Goal: Task Accomplishment & Management: Manage account settings

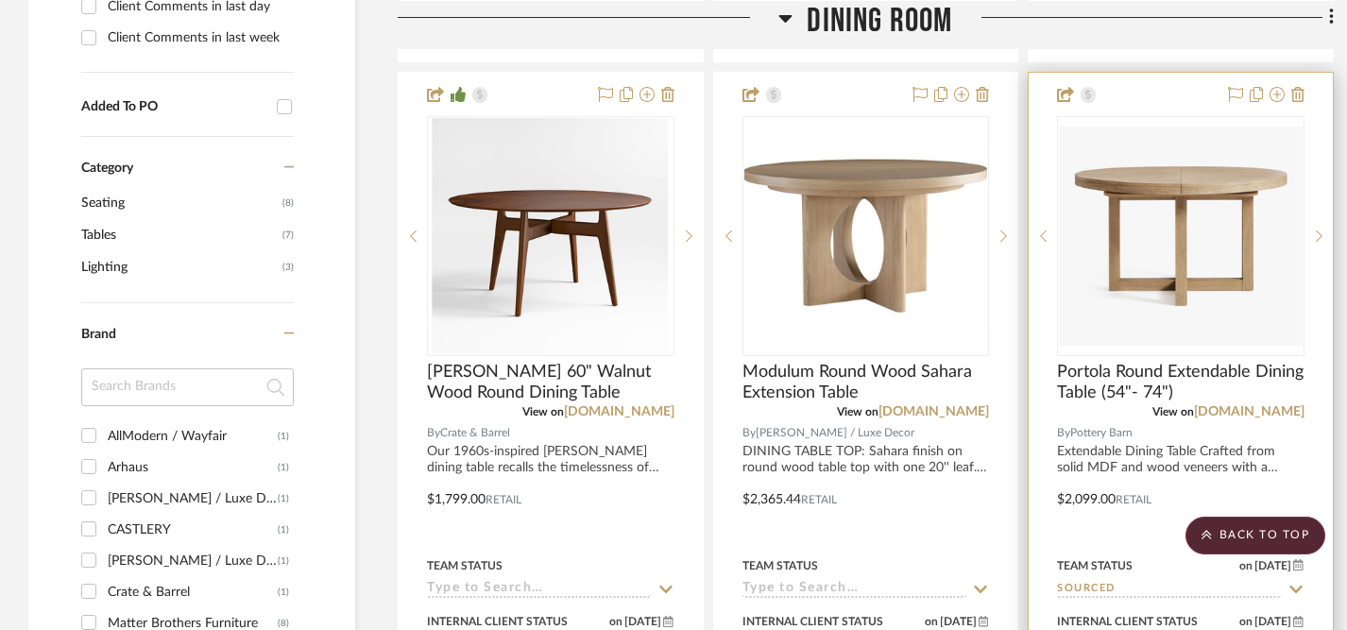
scroll to position [1281, 0]
click at [1239, 411] on link "[DOMAIN_NAME]" at bounding box center [1249, 412] width 110 height 13
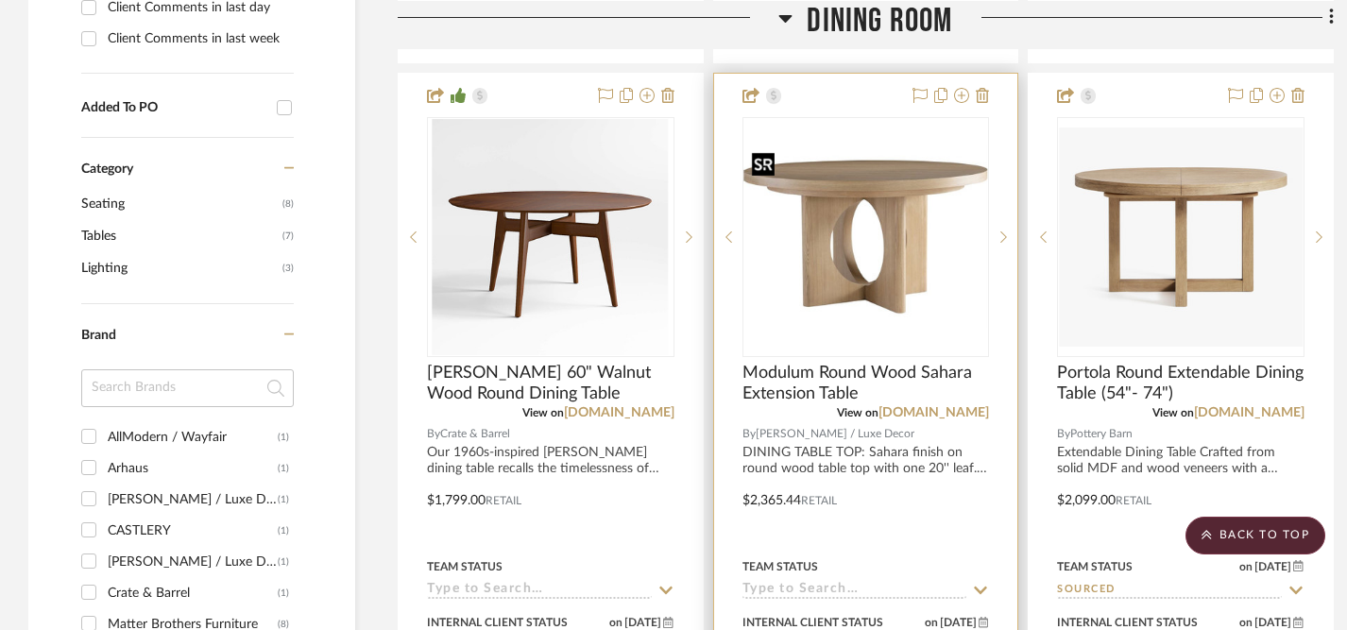
click at [857, 263] on img "0" at bounding box center [866, 236] width 244 height 183
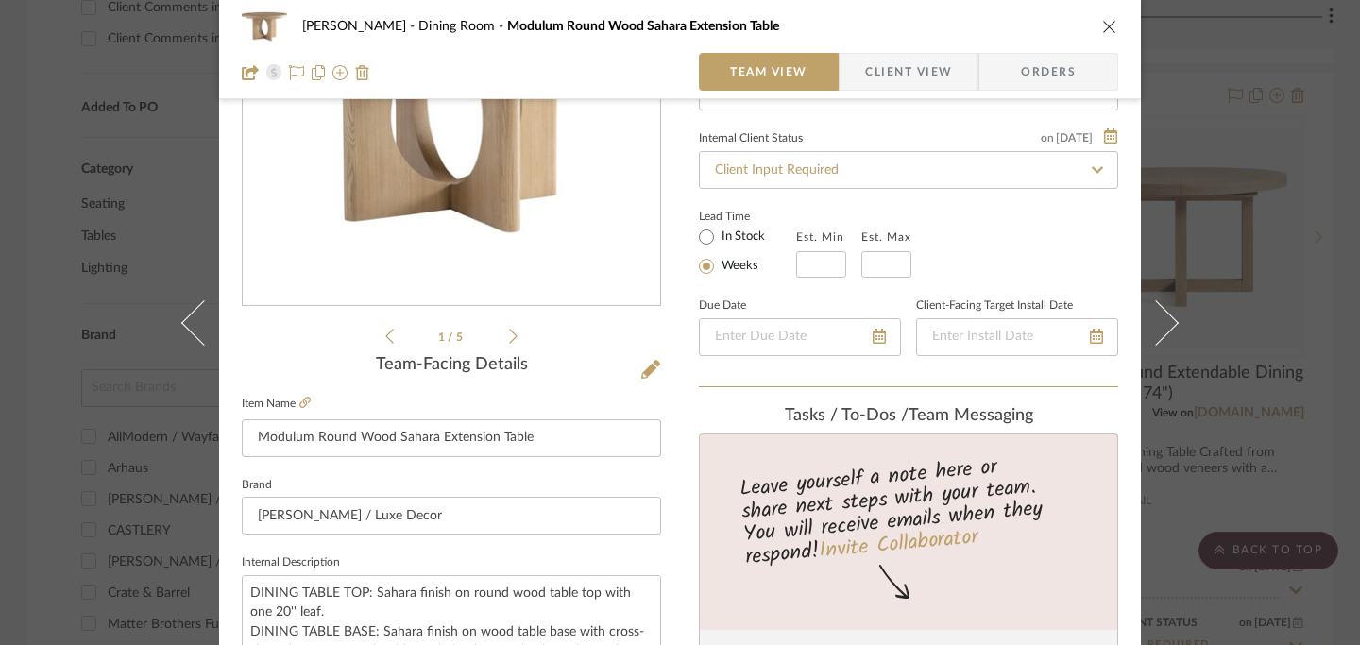
scroll to position [240, 0]
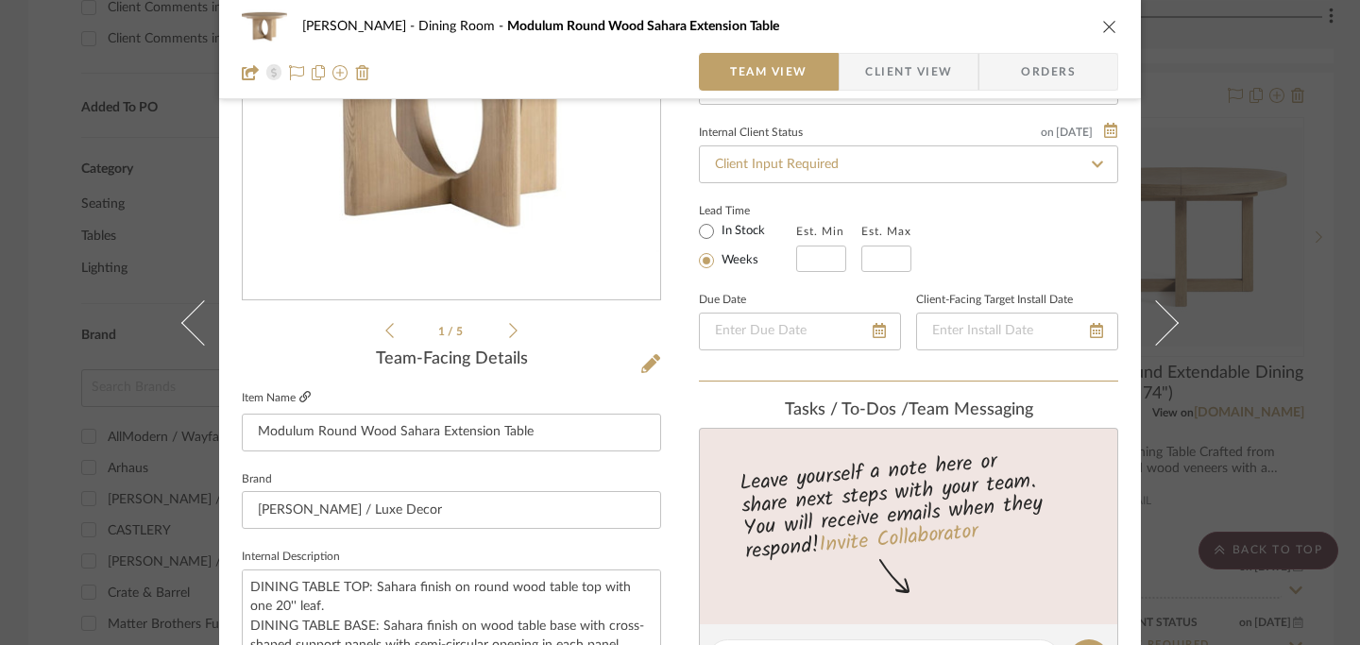
click at [299, 398] on icon at bounding box center [304, 396] width 11 height 11
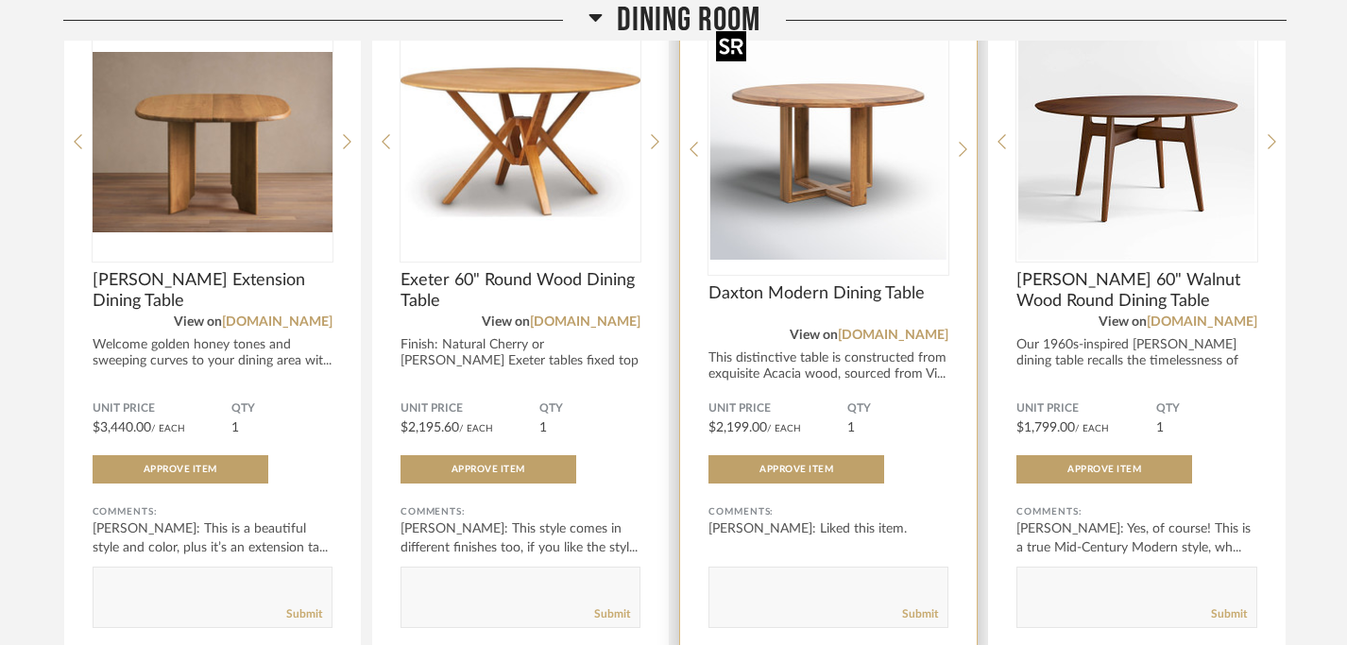
scroll to position [356, 0]
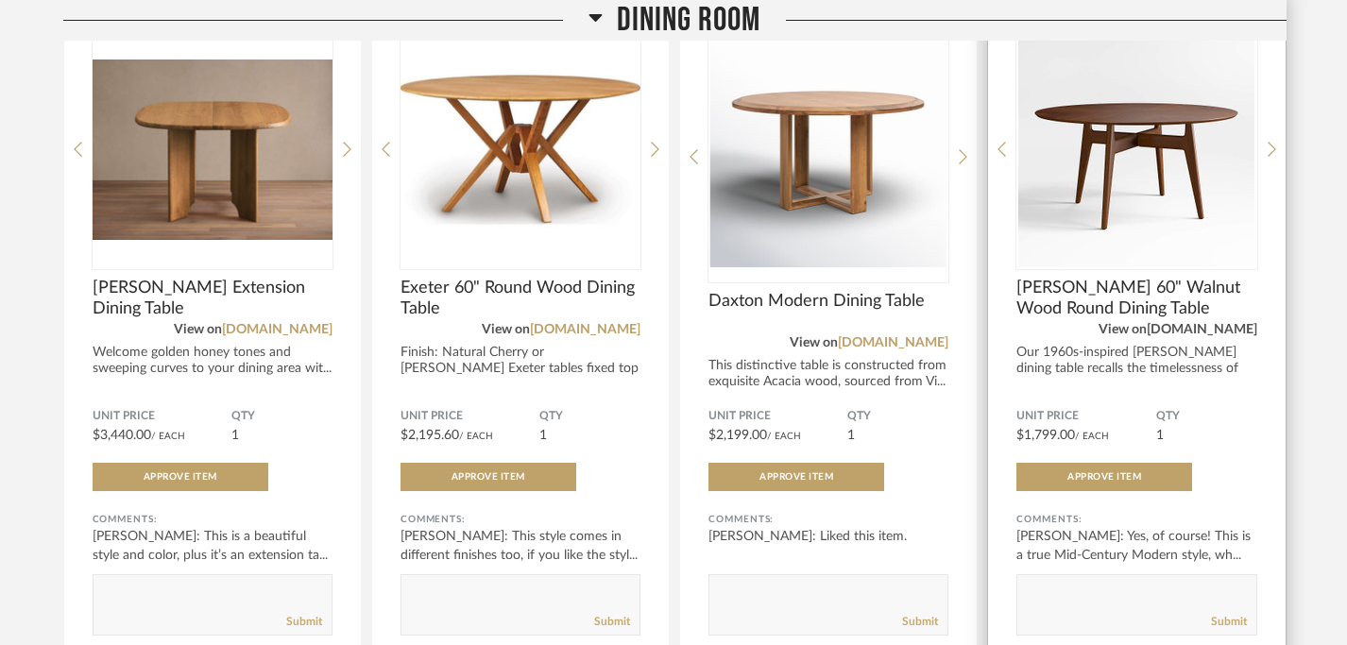
click at [1173, 330] on link "[DOMAIN_NAME]" at bounding box center [1202, 329] width 110 height 13
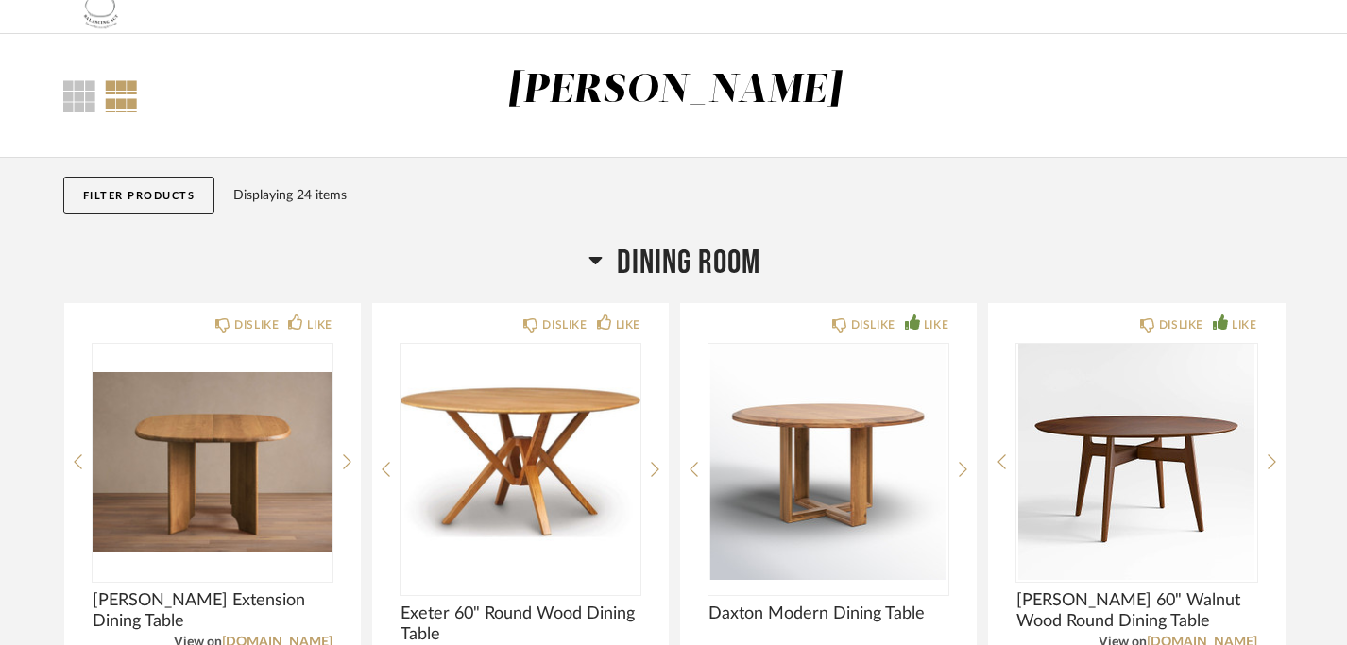
scroll to position [0, 0]
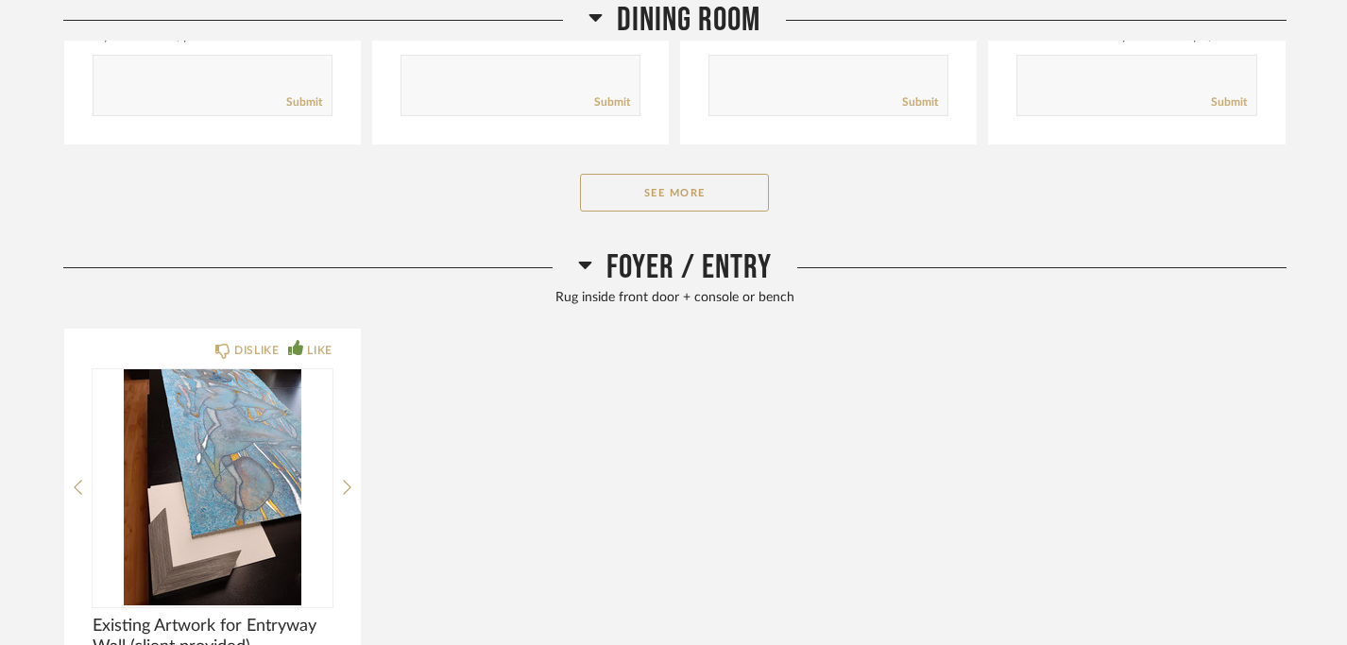
scroll to position [877, 0]
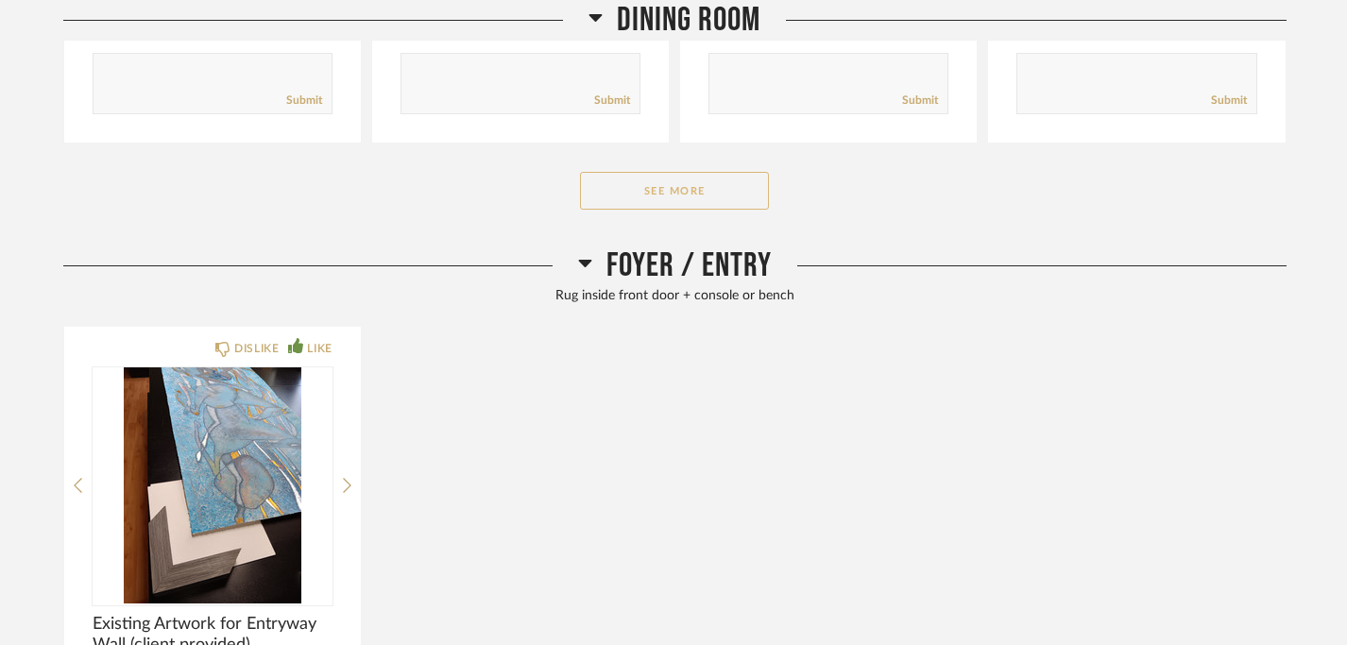
click at [658, 201] on button "See More" at bounding box center [674, 191] width 189 height 38
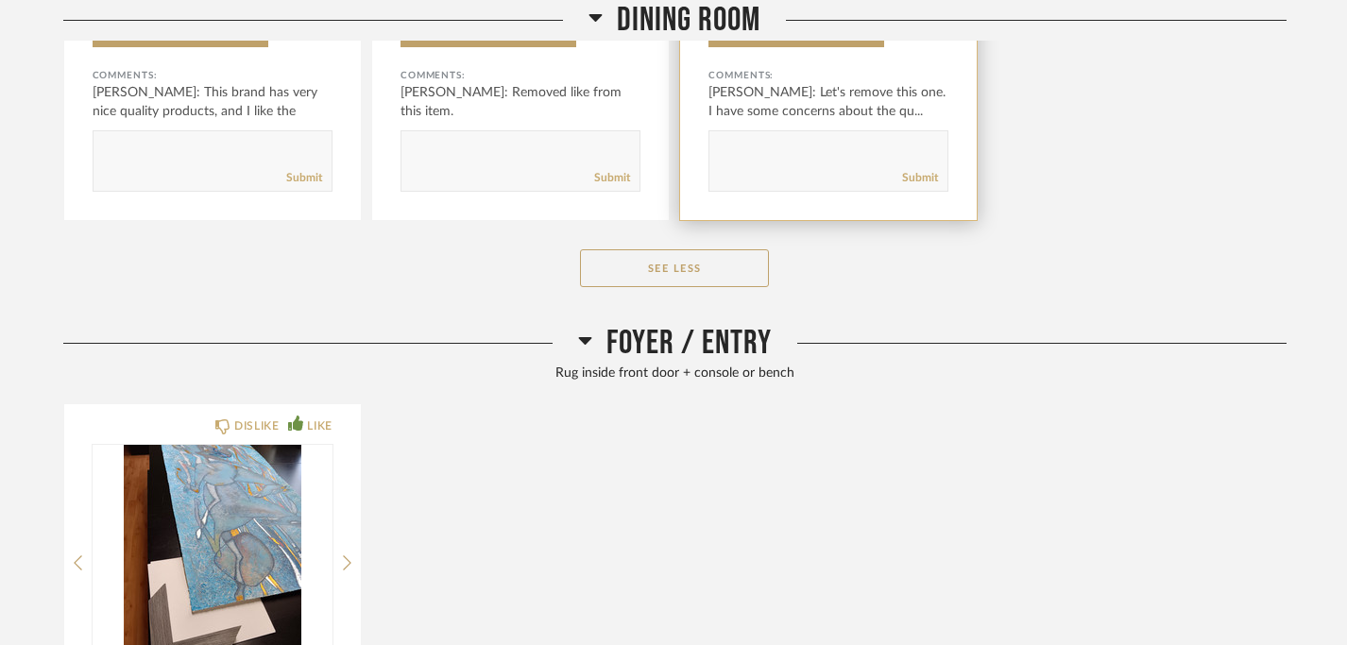
scroll to position [1370, 0]
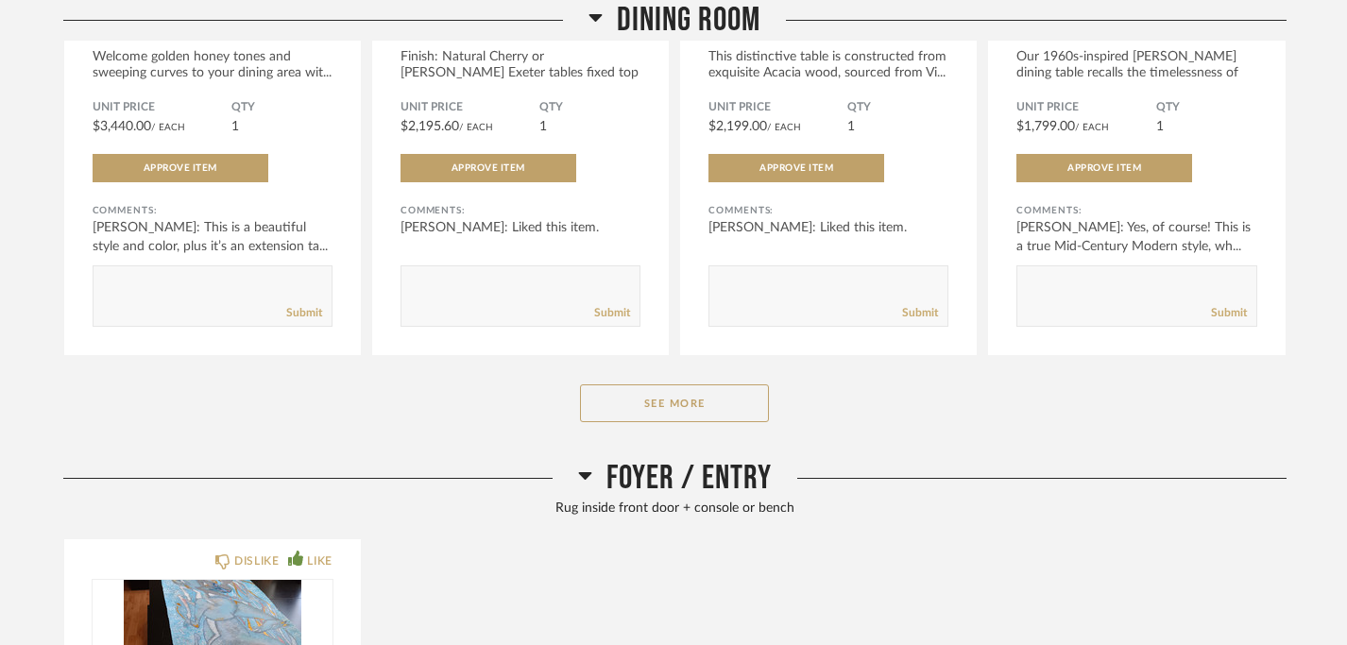
scroll to position [659, 0]
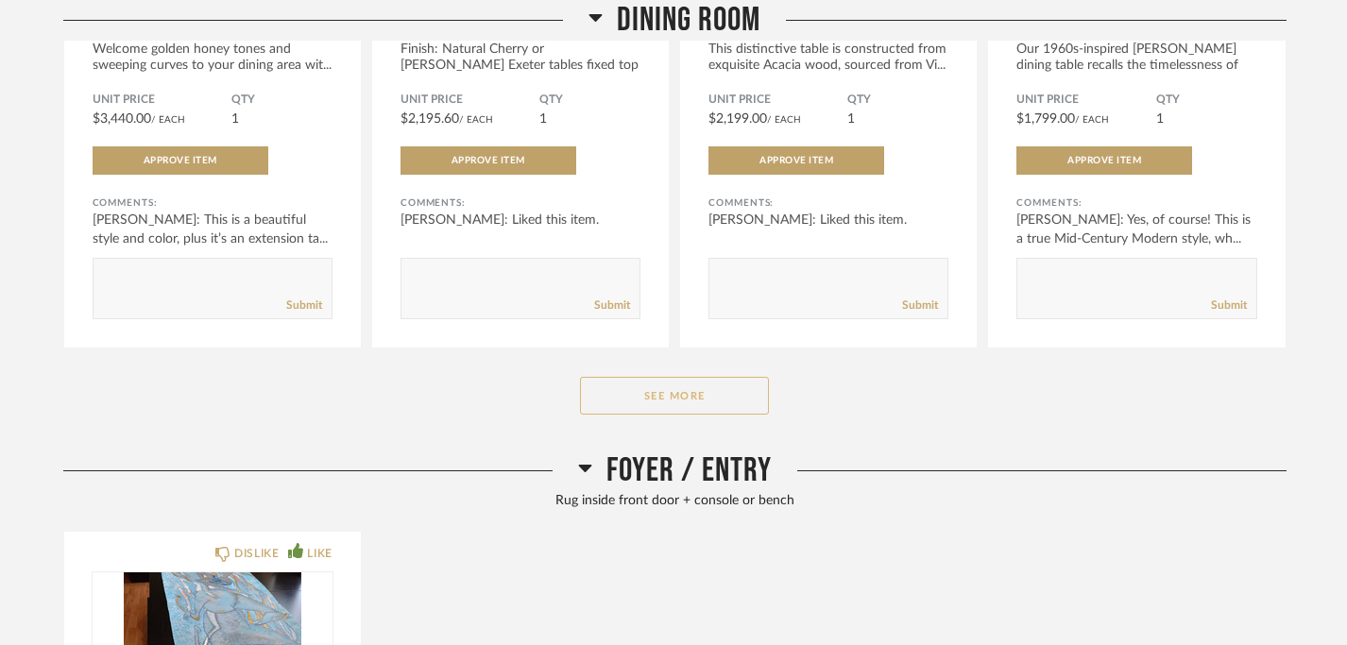
click at [666, 401] on button "See More" at bounding box center [674, 396] width 189 height 38
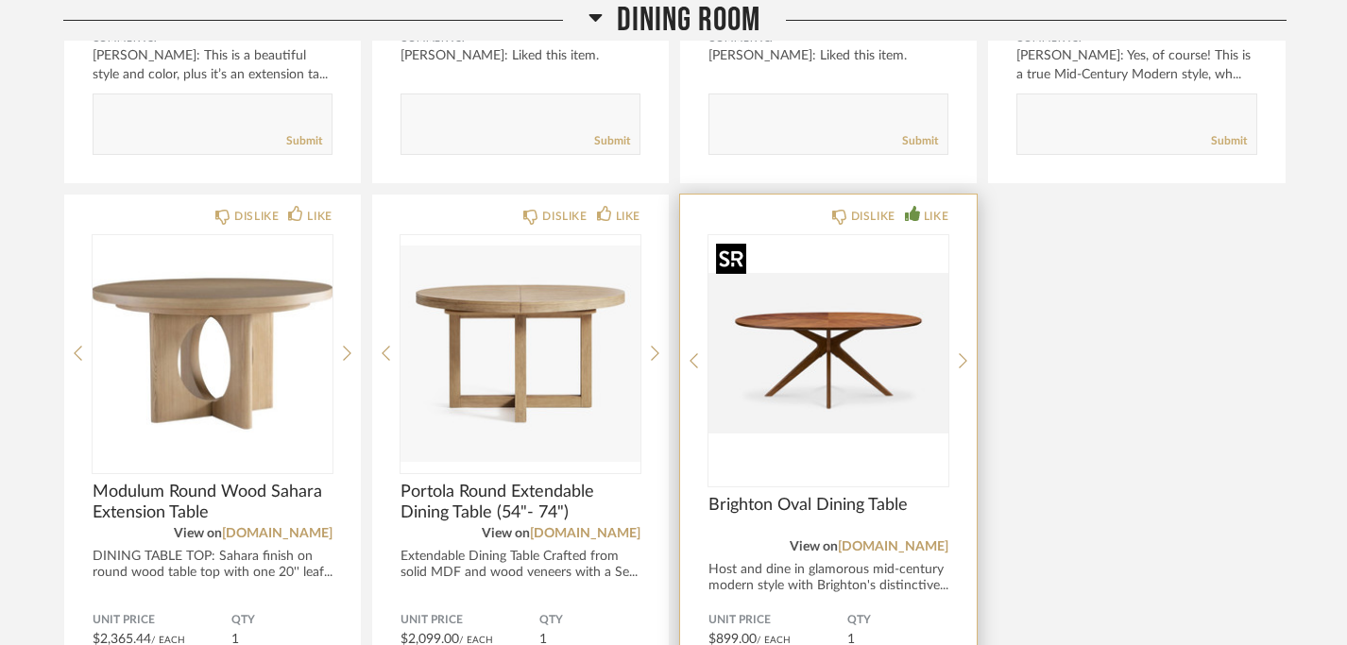
scroll to position [826, 0]
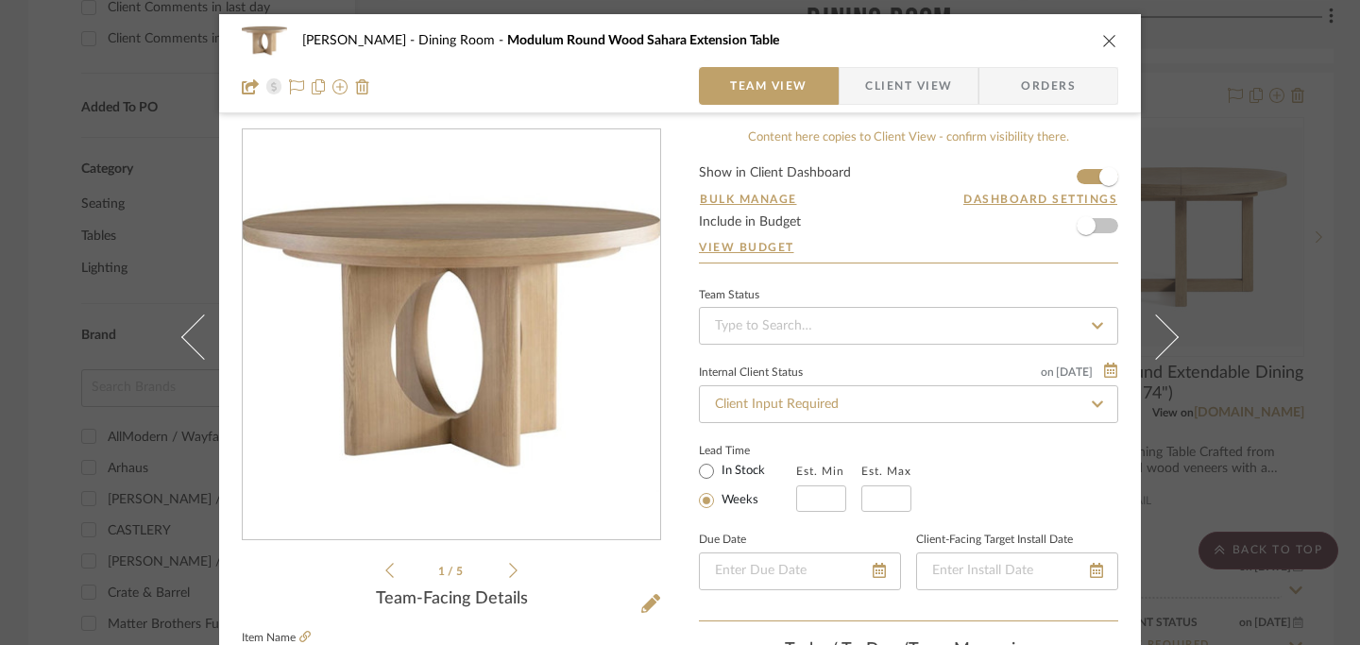
scroll to position [240, 0]
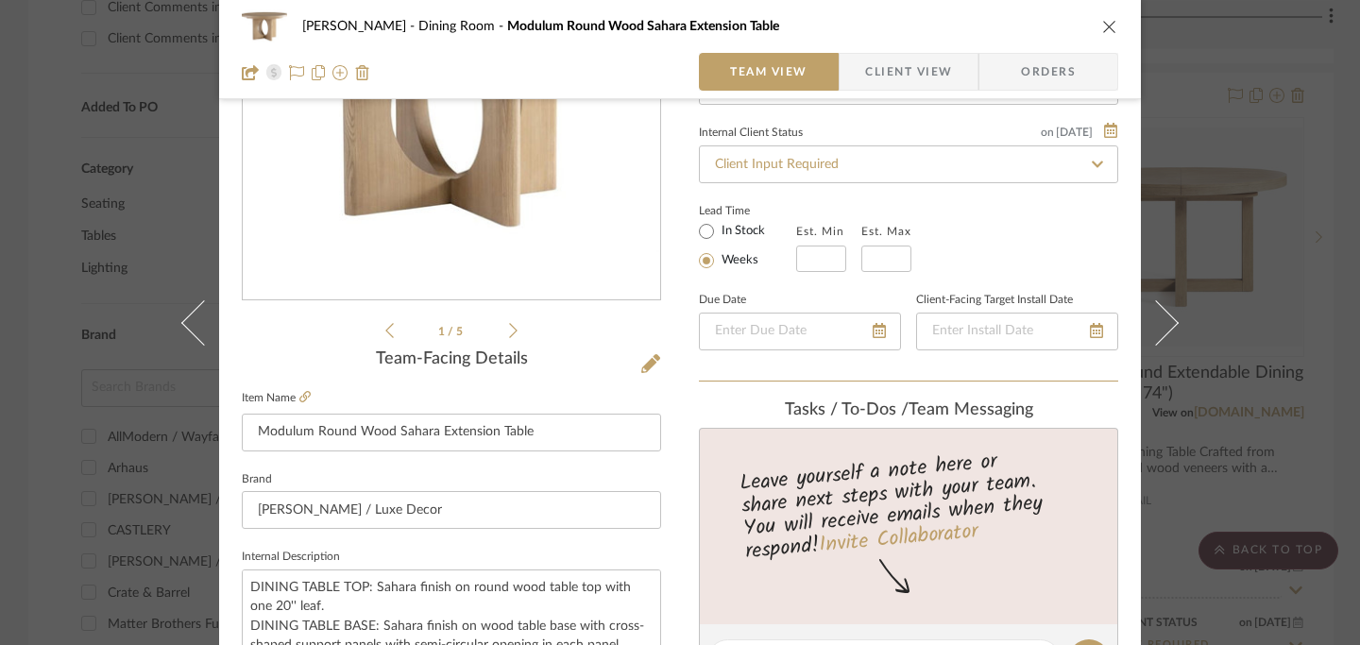
click at [1102, 25] on icon "close" at bounding box center [1109, 26] width 15 height 15
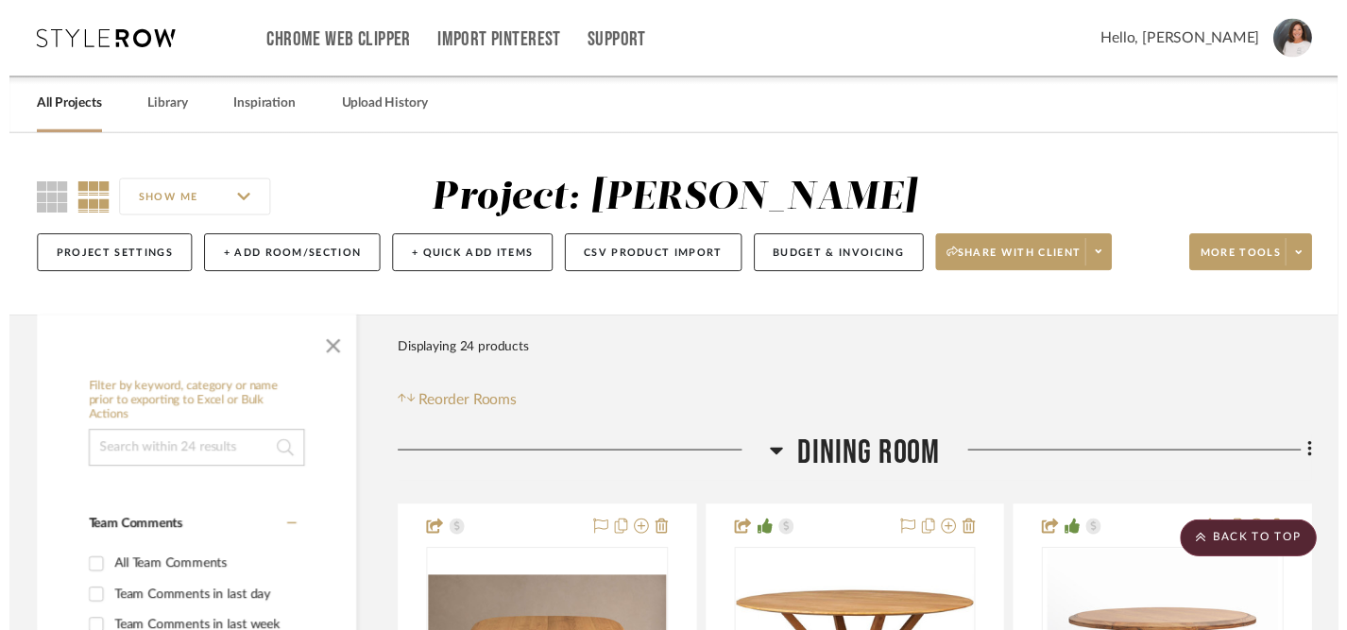
scroll to position [1281, 0]
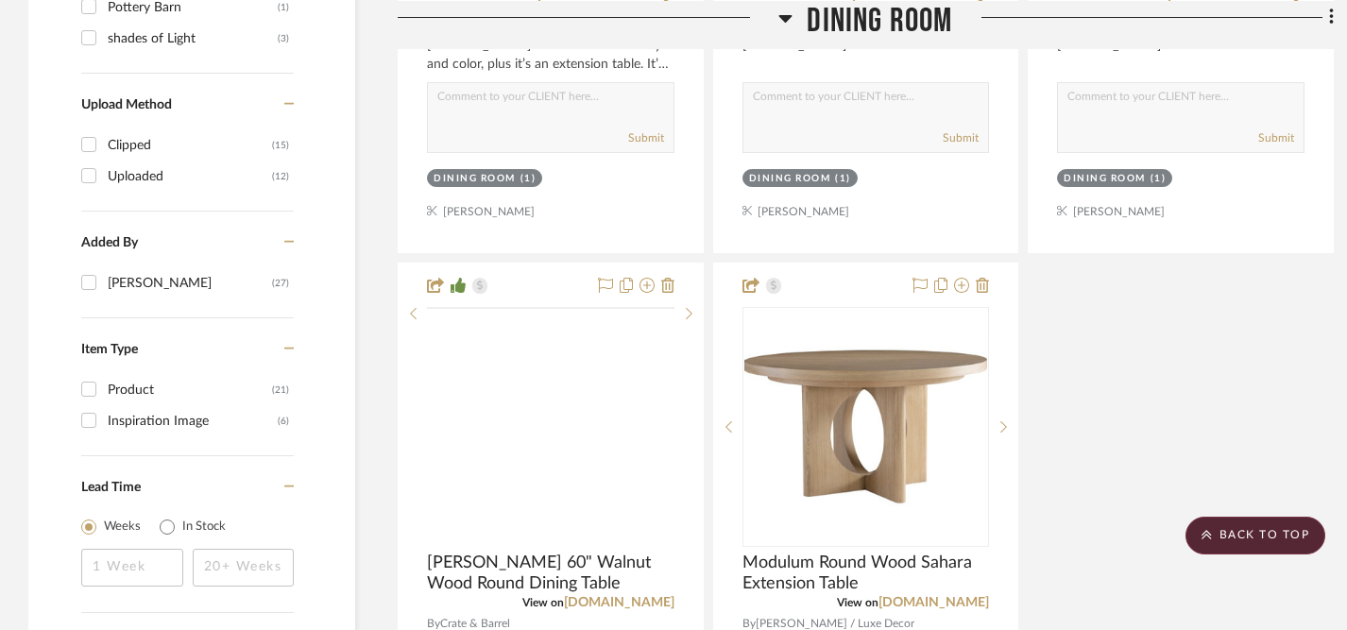
scroll to position [1933, 0]
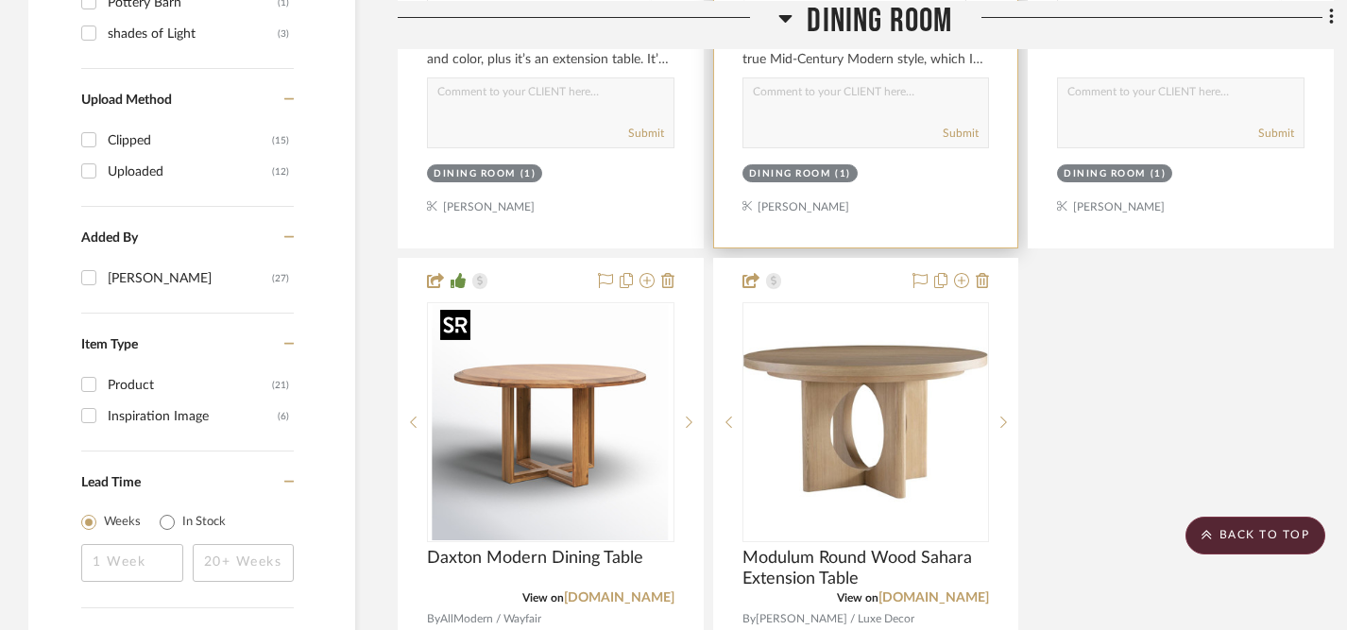
drag, startPoint x: 586, startPoint y: 502, endPoint x: 922, endPoint y: 203, distance: 450.2
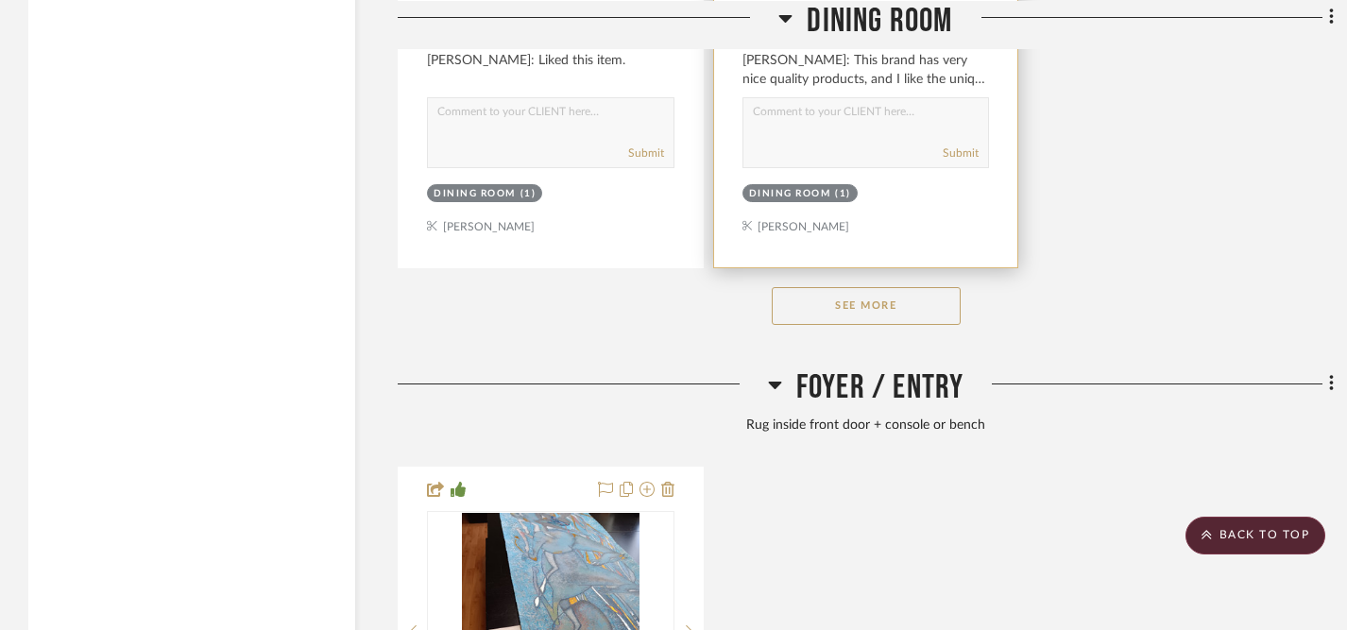
scroll to position [2746, 0]
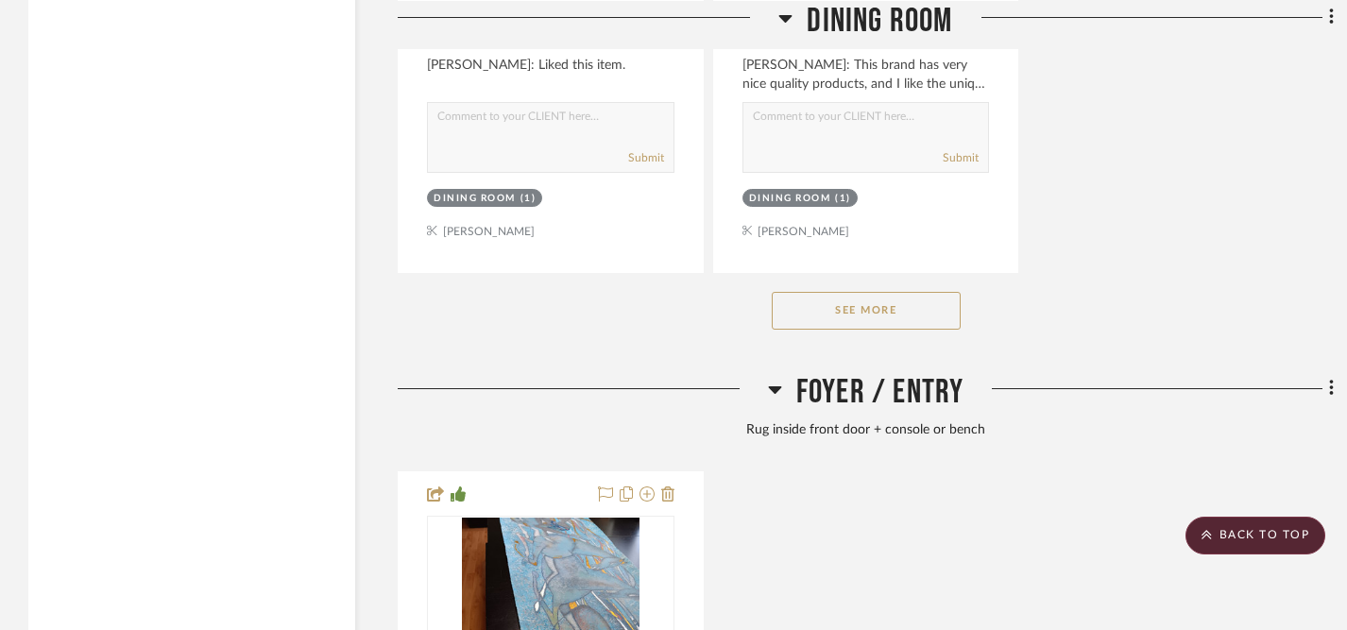
click at [879, 304] on button "See More" at bounding box center [866, 311] width 189 height 38
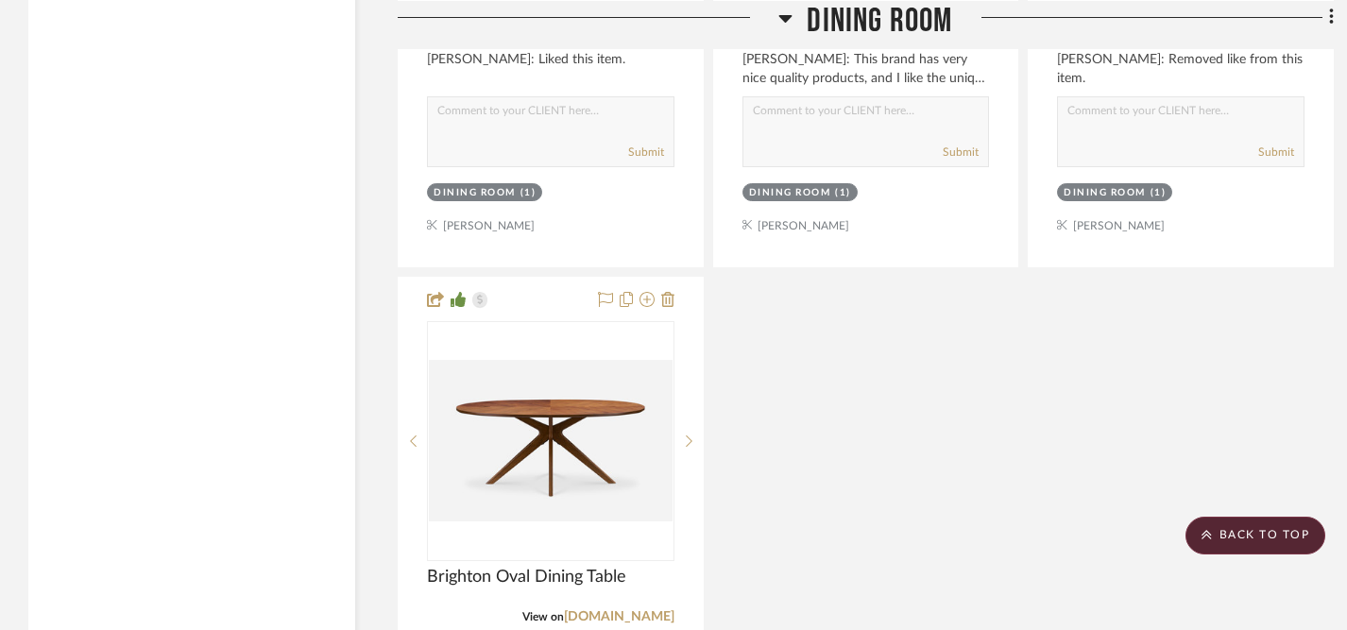
scroll to position [2808, 0]
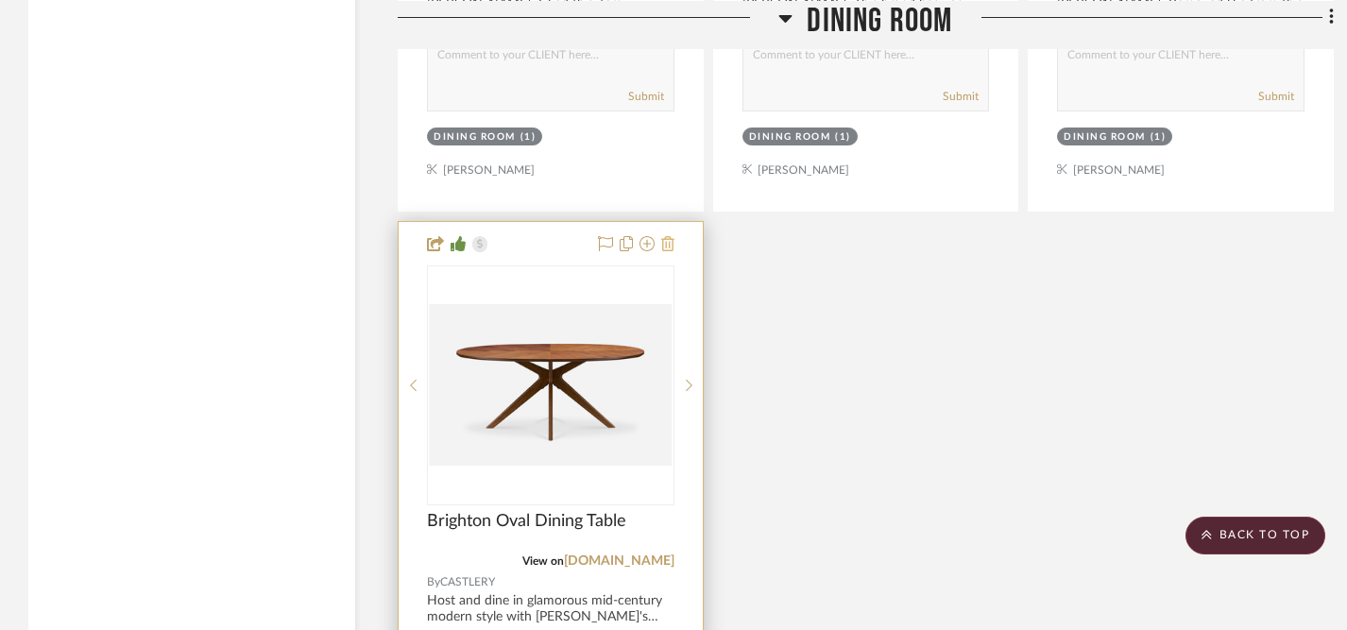
click at [670, 239] on icon at bounding box center [667, 243] width 13 height 15
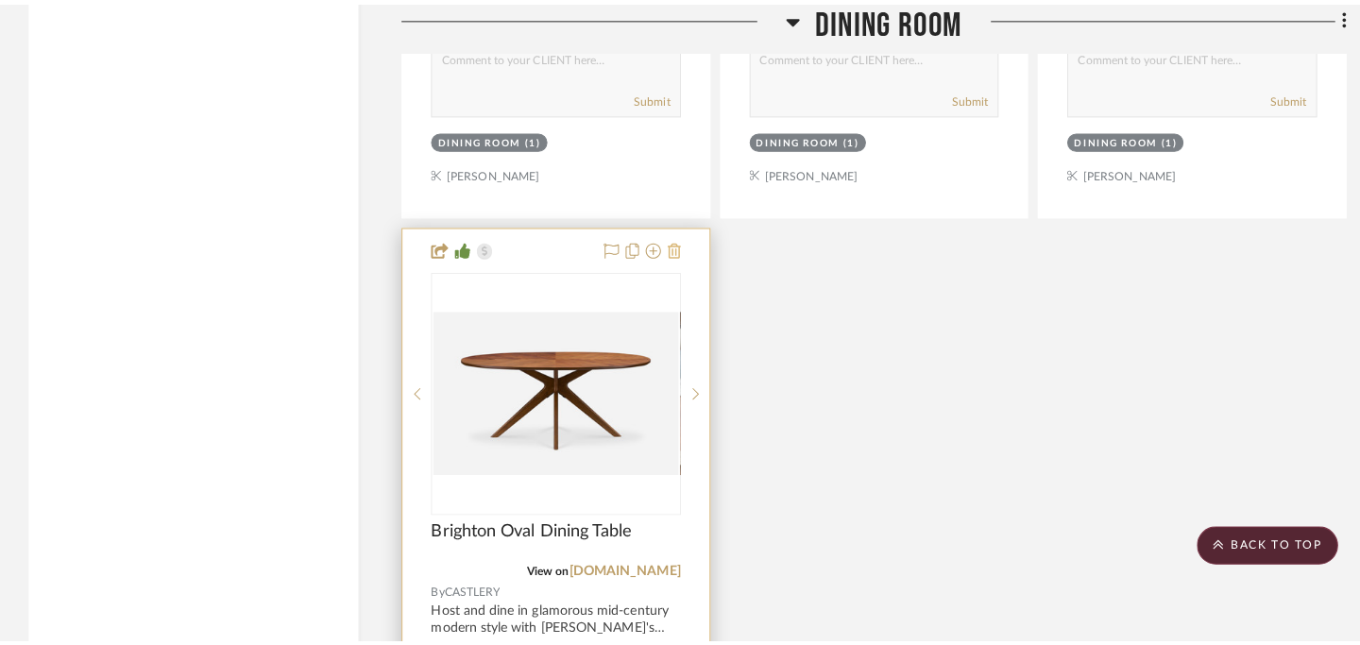
scroll to position [0, 0]
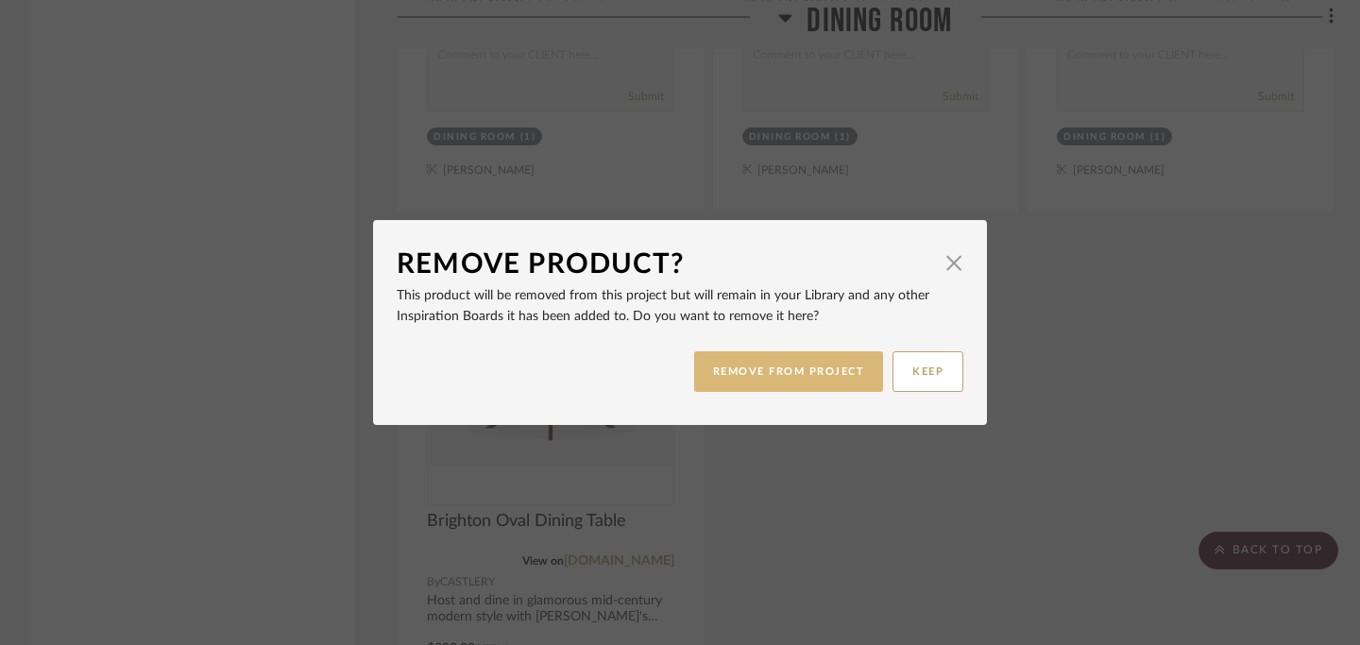
click at [819, 373] on button "REMOVE FROM PROJECT" at bounding box center [789, 371] width 190 height 41
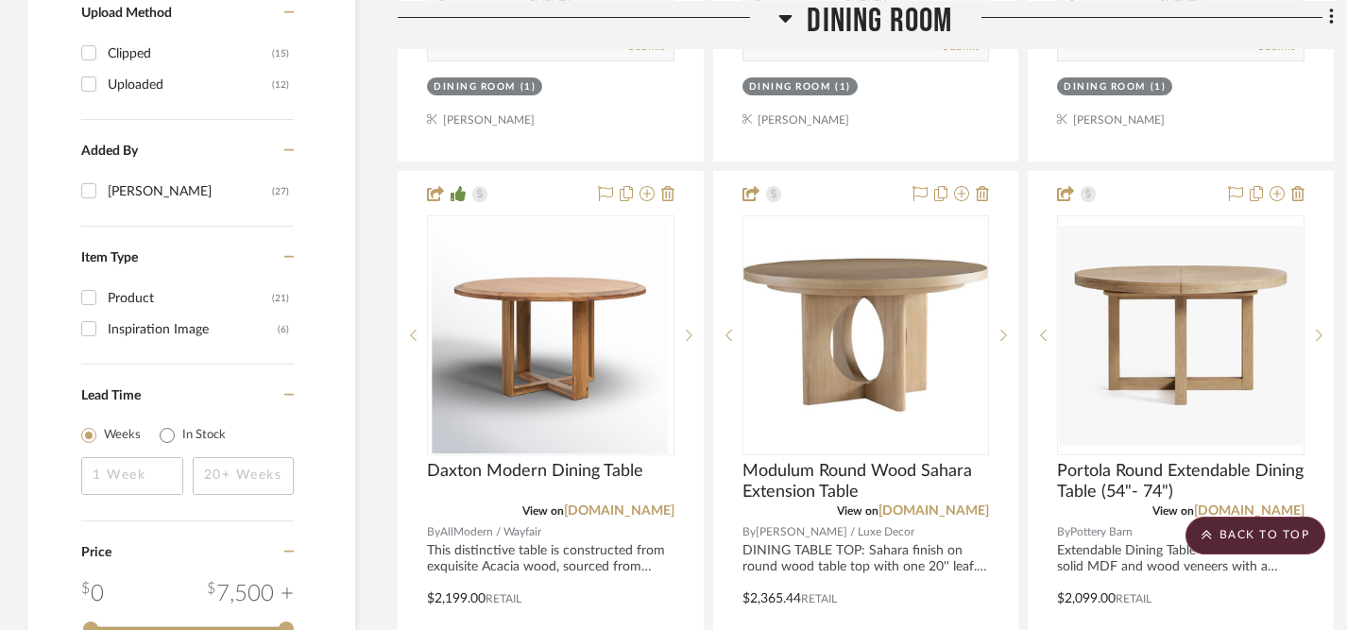
scroll to position [2022, 2]
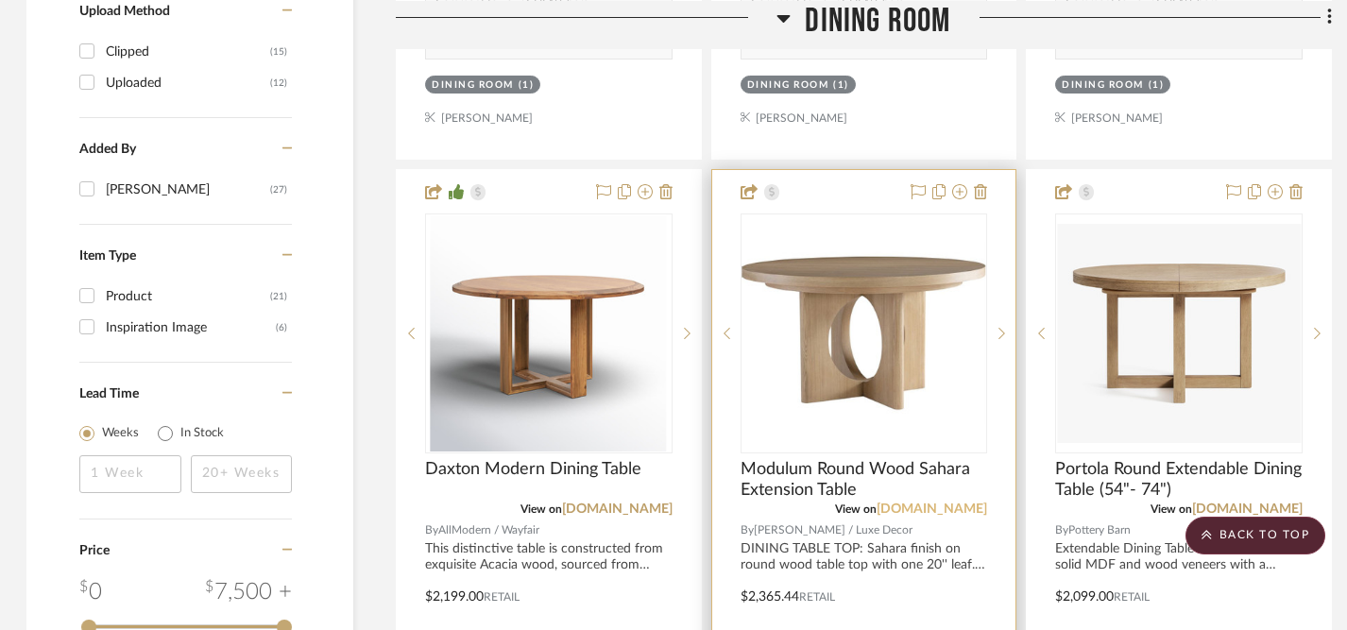
click at [928, 509] on link "luxedecor.com" at bounding box center [931, 508] width 110 height 13
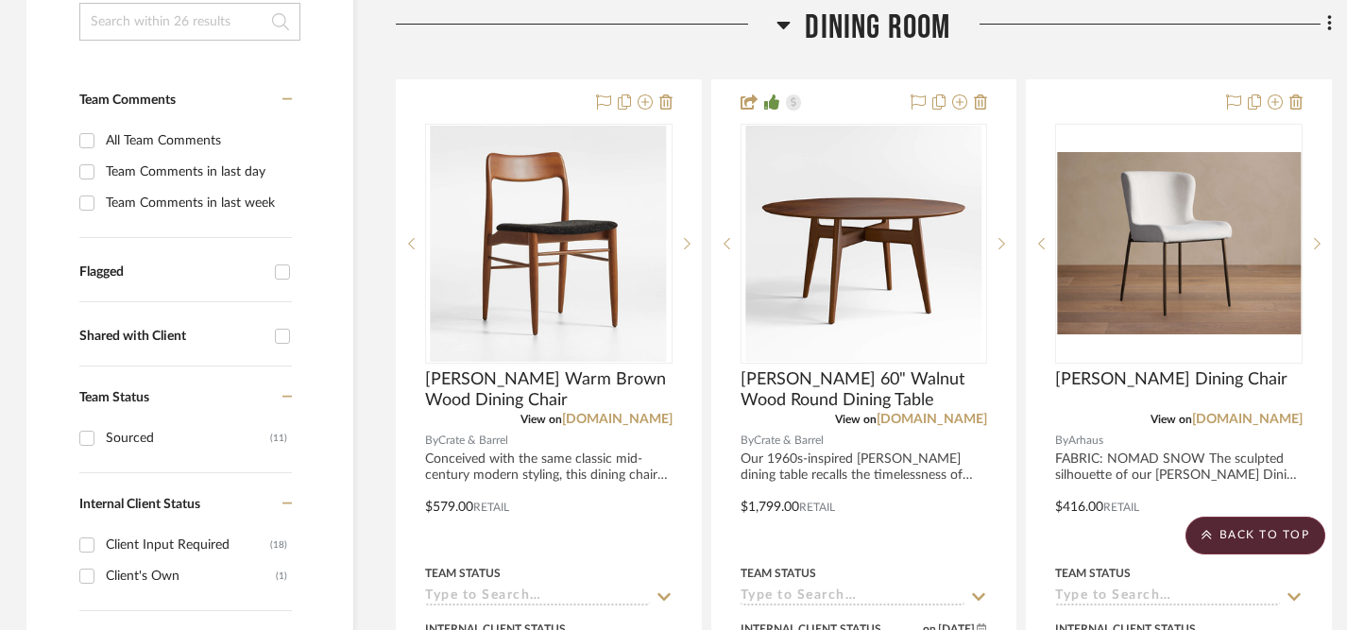
scroll to position [393, 2]
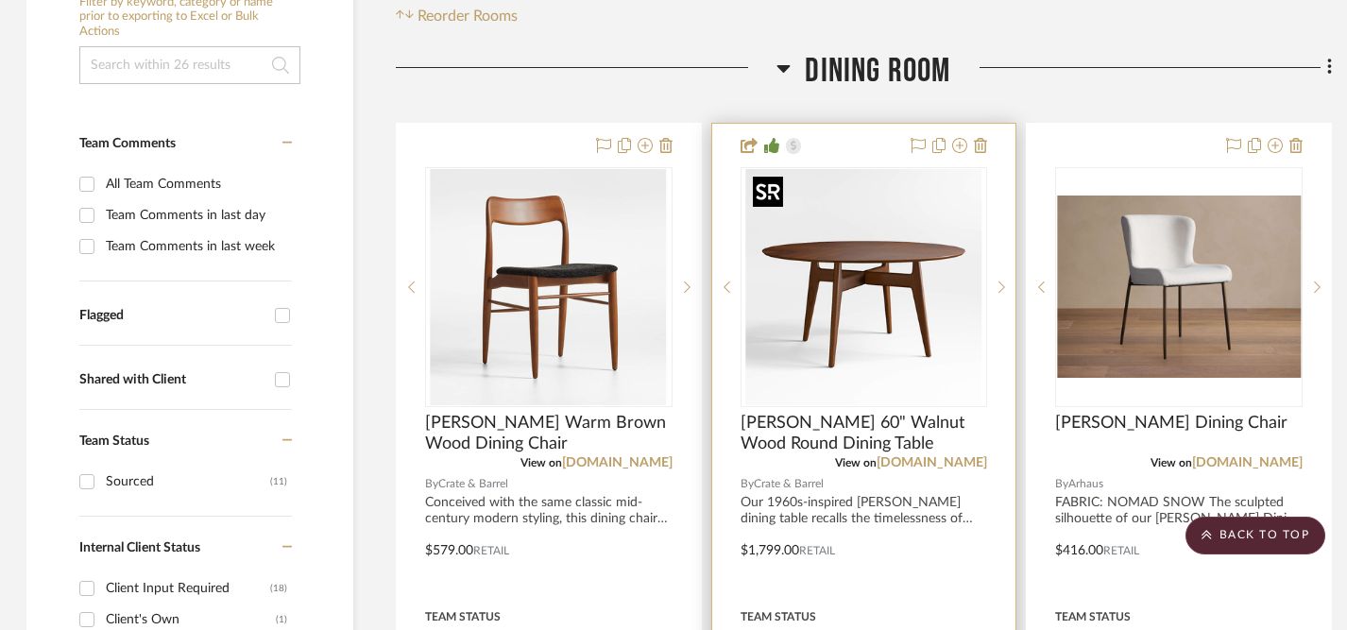
click at [874, 311] on img "0" at bounding box center [863, 287] width 236 height 236
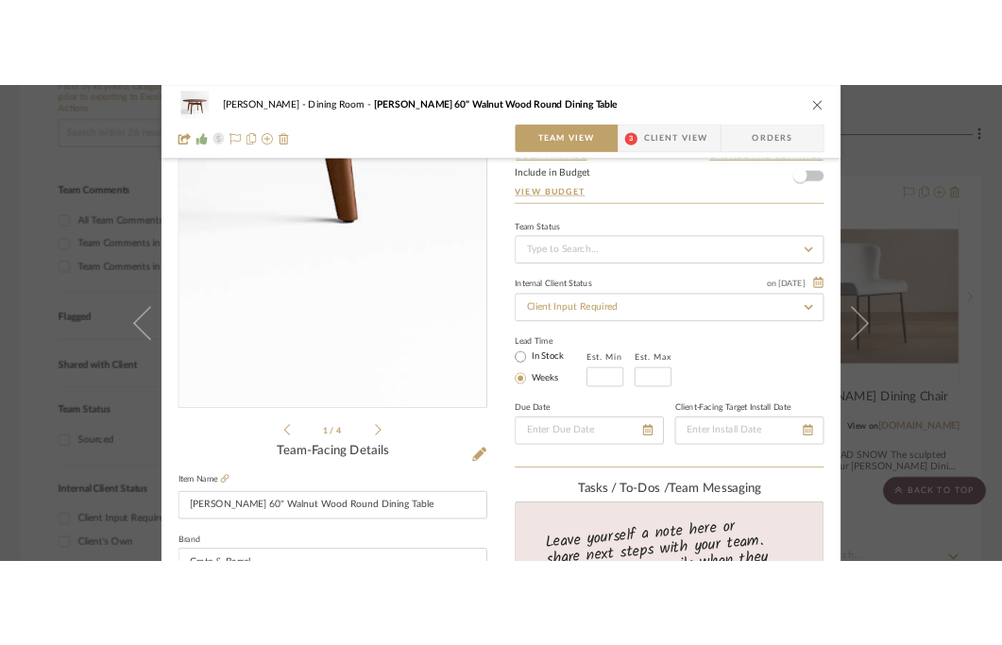
scroll to position [113, 0]
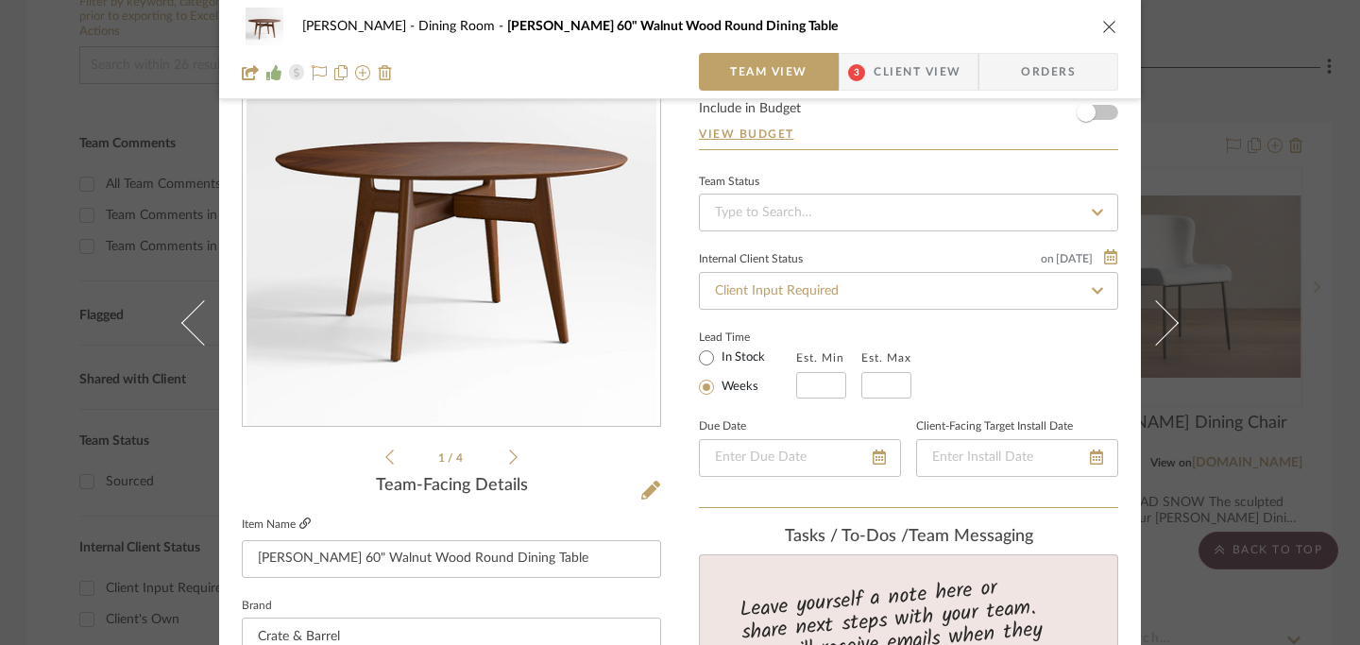
click at [299, 525] on icon at bounding box center [304, 523] width 11 height 11
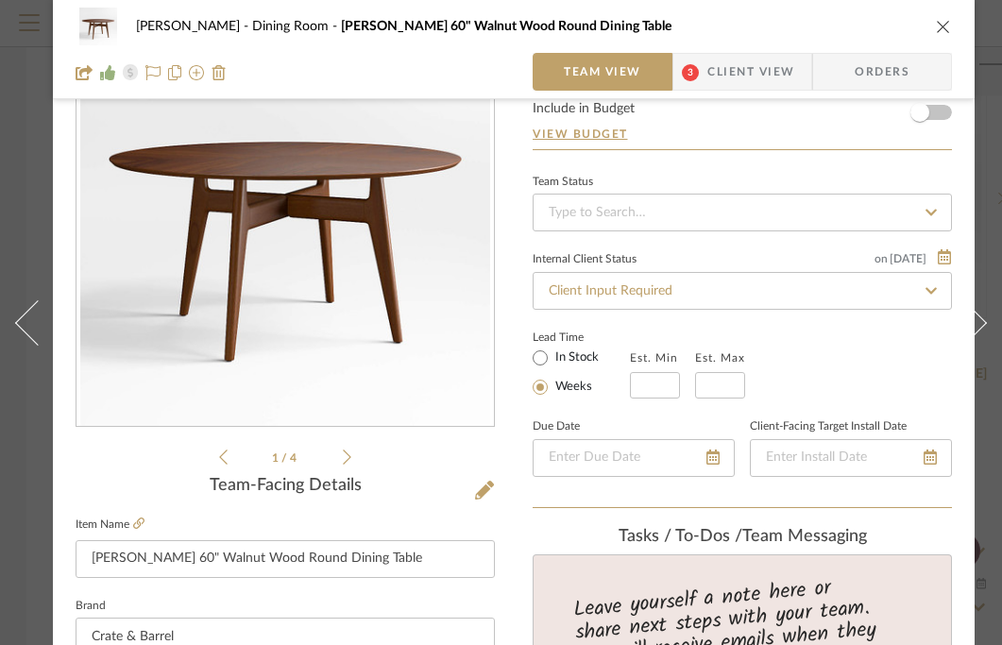
click at [948, 26] on icon "close" at bounding box center [943, 26] width 15 height 15
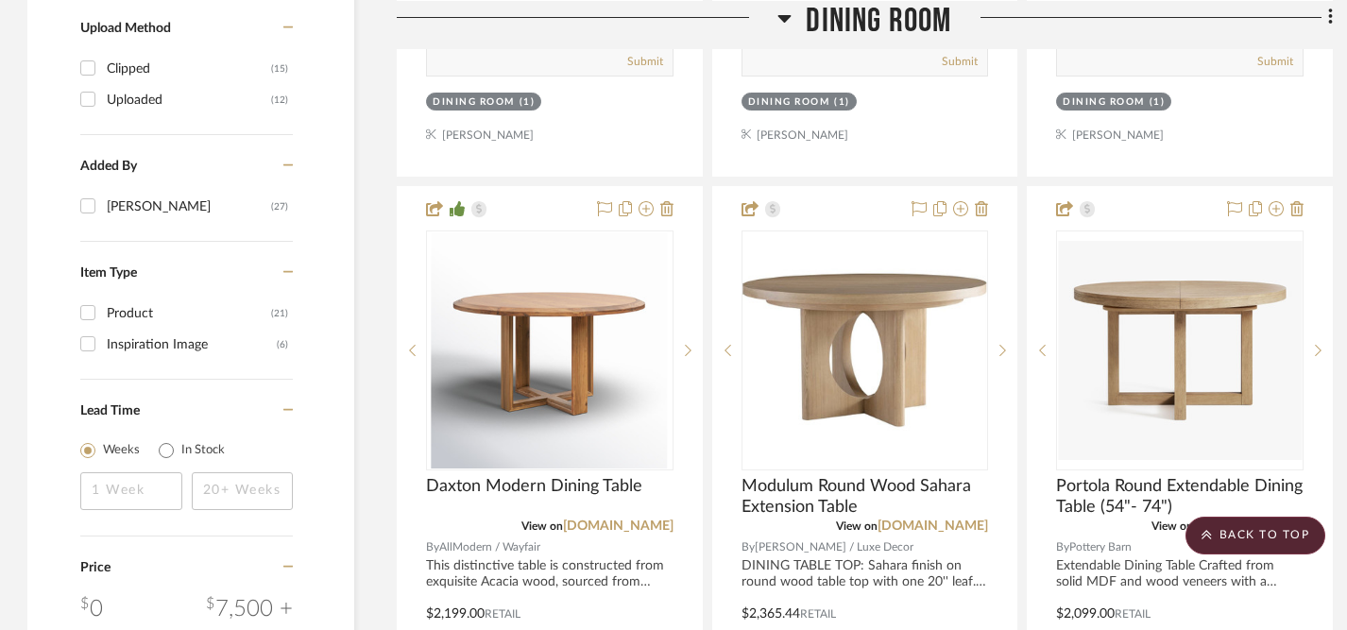
scroll to position [2013, 1]
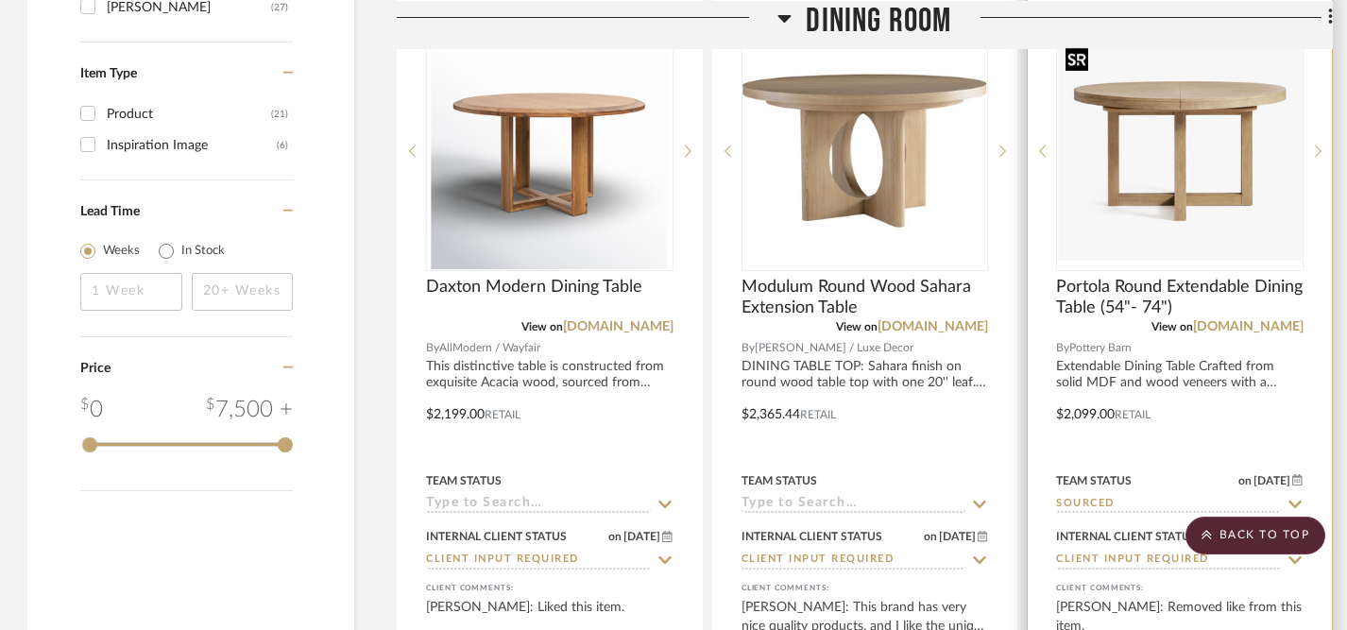
click at [1215, 195] on img "0" at bounding box center [1180, 151] width 244 height 219
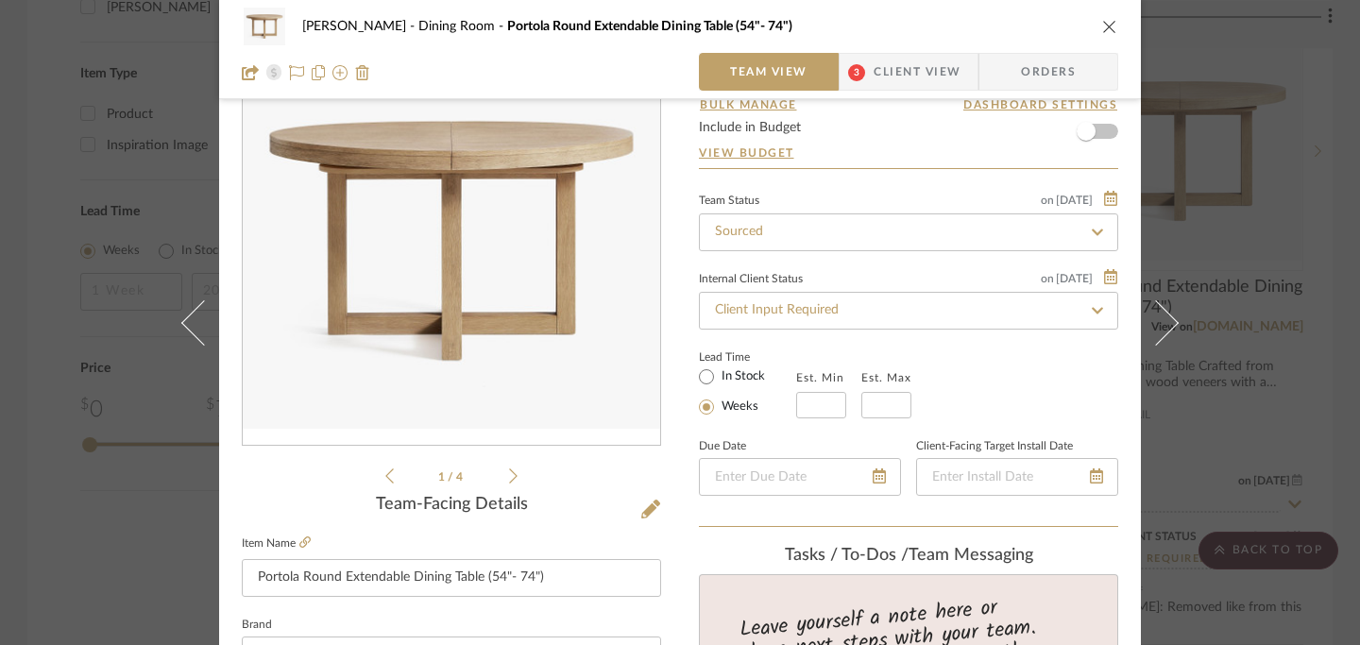
scroll to position [95, 0]
click at [300, 539] on icon at bounding box center [304, 540] width 11 height 11
click at [1102, 26] on icon "close" at bounding box center [1109, 26] width 15 height 15
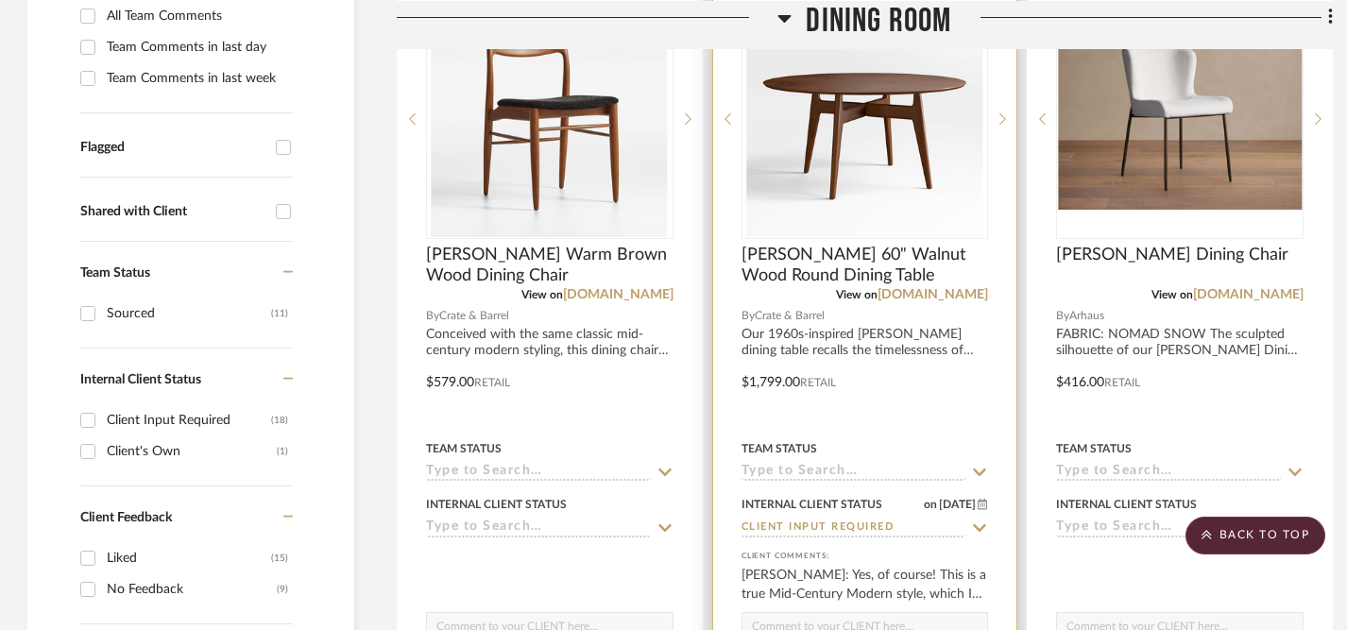
scroll to position [0, 1]
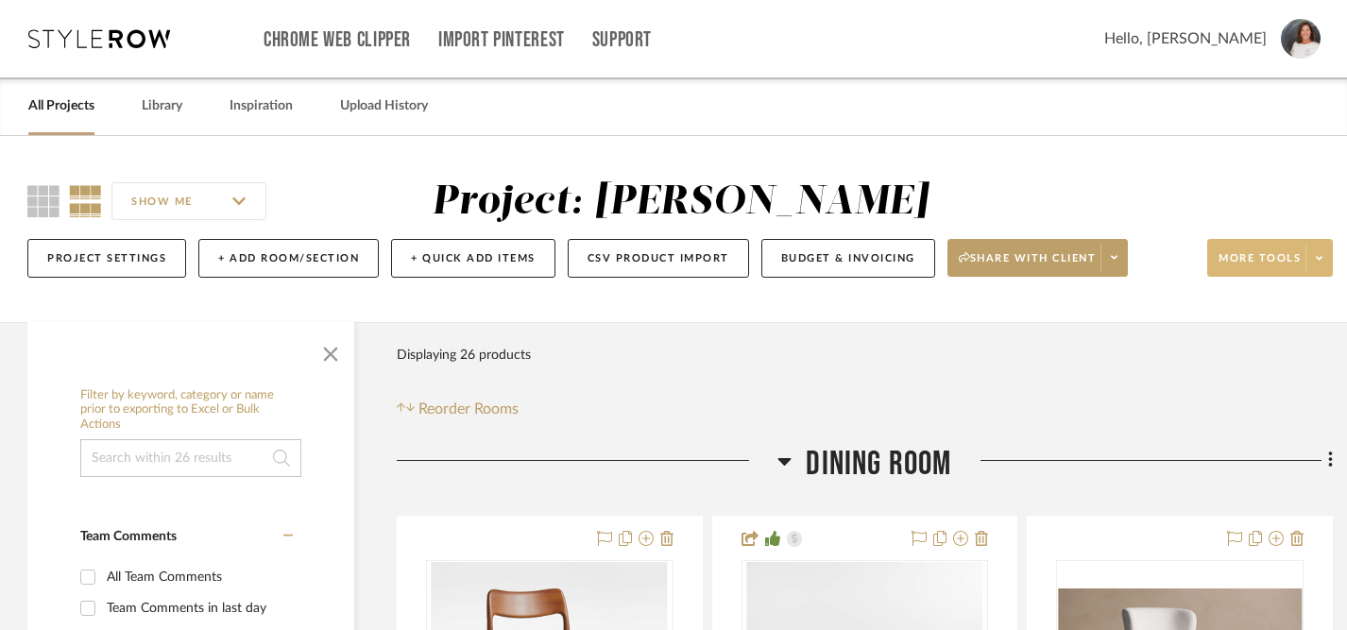
click at [1320, 256] on icon at bounding box center [1319, 258] width 7 height 10
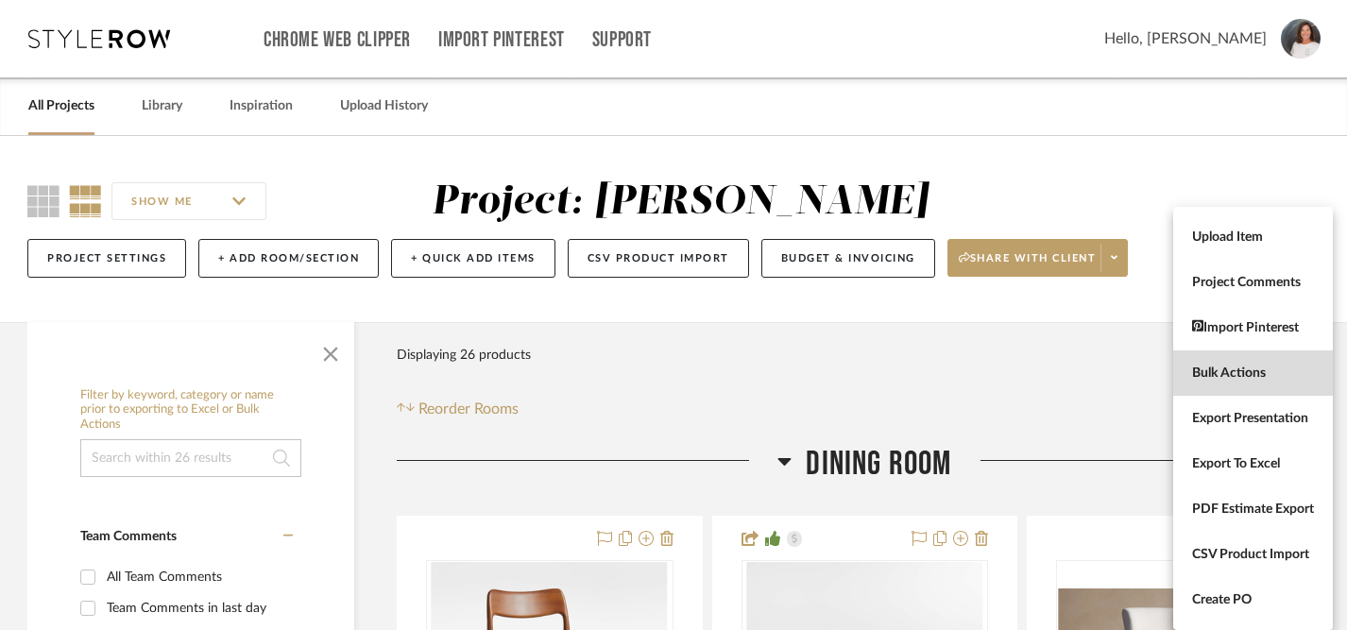
click at [1229, 372] on span "Bulk Actions" at bounding box center [1253, 373] width 122 height 16
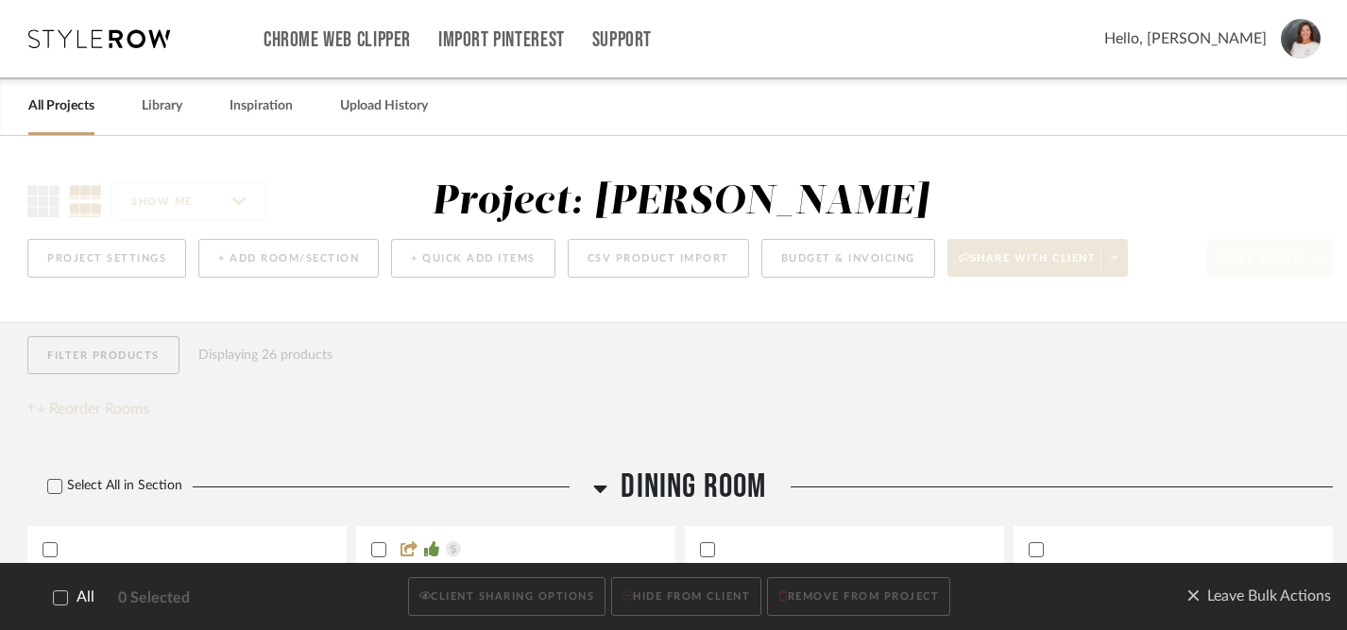
scroll to position [0, 0]
click at [58, 600] on icon at bounding box center [62, 597] width 12 height 9
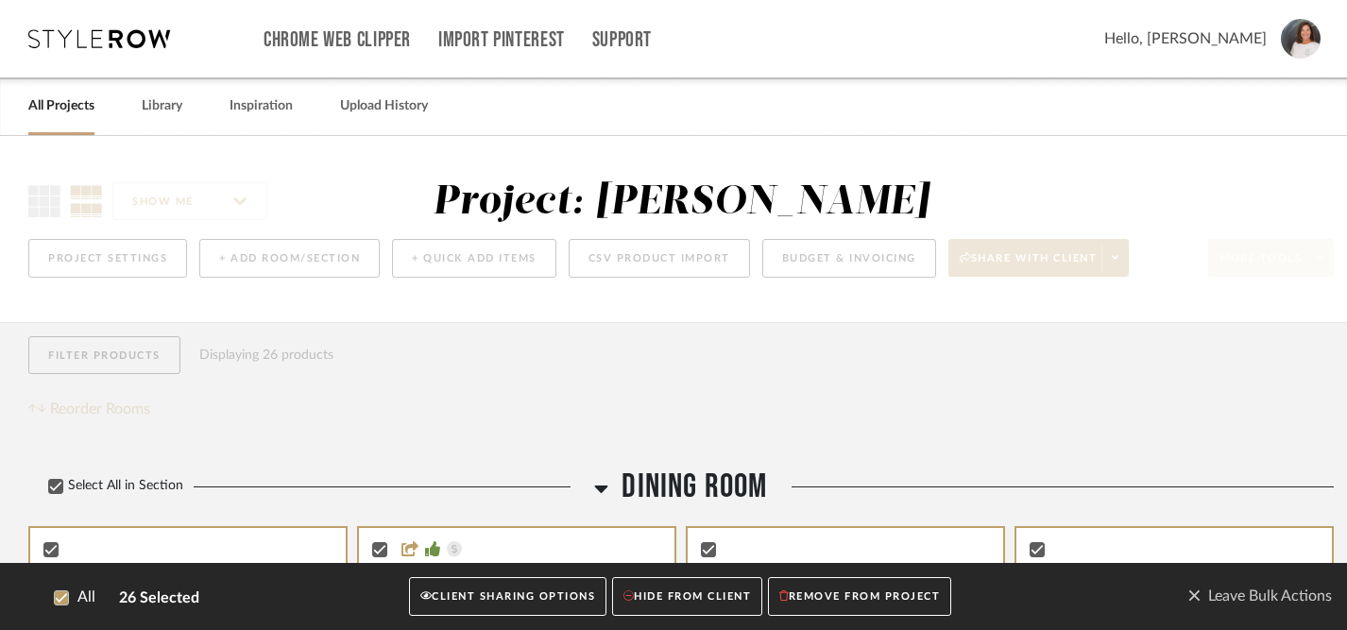
click at [482, 599] on button "CLIENT SHARING OPTIONS" at bounding box center [507, 597] width 197 height 39
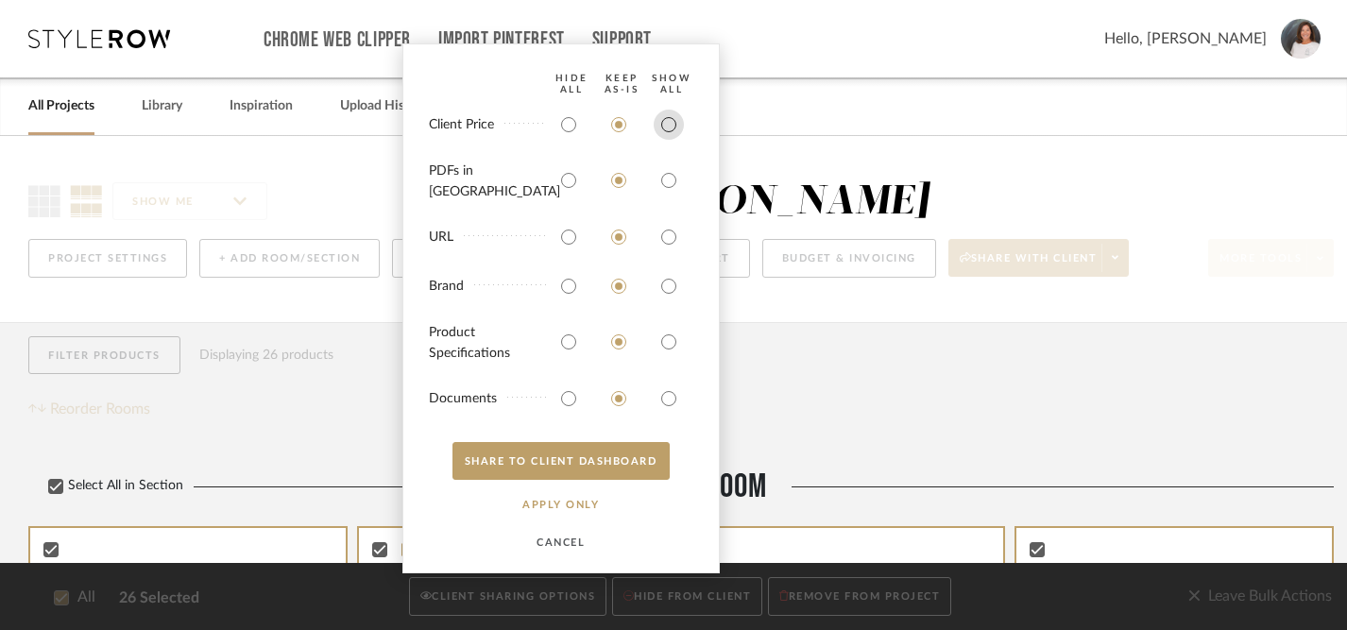
click at [670, 140] on input "radio" at bounding box center [669, 125] width 30 height 30
radio input "true"
click at [670, 169] on bulk-actions-sharing "HIDE All Keep AS-IS SHOW ALL Client Price PDFs in Carousel URL Brand Product Sp…" at bounding box center [560, 308] width 317 height 530
click at [670, 178] on input "radio" at bounding box center [669, 180] width 30 height 30
radio input "true"
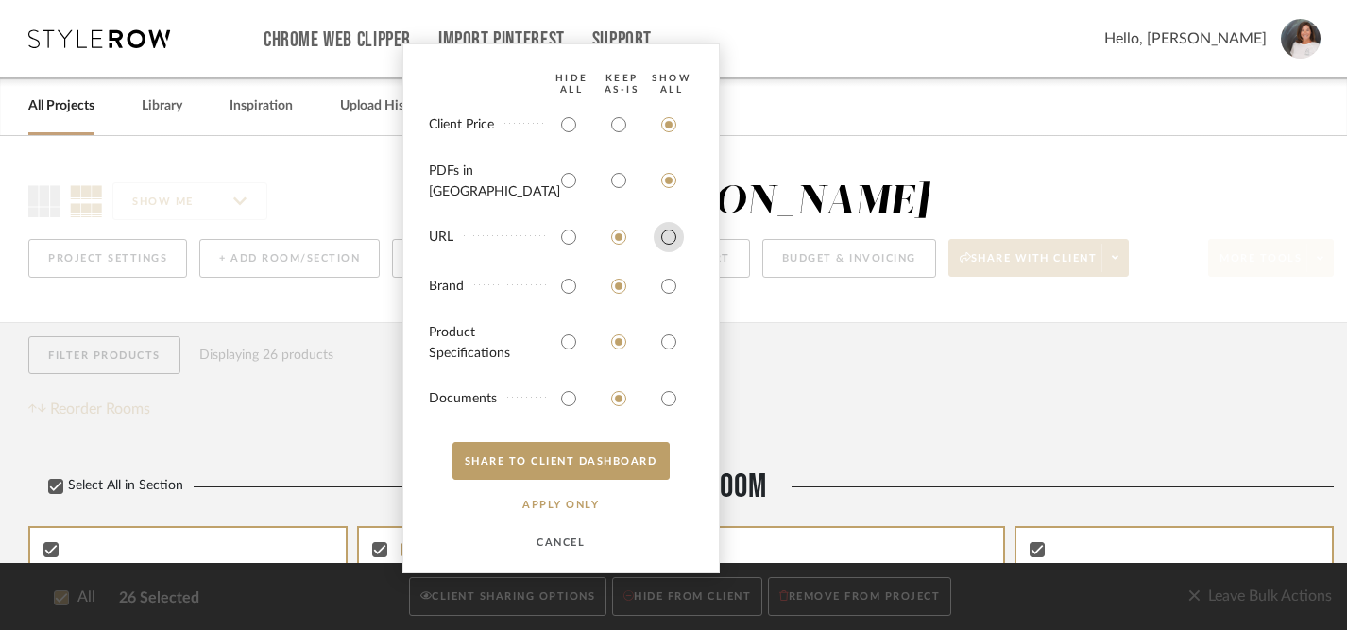
click at [668, 238] on input "radio" at bounding box center [669, 237] width 30 height 30
radio input "true"
click at [670, 286] on input "radio" at bounding box center [669, 286] width 30 height 30
radio input "true"
click at [666, 333] on input "radio" at bounding box center [669, 342] width 30 height 30
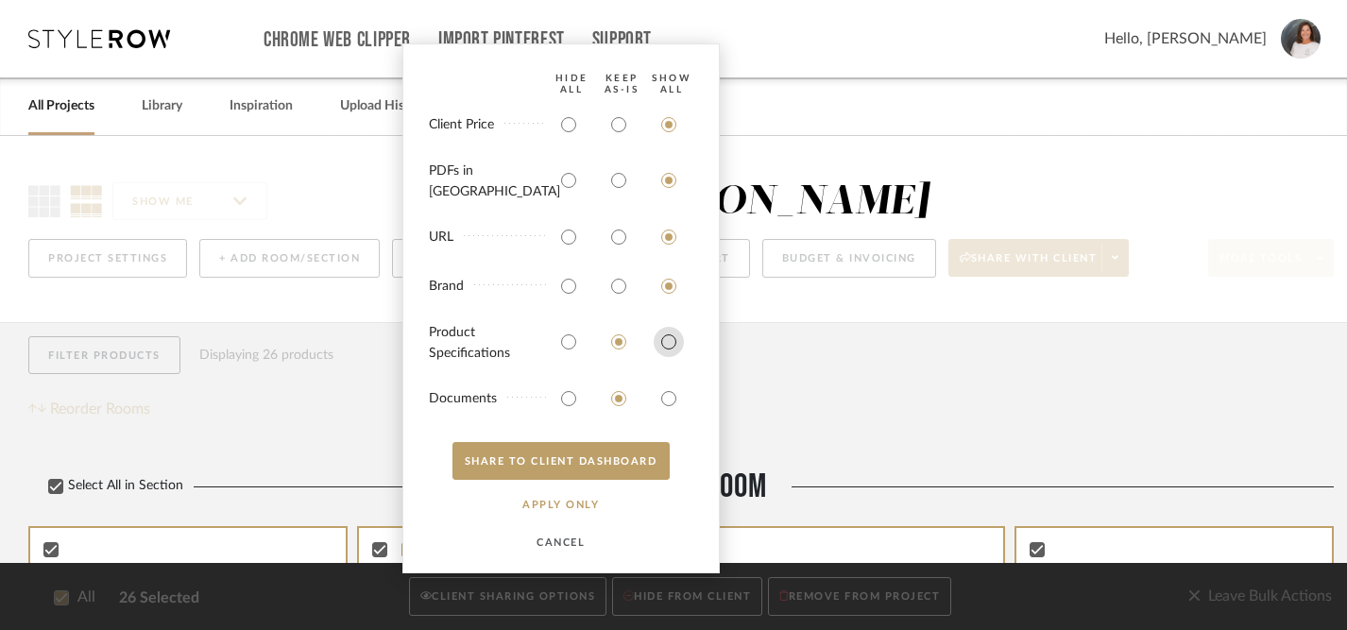
radio input "true"
click at [668, 402] on input "radio" at bounding box center [669, 398] width 30 height 30
radio input "true"
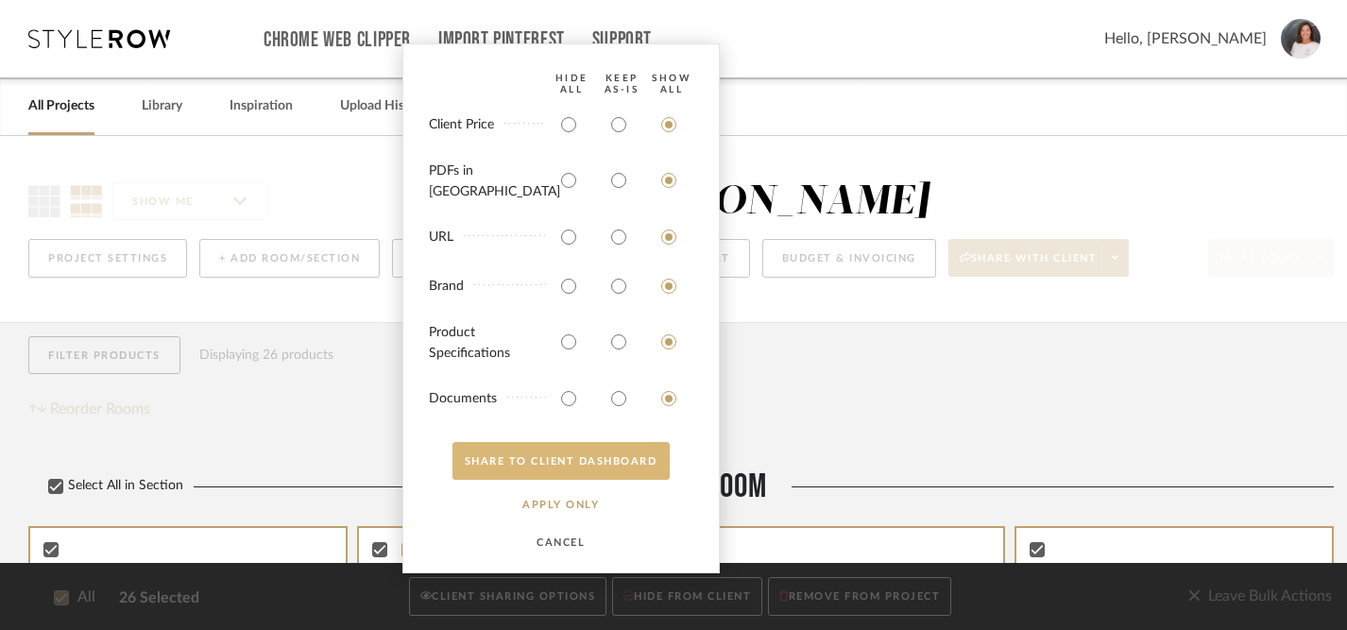
click at [564, 459] on button "SHARE TO CLIENT Dashboard" at bounding box center [560, 461] width 217 height 38
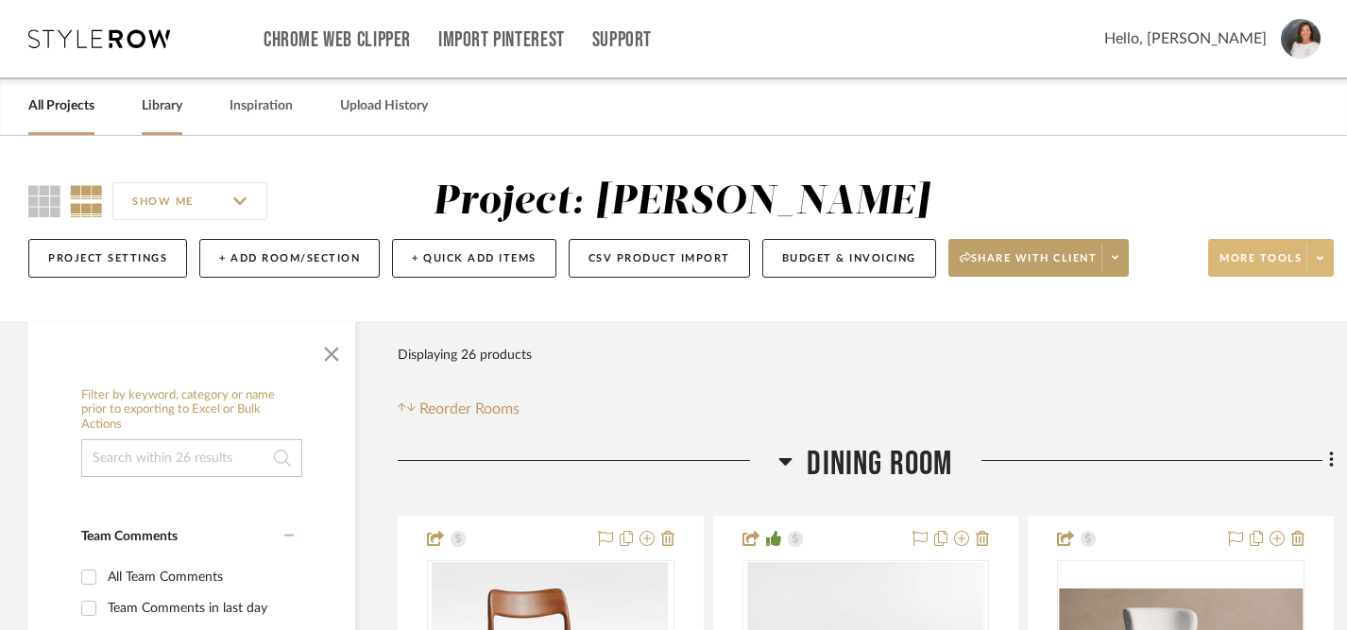
click at [170, 102] on link "Library" at bounding box center [162, 105] width 41 height 25
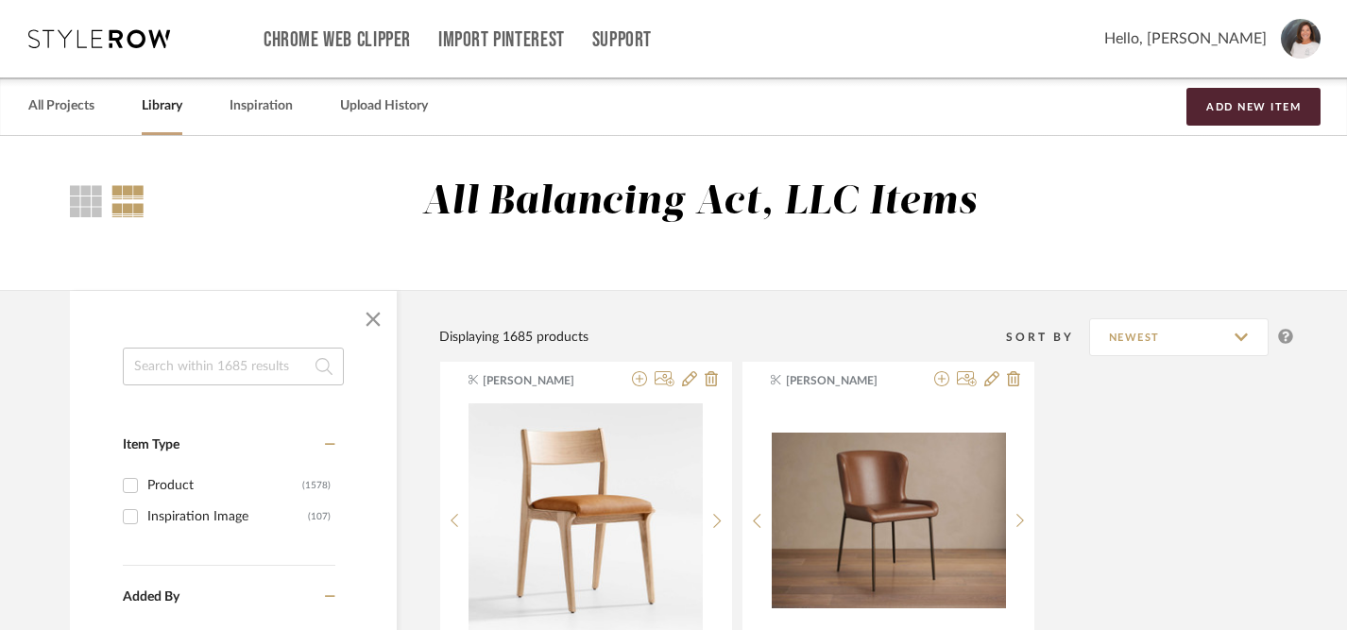
click at [218, 370] on input at bounding box center [233, 367] width 221 height 38
type input "dining chairs"
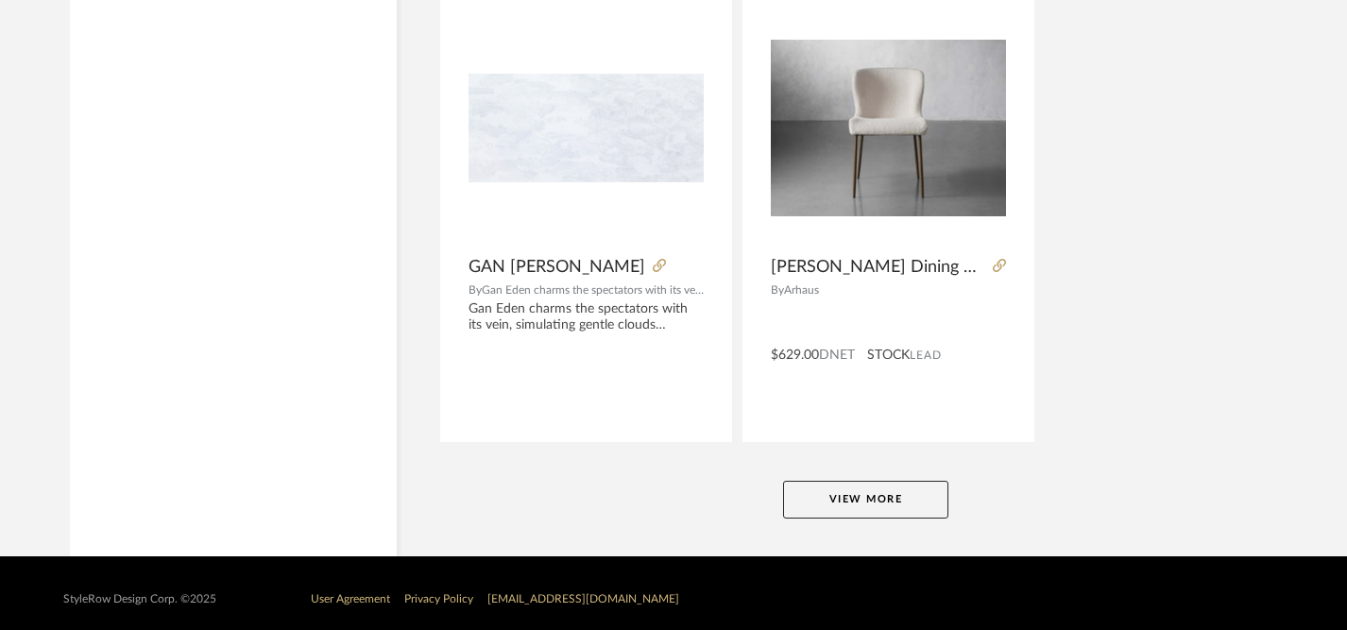
scroll to position [8672, 0]
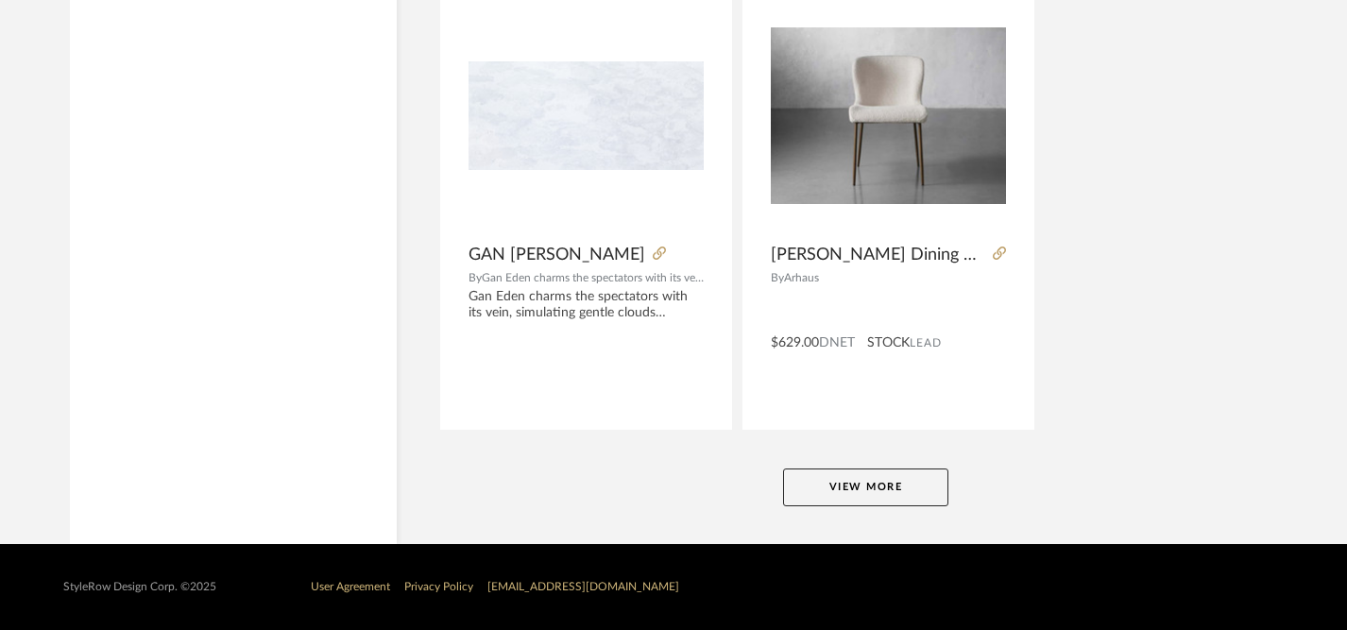
click at [837, 482] on button "View More" at bounding box center [865, 487] width 165 height 38
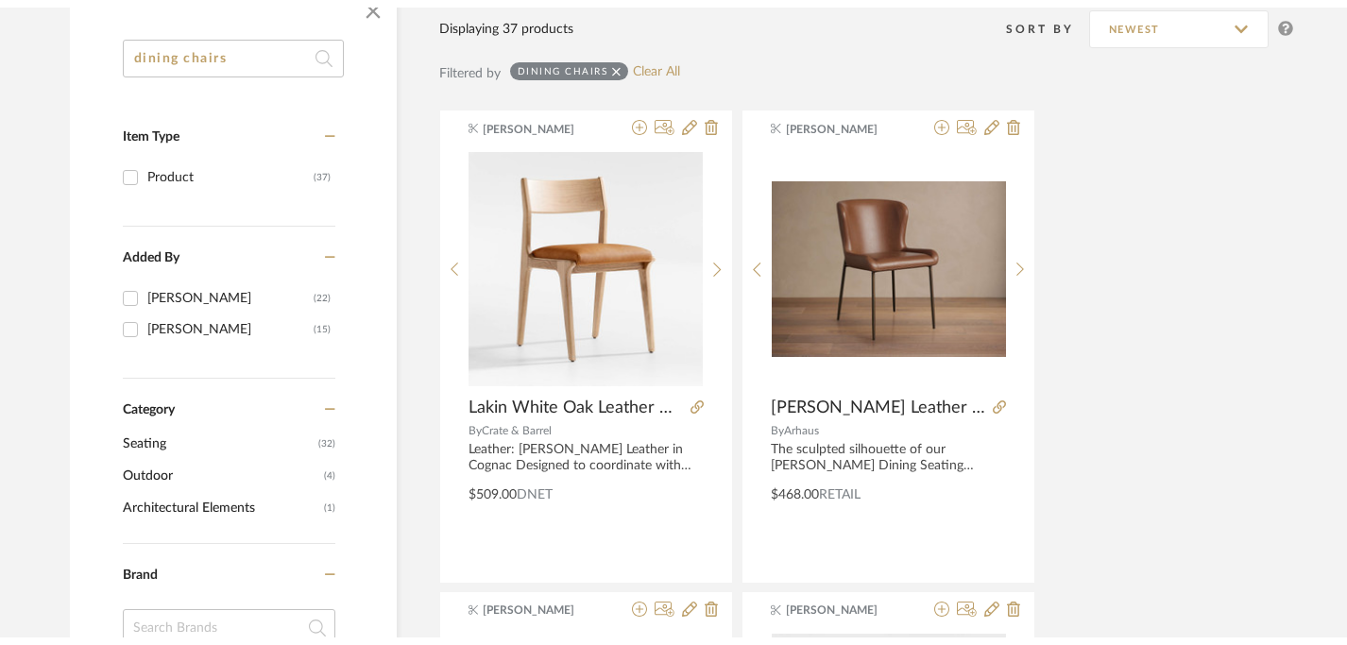
scroll to position [0, 0]
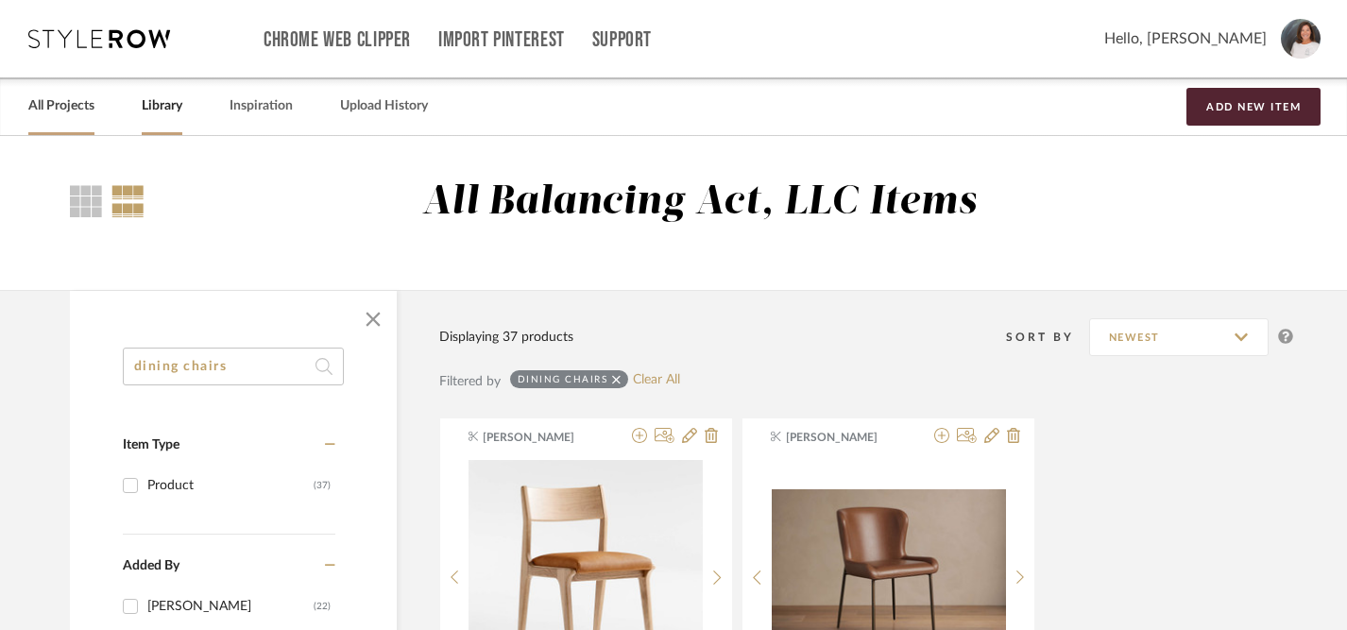
click at [68, 110] on link "All Projects" at bounding box center [61, 105] width 66 height 25
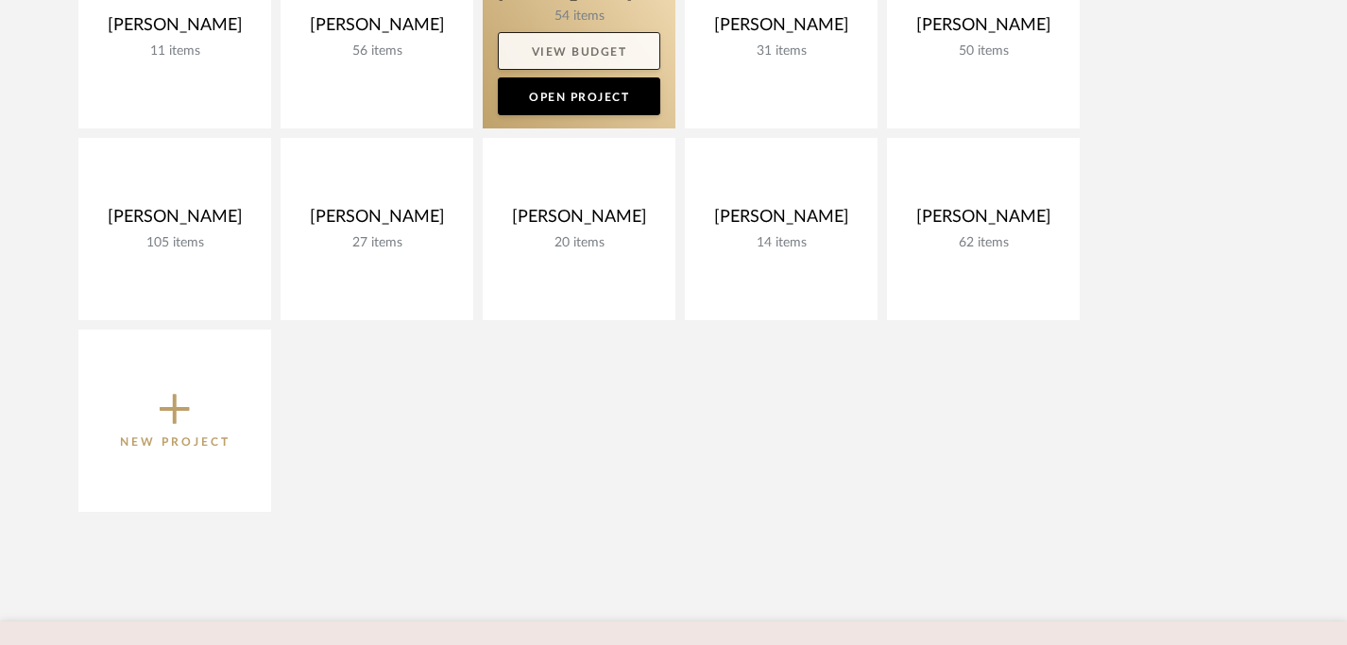
scroll to position [412, 0]
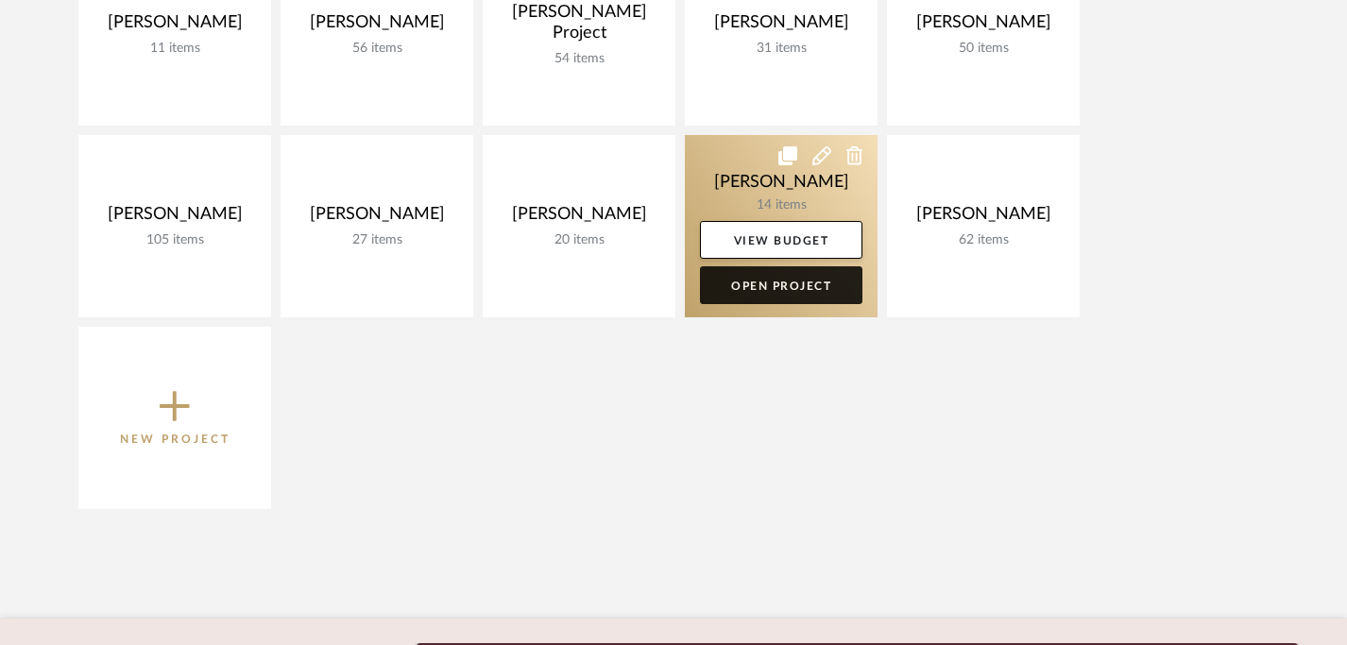
click at [797, 288] on link "Open Project" at bounding box center [781, 285] width 162 height 38
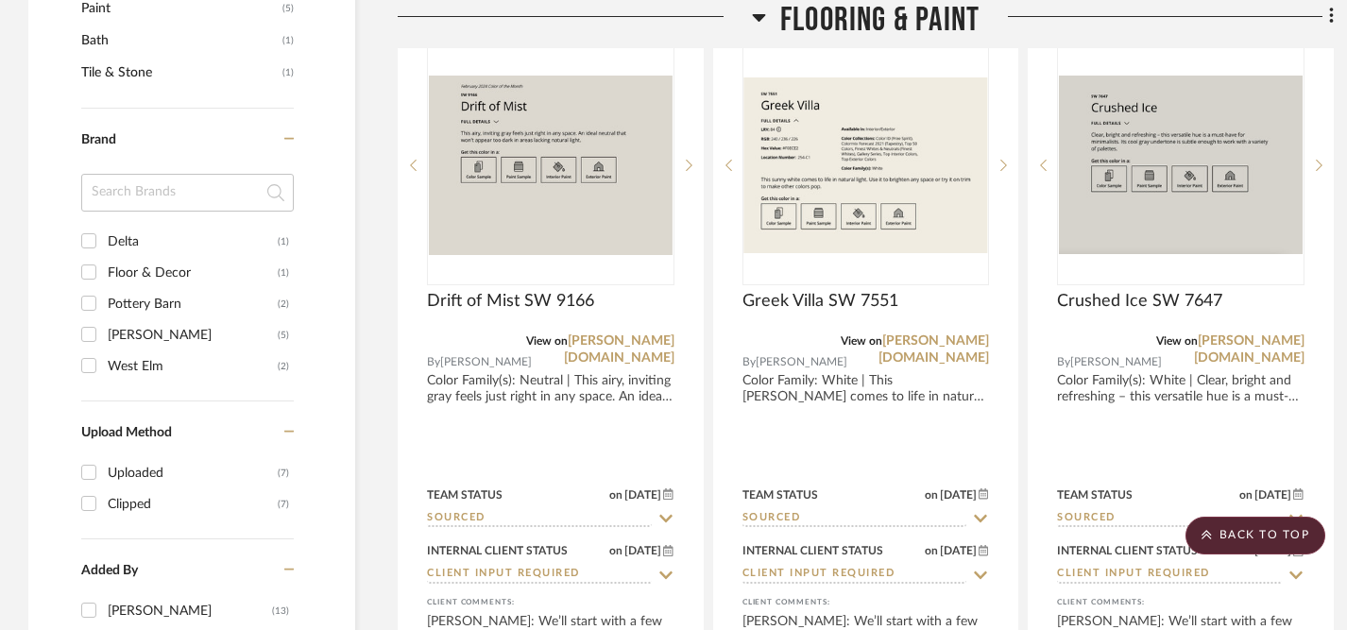
scroll to position [1495, 0]
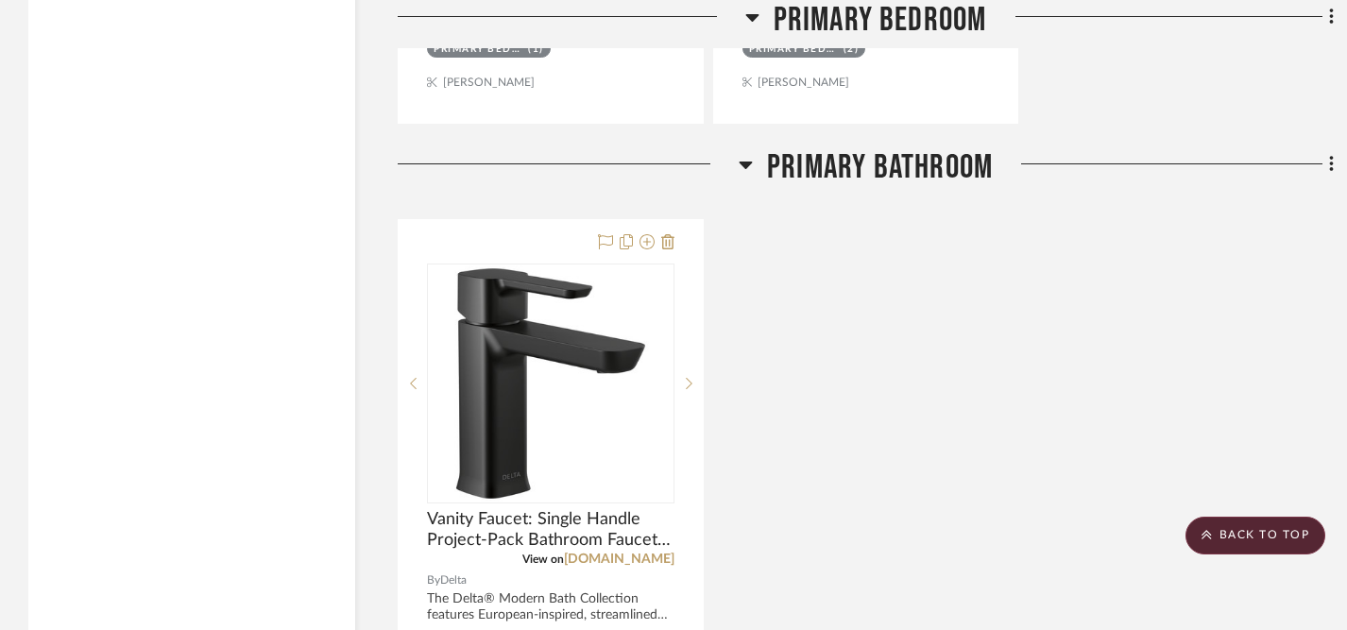
scroll to position [6538, 0]
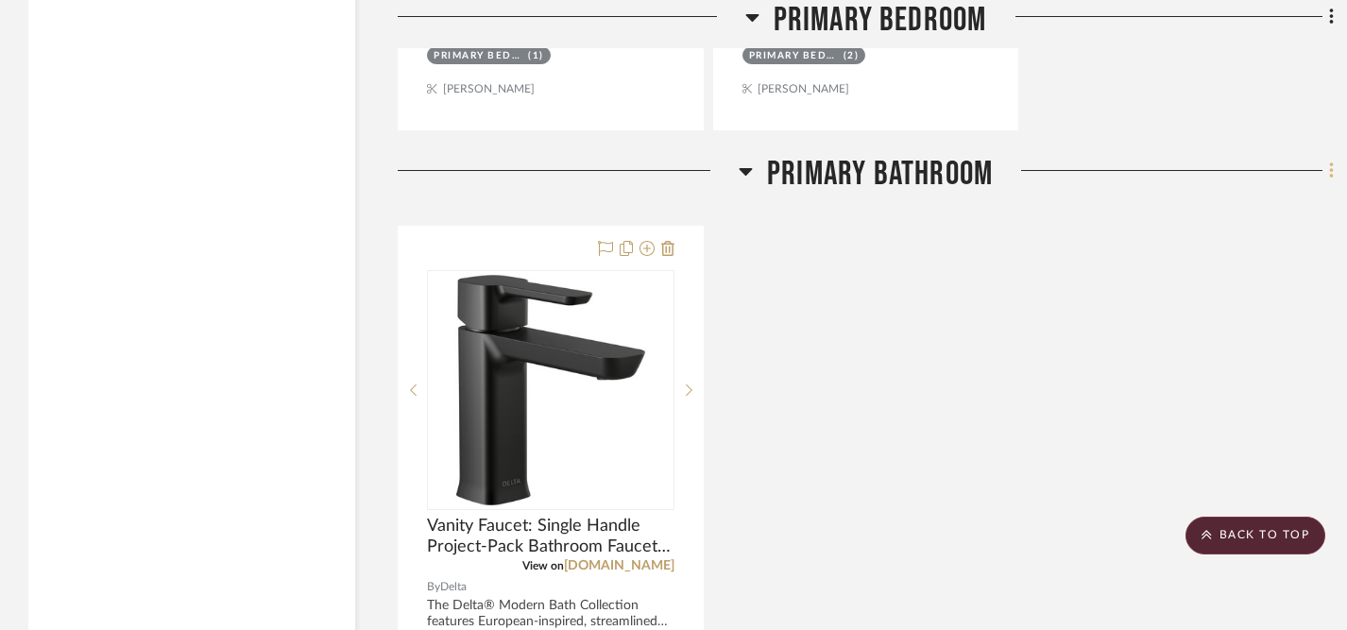
click at [1331, 165] on icon at bounding box center [1331, 170] width 4 height 16
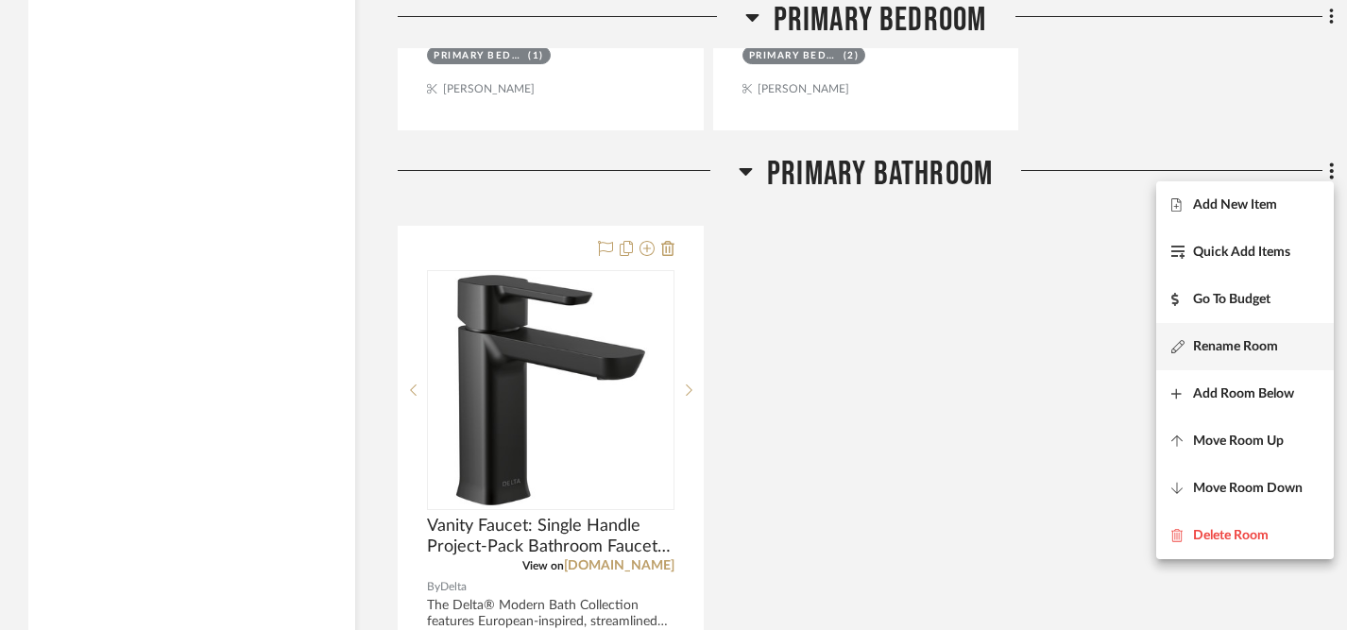
click at [1215, 340] on span "Rename Room" at bounding box center [1235, 347] width 85 height 16
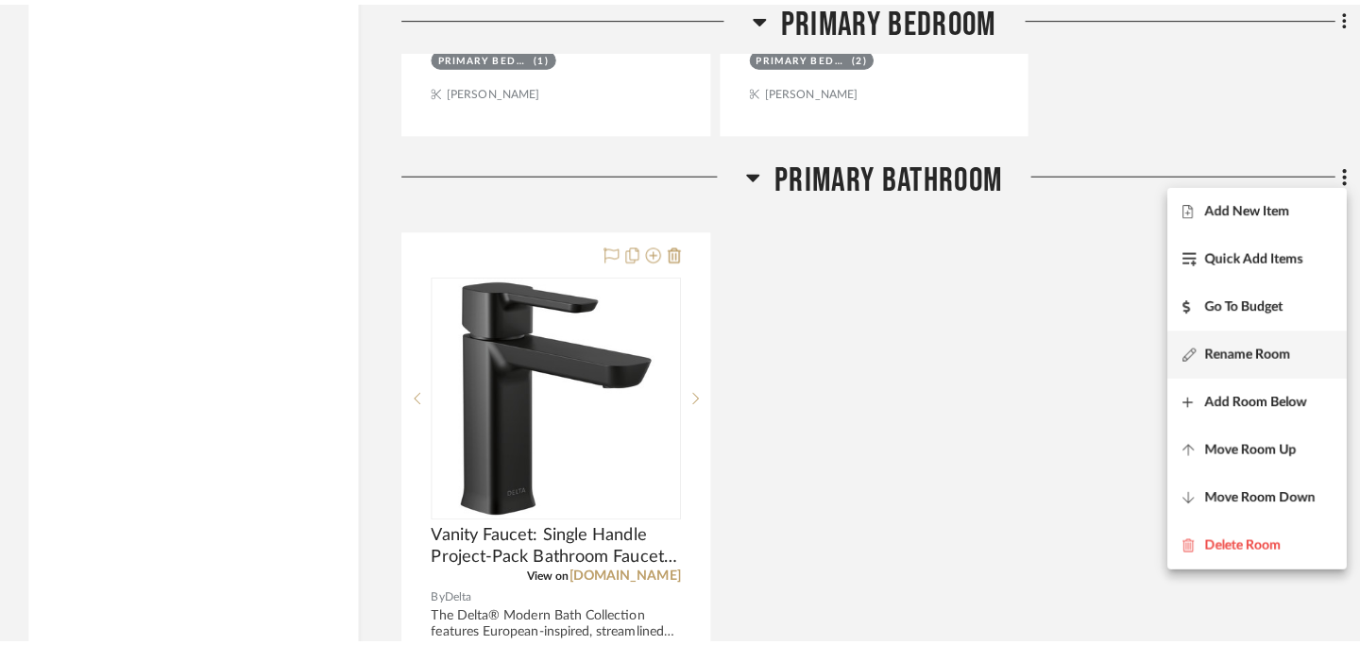
scroll to position [0, 0]
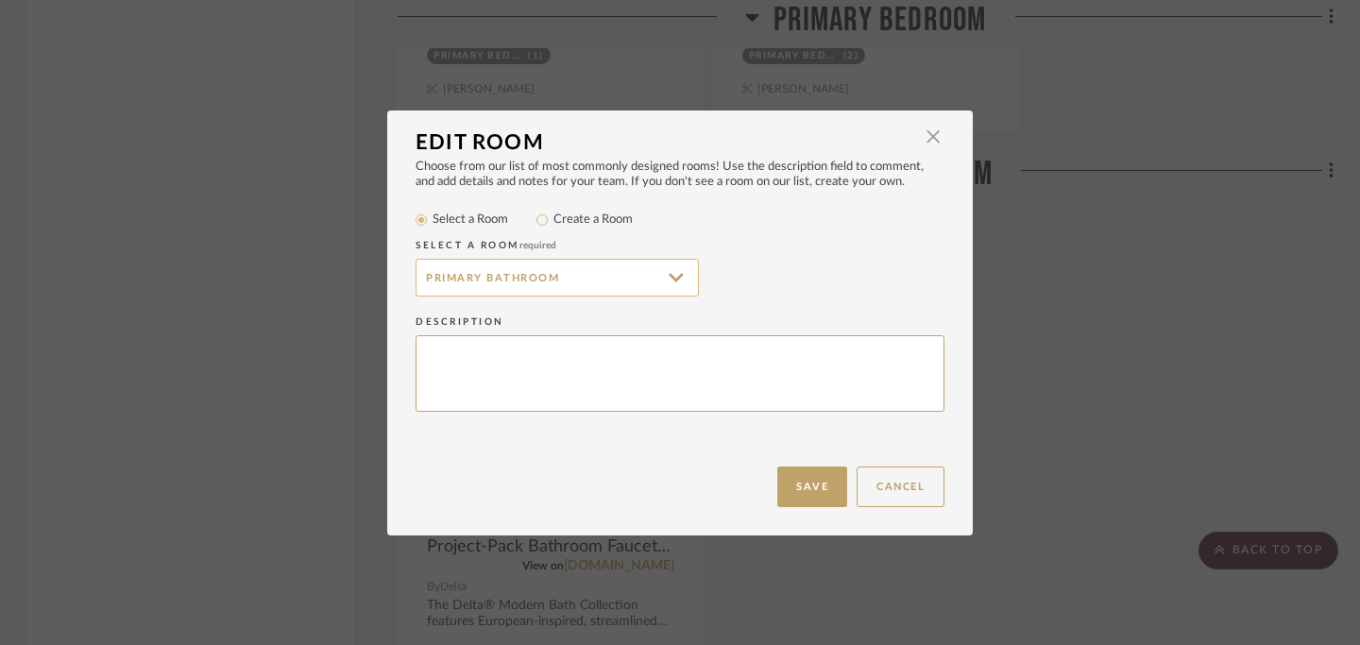
click at [482, 277] on input "Primary Bathroom" at bounding box center [557, 278] width 283 height 38
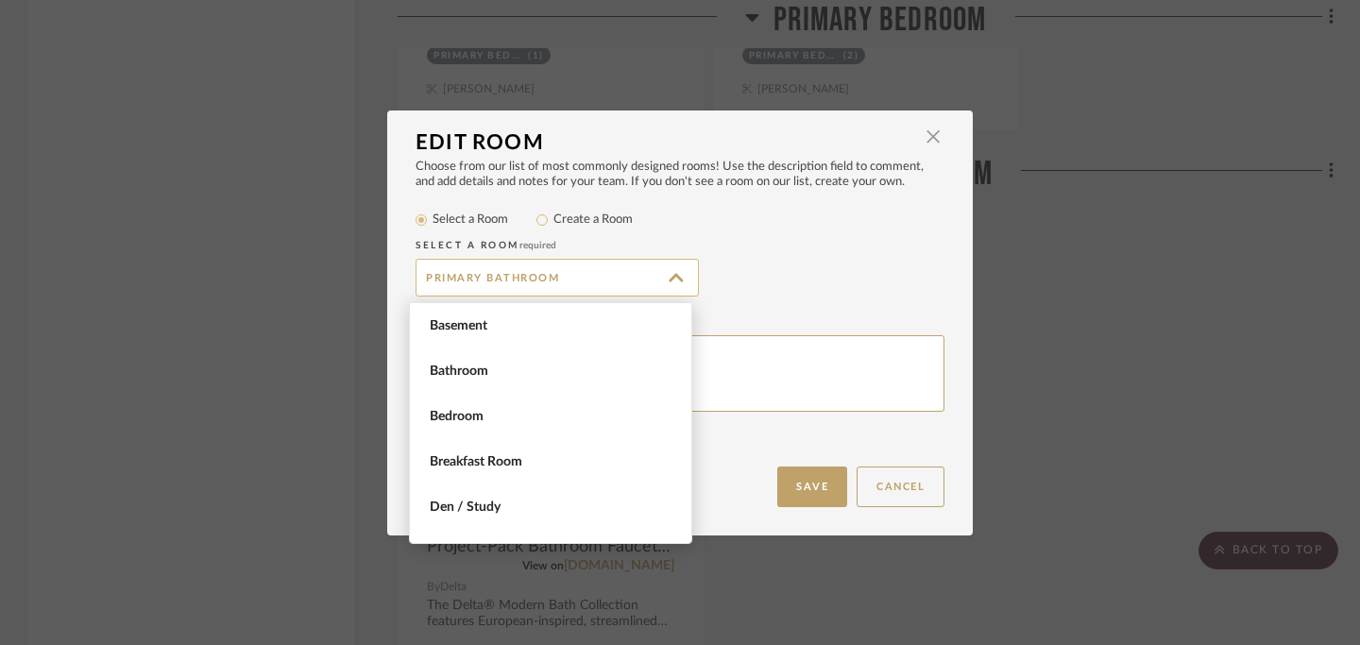
scroll to position [1256, 0]
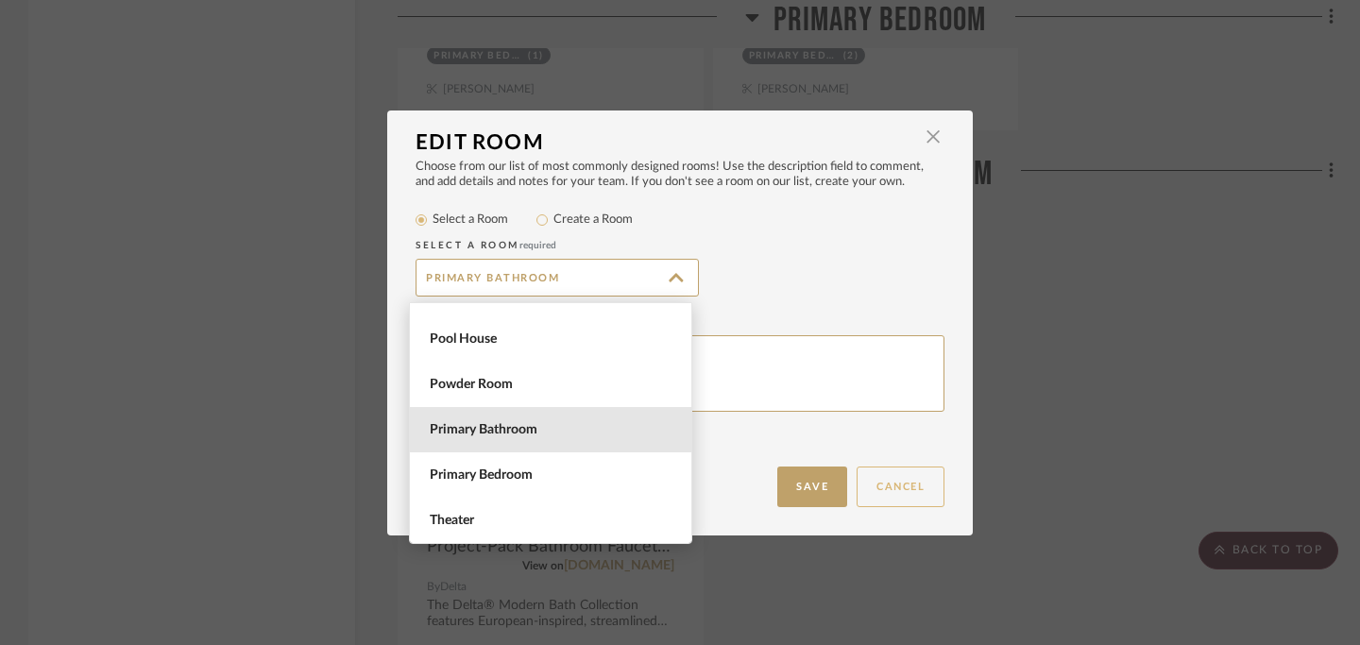
click at [889, 482] on button "Cancel" at bounding box center [901, 487] width 88 height 41
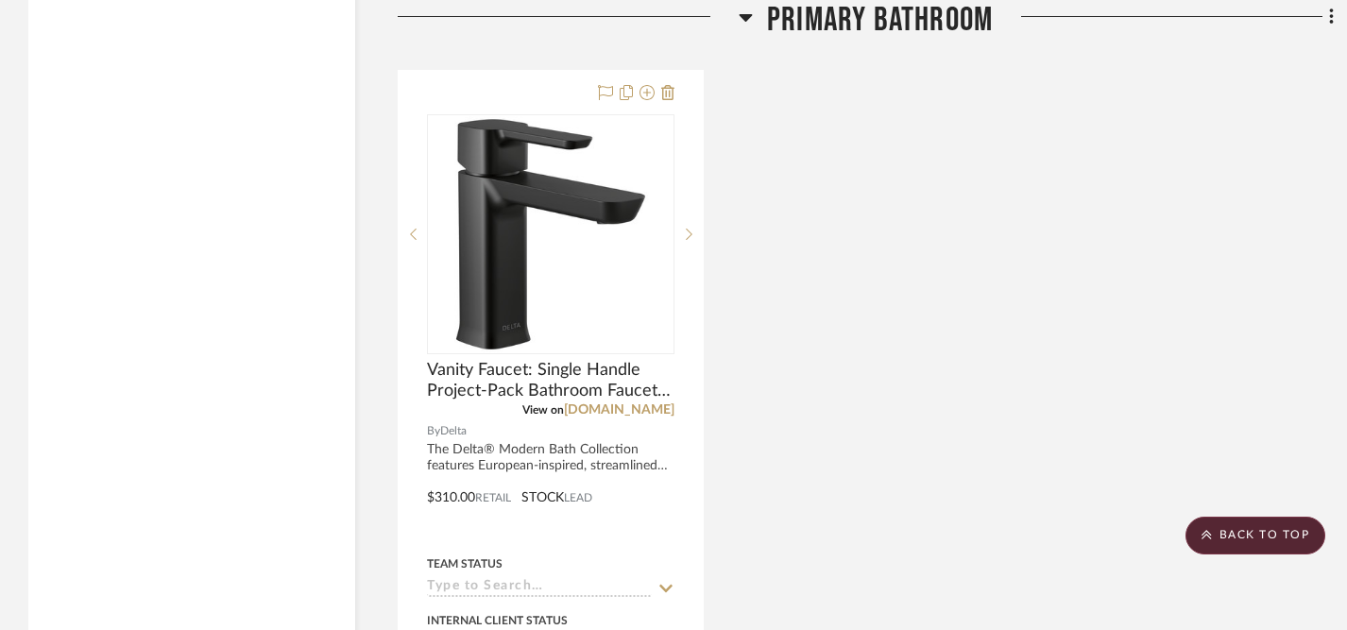
scroll to position [6701, 0]
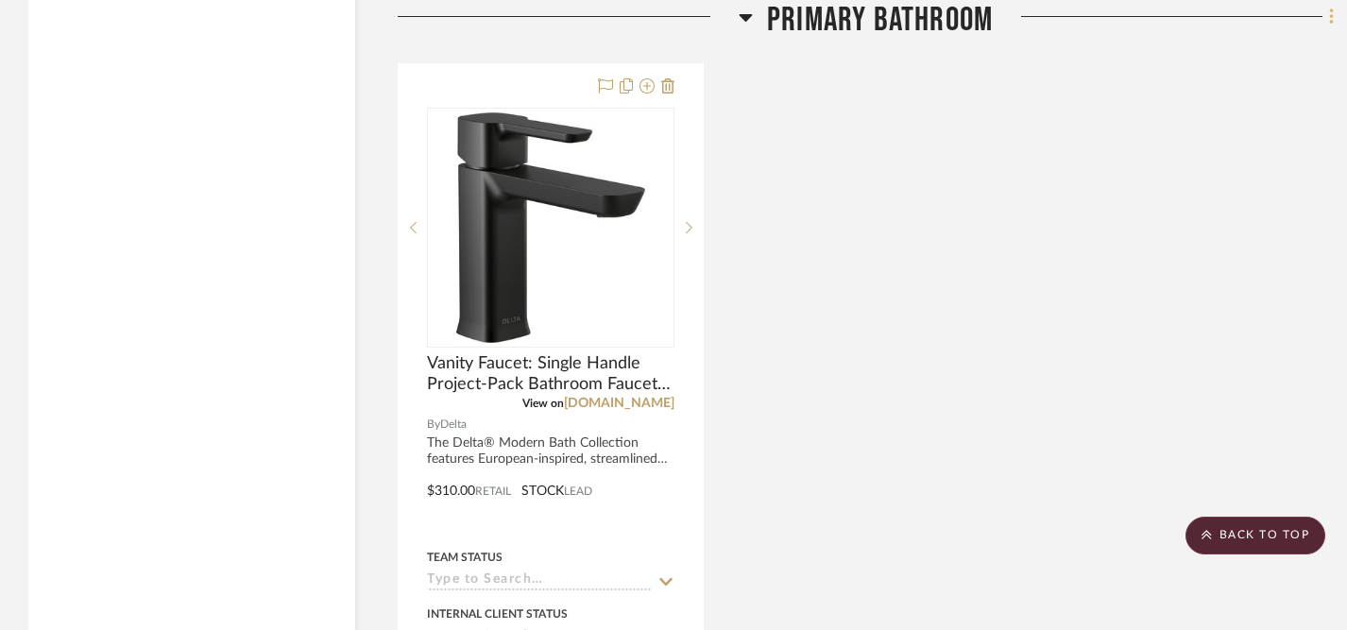
click at [1330, 20] on icon at bounding box center [1331, 16] width 4 height 16
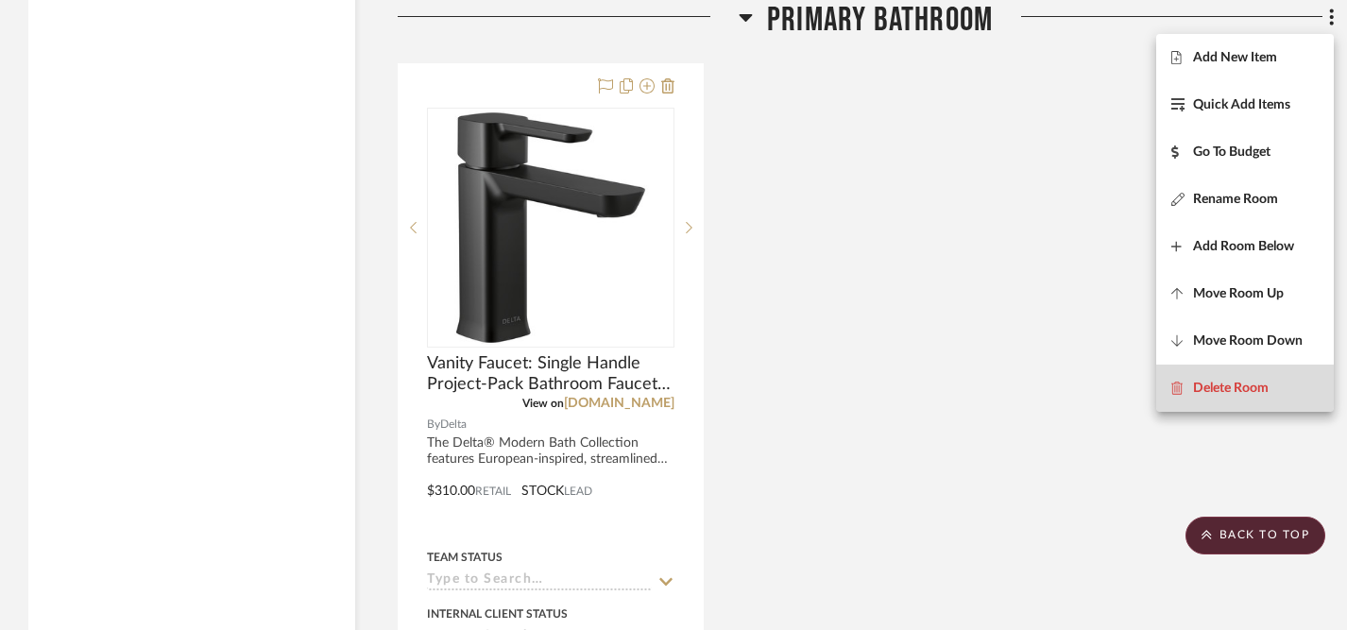
click at [1236, 391] on span "Delete Room" at bounding box center [1231, 389] width 76 height 16
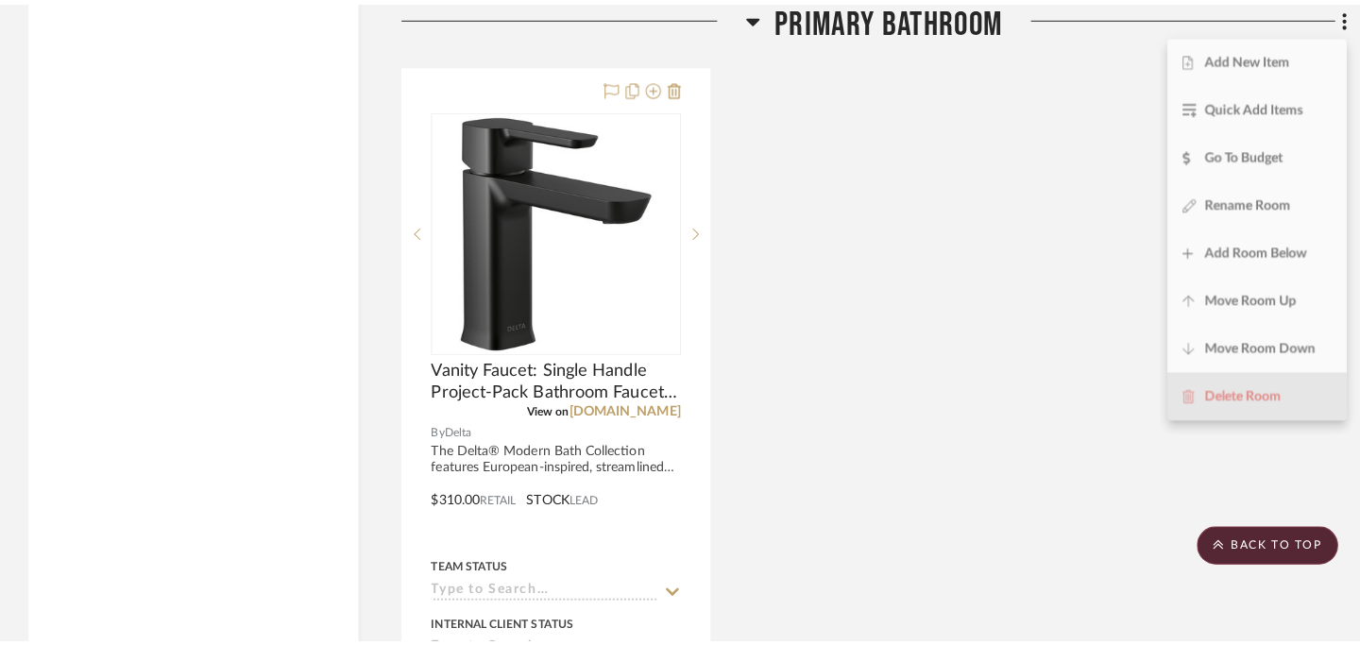
scroll to position [0, 0]
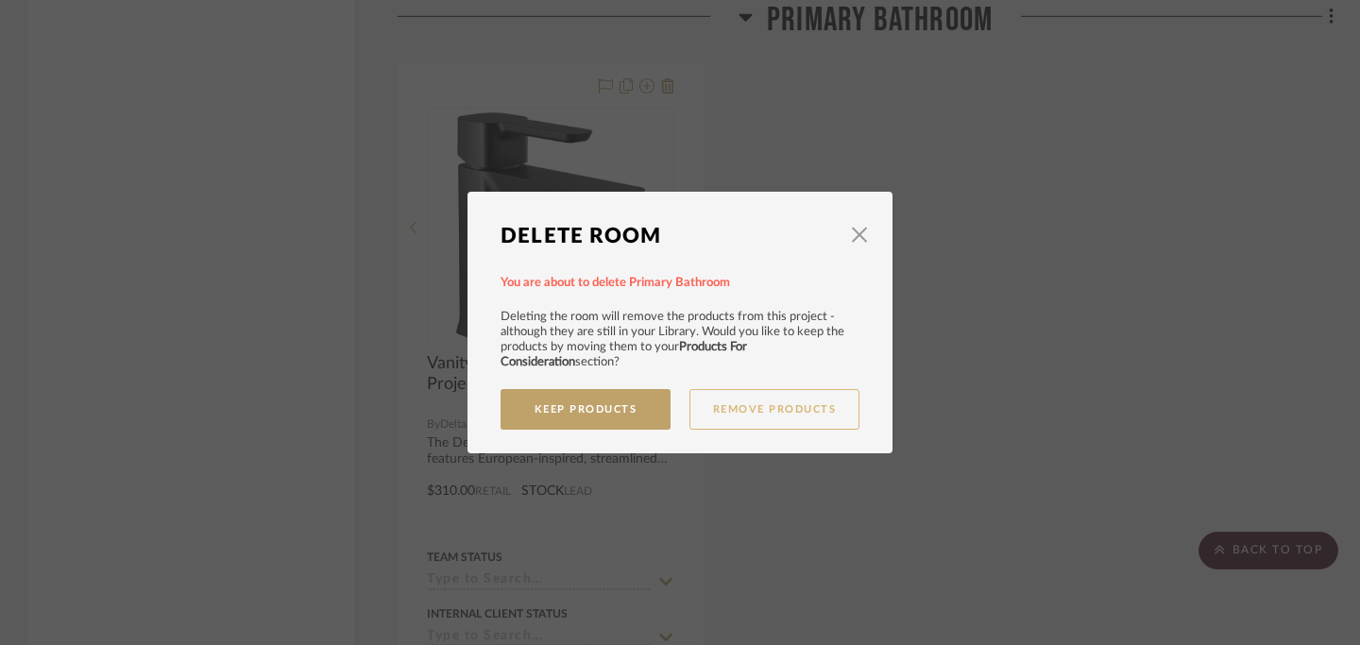
click at [776, 408] on button "Remove Products" at bounding box center [774, 409] width 170 height 41
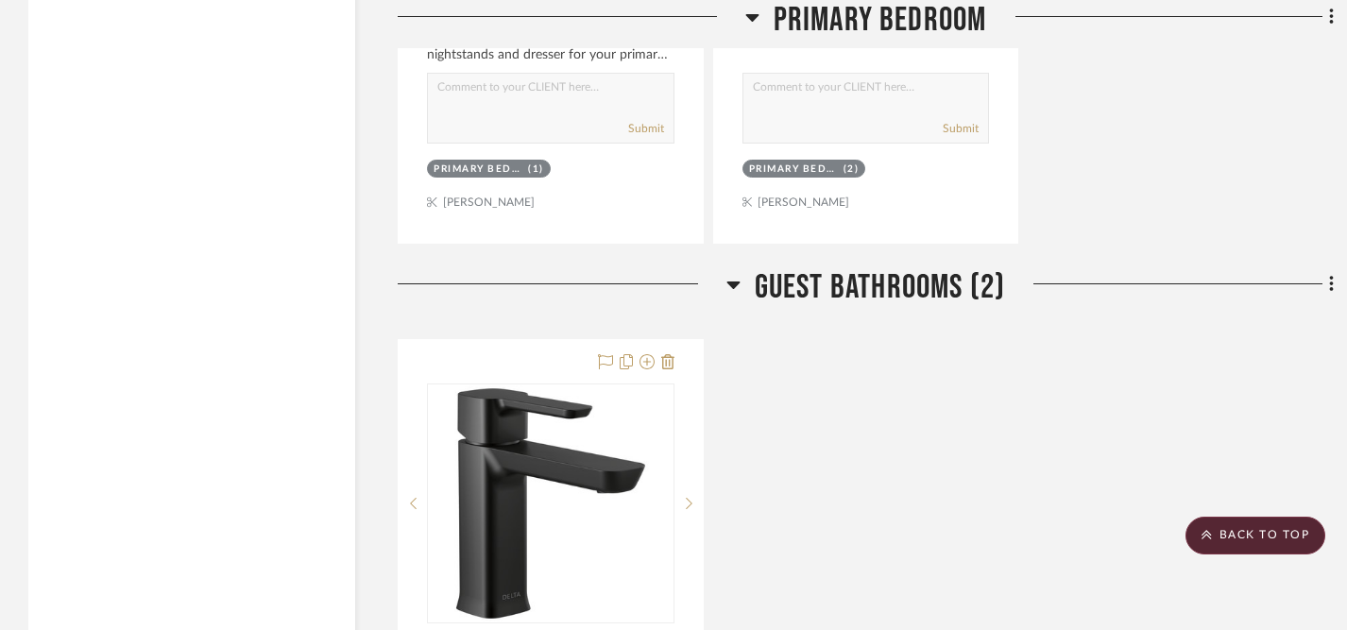
scroll to position [6422, 0]
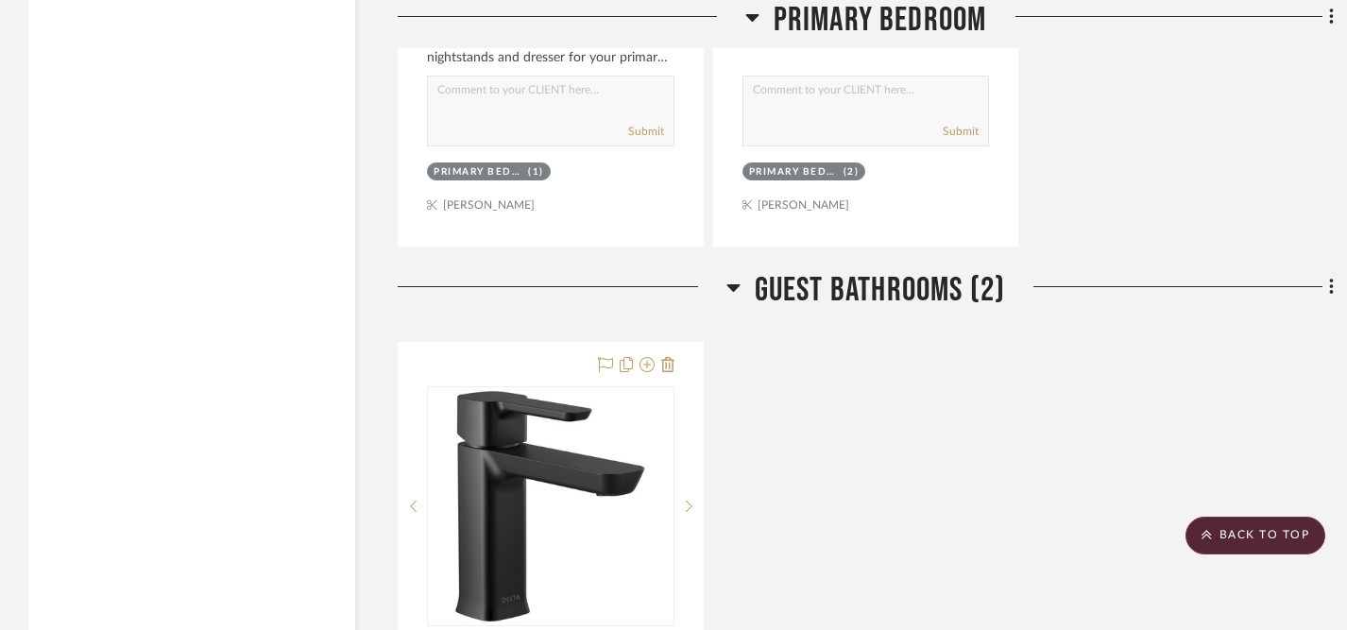
click at [836, 291] on span "Guest Bathrooms (2)" at bounding box center [880, 290] width 251 height 41
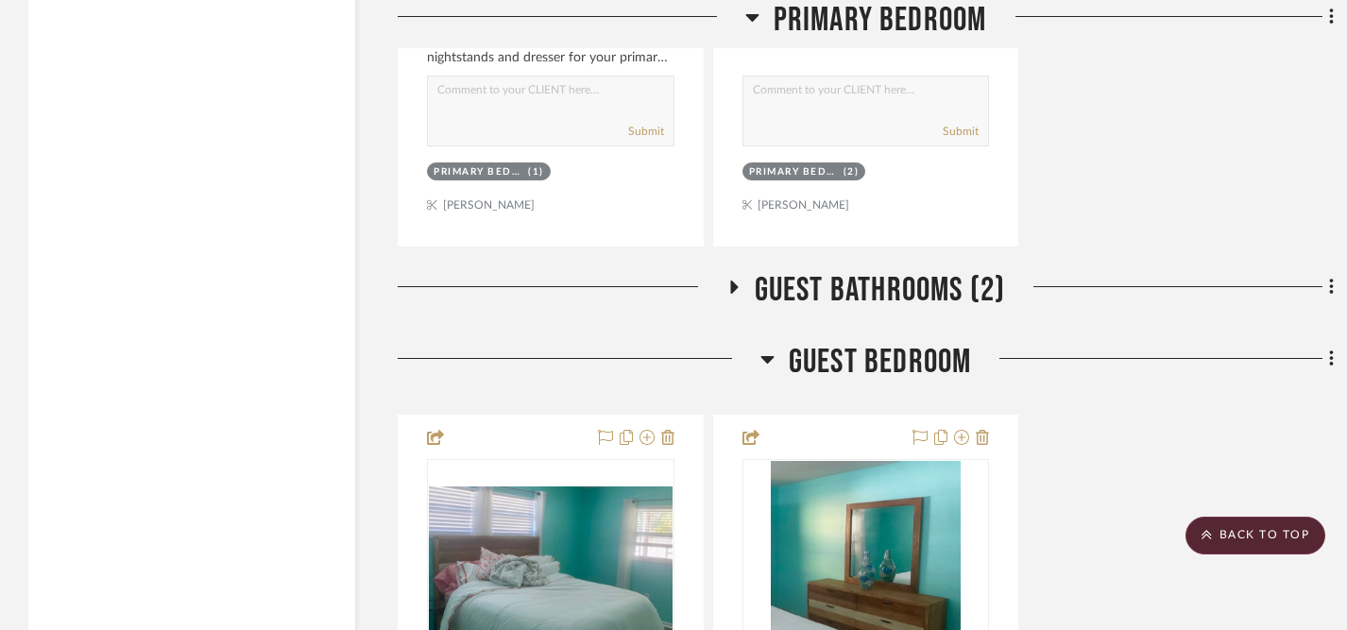
click at [865, 285] on span "Guest Bathrooms (2)" at bounding box center [880, 290] width 251 height 41
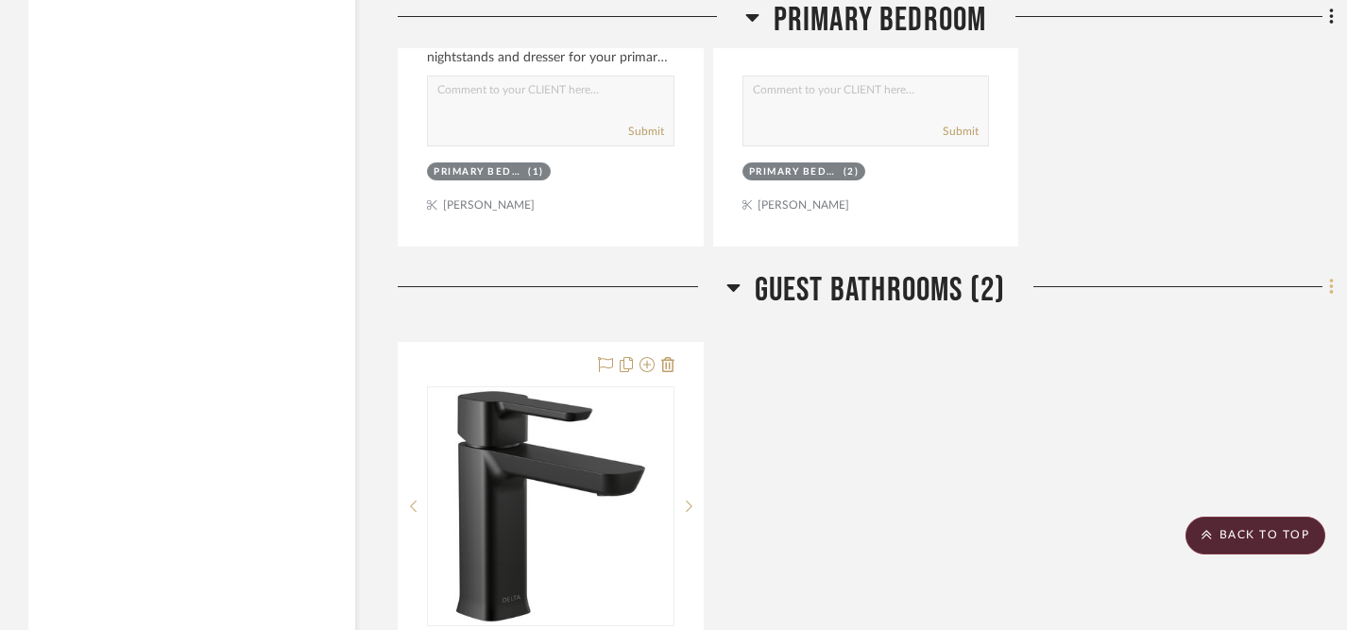
click at [1329, 286] on icon at bounding box center [1332, 287] width 6 height 21
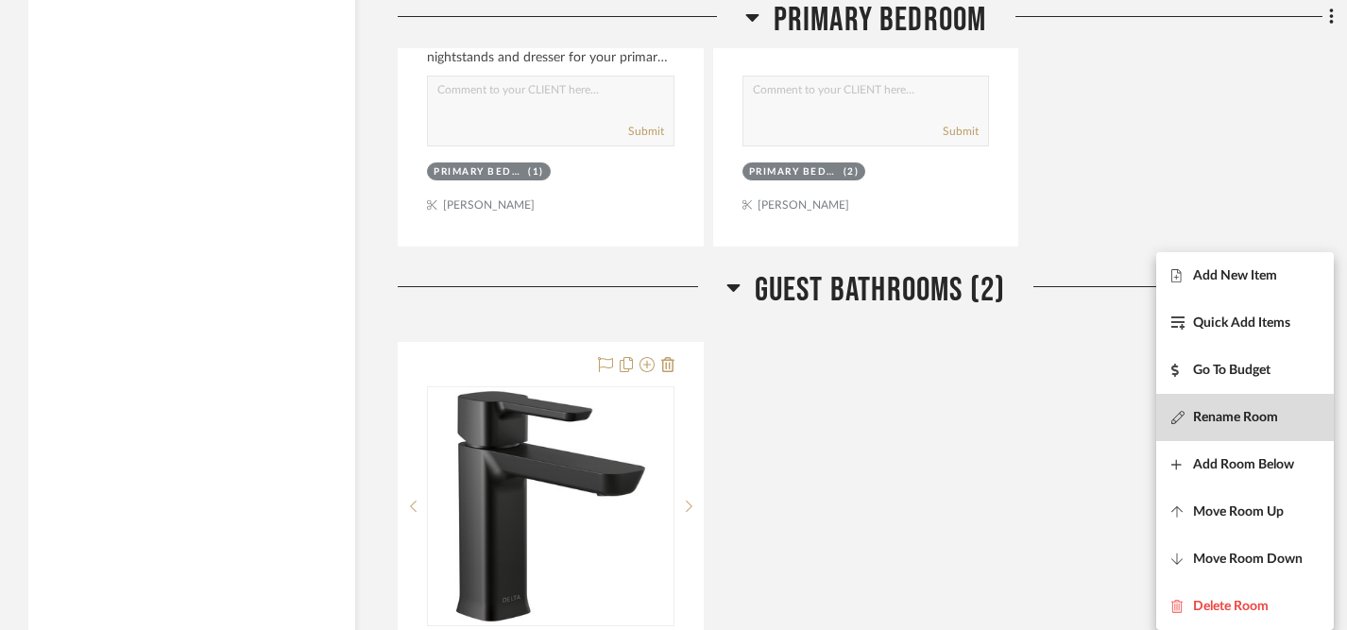
click at [1234, 426] on button "Rename Room" at bounding box center [1245, 417] width 178 height 47
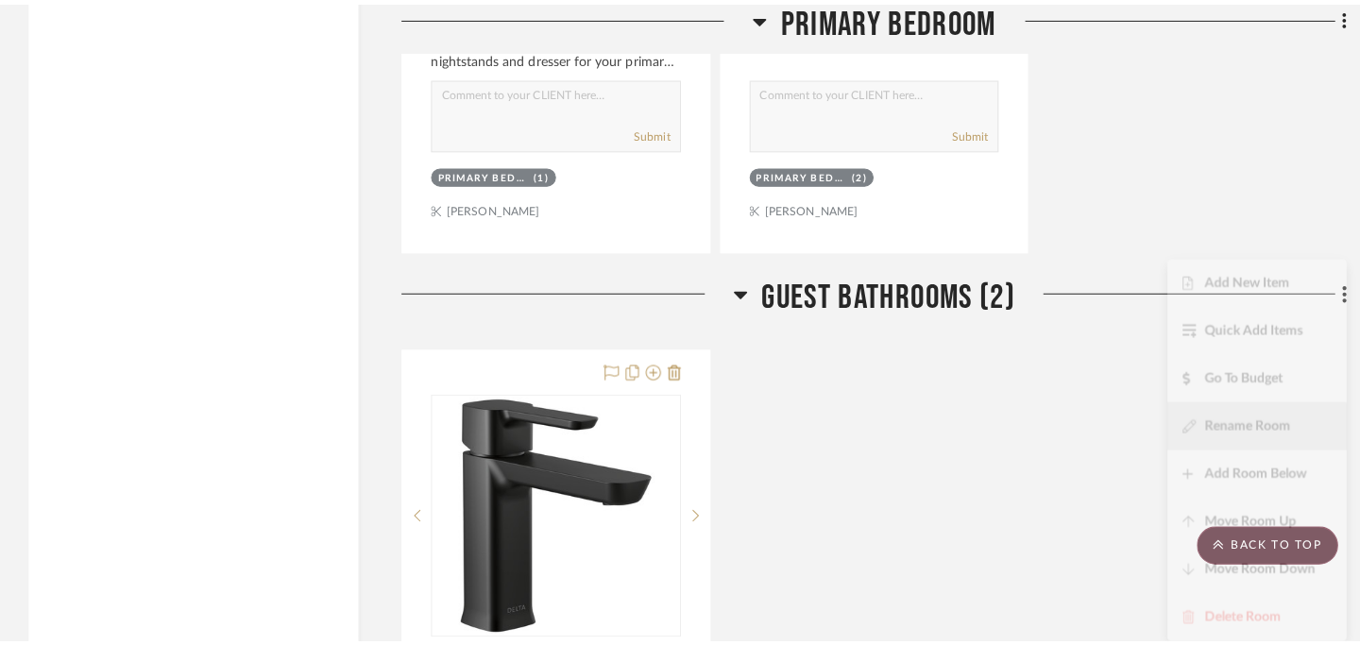
scroll to position [0, 0]
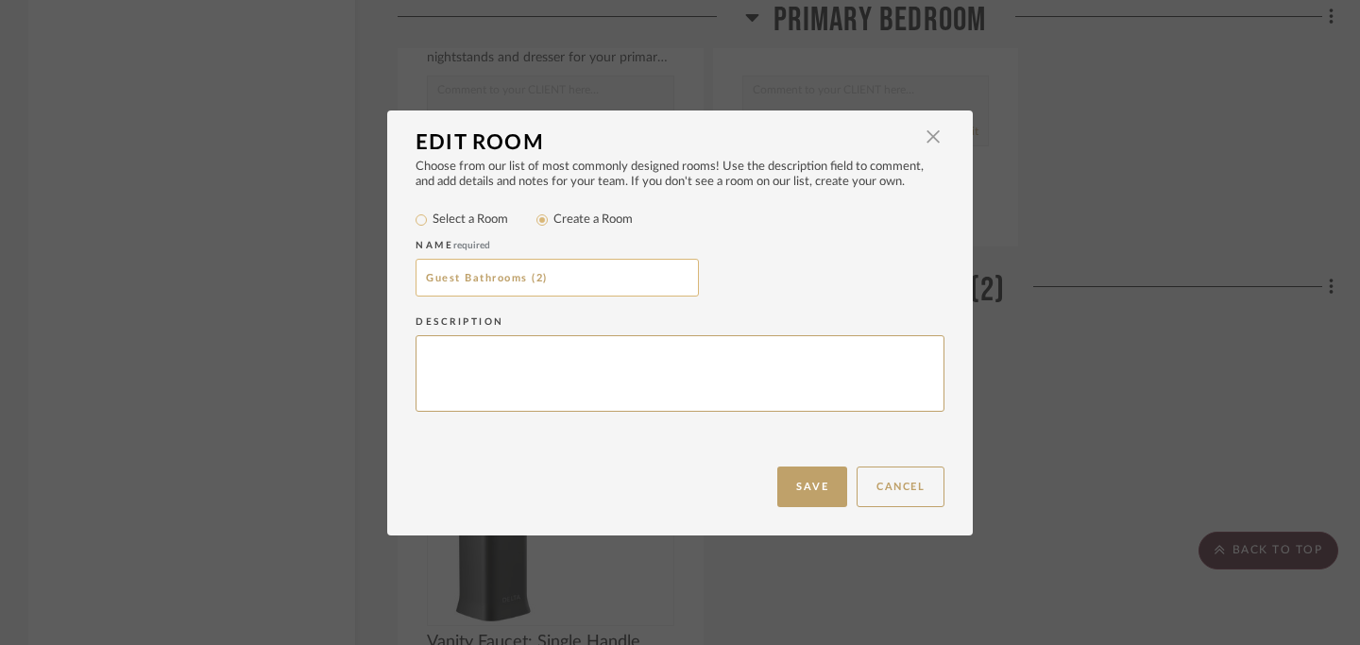
click at [425, 276] on input "Guest Bathrooms (2)" at bounding box center [557, 278] width 283 height 38
click at [418, 281] on input "Guest Bathrooms (2)" at bounding box center [557, 278] width 283 height 38
drag, startPoint x: 617, startPoint y: 281, endPoint x: 651, endPoint y: 280, distance: 34.0
click at [651, 280] on input "Primary Bath + Guest Bathrooms (2)" at bounding box center [557, 278] width 283 height 38
click at [513, 279] on input "Primary Bath + Guest Bathrooms" at bounding box center [557, 278] width 283 height 38
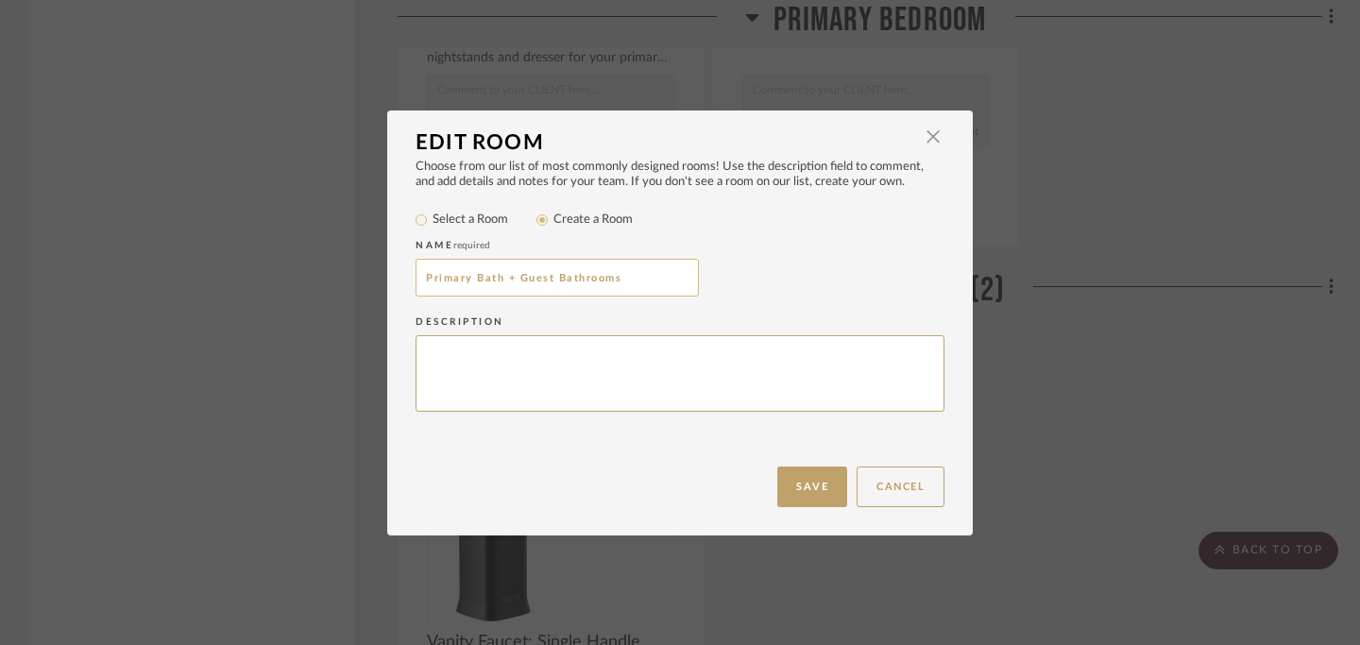
paste input "(2)"
click at [501, 282] on input "Primary Bath + (2) Guest Bathrooms" at bounding box center [557, 278] width 283 height 38
type input "Primary + (2) Guest Bathrooms"
click at [733, 368] on textarea at bounding box center [680, 373] width 529 height 76
type textarea "s"
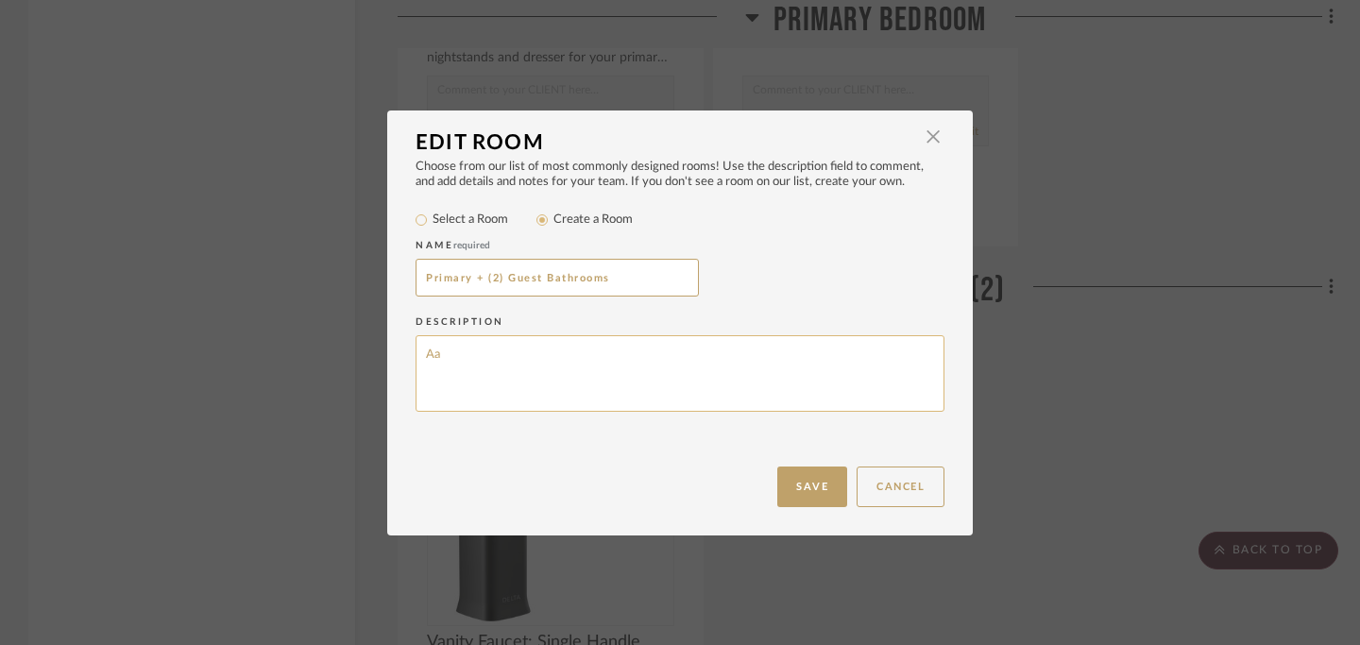
type textarea "A"
type textarea "Same Materials for All Bathrooms"
click at [802, 490] on button "Save" at bounding box center [812, 487] width 70 height 41
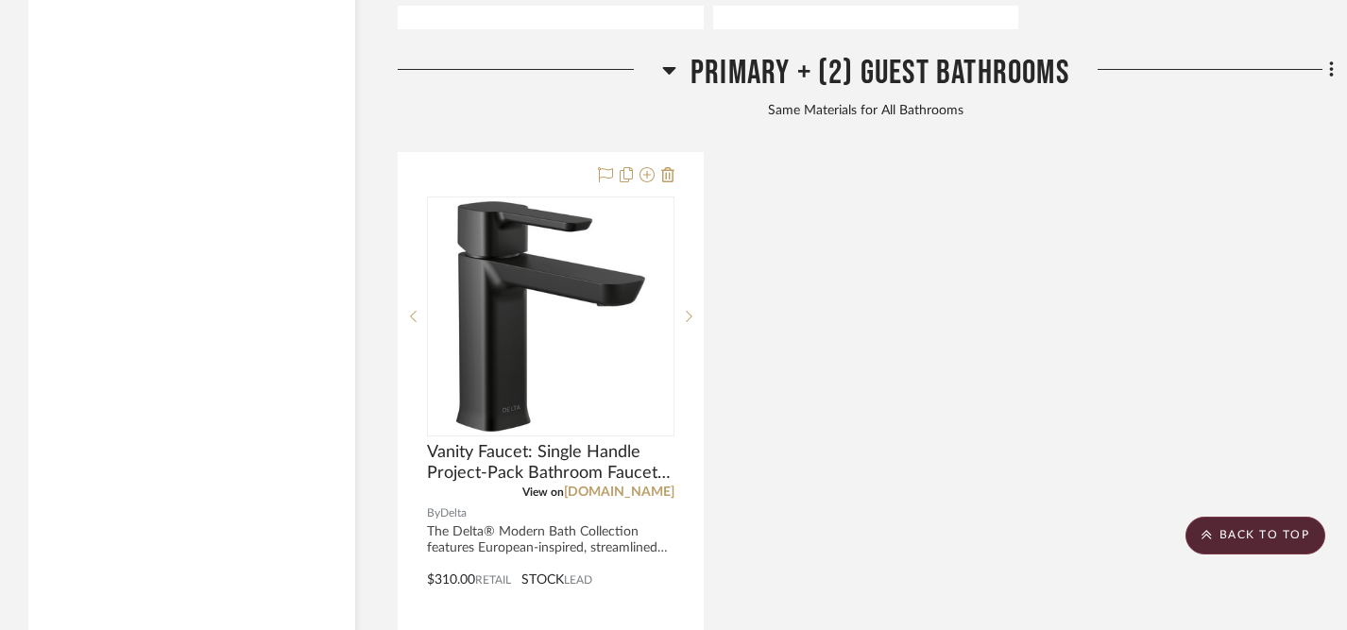
scroll to position [6606, 0]
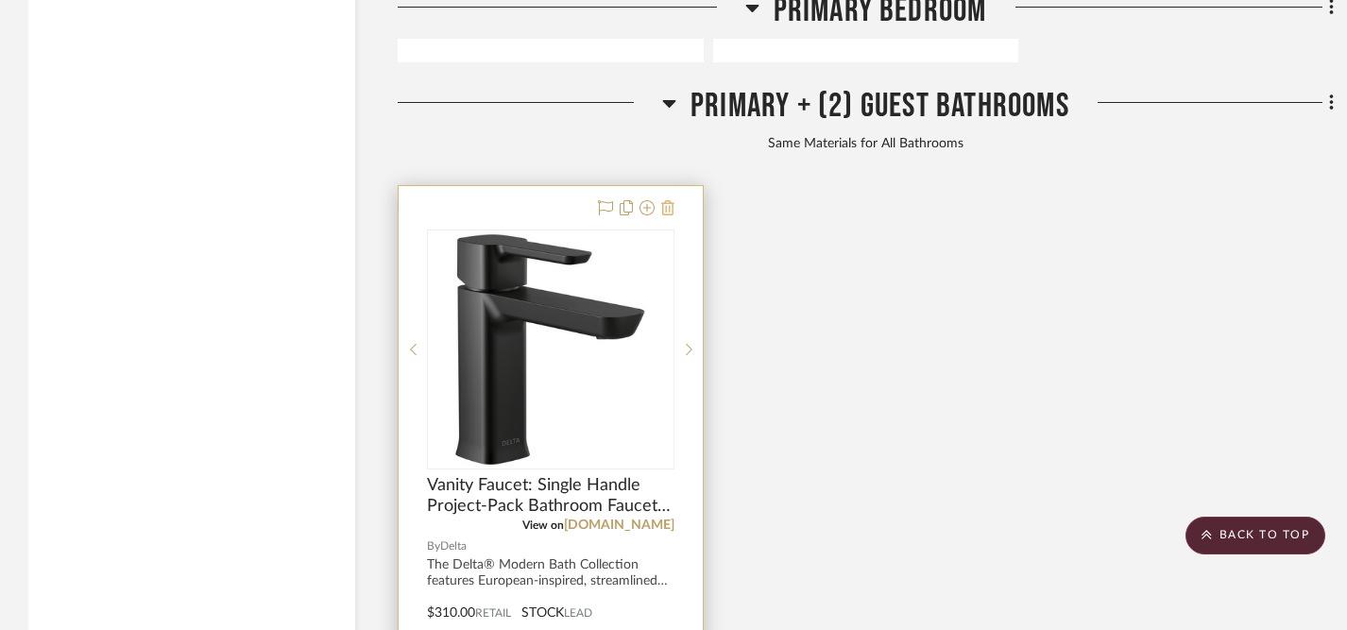
click at [670, 200] on icon at bounding box center [667, 207] width 13 height 15
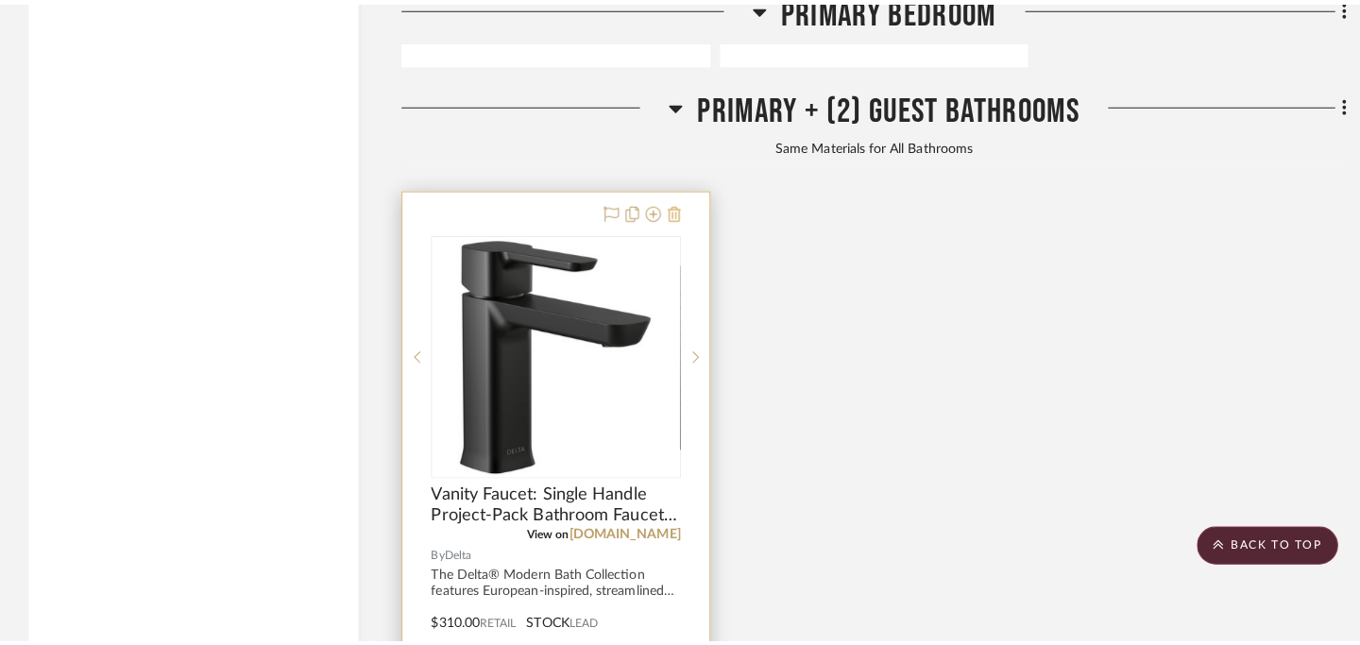
scroll to position [0, 0]
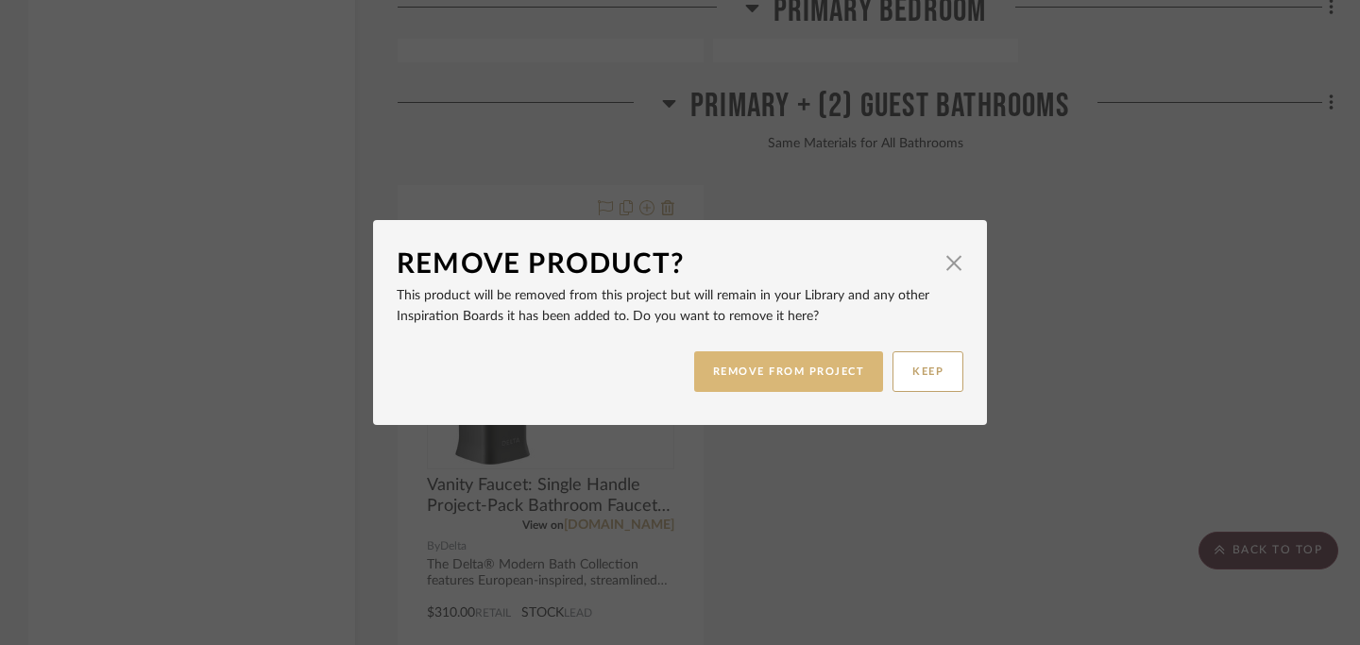
click at [755, 379] on button "REMOVE FROM PROJECT" at bounding box center [789, 371] width 190 height 41
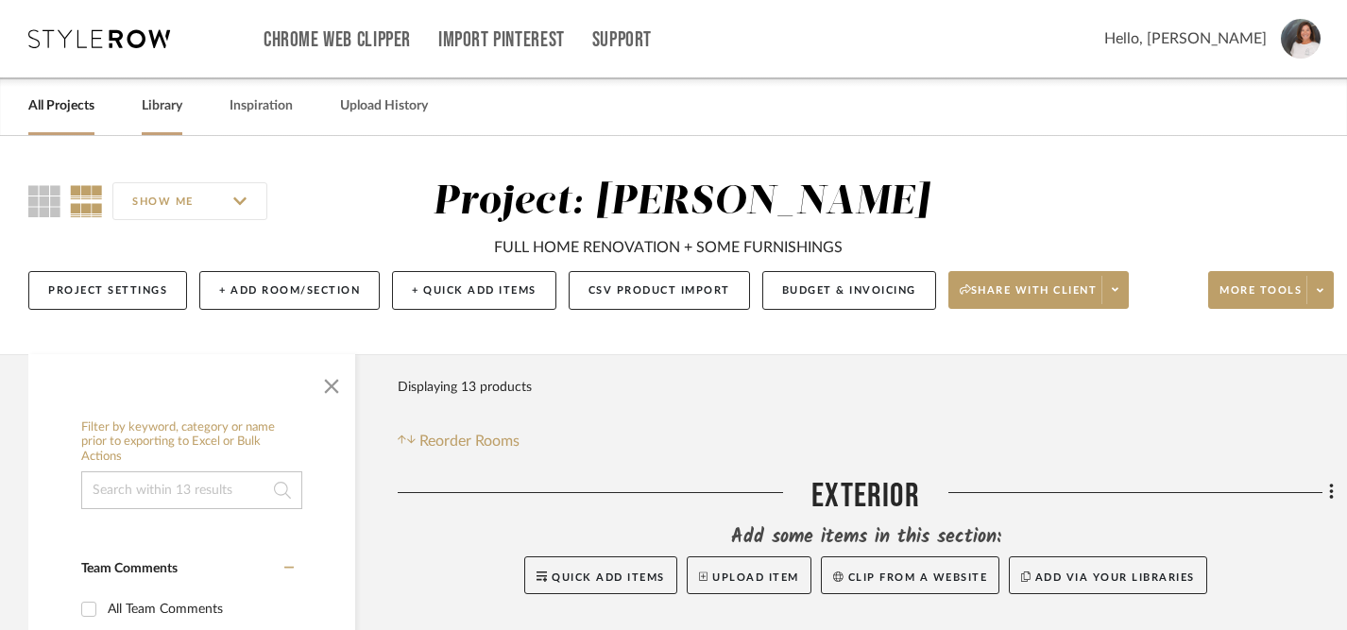
click at [157, 110] on link "Library" at bounding box center [162, 105] width 41 height 25
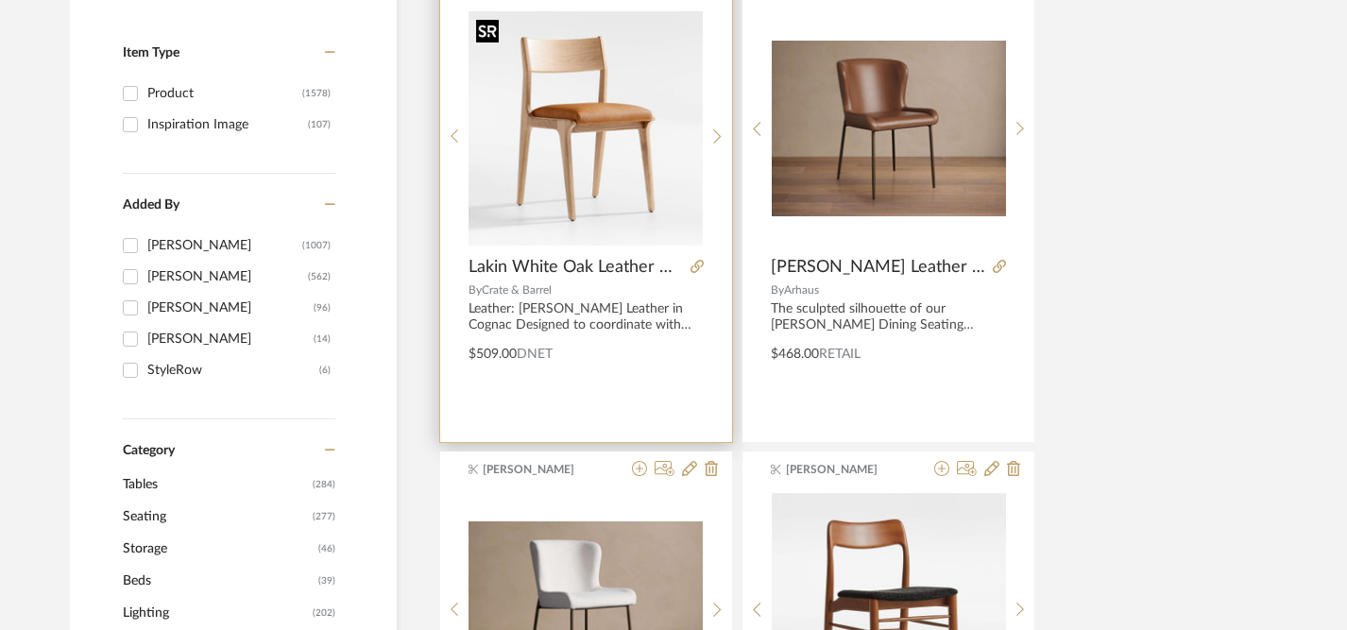
scroll to position [394, 0]
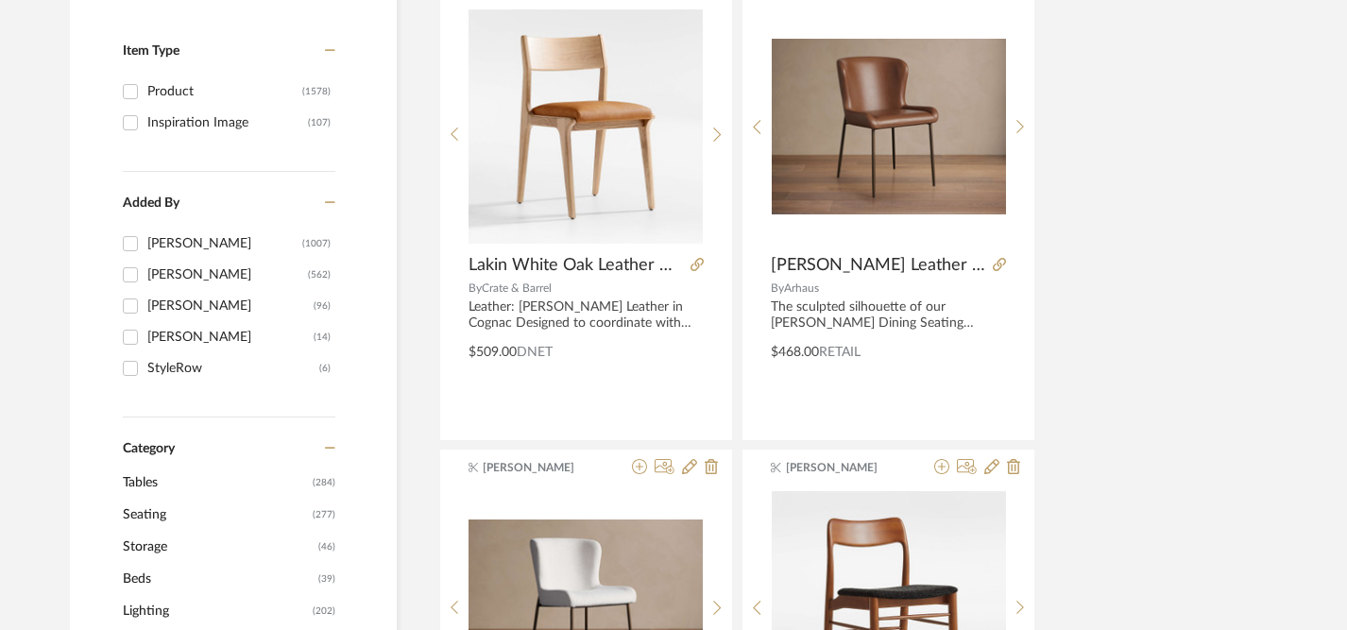
click at [187, 369] on div "StyleRow" at bounding box center [233, 368] width 172 height 30
click at [145, 369] on input "StyleRow (6)" at bounding box center [130, 368] width 30 height 30
checkbox input "true"
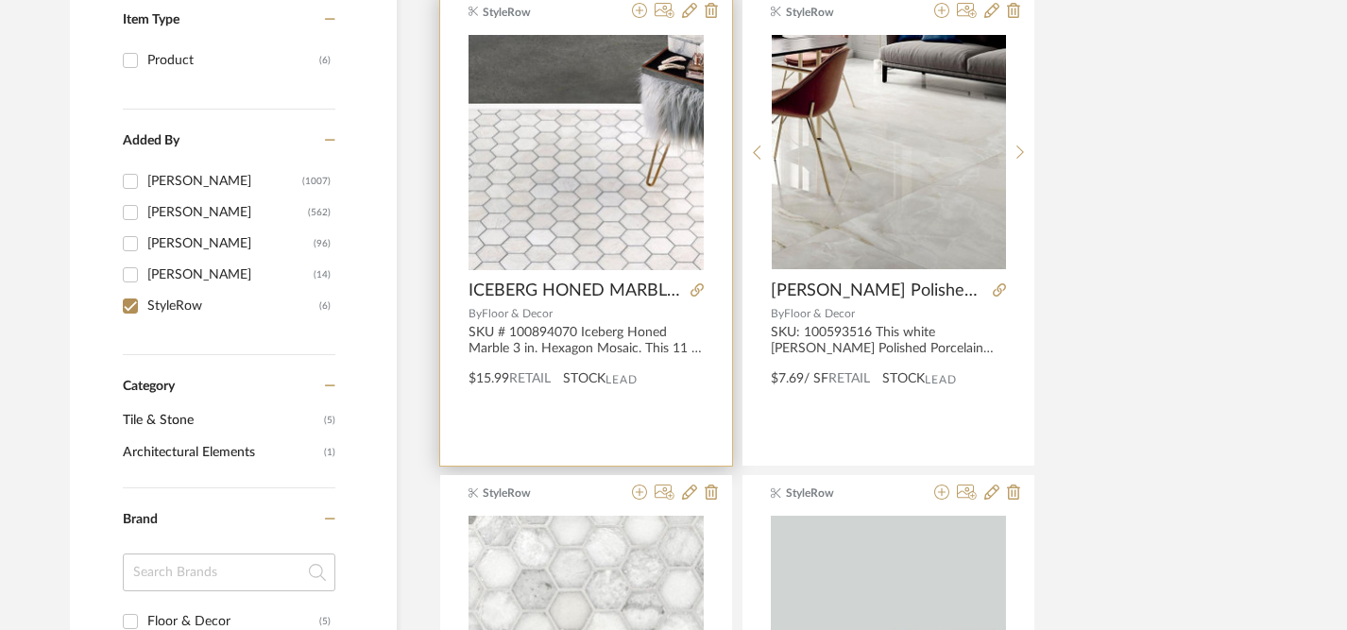
scroll to position [415, 0]
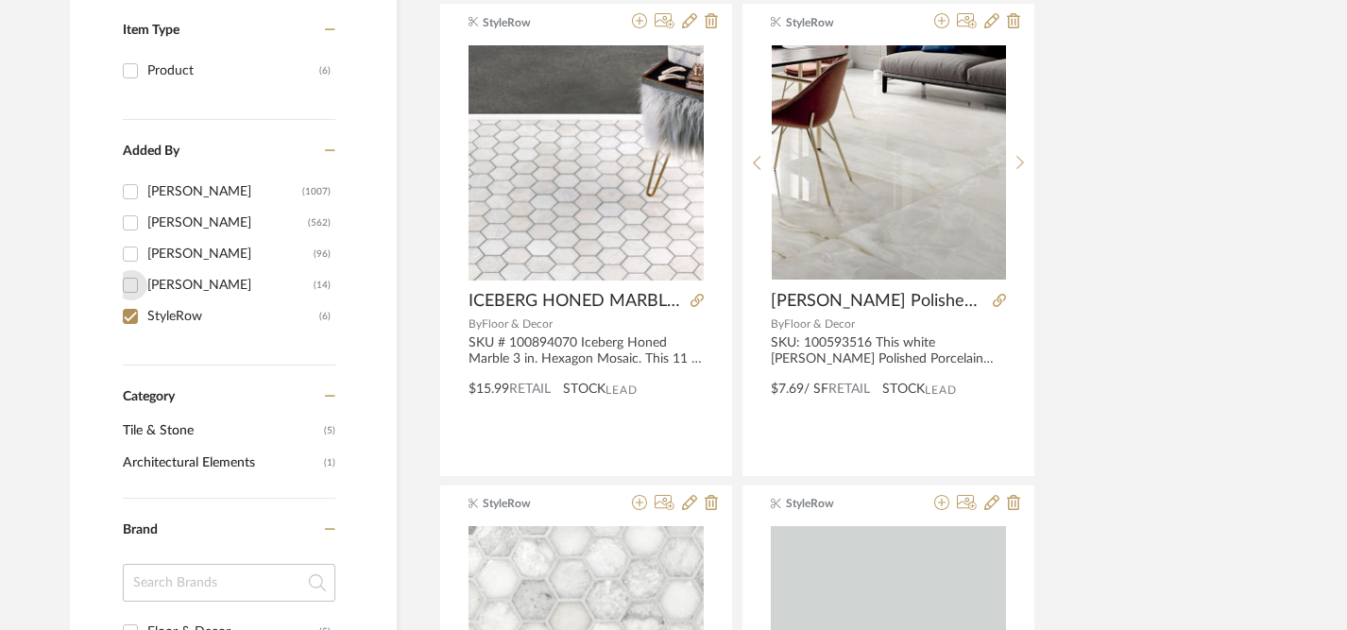
click at [129, 282] on input "Crissy Pina Baugh (14)" at bounding box center [130, 285] width 30 height 30
checkbox input "true"
click at [132, 315] on input "StyleRow (6)" at bounding box center [130, 316] width 30 height 30
checkbox input "false"
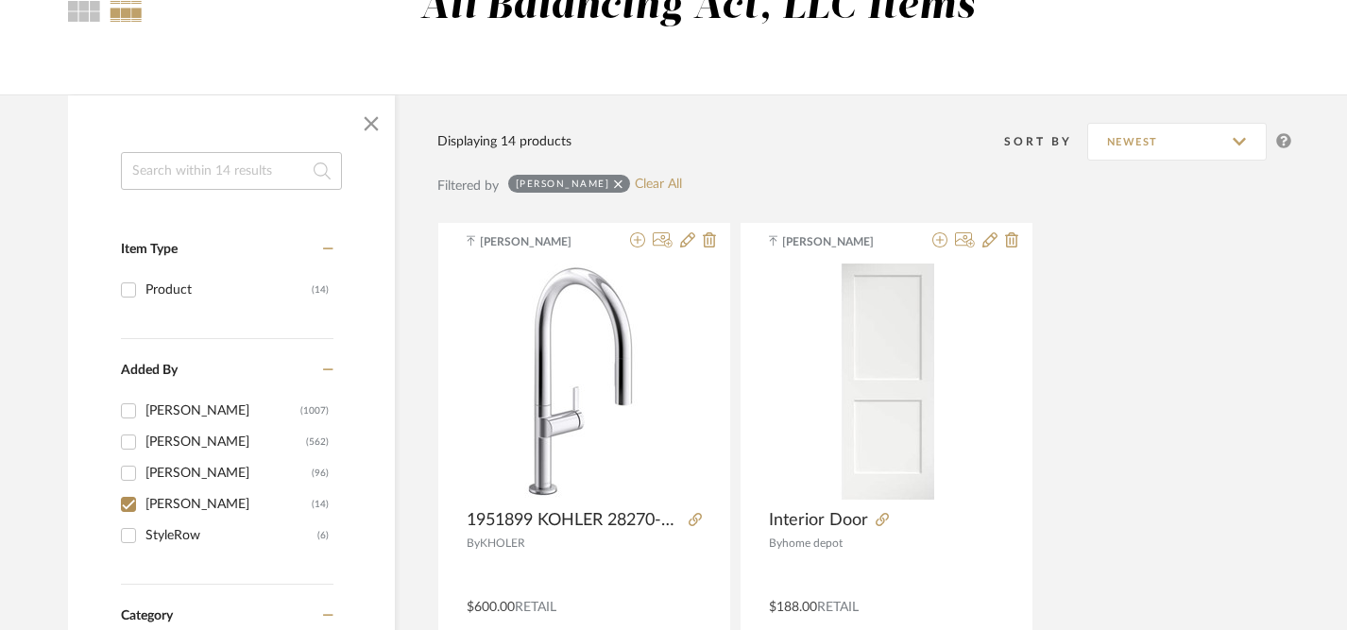
scroll to position [0, 2]
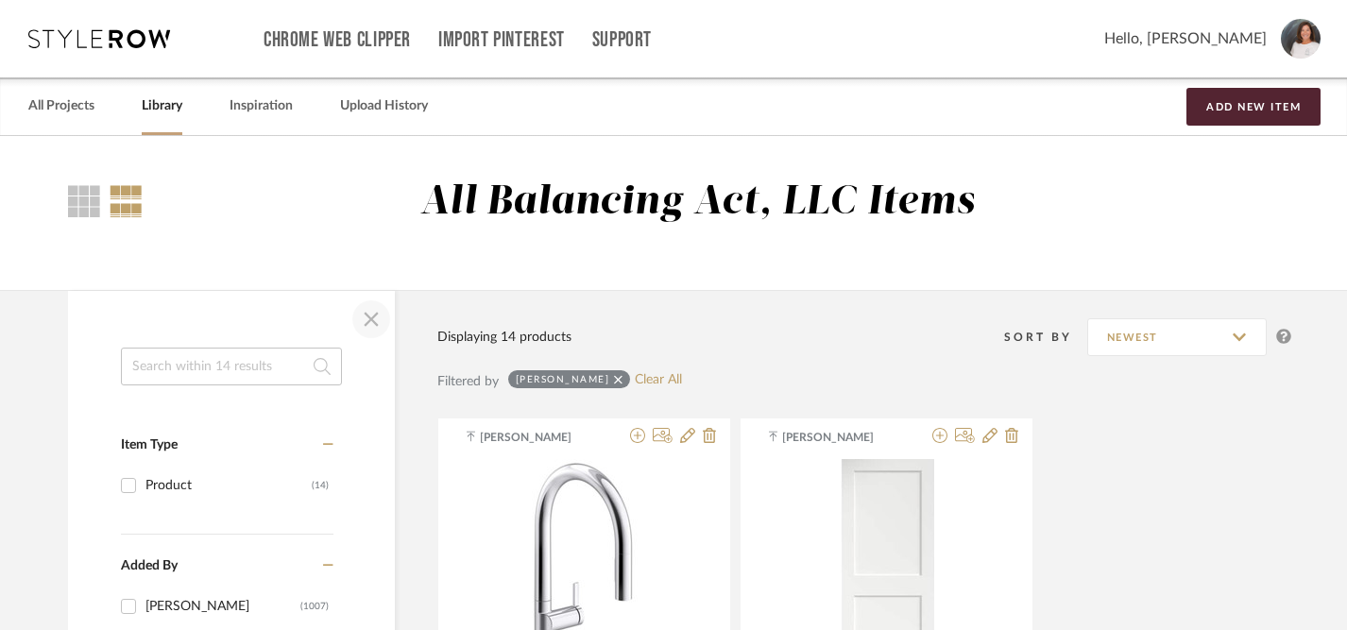
click at [370, 316] on span "button" at bounding box center [370, 319] width 45 height 45
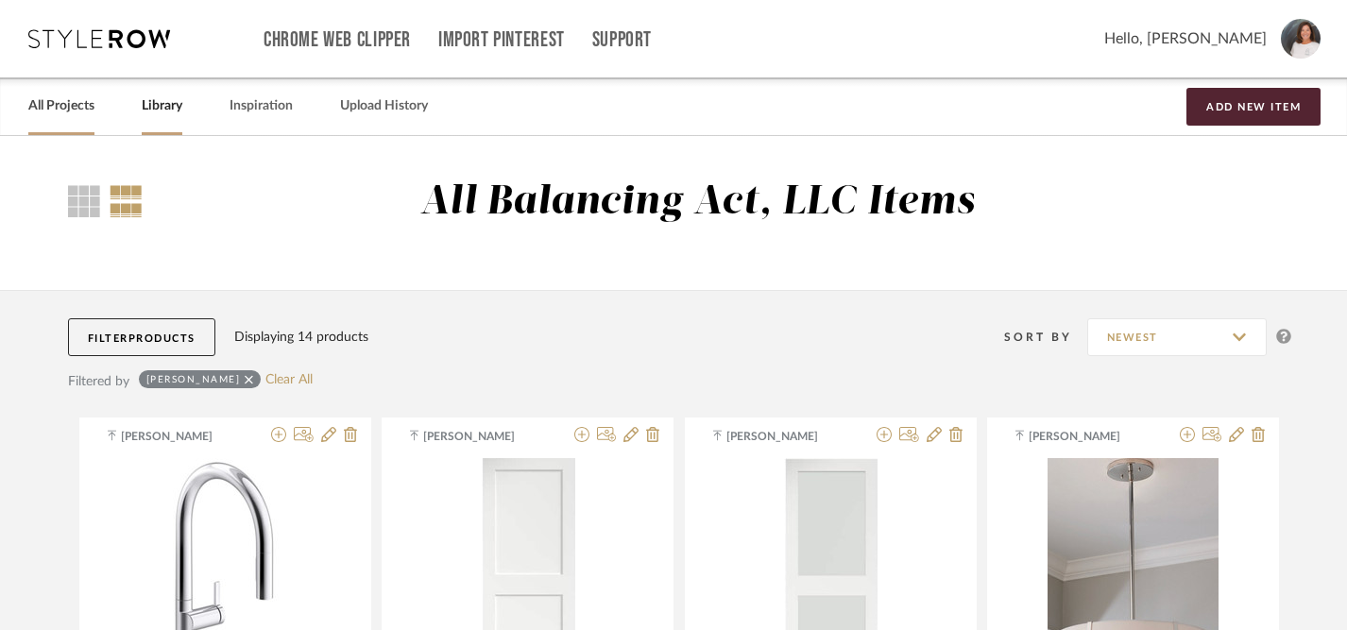
click at [39, 96] on link "All Projects" at bounding box center [61, 105] width 66 height 25
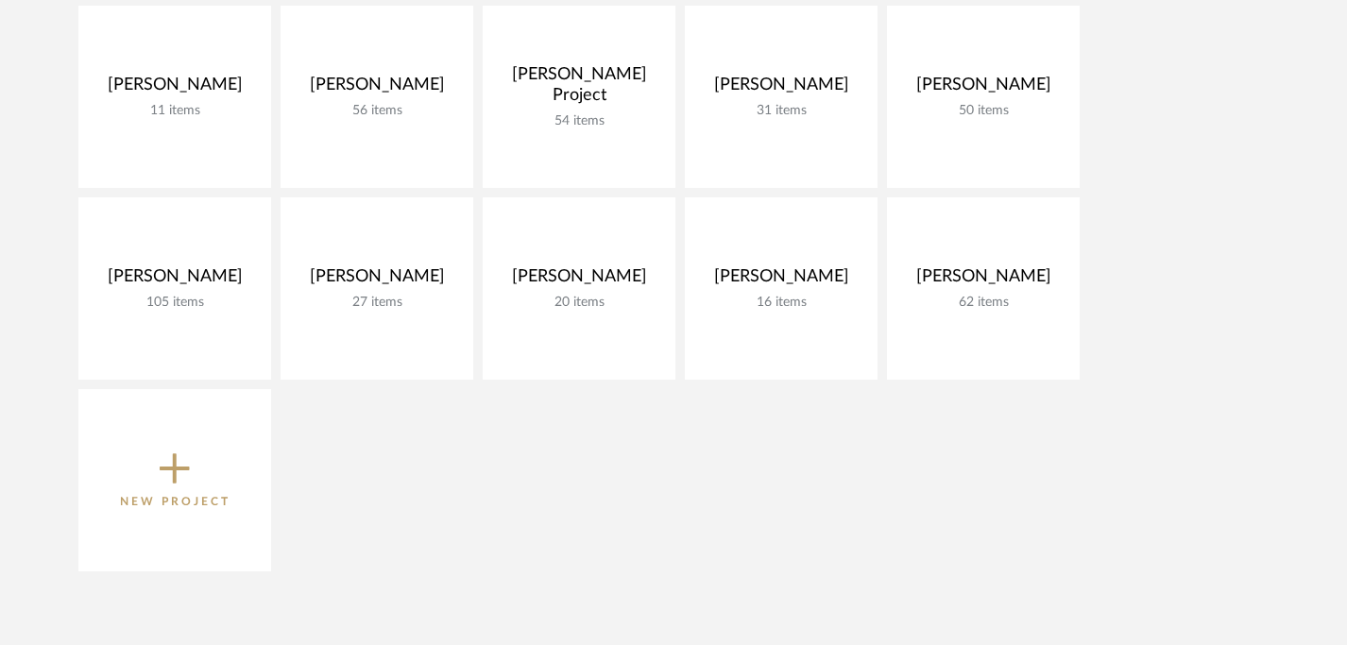
scroll to position [357, 0]
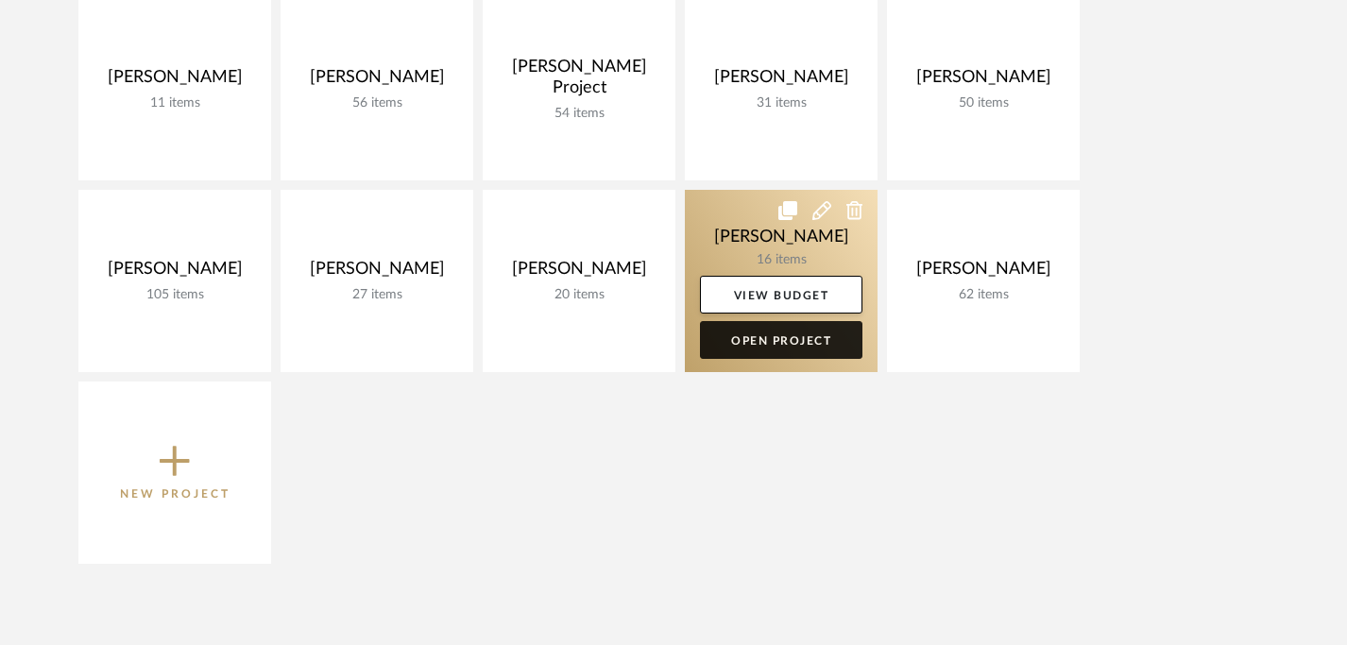
click at [804, 347] on link "Open Project" at bounding box center [781, 340] width 162 height 38
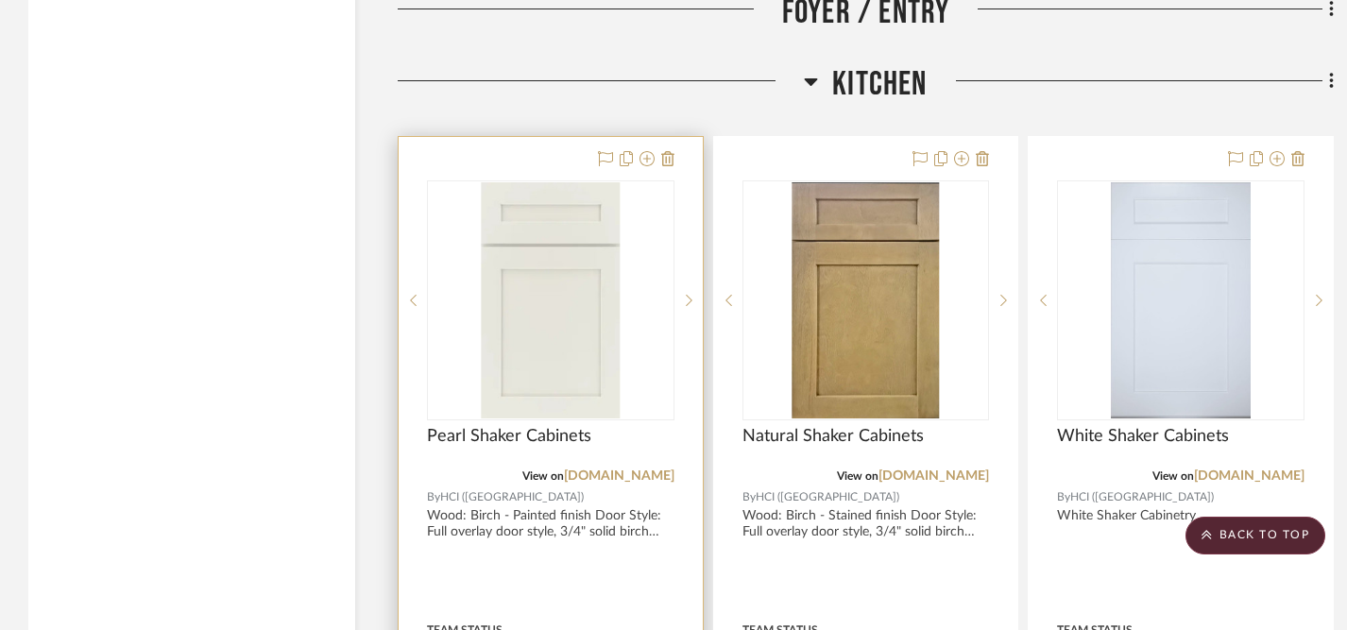
scroll to position [2744, 0]
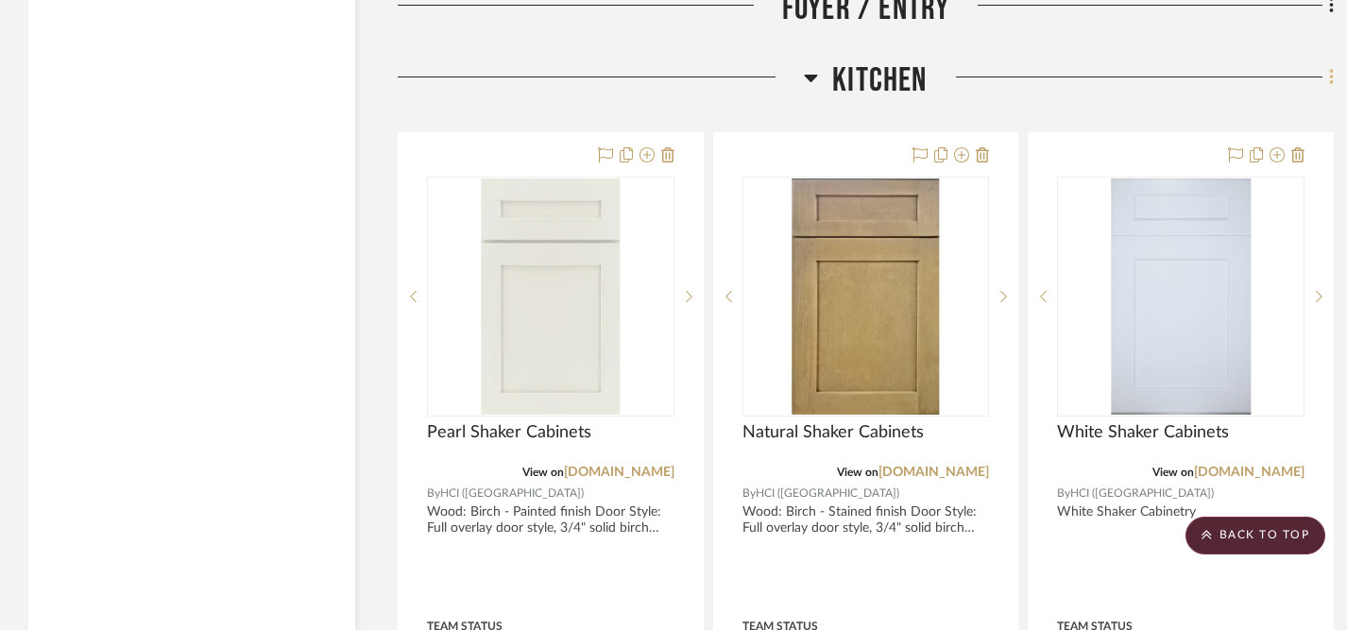
click at [1331, 81] on icon at bounding box center [1331, 77] width 4 height 16
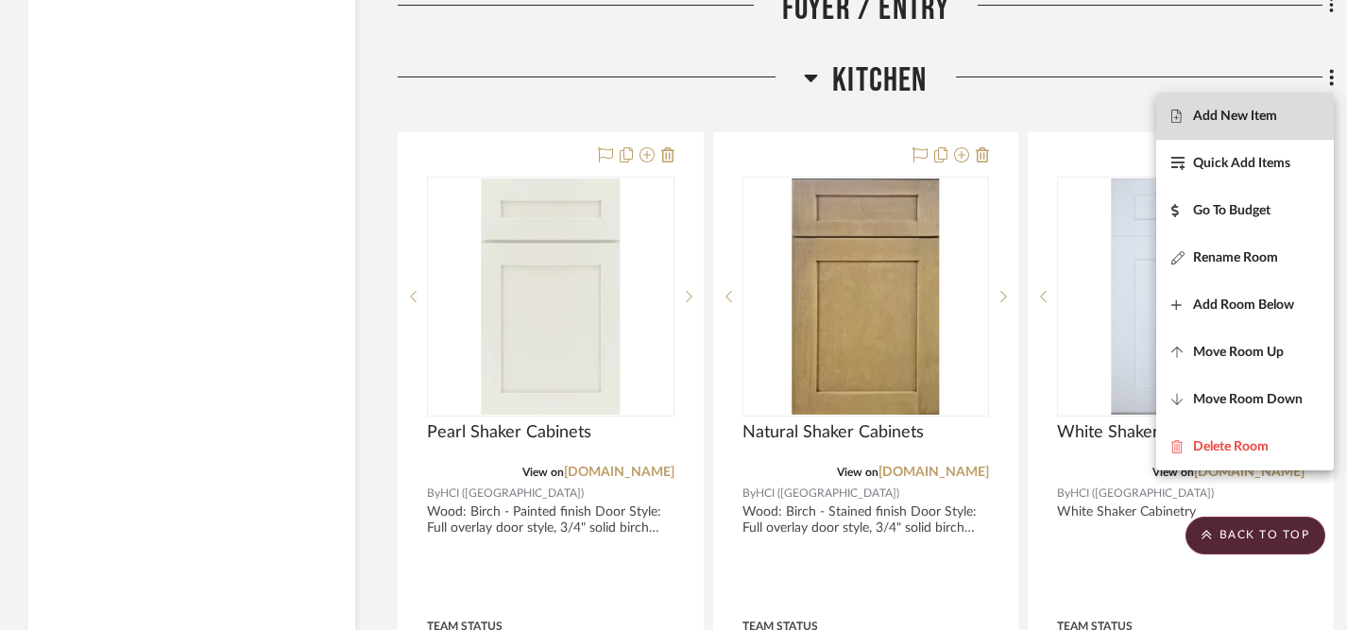
click at [1229, 123] on span "Add New Item" at bounding box center [1235, 116] width 84 height 16
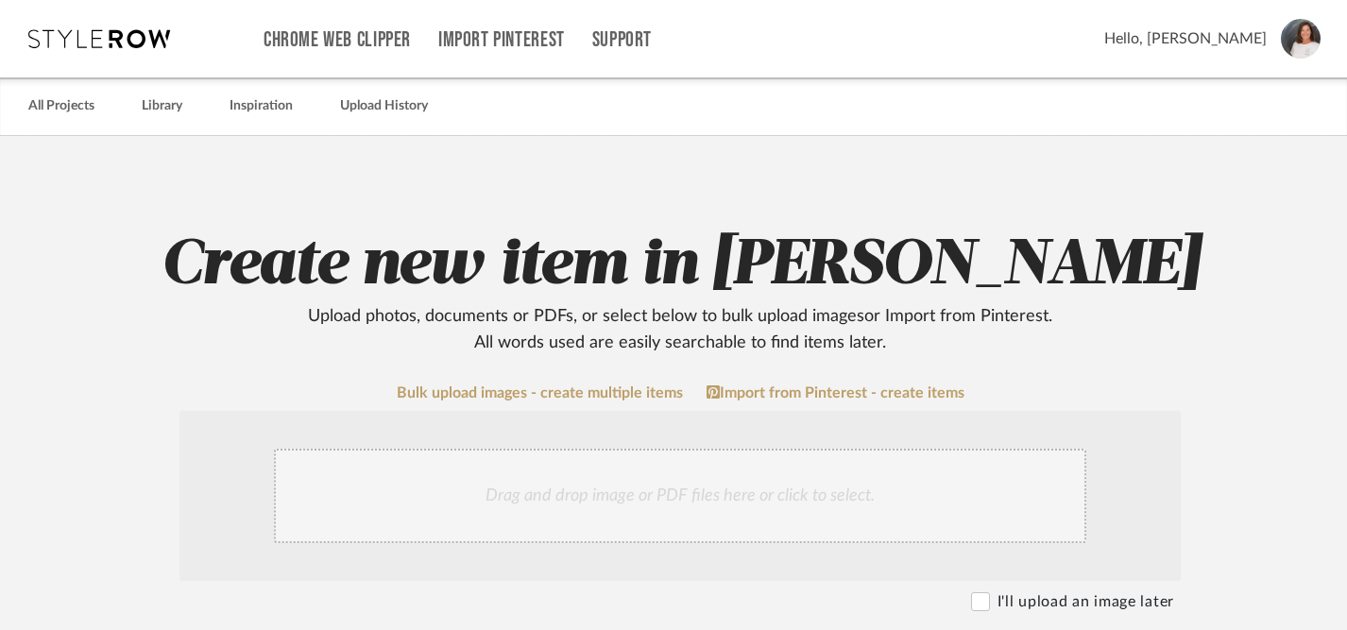
click at [578, 494] on div "Drag and drop image or PDF files here or click to select." at bounding box center [680, 496] width 812 height 94
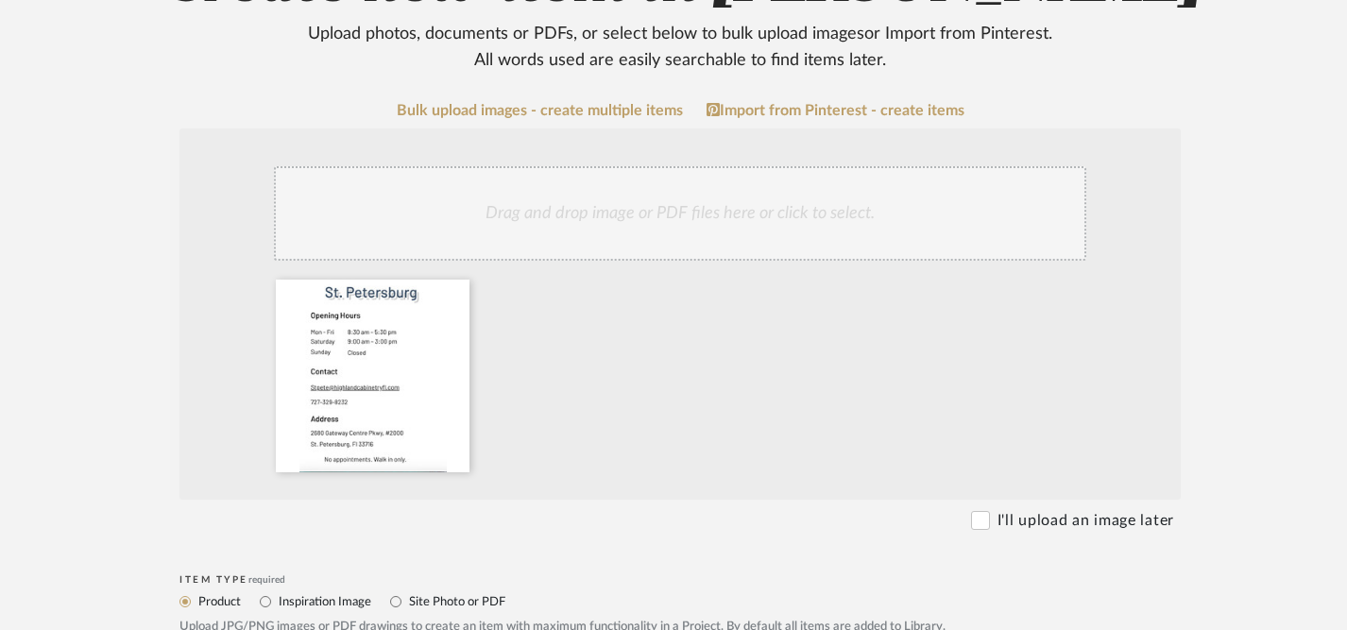
scroll to position [285, 0]
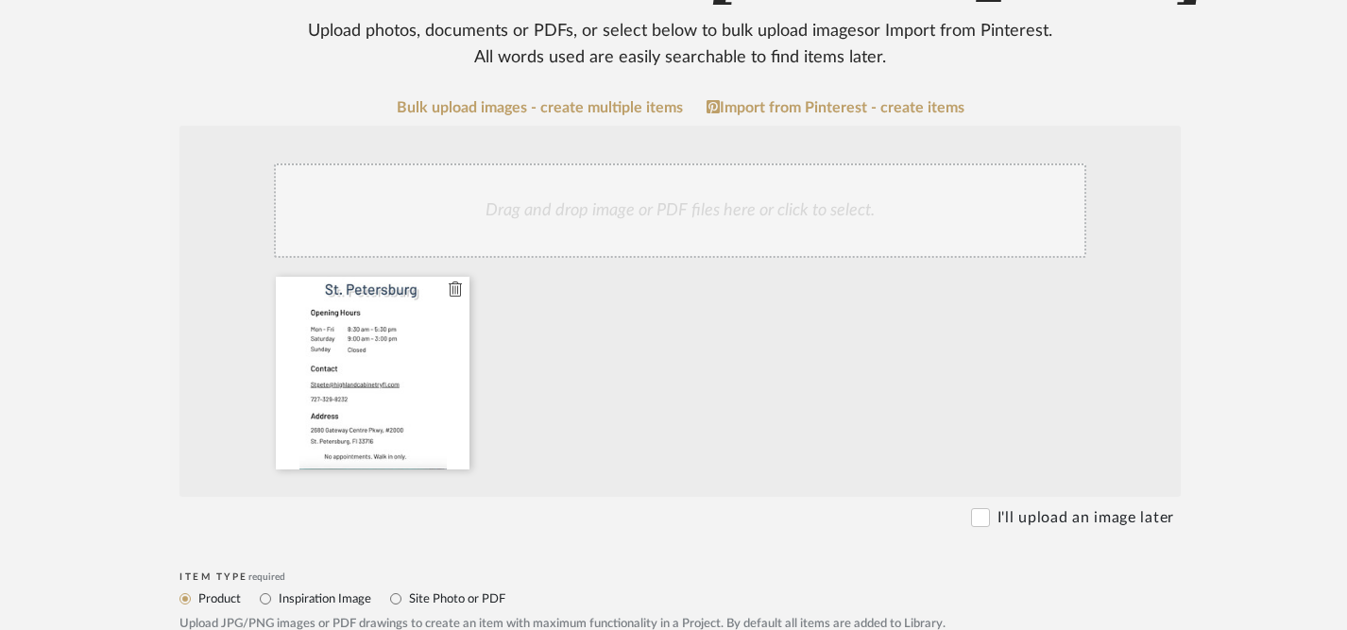
click at [458, 289] on icon at bounding box center [455, 288] width 13 height 15
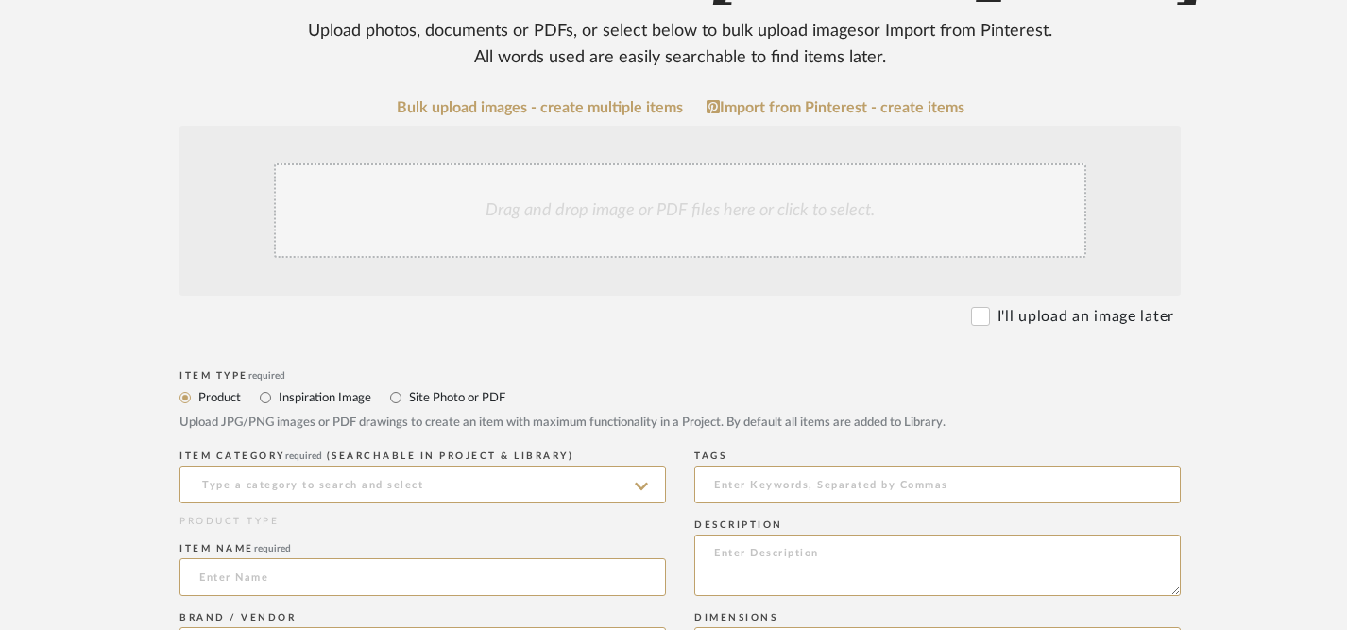
click at [807, 214] on div "Drag and drop image or PDF files here or click to select." at bounding box center [680, 210] width 812 height 94
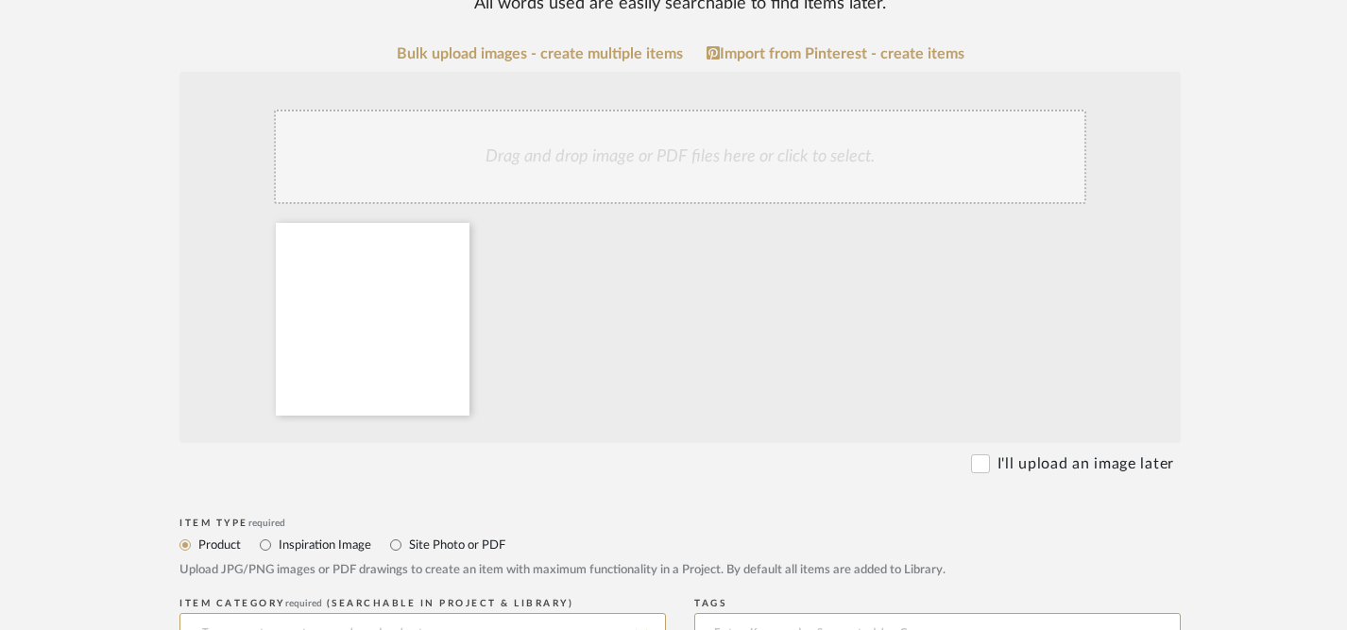
scroll to position [365, 0]
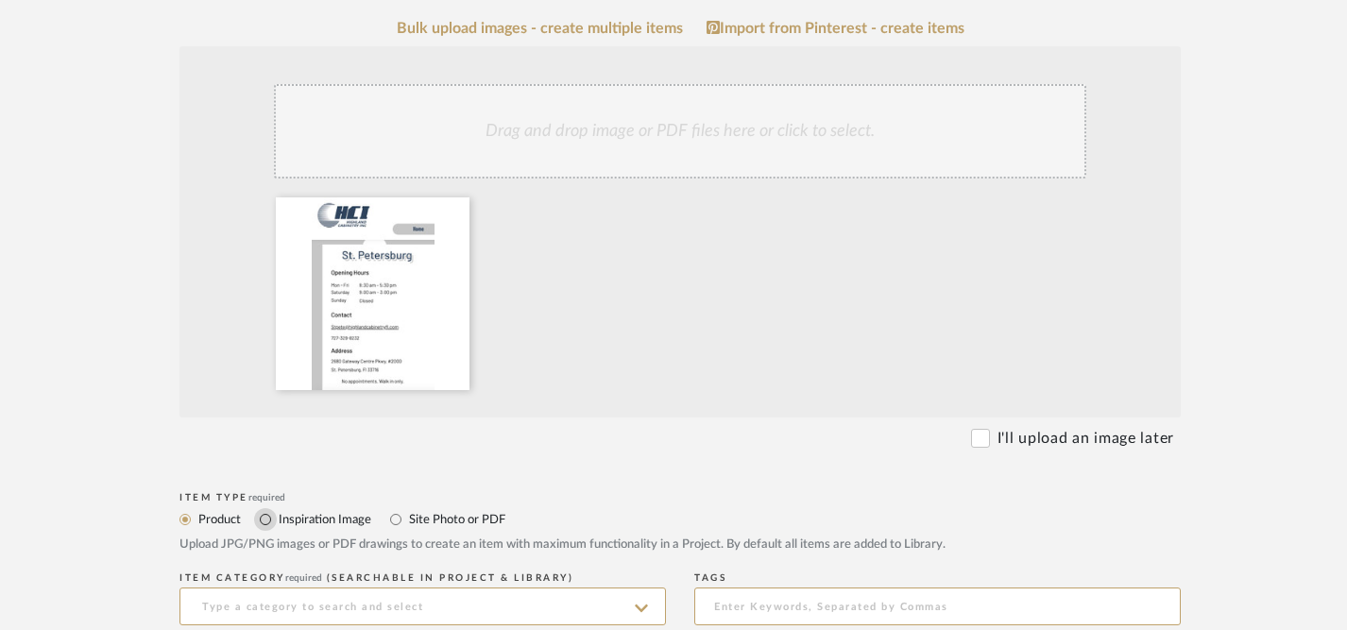
click at [266, 523] on input "Inspiration Image" at bounding box center [265, 519] width 23 height 23
radio input "true"
click at [365, 603] on input at bounding box center [422, 606] width 486 height 38
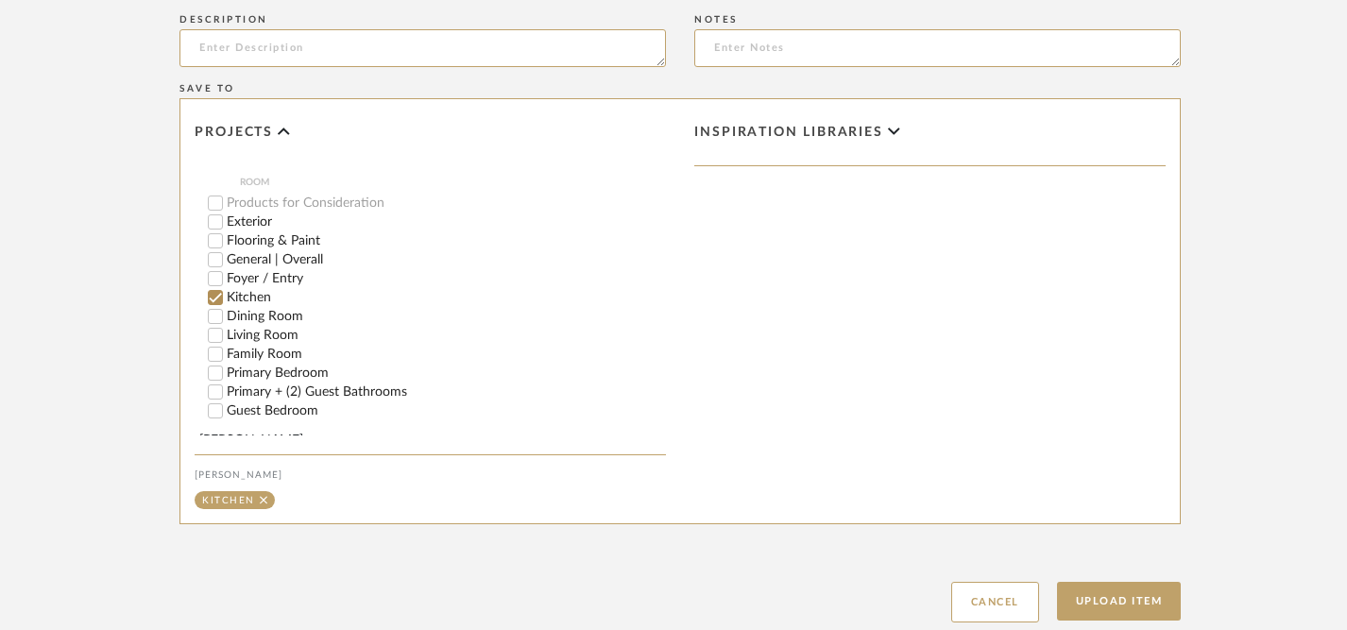
scroll to position [1118, 0]
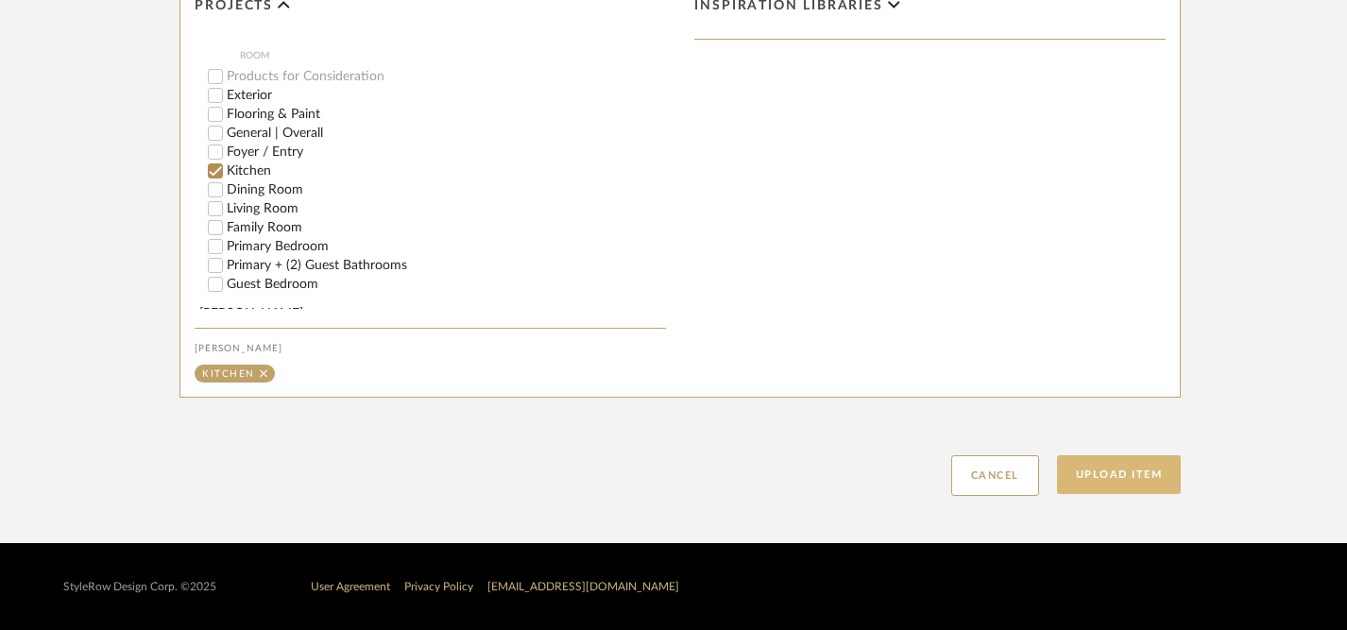
type input "HCI Cabinetry Location"
click at [1118, 482] on button "Upload Item" at bounding box center [1119, 474] width 125 height 39
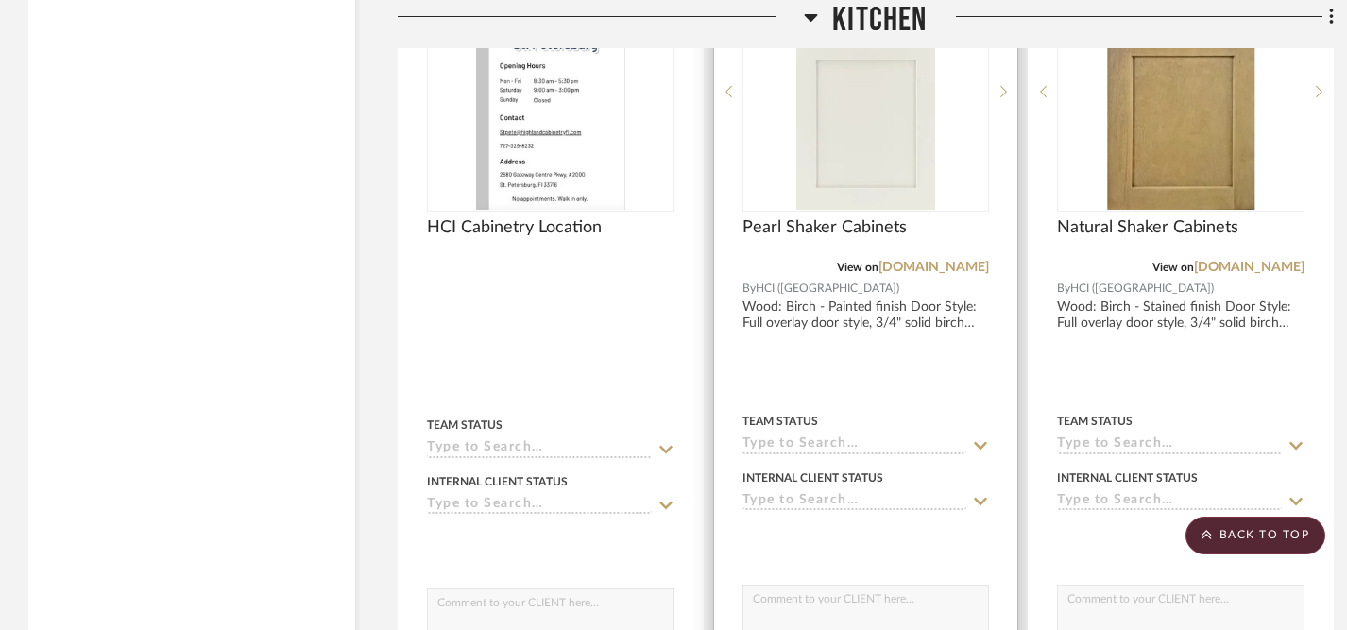
scroll to position [2943, 0]
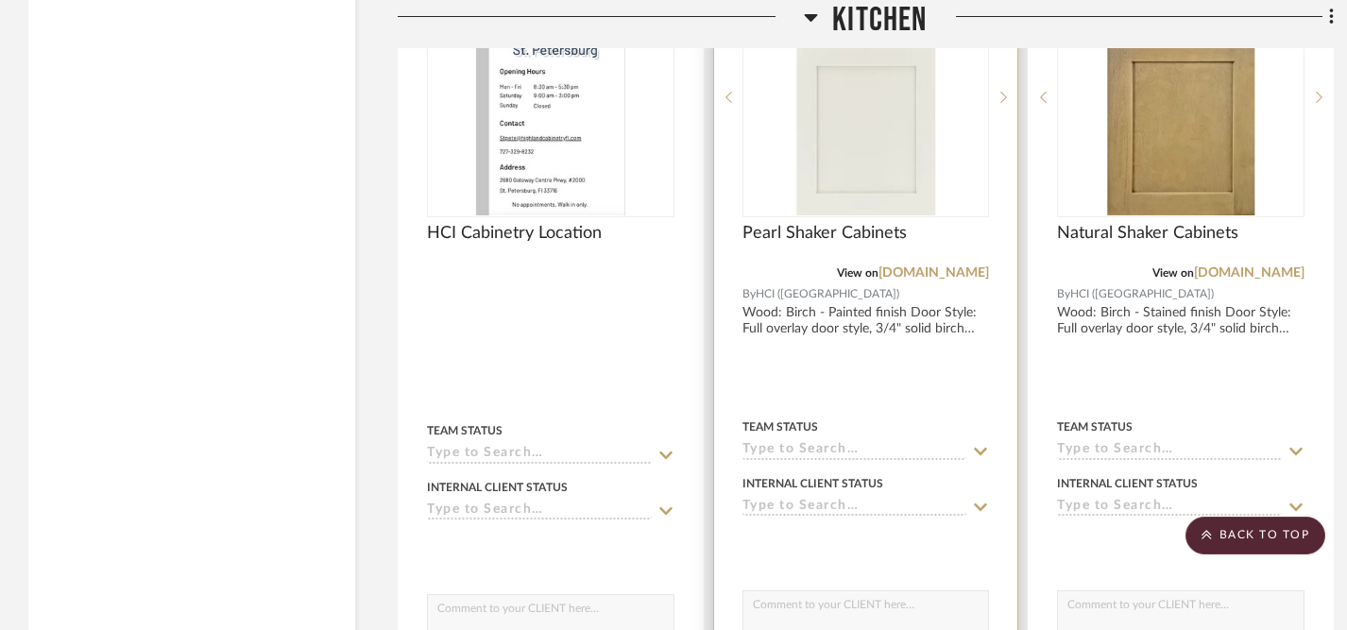
click at [875, 178] on div at bounding box center [865, 97] width 247 height 240
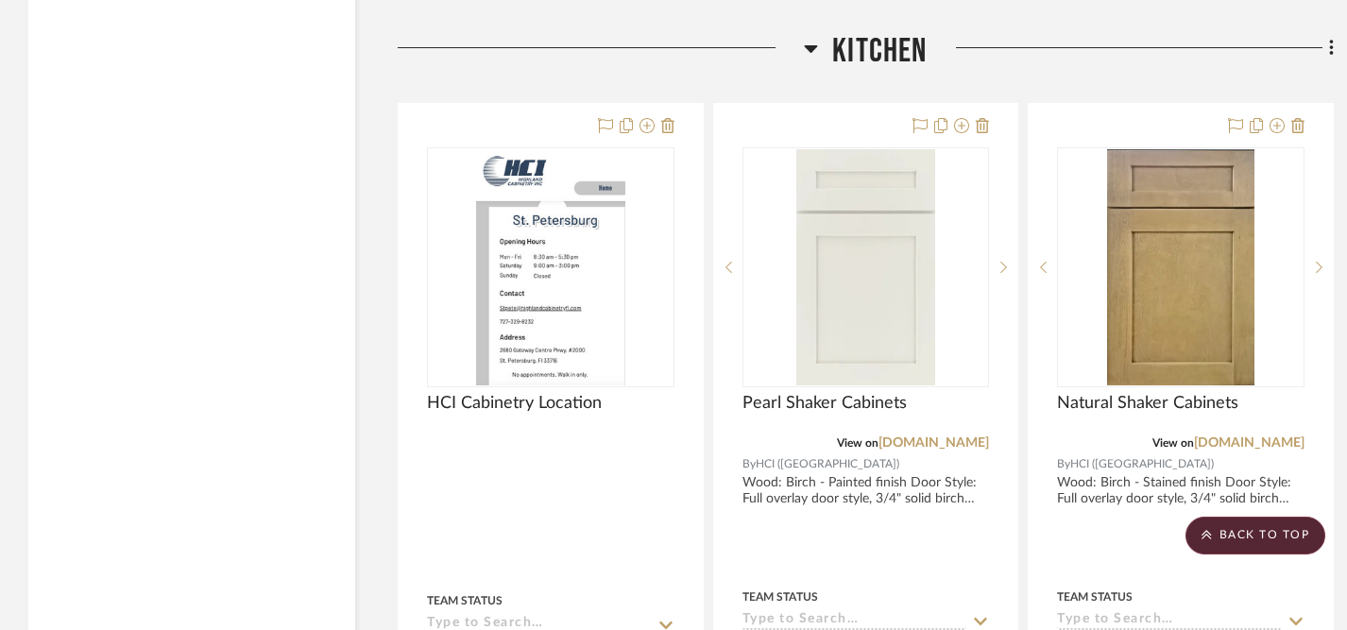
scroll to position [2749, 0]
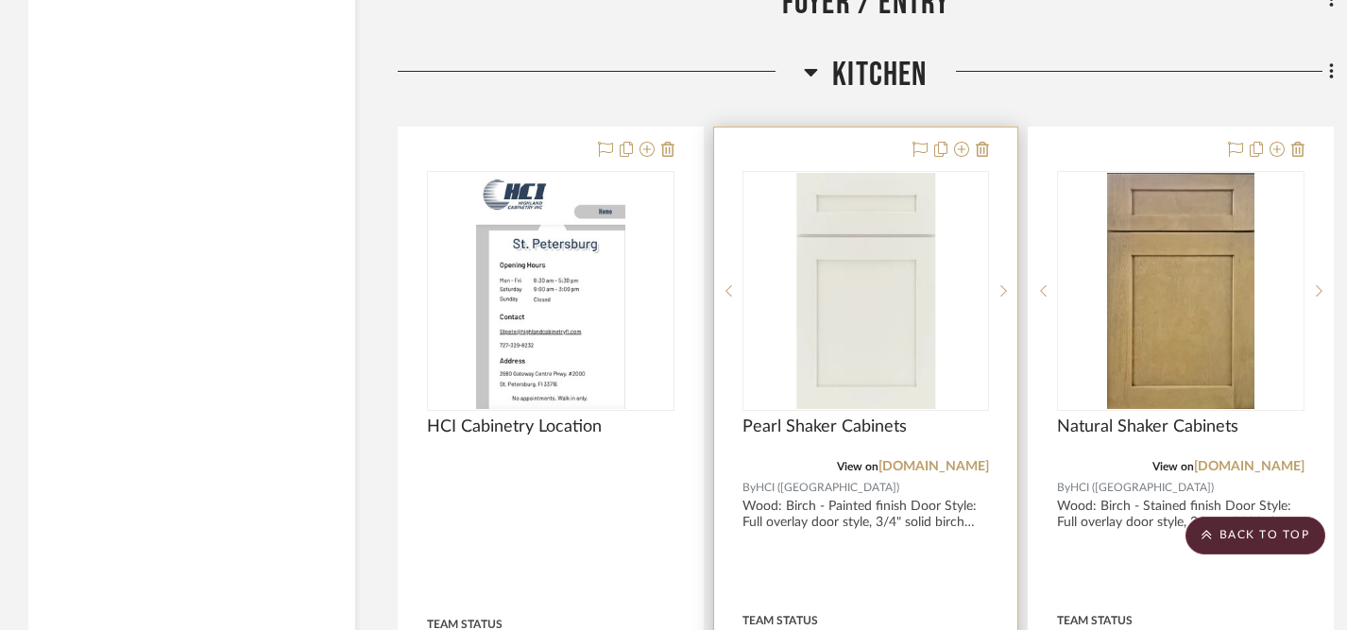
click at [0, 0] on img at bounding box center [0, 0] width 0 height 0
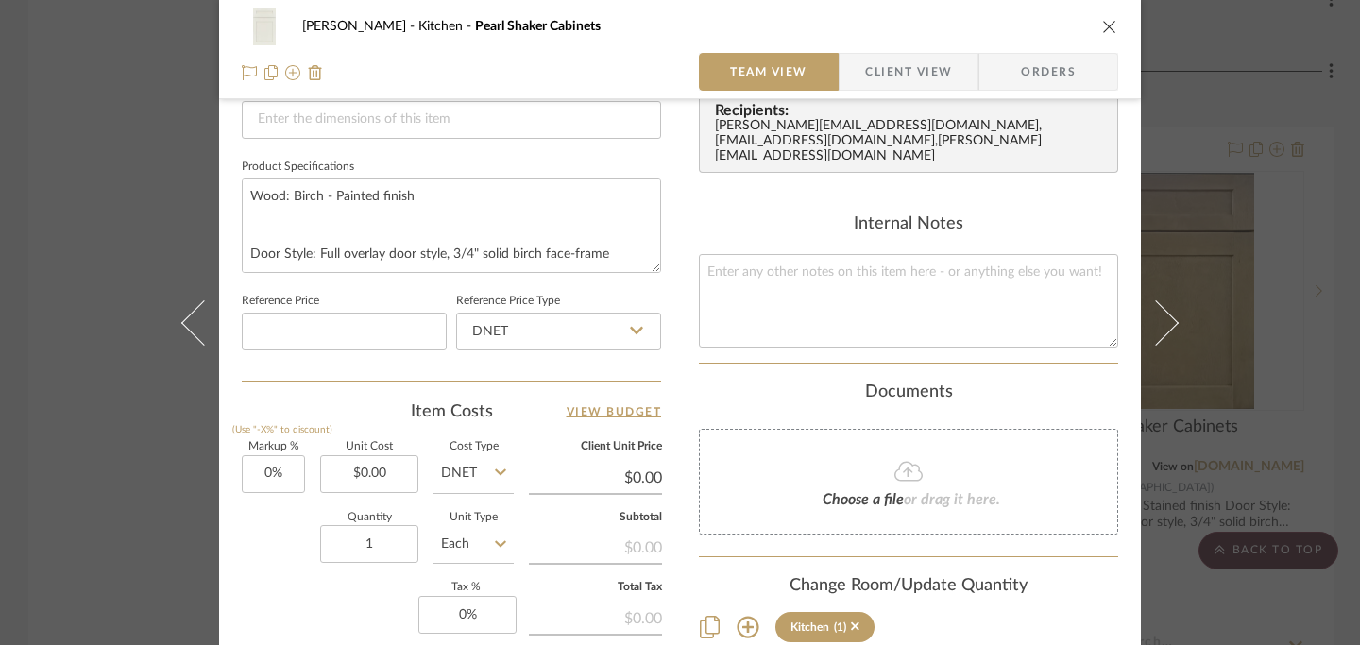
scroll to position [843, 0]
click at [364, 230] on textarea "Wood: Birch - Painted finish Door Style: Full overlay door style, 3/4" solid bi…" at bounding box center [451, 224] width 419 height 93
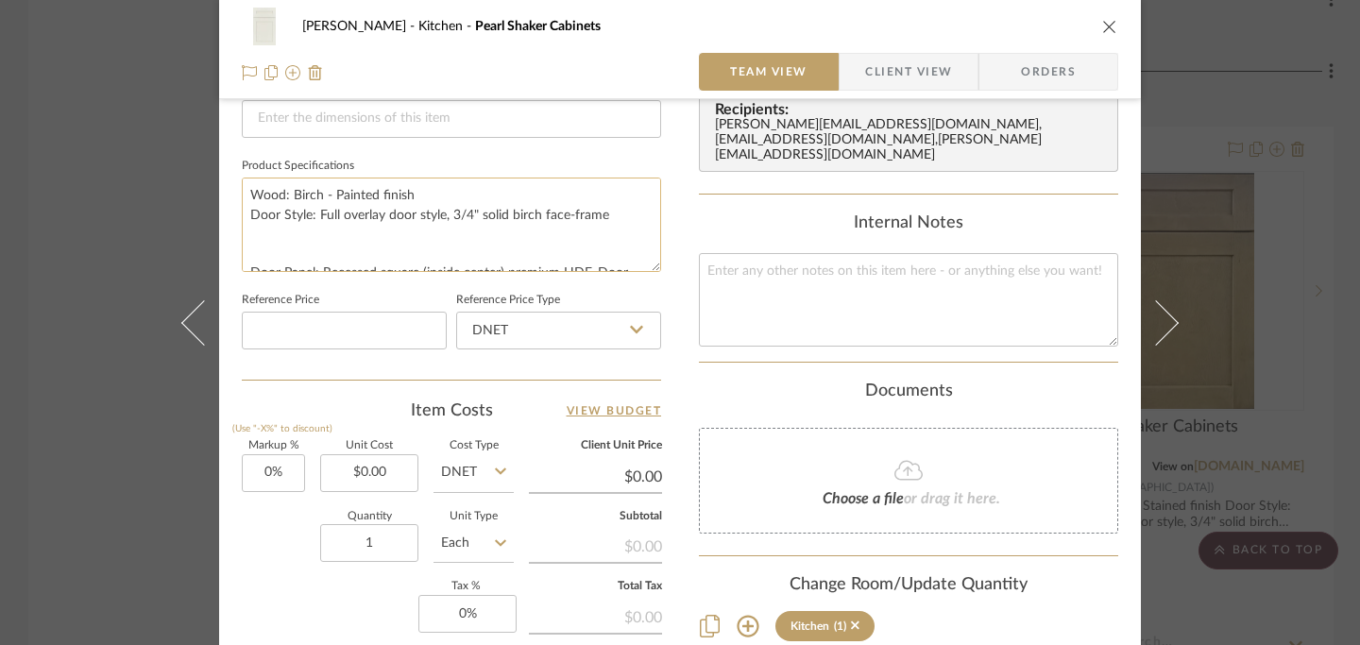
click at [285, 246] on textarea "Wood: Birch - Painted finish Door Style: Full overlay door style, 3/4" solid bi…" at bounding box center [451, 224] width 419 height 93
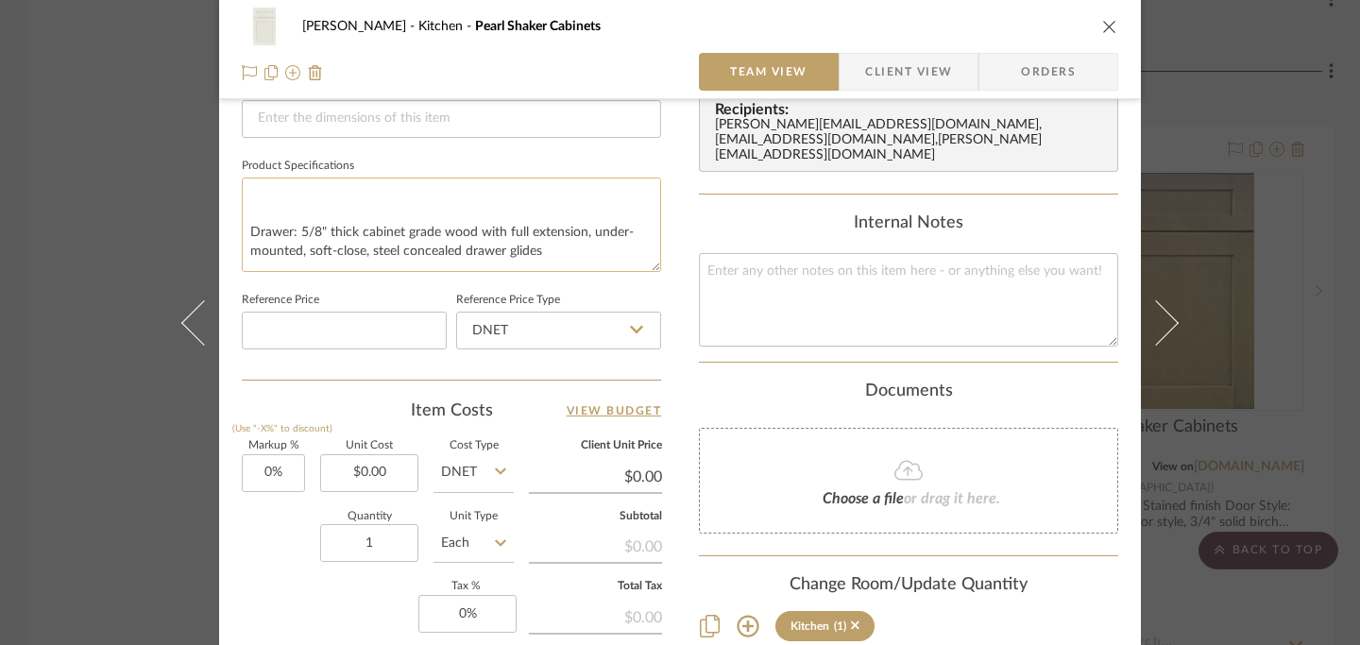
scroll to position [96, 0]
click at [242, 230] on textarea "Wood: Birch - Painted finish Door Style: Full overlay door style, 3/4" solid bi…" at bounding box center [451, 224] width 419 height 93
click at [243, 235] on textarea "Wood: Birch - Painted finish Door Style: Full overlay door style, 3/4" solid bi…" at bounding box center [451, 224] width 419 height 93
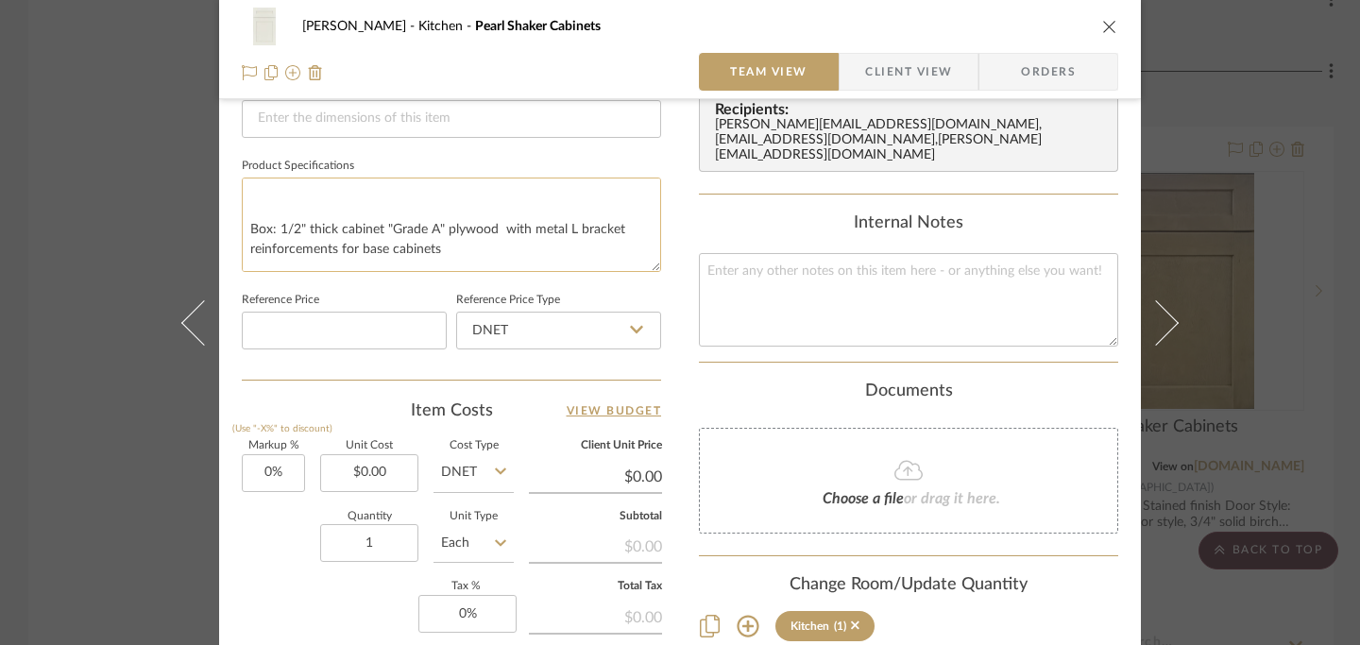
click at [246, 226] on textarea "Wood: Birch - Painted finish Door Style: Full overlay door style, 3/4" solid bi…" at bounding box center [451, 224] width 419 height 93
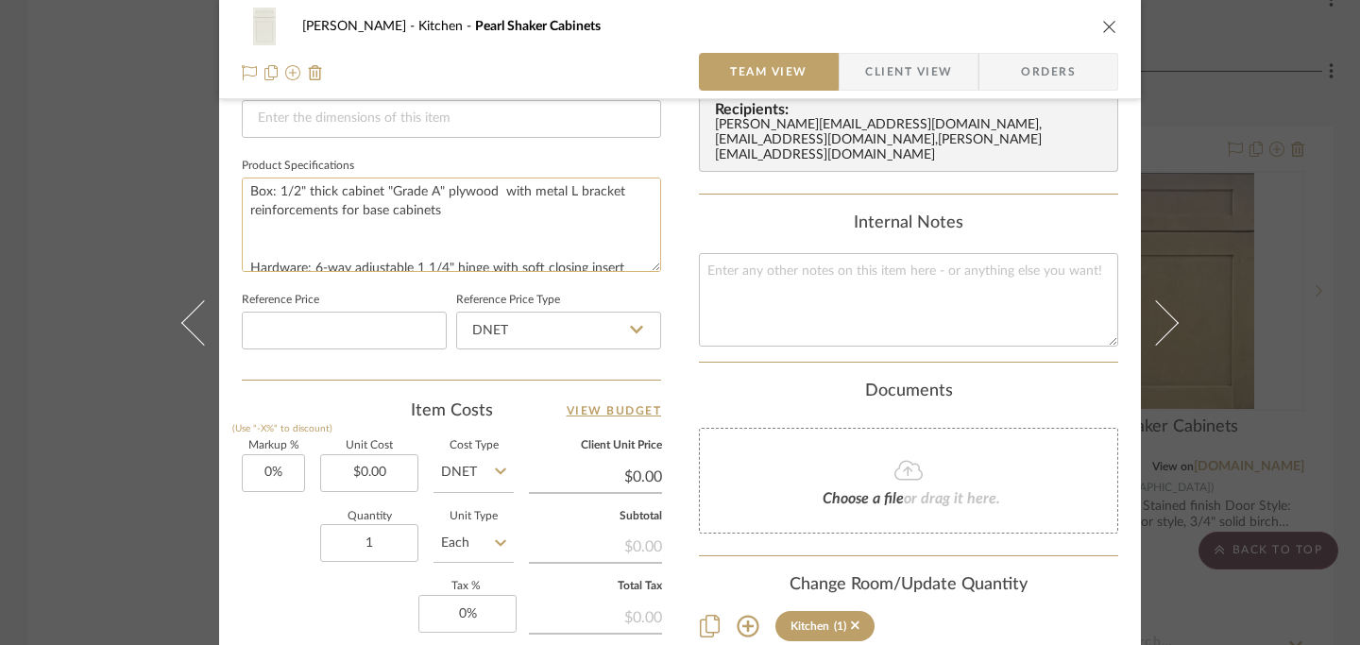
click at [257, 254] on textarea "Wood: Birch - Painted finish Door Style: Full overlay door style, 3/4" solid bi…" at bounding box center [451, 224] width 419 height 93
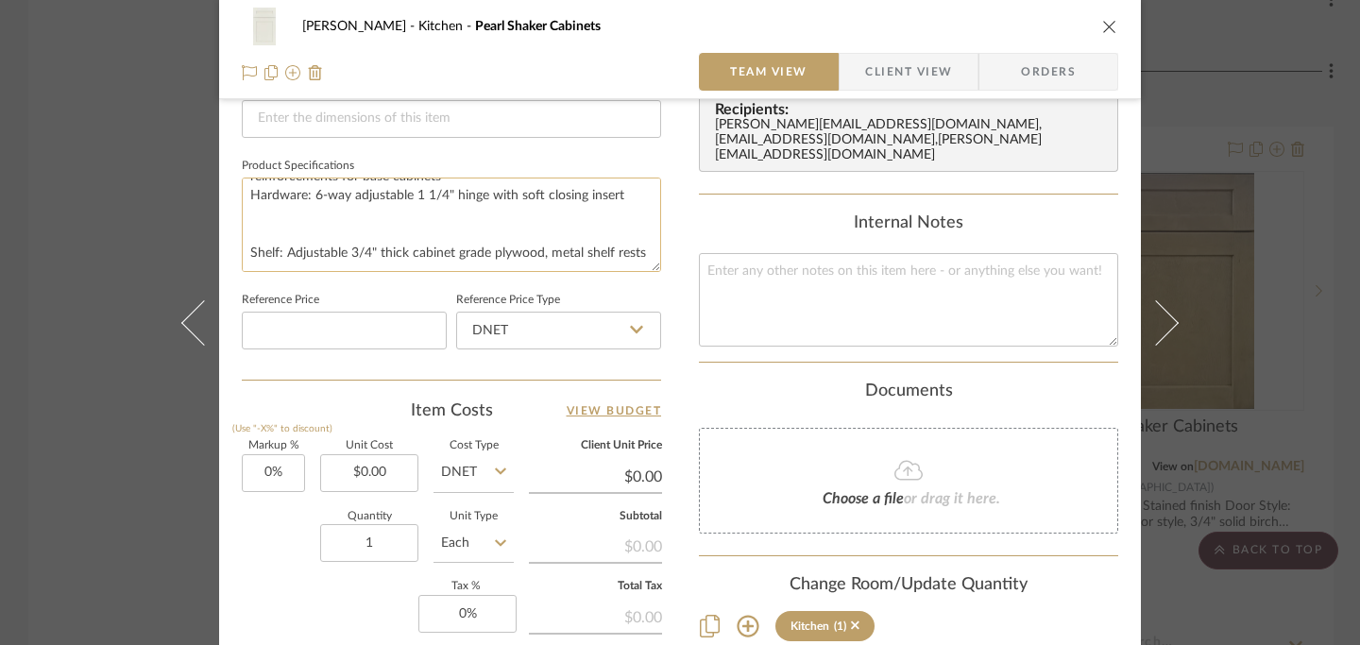
scroll to position [211, 0]
click at [244, 233] on textarea "Wood: Birch - Painted finish Door Style: Full overlay door style, 3/4" solid bi…" at bounding box center [451, 224] width 419 height 93
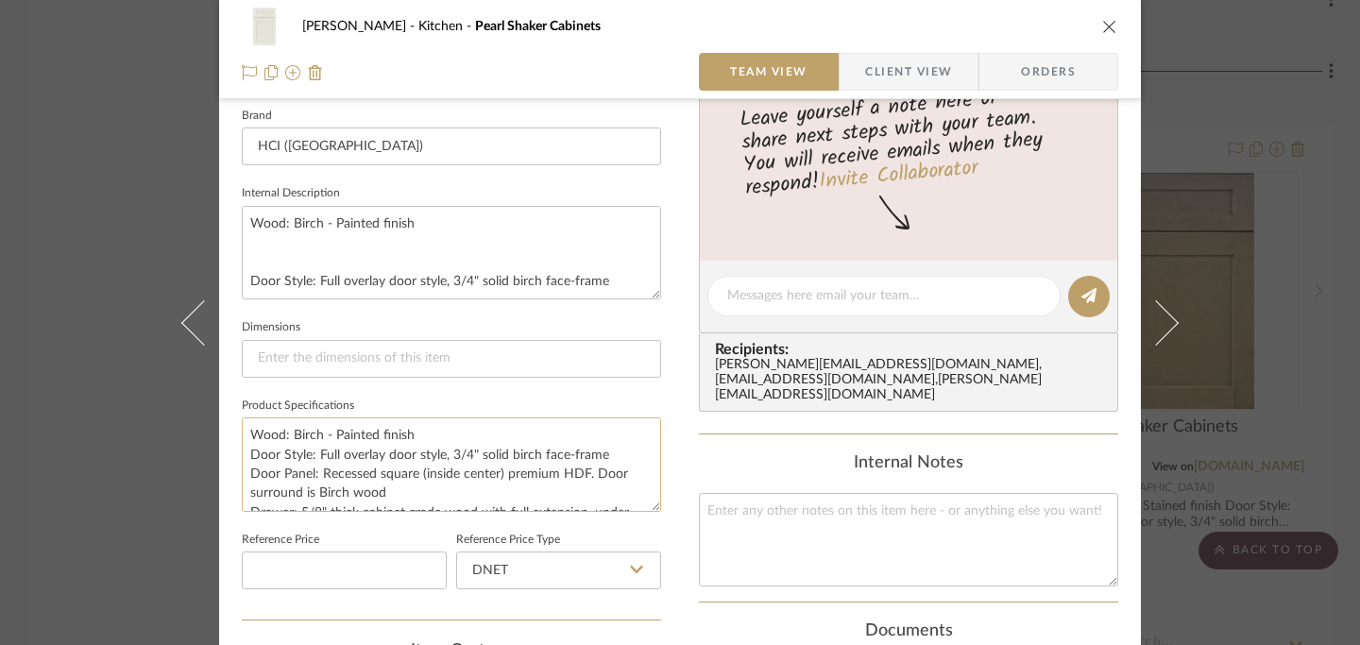
scroll to position [596, 0]
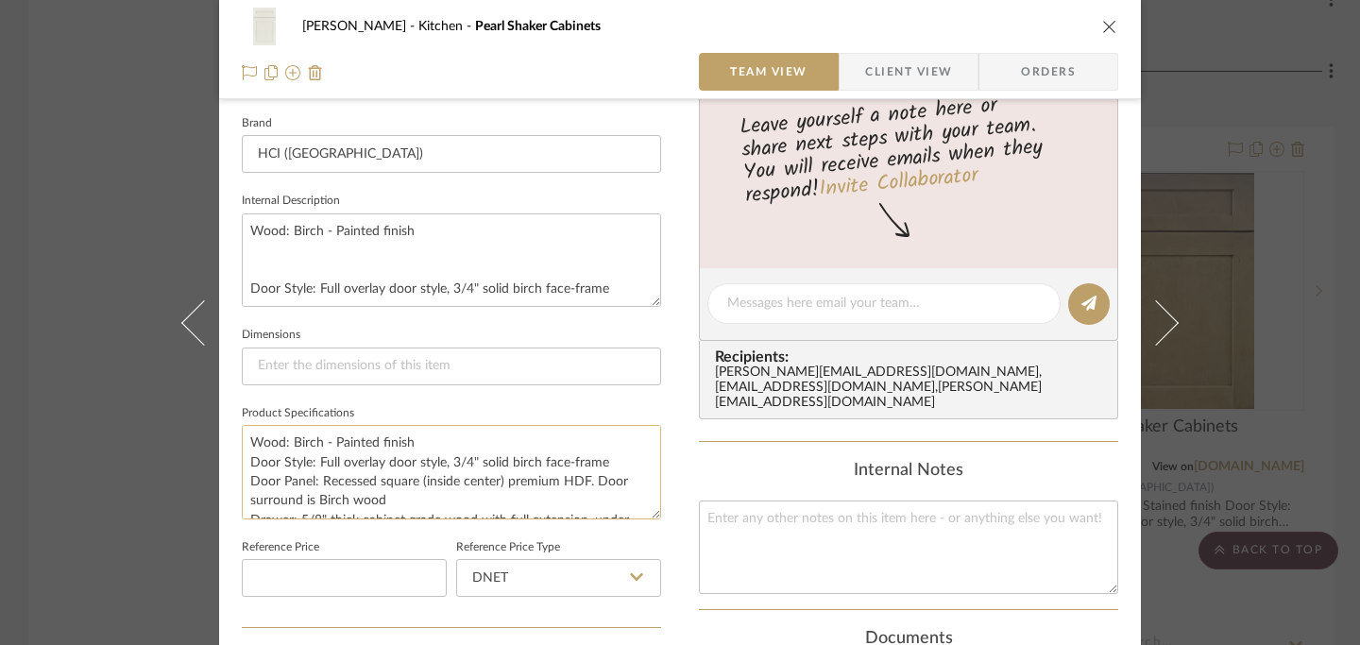
click at [243, 435] on textarea "Wood: Birch - Painted finish Door Style: Full overlay door style, 3/4" solid bi…" at bounding box center [451, 471] width 419 height 93
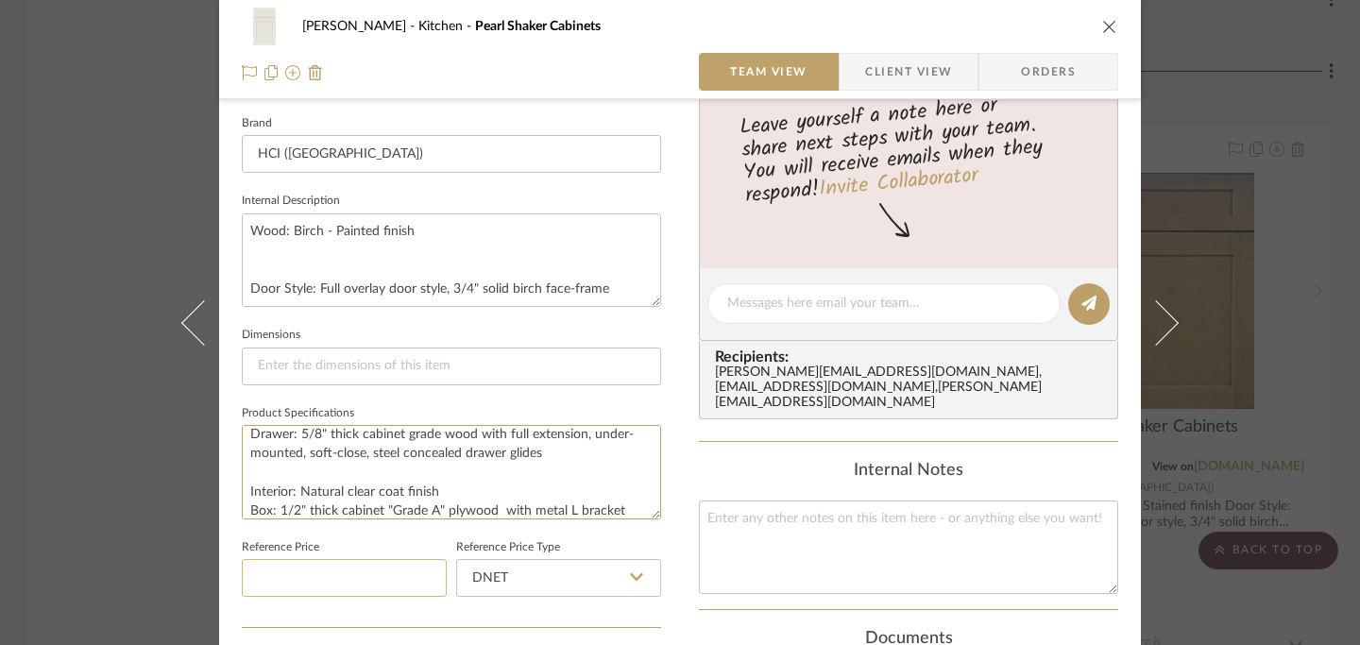
scroll to position [173, 0]
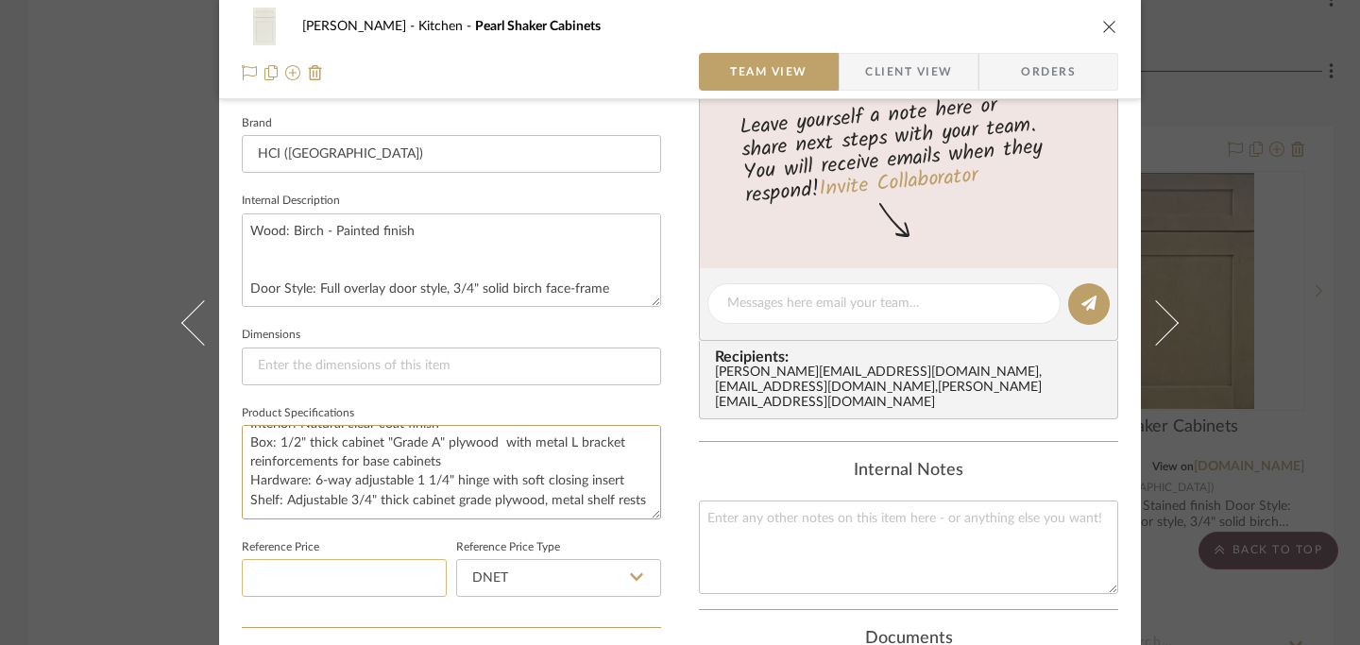
drag, startPoint x: 243, startPoint y: 435, endPoint x: 363, endPoint y: 582, distance: 189.2
click at [363, 582] on div "Team-Facing Details Item Name Pearl Shaker Cabinets Brand HCI (Highland) Intern…" at bounding box center [451, 310] width 419 height 634
type textarea "Wood: Birch - Painted finish Door Style: Full overlay door style, 3/4" solid bi…"
click at [246, 233] on textarea "Wood: Birch - Painted finish Door Style: Full overlay door style, 3/4" solid bi…" at bounding box center [451, 259] width 419 height 93
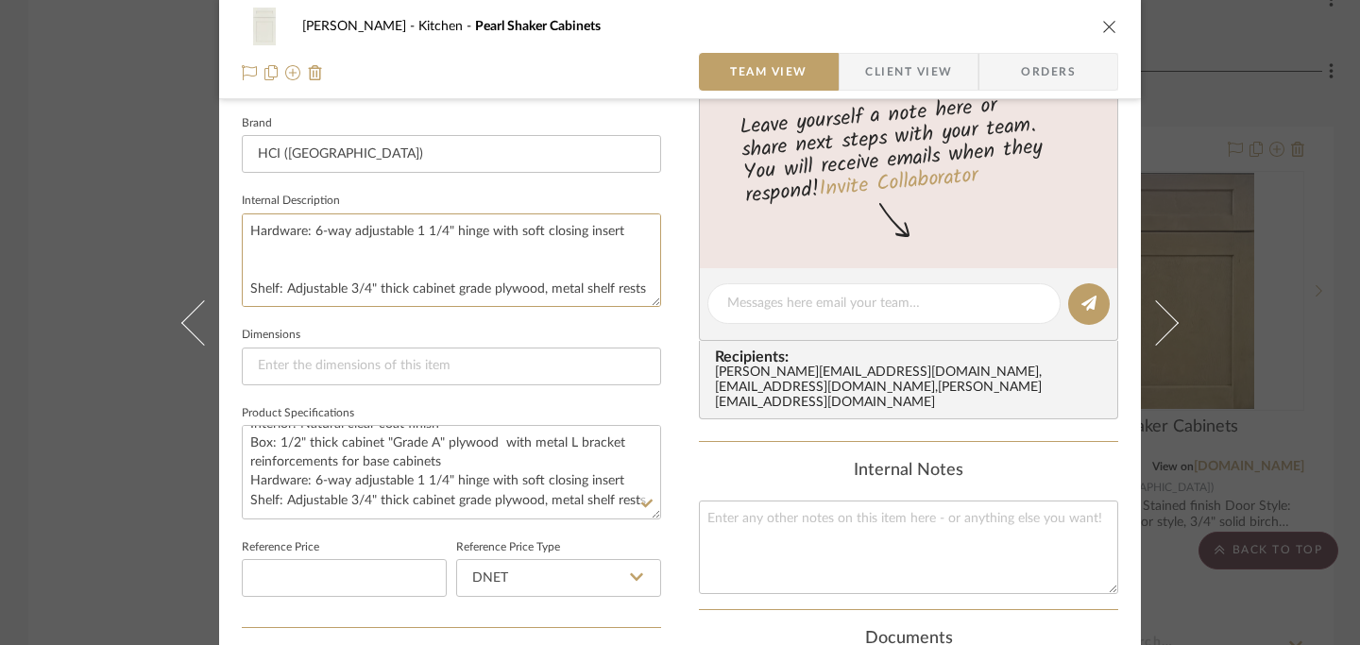
drag, startPoint x: 248, startPoint y: 229, endPoint x: 325, endPoint y: 387, distance: 175.3
click at [325, 387] on div "Team-Facing Details Item Name Pearl Shaker Cabinets Brand HCI (Highland) Intern…" at bounding box center [451, 310] width 419 height 634
paste textarea "Door Style: Full overlay door style, 3/4" solid birch face-frame Door Panel: Re…"
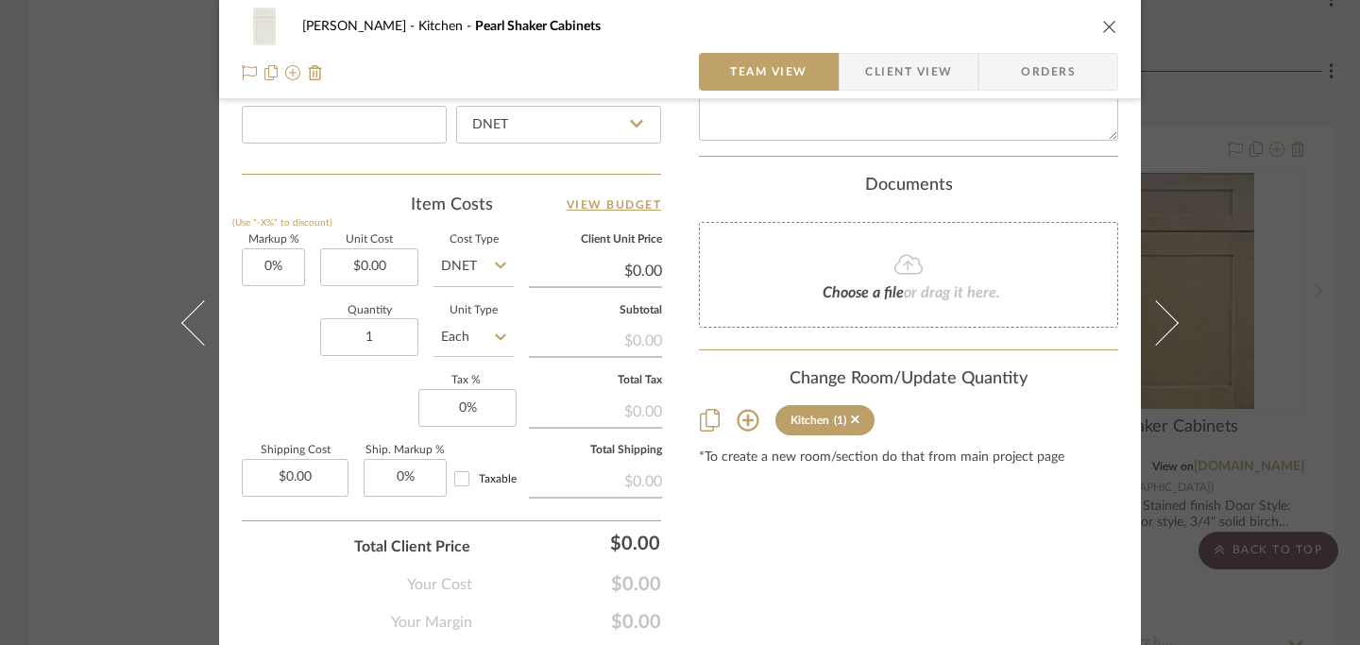
scroll to position [1110, 0]
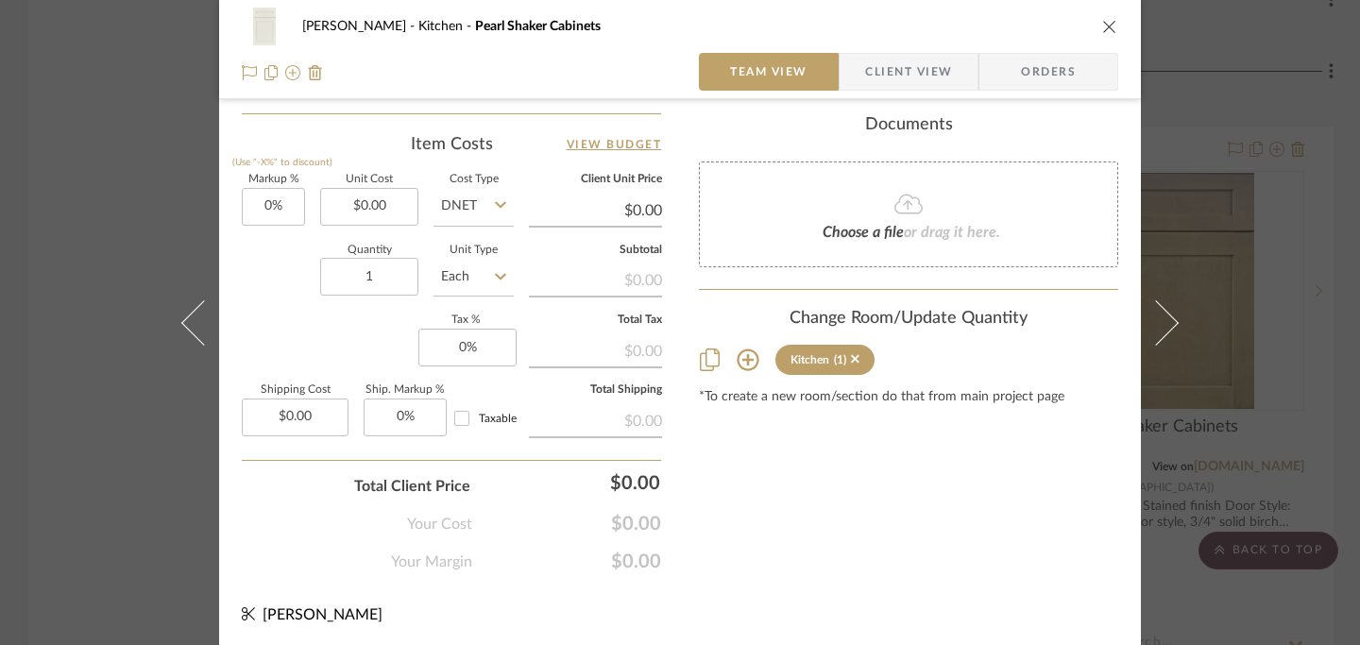
type textarea "Wood: Birch - Painted finish Door Style: Full overlay door style, 3/4" solid bi…"
click at [1105, 28] on icon "close" at bounding box center [1109, 26] width 15 height 15
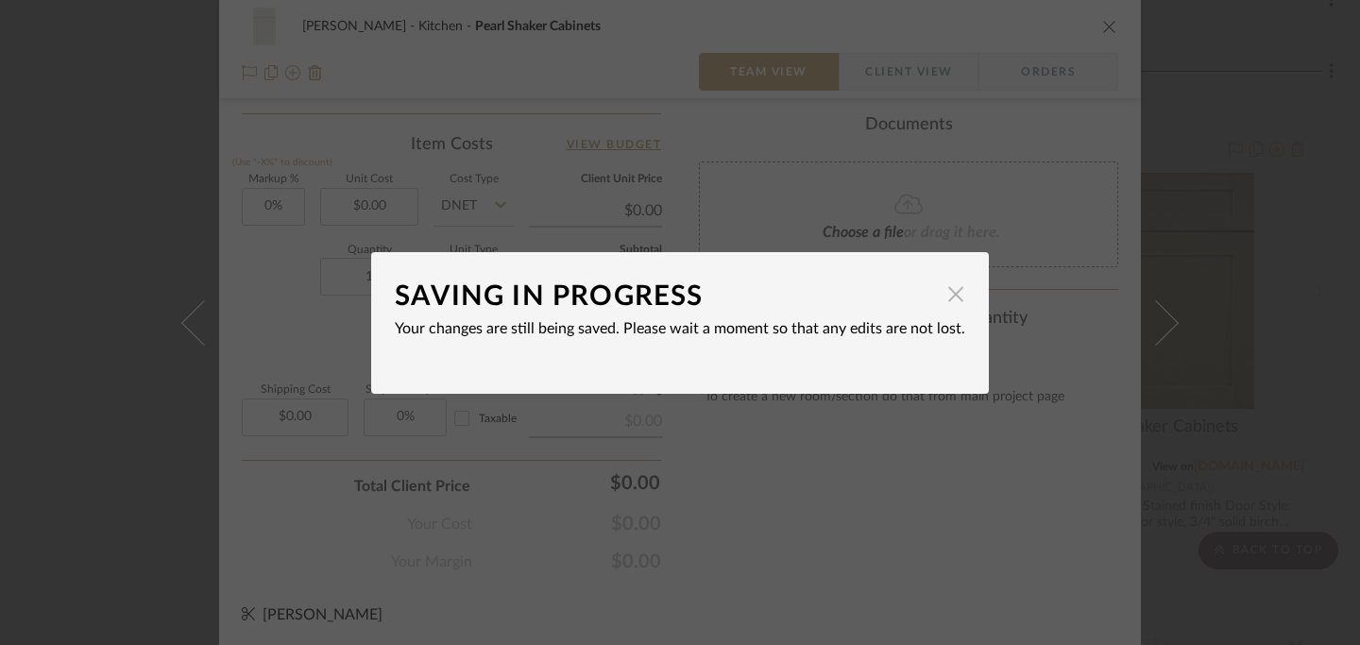
click at [946, 296] on span "button" at bounding box center [956, 295] width 38 height 38
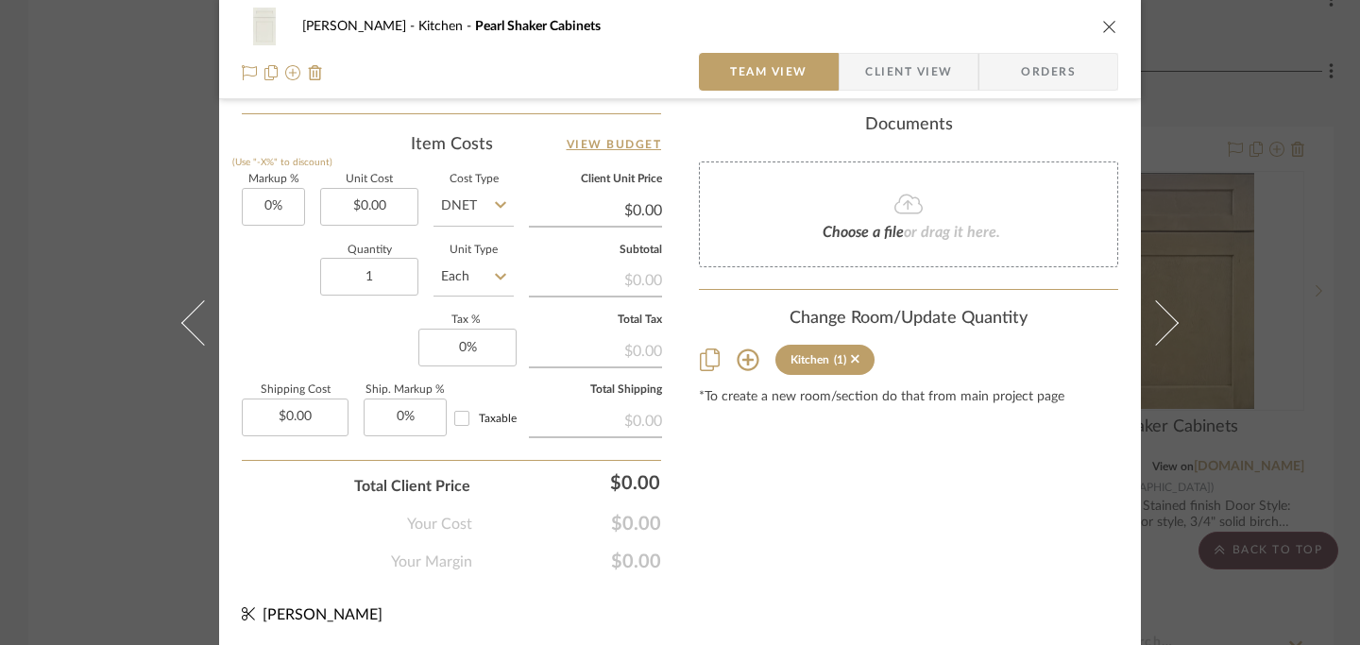
click at [1103, 25] on icon "close" at bounding box center [1109, 26] width 15 height 15
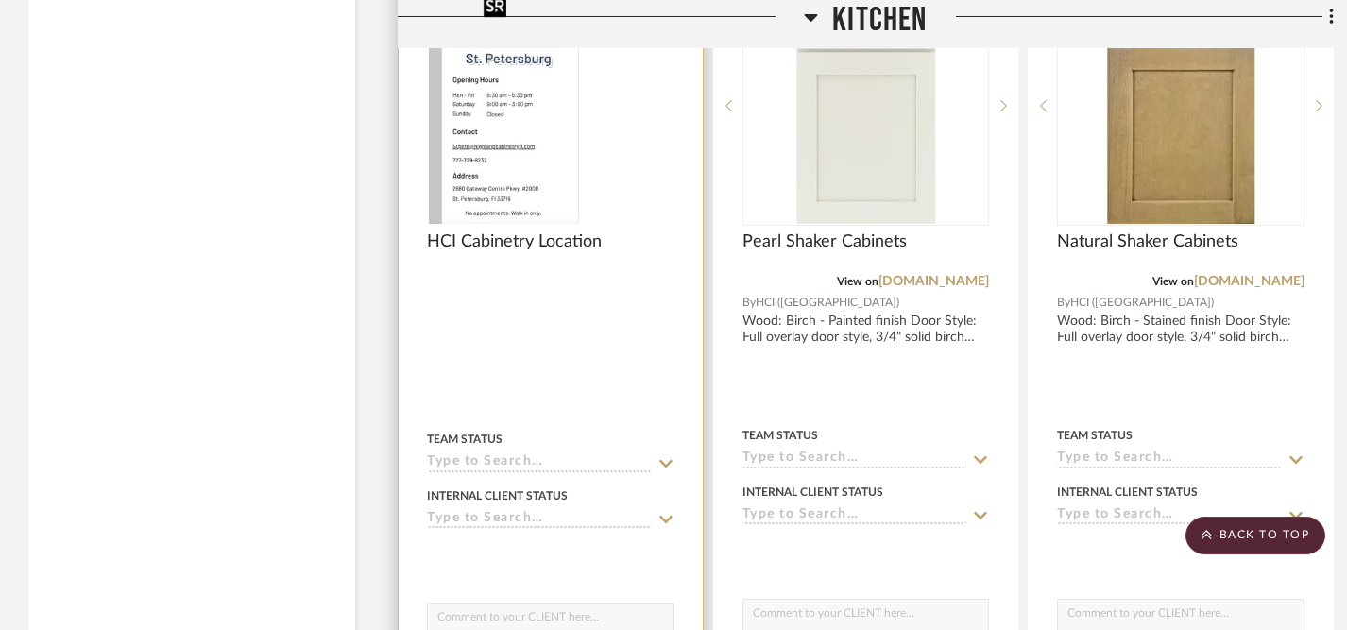
scroll to position [2931, 0]
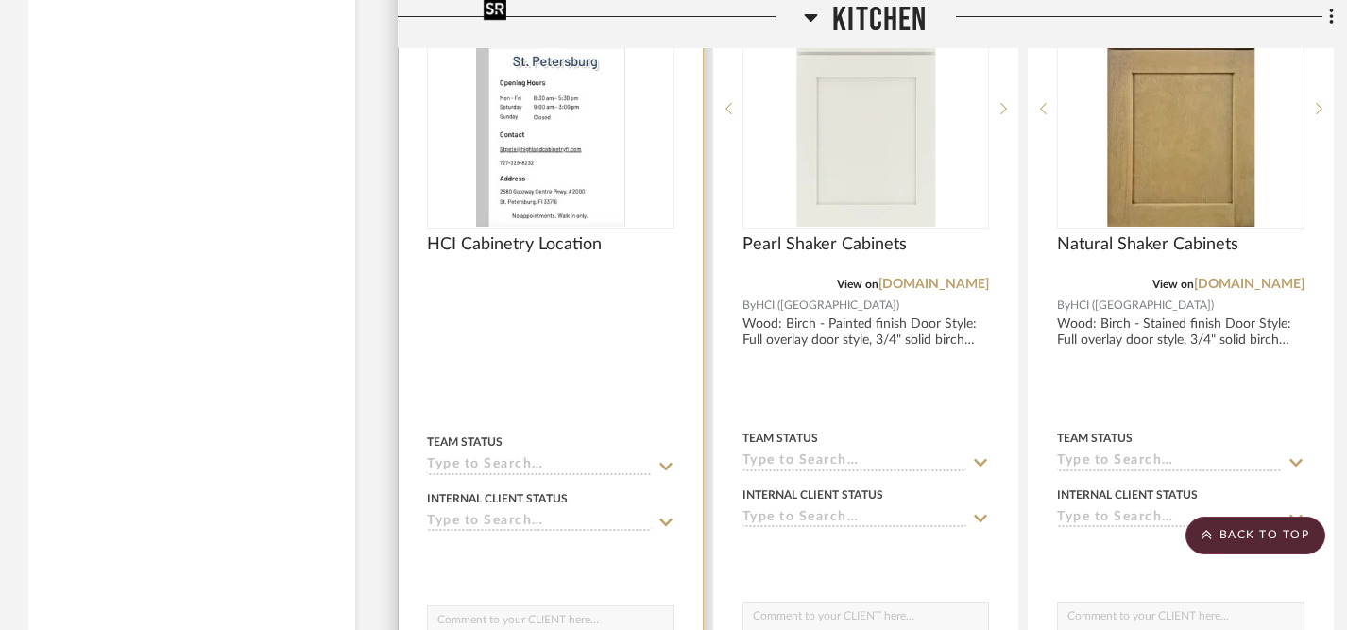
click at [0, 0] on img at bounding box center [0, 0] width 0 height 0
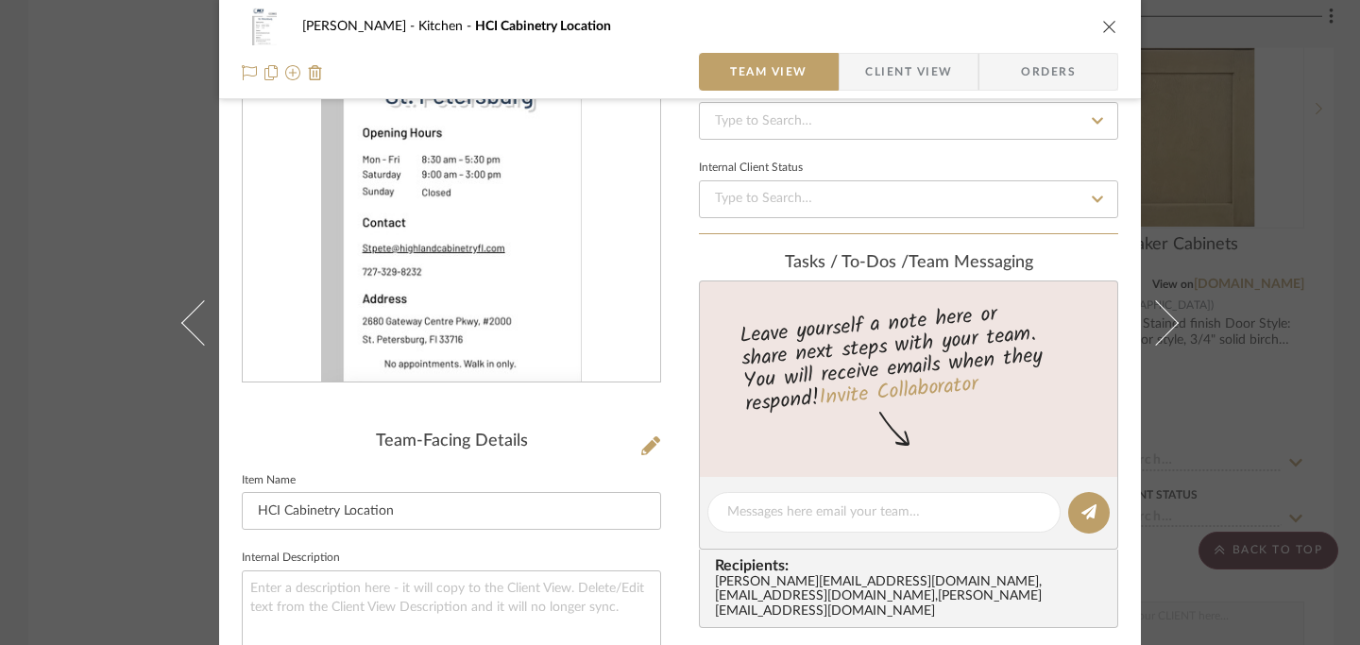
scroll to position [0, 0]
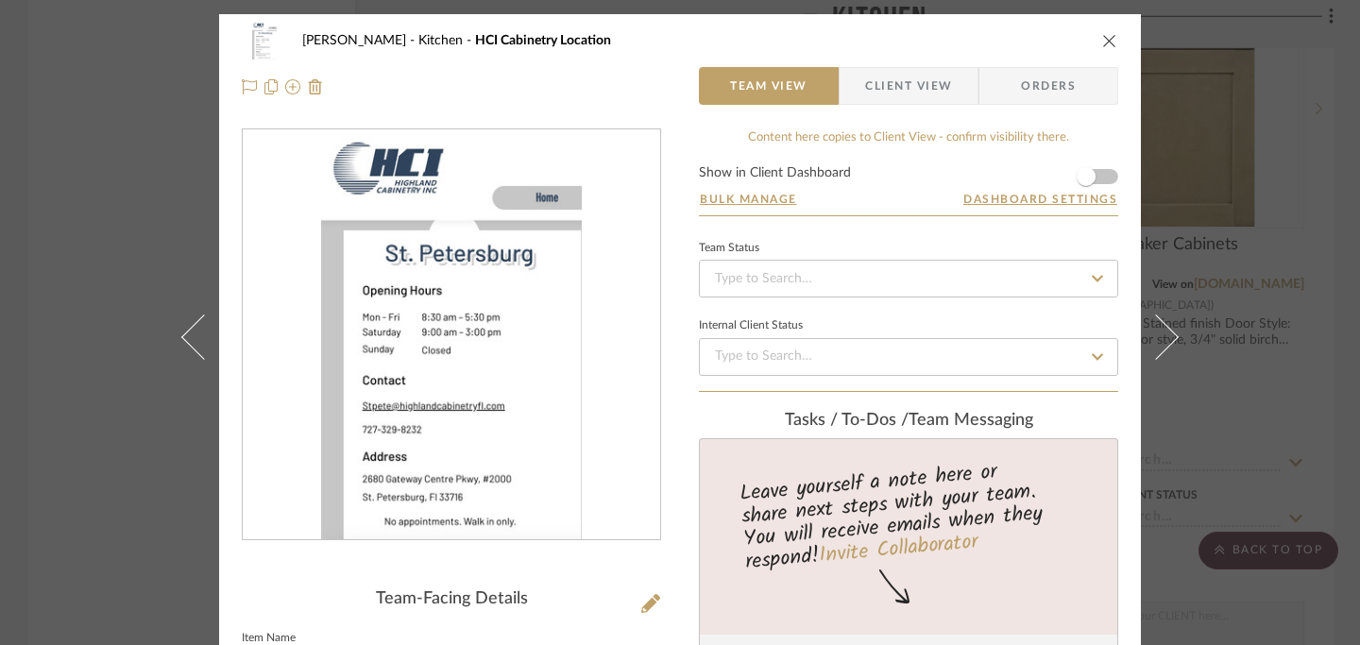
click at [1102, 38] on icon "close" at bounding box center [1109, 40] width 15 height 15
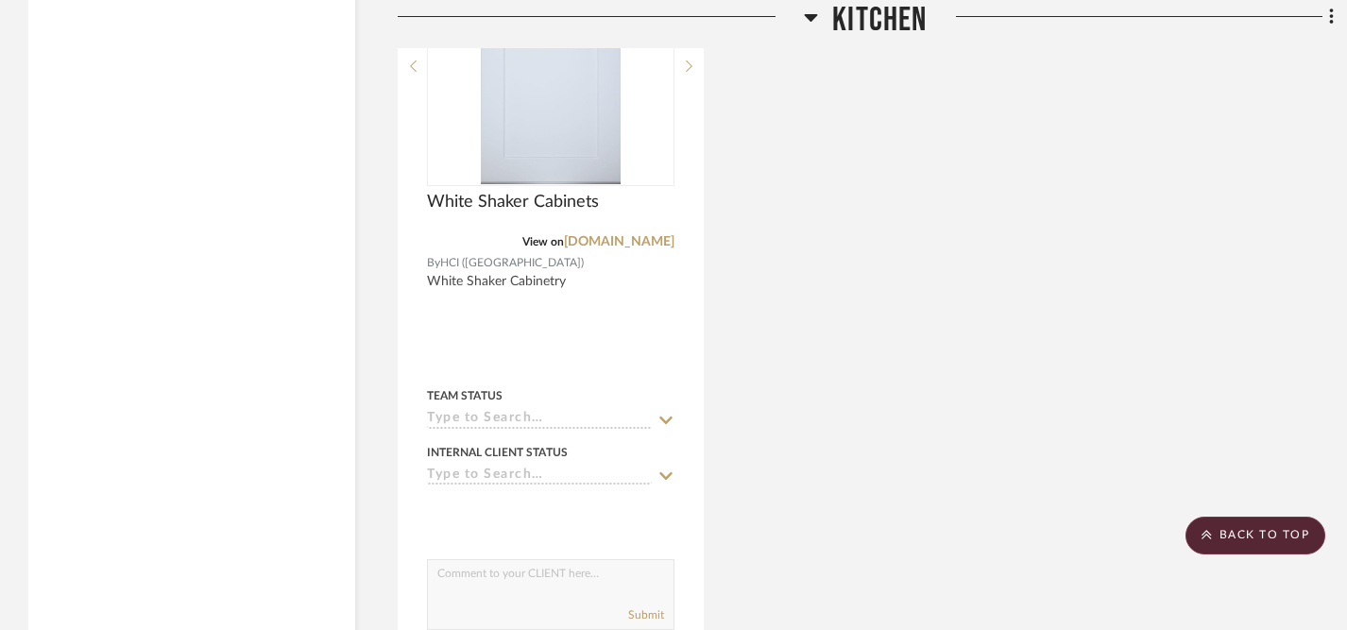
scroll to position [3849, 0]
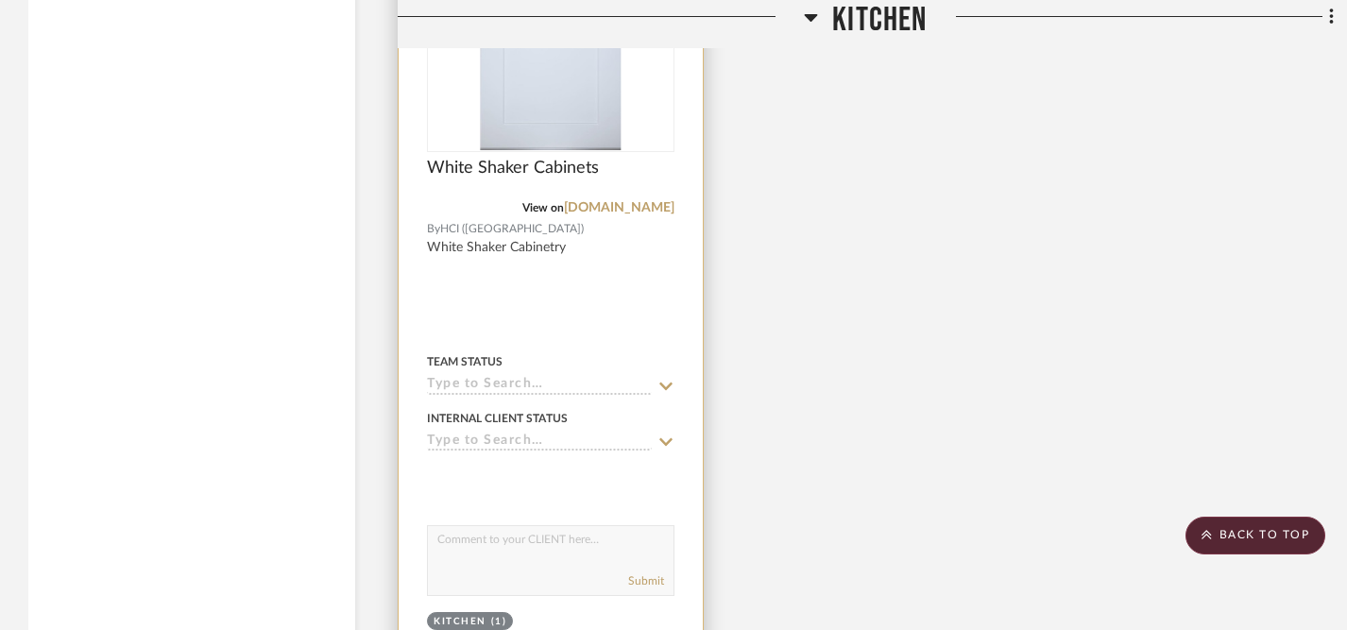
click at [0, 0] on img at bounding box center [0, 0] width 0 height 0
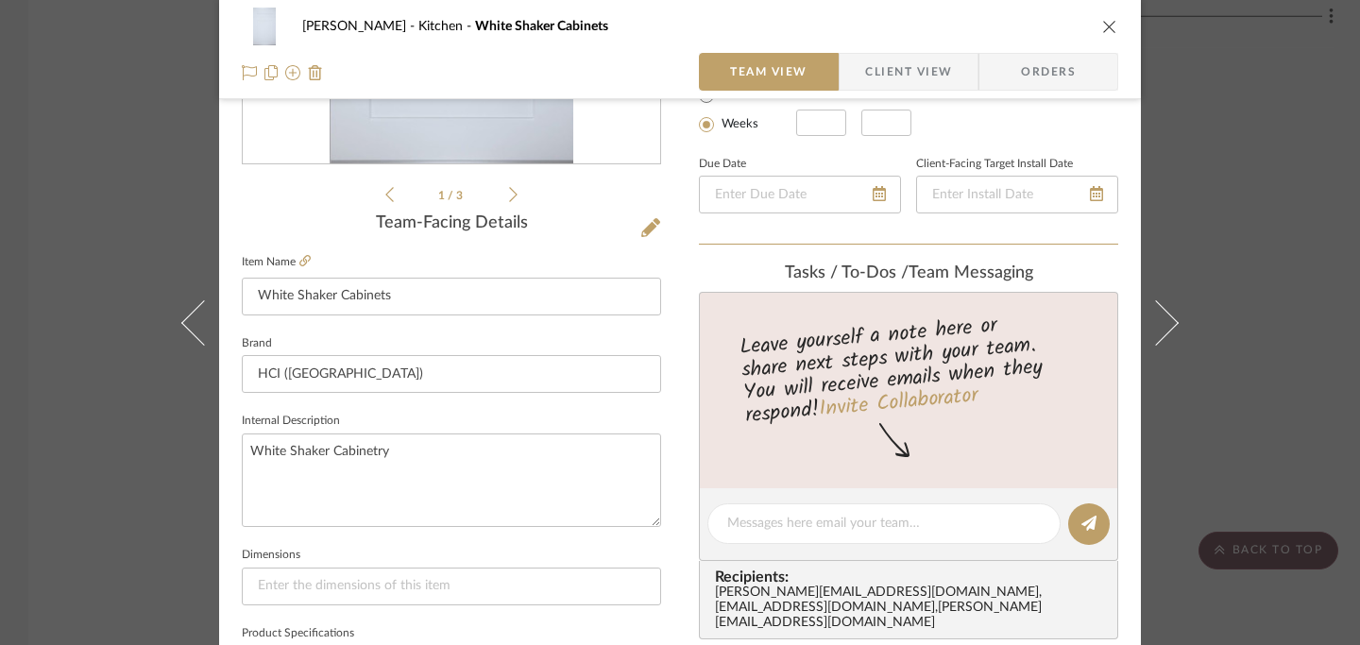
scroll to position [382, 0]
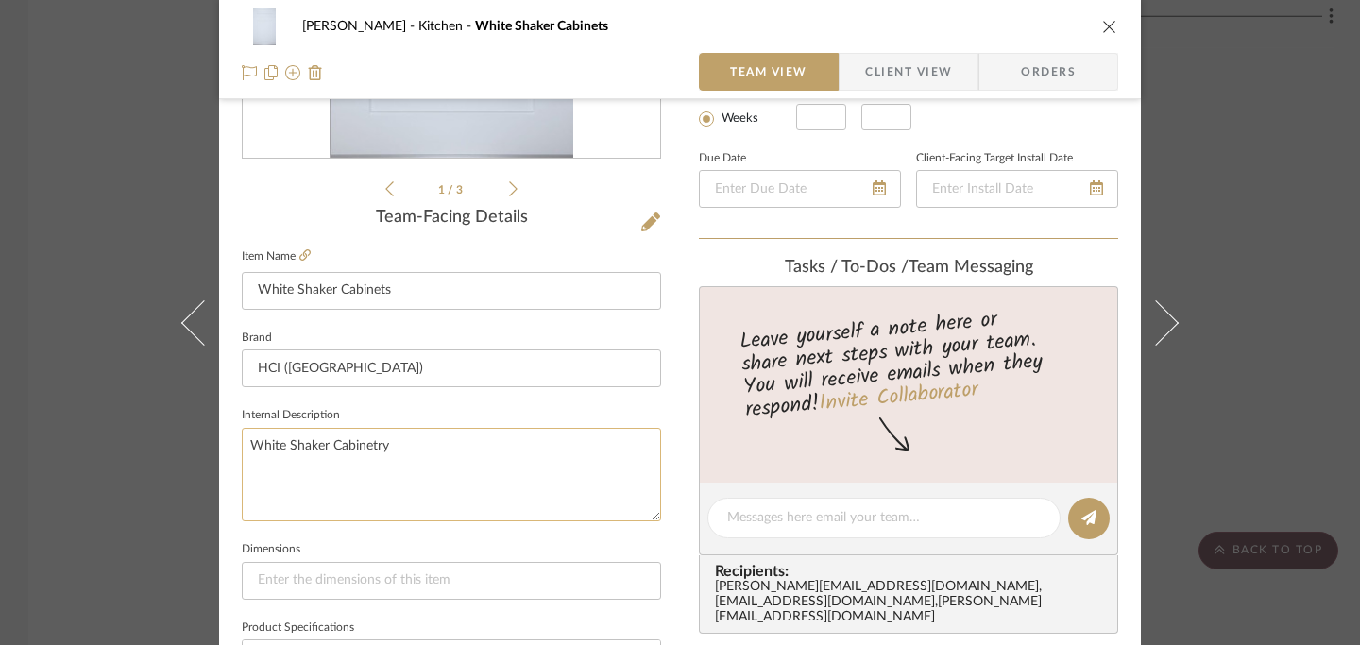
click at [242, 462] on textarea "White Shaker Cabinetry" at bounding box center [451, 474] width 419 height 93
paste textarea "Wood: Birch - Painted finish Door Style: Full overlay door style, 3/4" solid bi…"
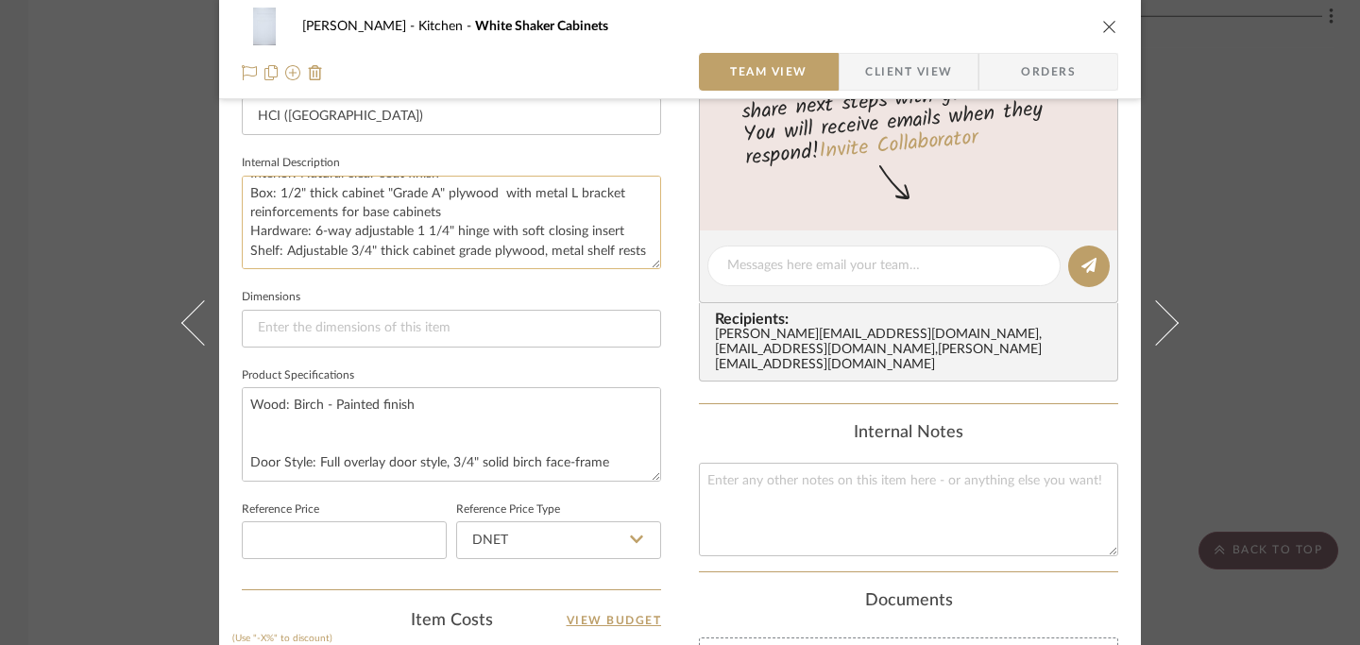
scroll to position [637, 0]
type textarea "White Shaker Cabinetry Wood: Birch - Painted finish Door Style: Full overlay do…"
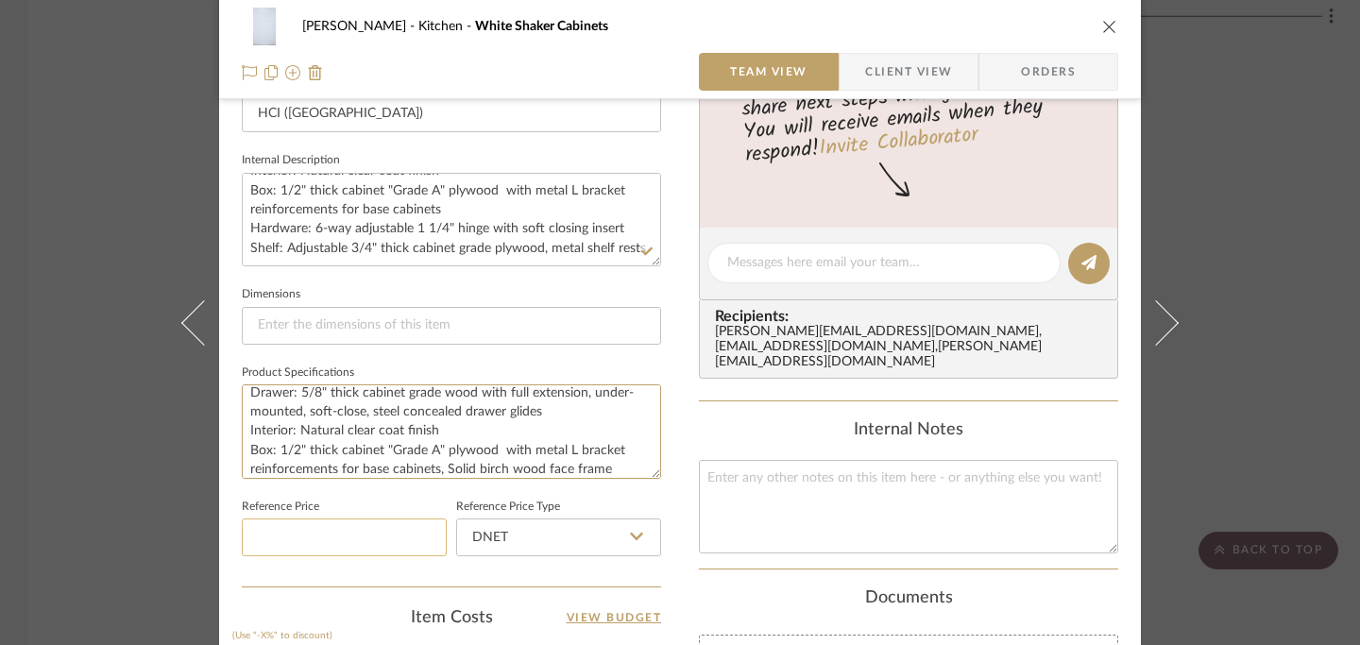
scroll to position [287, 0]
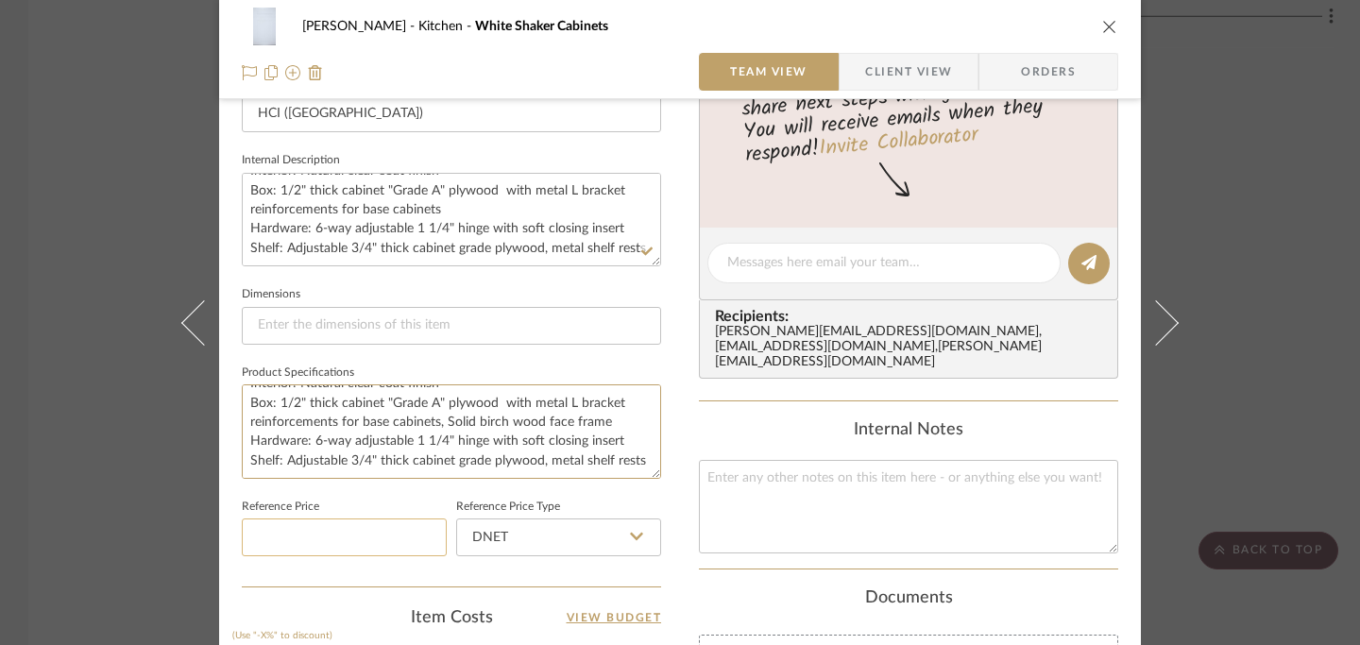
drag, startPoint x: 244, startPoint y: 396, endPoint x: 334, endPoint y: 544, distance: 173.8
click at [334, 544] on div "Team-Facing Details Item Name White Shaker Cabinets Brand HCI (Highland) Intern…" at bounding box center [451, 270] width 419 height 634
paste textarea "Door Style: Full overlay door style, 3/4" solid birch face-frame Door Panel: Re…"
type textarea "Wood: Birch - Painted finish Door Style: Full overlay door style, 3/4" solid bi…"
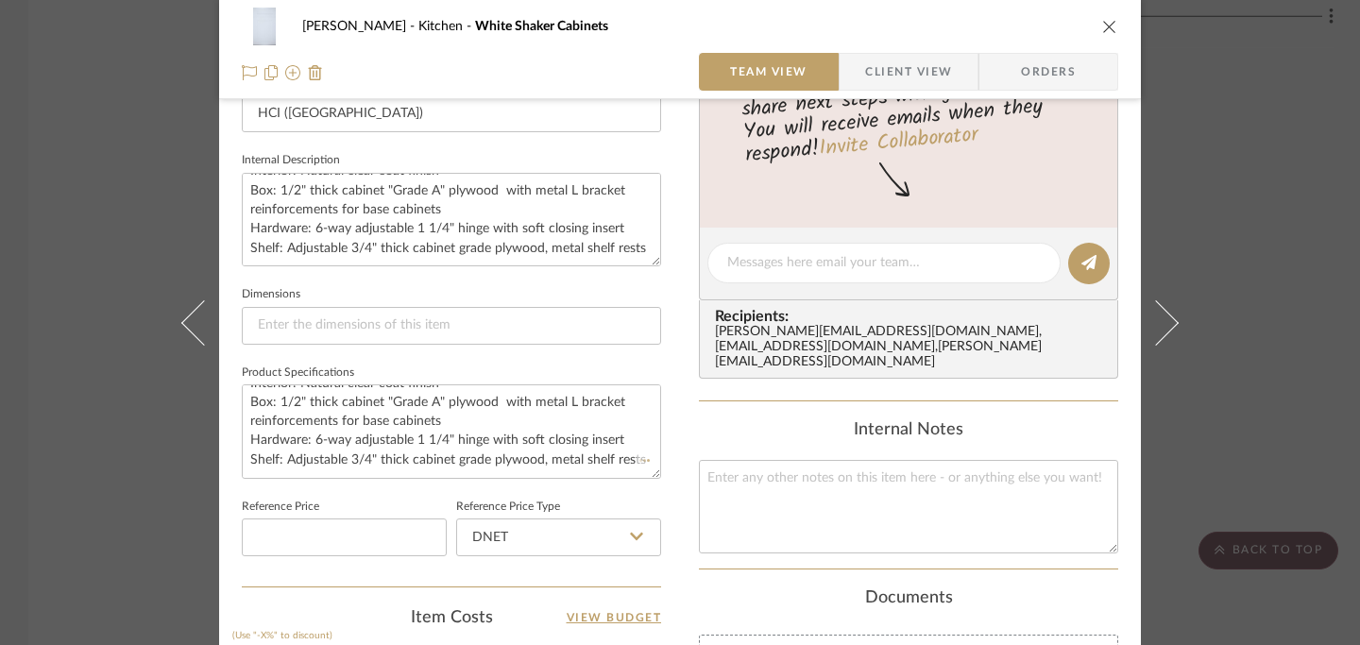
click at [1102, 22] on icon "close" at bounding box center [1109, 26] width 15 height 15
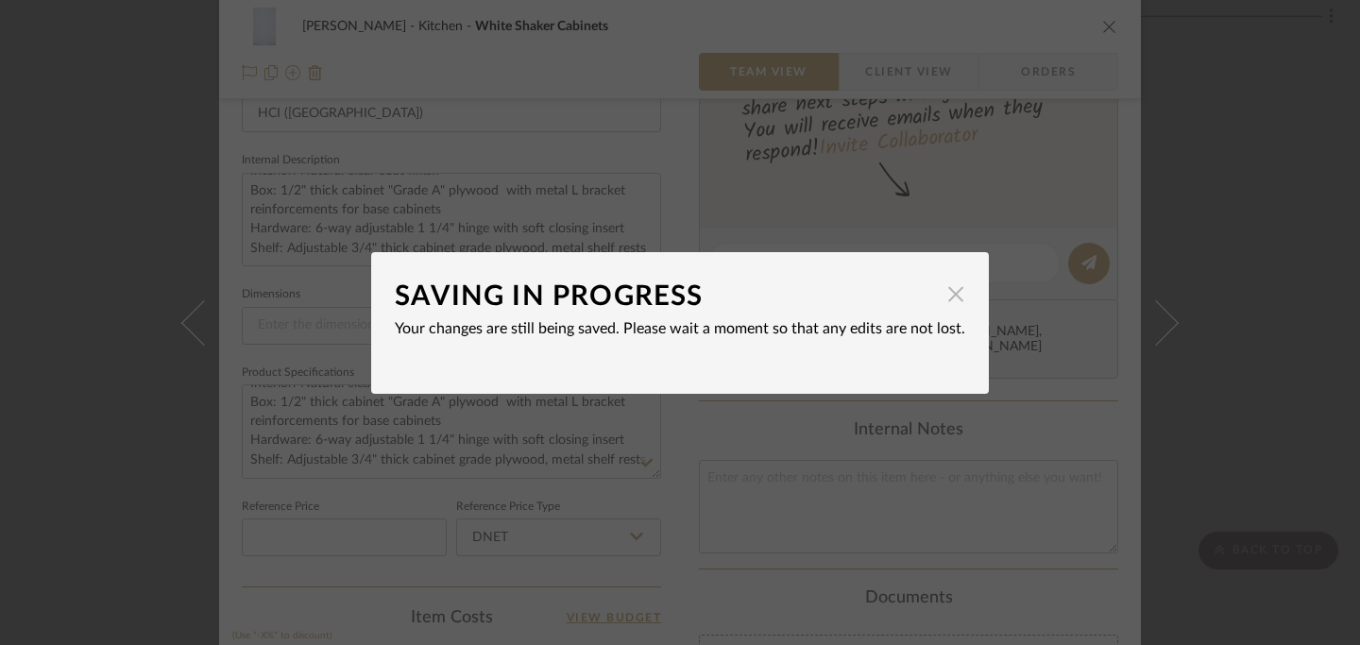
click at [952, 297] on span "button" at bounding box center [956, 295] width 38 height 38
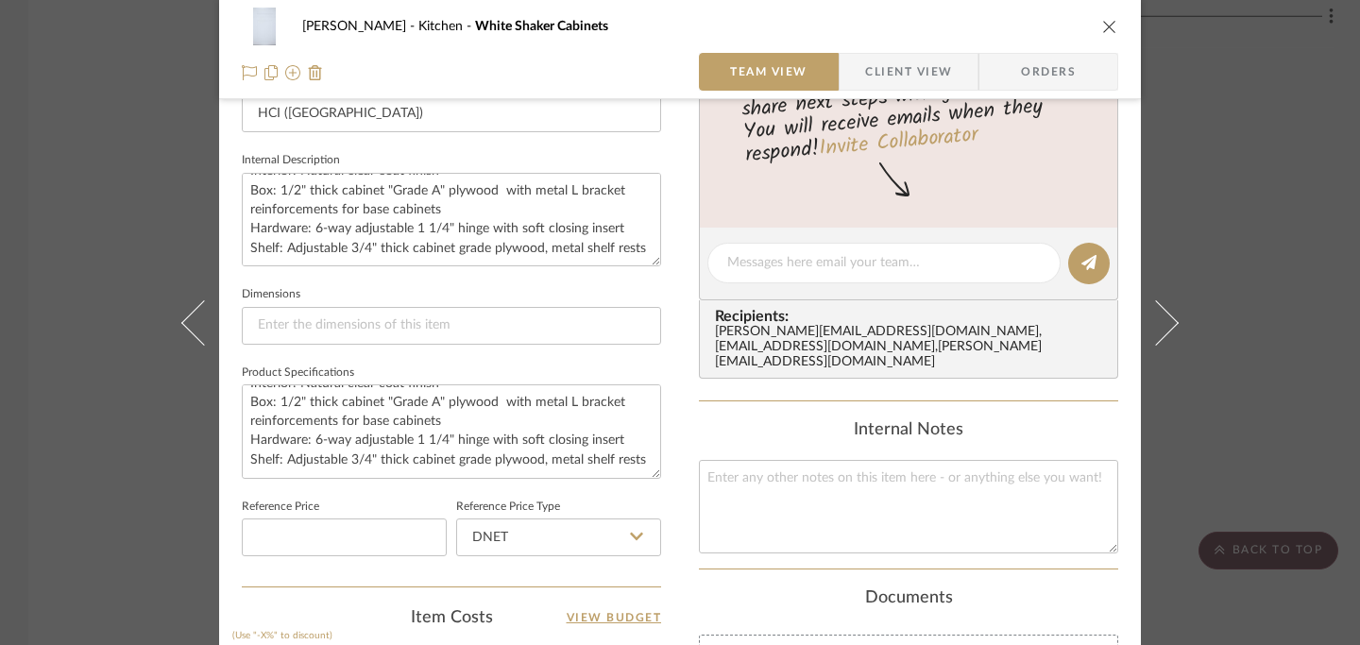
click at [1102, 31] on icon "close" at bounding box center [1109, 26] width 15 height 15
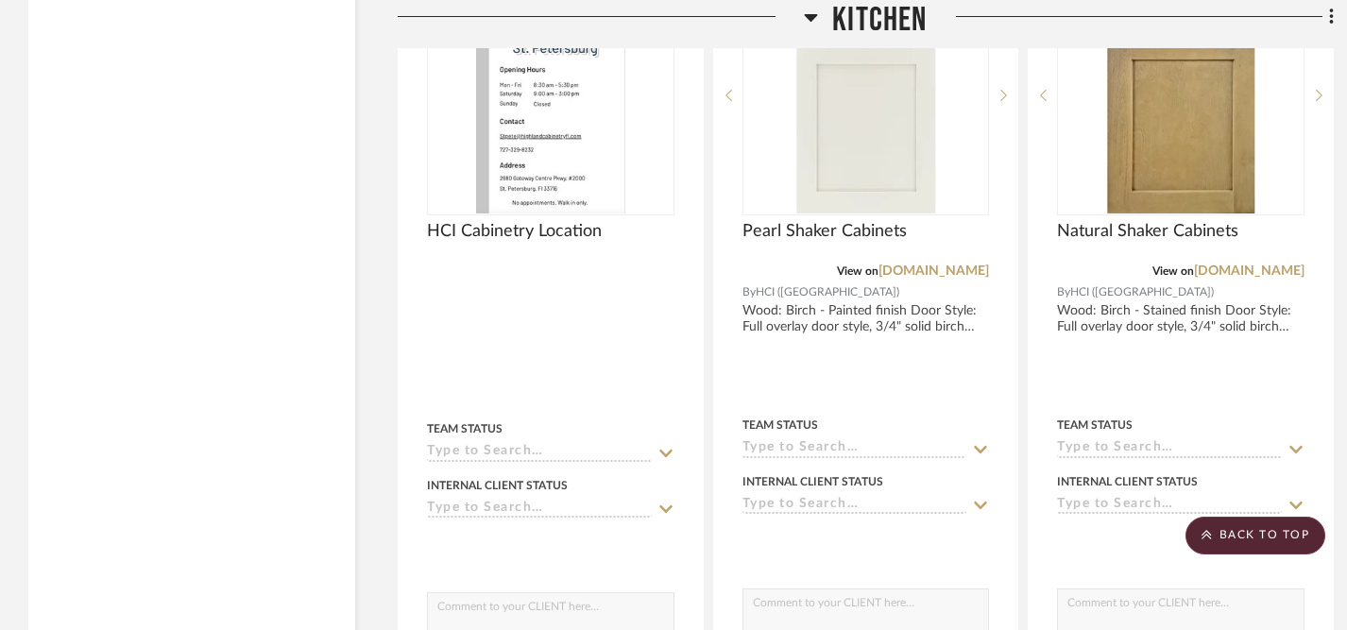
scroll to position [2948, 0]
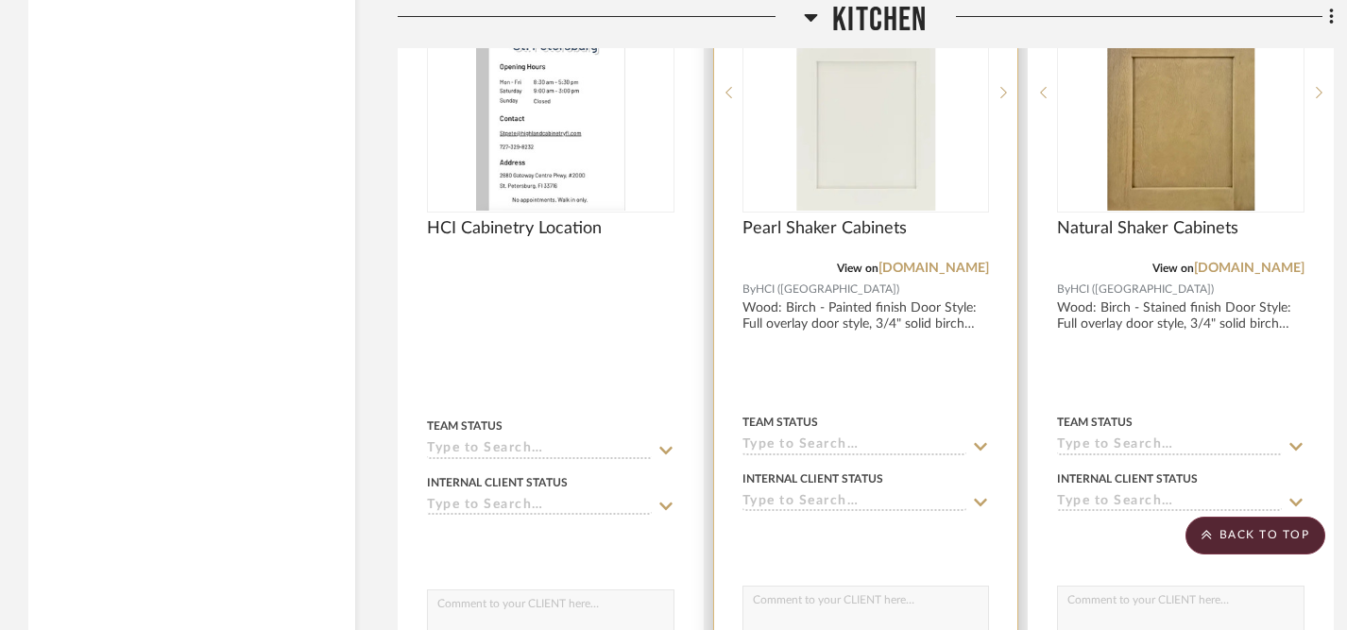
click at [861, 159] on img "0" at bounding box center [865, 93] width 139 height 236
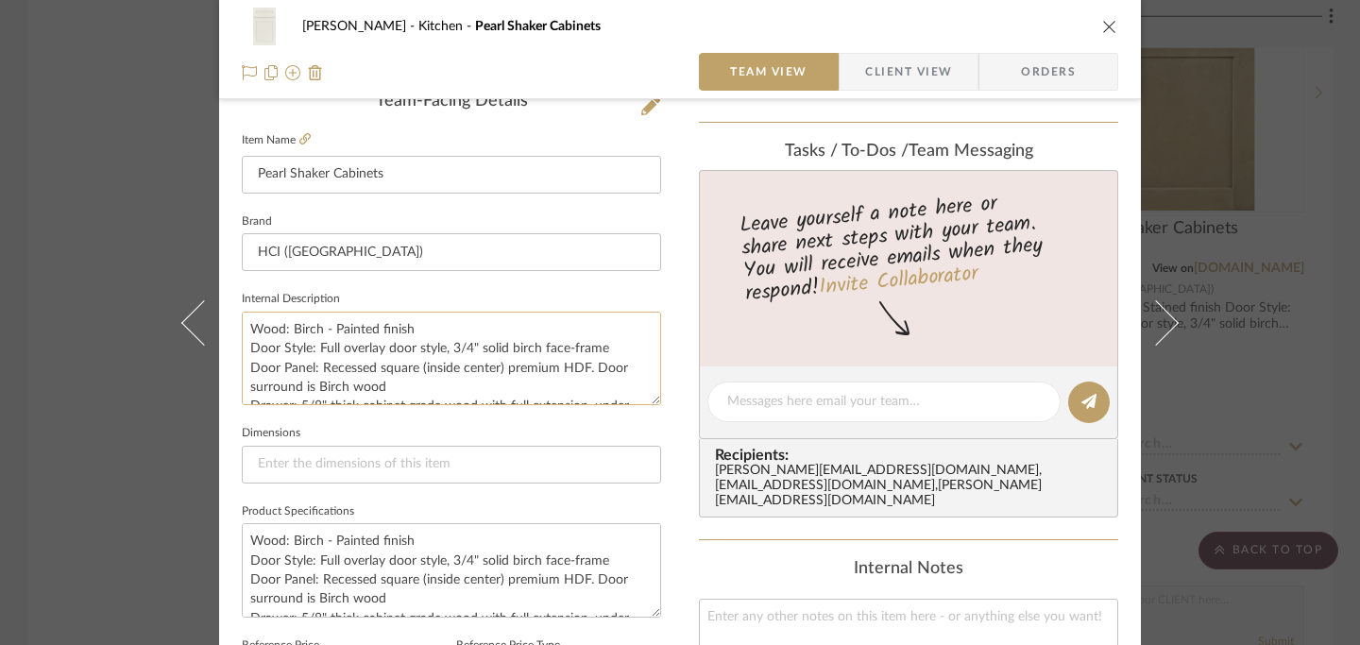
scroll to position [501, 0]
click at [245, 328] on textarea "Wood: Birch - Painted finish Door Style: Full overlay door style, 3/4" solid bi…" at bounding box center [451, 355] width 419 height 93
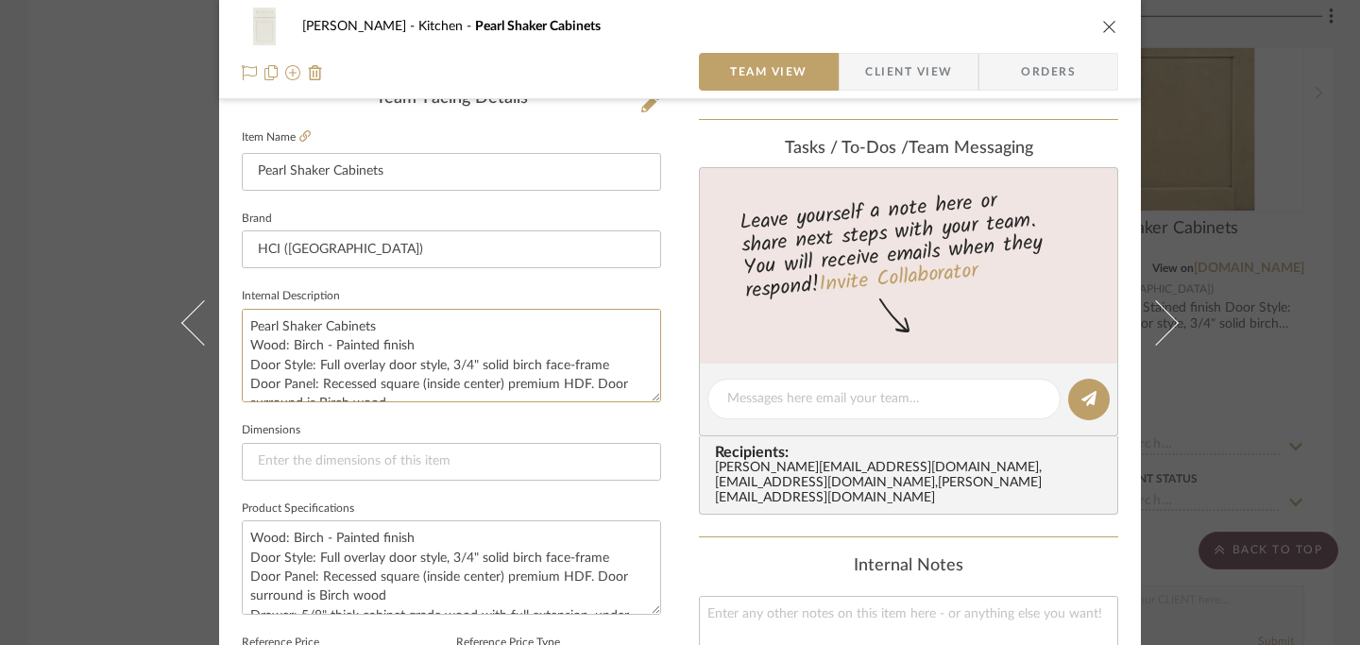
type textarea "Pearl Shaker Cabinets Wood: Birch - Painted finish Door Style: Full overlay doo…"
click at [1103, 25] on icon "close" at bounding box center [1109, 26] width 15 height 15
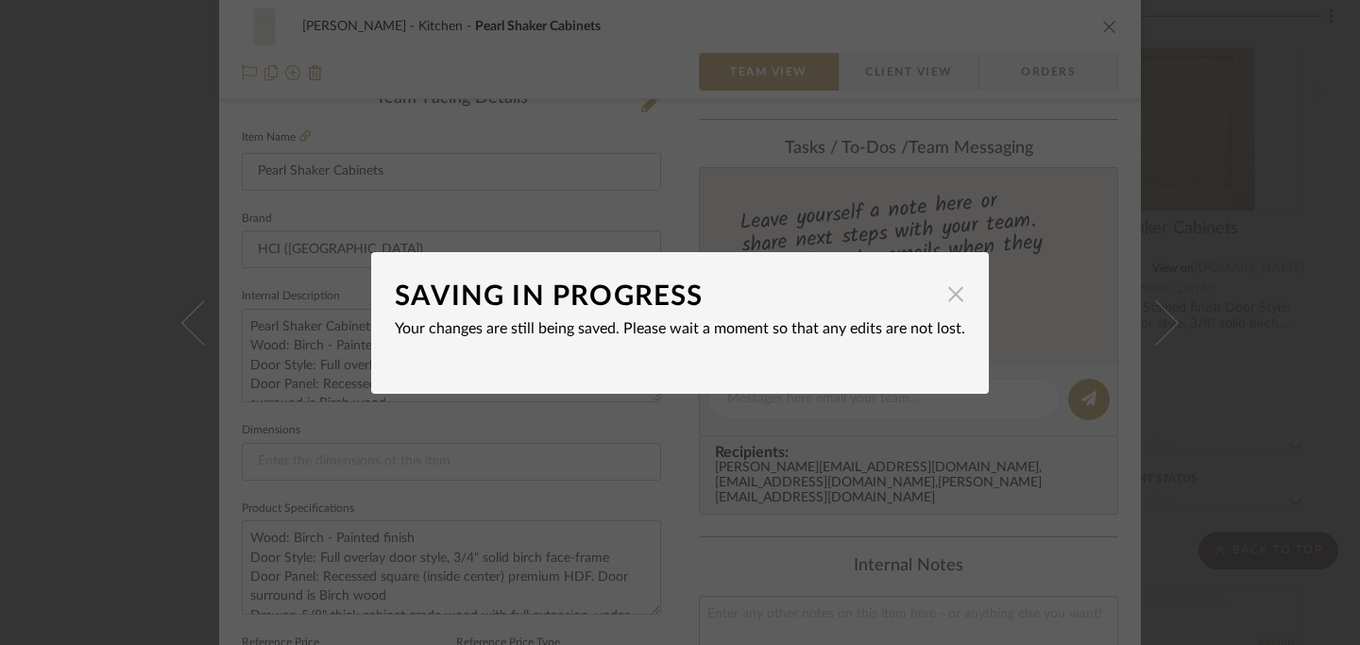
click at [948, 299] on span "button" at bounding box center [956, 295] width 38 height 38
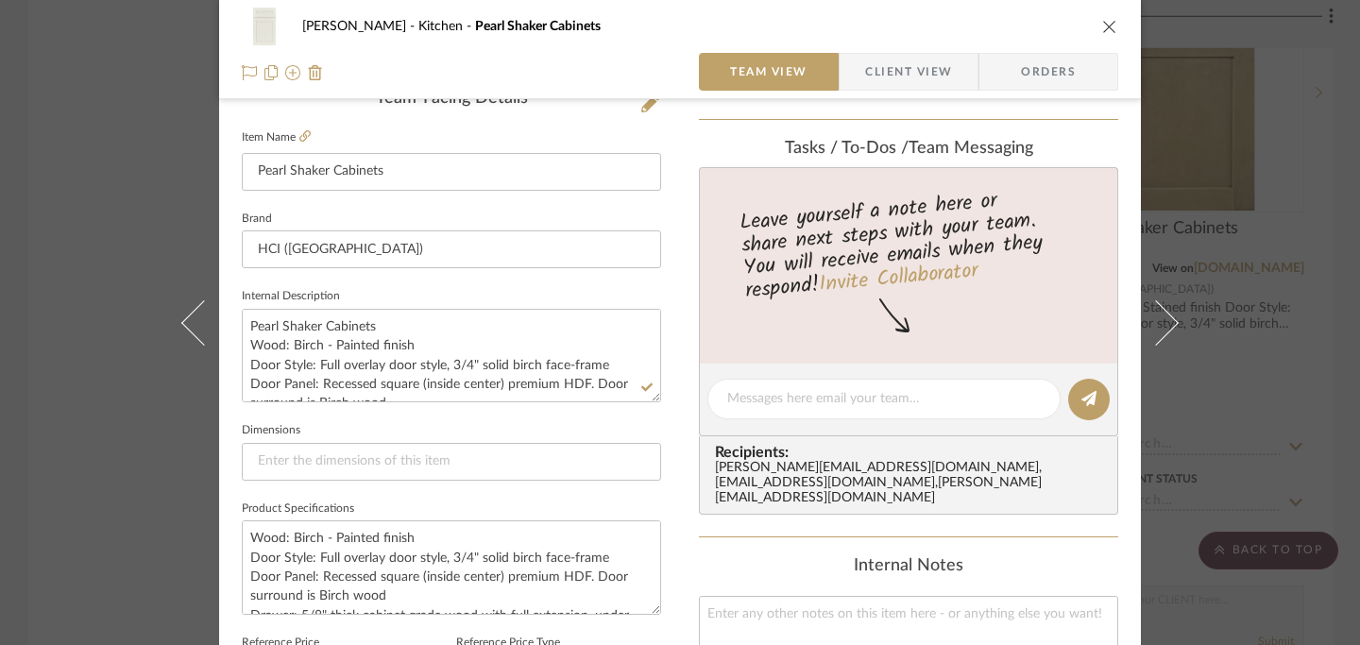
click at [1104, 28] on icon "close" at bounding box center [1109, 26] width 15 height 15
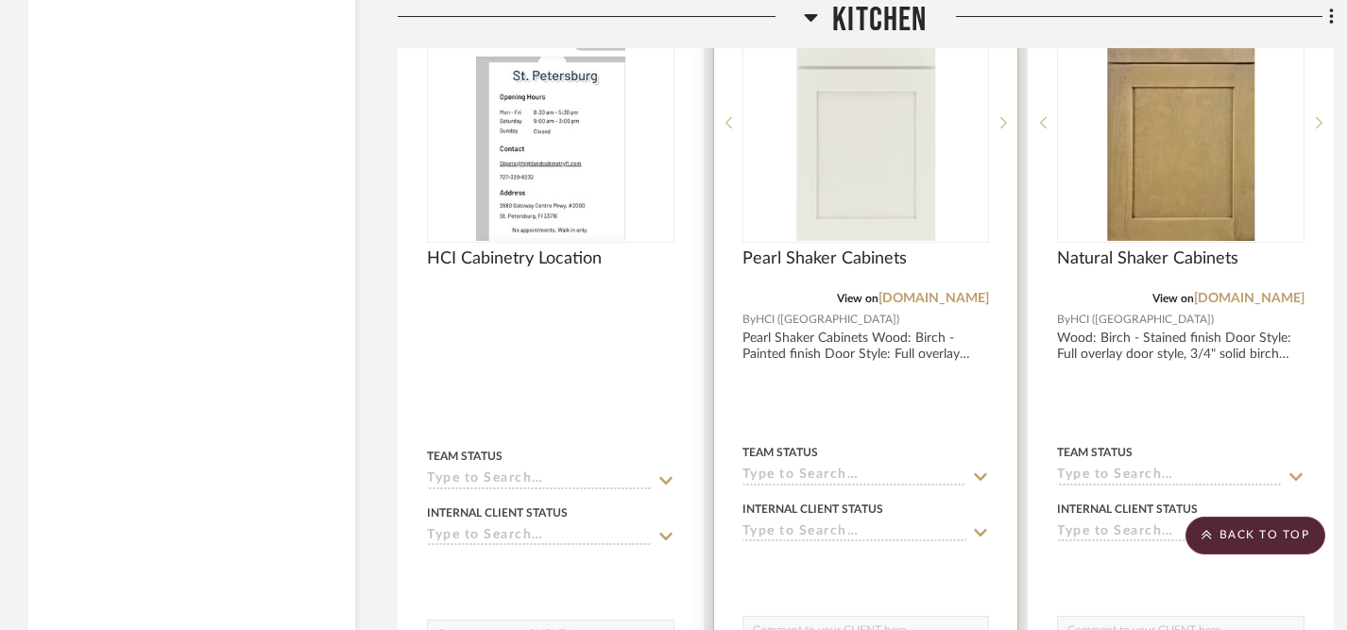
scroll to position [2909, 0]
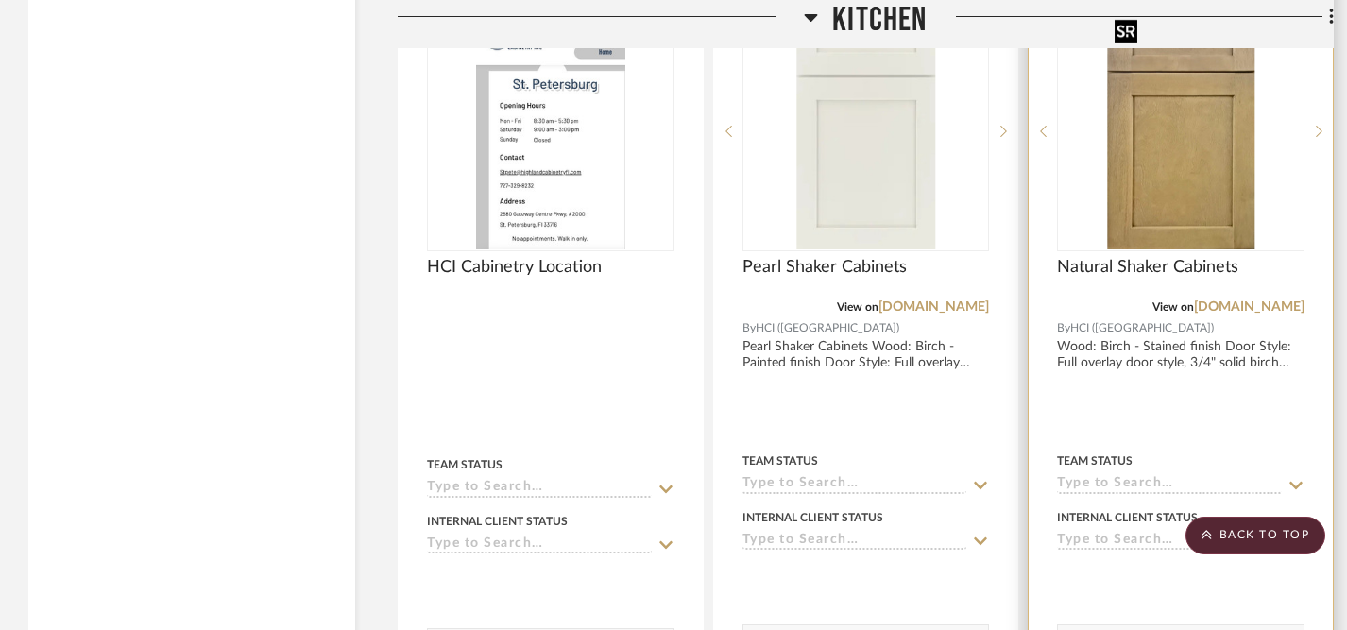
click at [1172, 207] on img "0" at bounding box center [1180, 131] width 147 height 236
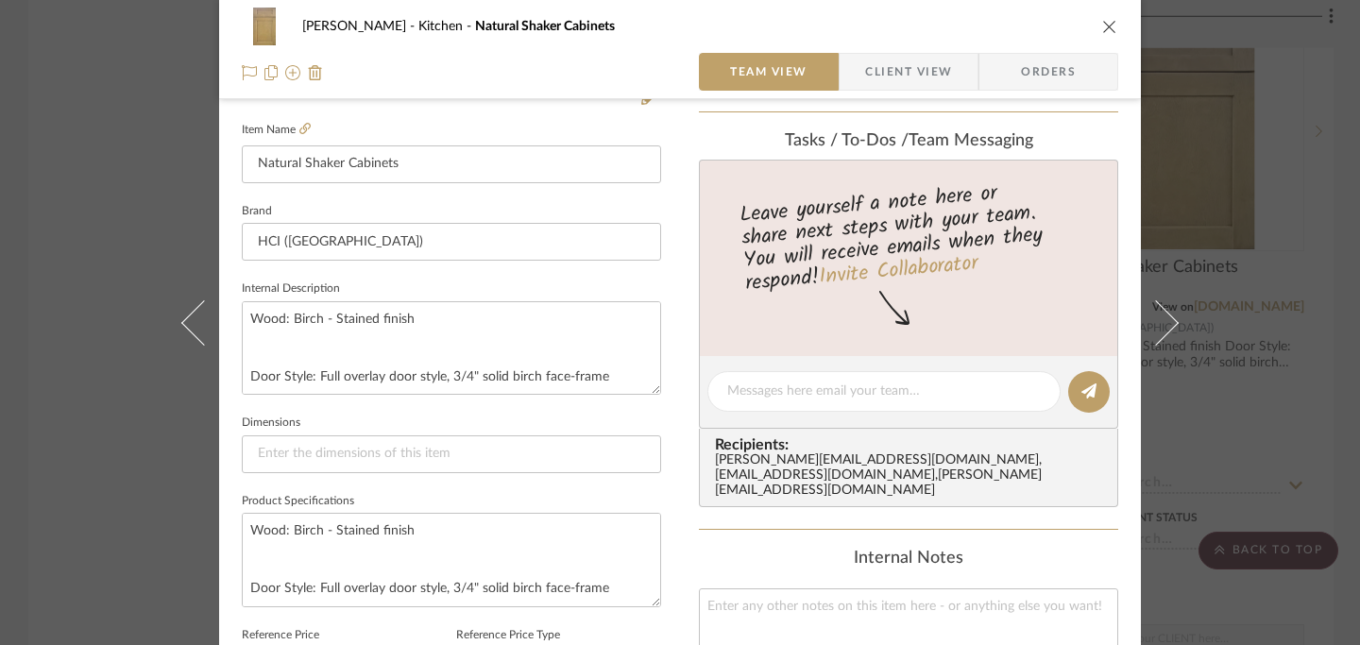
scroll to position [520, 0]
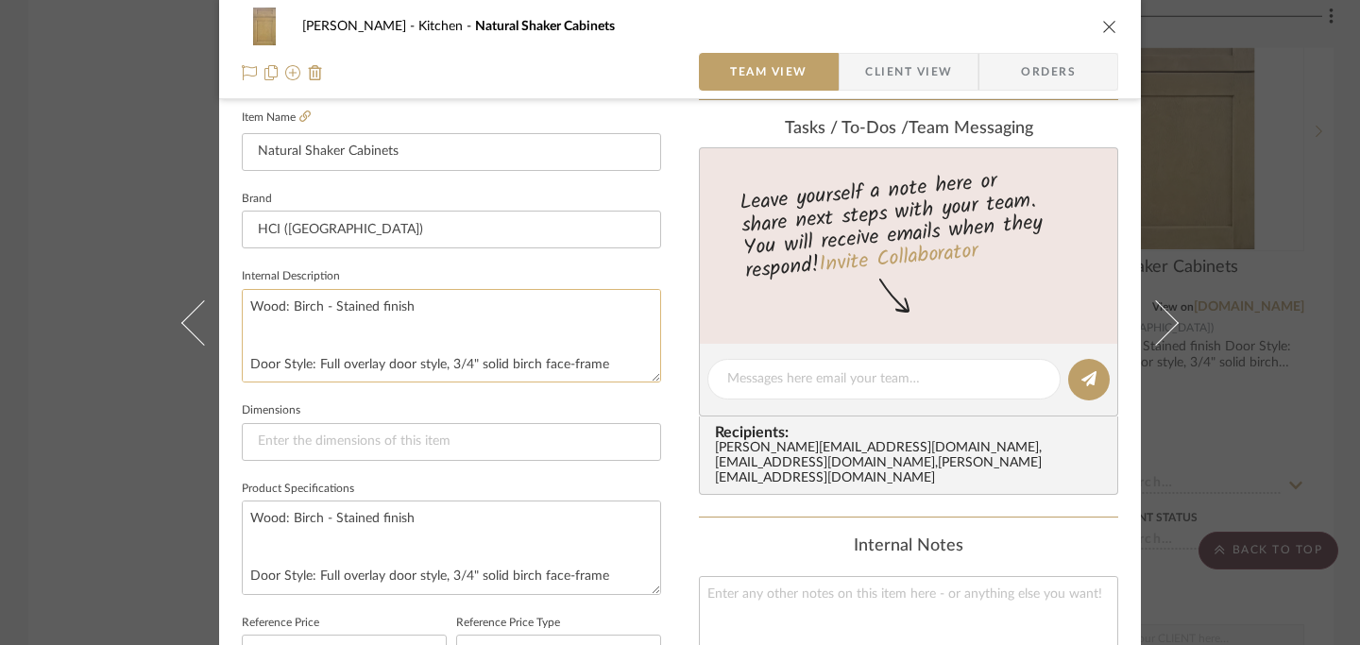
click at [246, 309] on textarea "Wood: Birch - Stained finish Door Style: Full overlay door style, 3/4" solid bi…" at bounding box center [451, 335] width 419 height 93
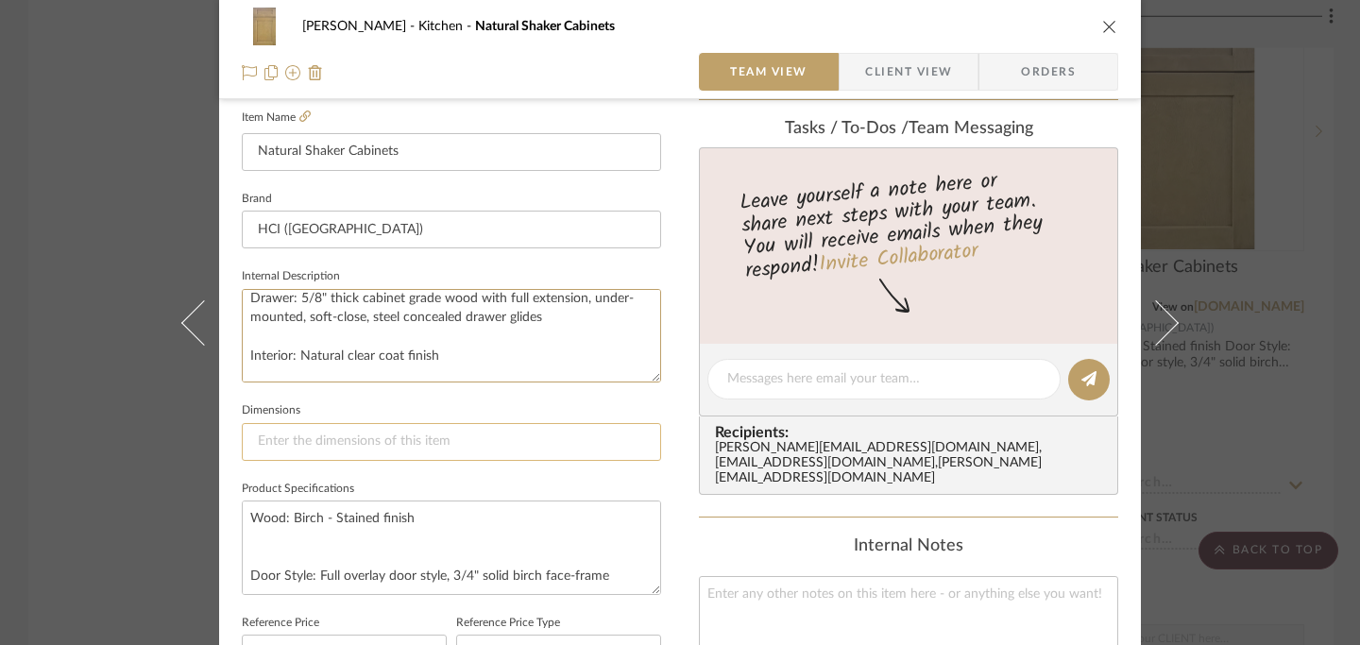
scroll to position [441, 0]
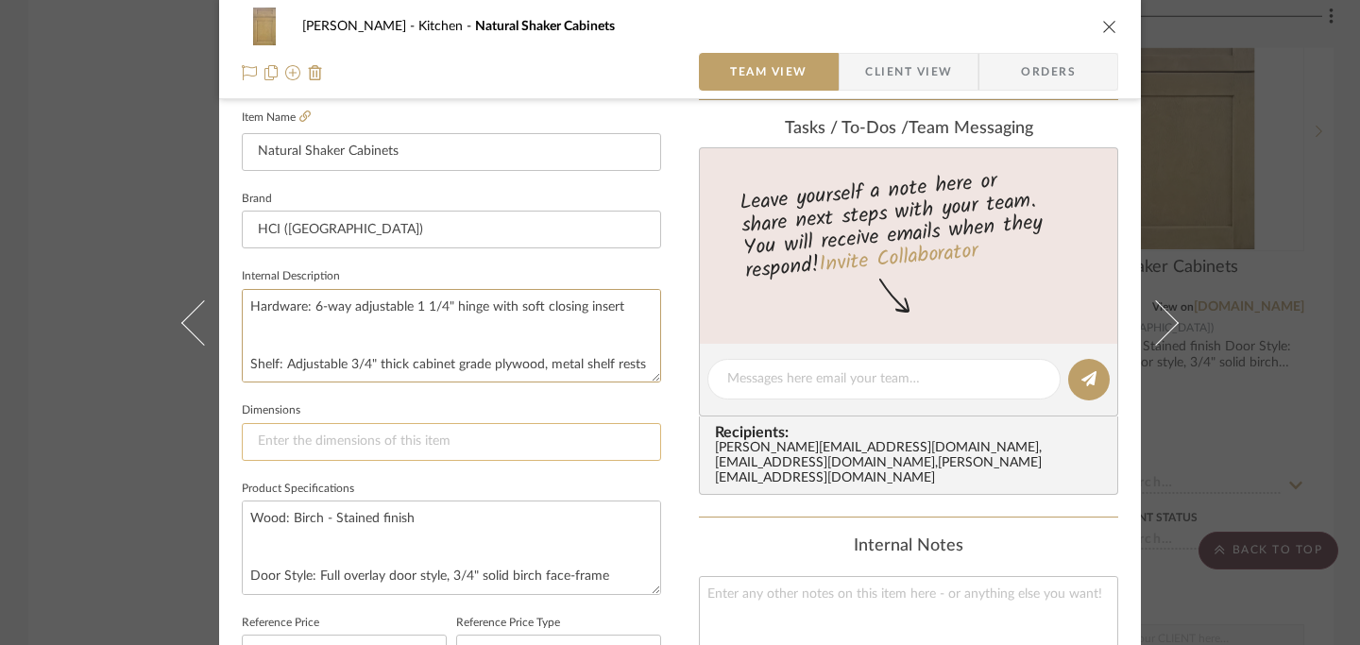
drag, startPoint x: 243, startPoint y: 331, endPoint x: 322, endPoint y: 452, distance: 144.6
click at [322, 452] on div "Team-Facing Details Item Name Natural Shaker Cabinets Brand HCI (Highland) Inte…" at bounding box center [451, 386] width 419 height 634
paste textarea "Painted finish Door Style: Full overlay door style, 3/4" solid birch face-frame…"
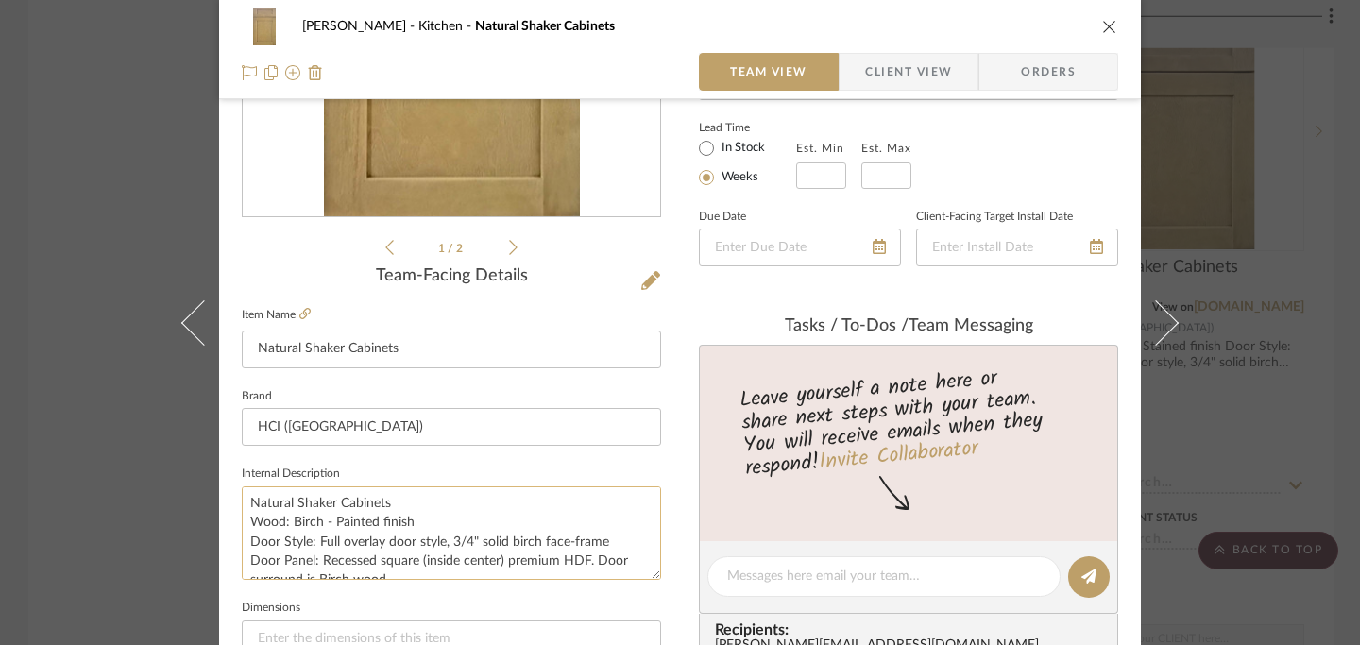
scroll to position [0, 0]
click at [250, 526] on textarea "Natural Shaker Cabinets Wood: Birch - Painted finish Door Style: Full overlay d…" at bounding box center [451, 532] width 419 height 93
click at [246, 525] on textarea "Natural Shaker Cabinets Wood: Birch - Painted finish Door Style: Full overlay d…" at bounding box center [451, 532] width 419 height 93
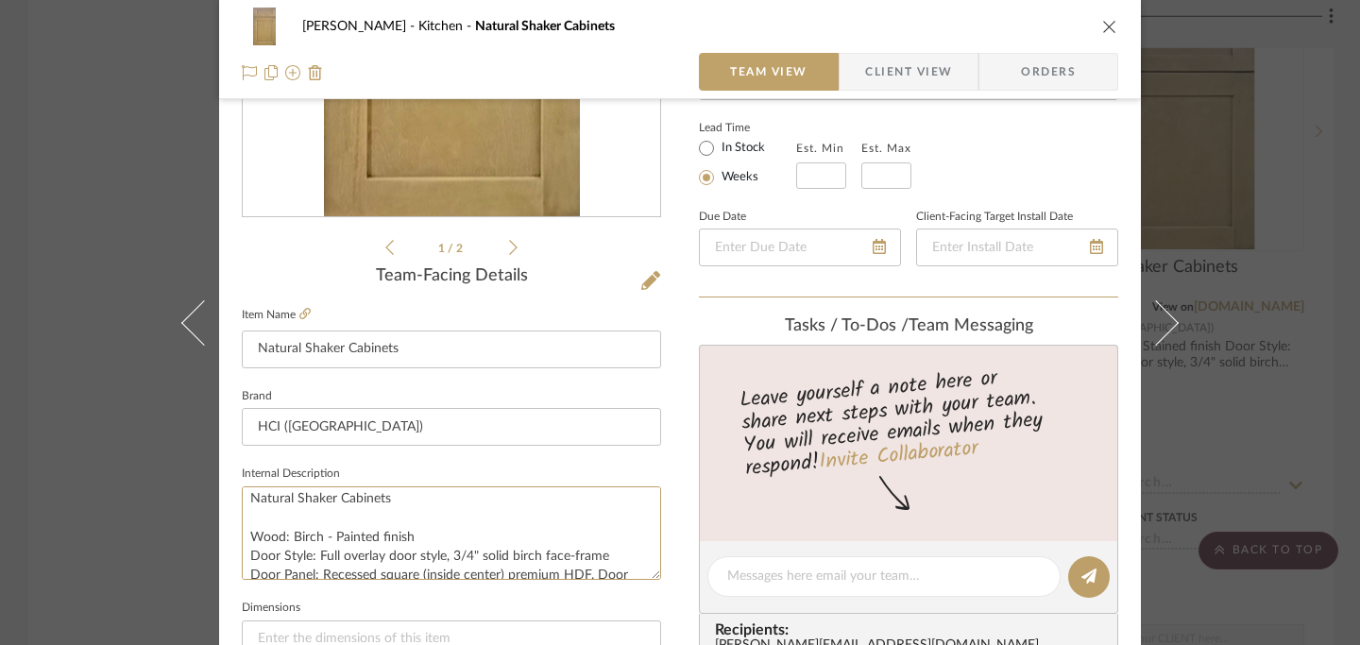
type textarea "Natural Shaker Cabinets Wood: Birch - Painted finish Door Style: Full overlay d…"
click at [1104, 27] on icon "close" at bounding box center [1109, 26] width 15 height 15
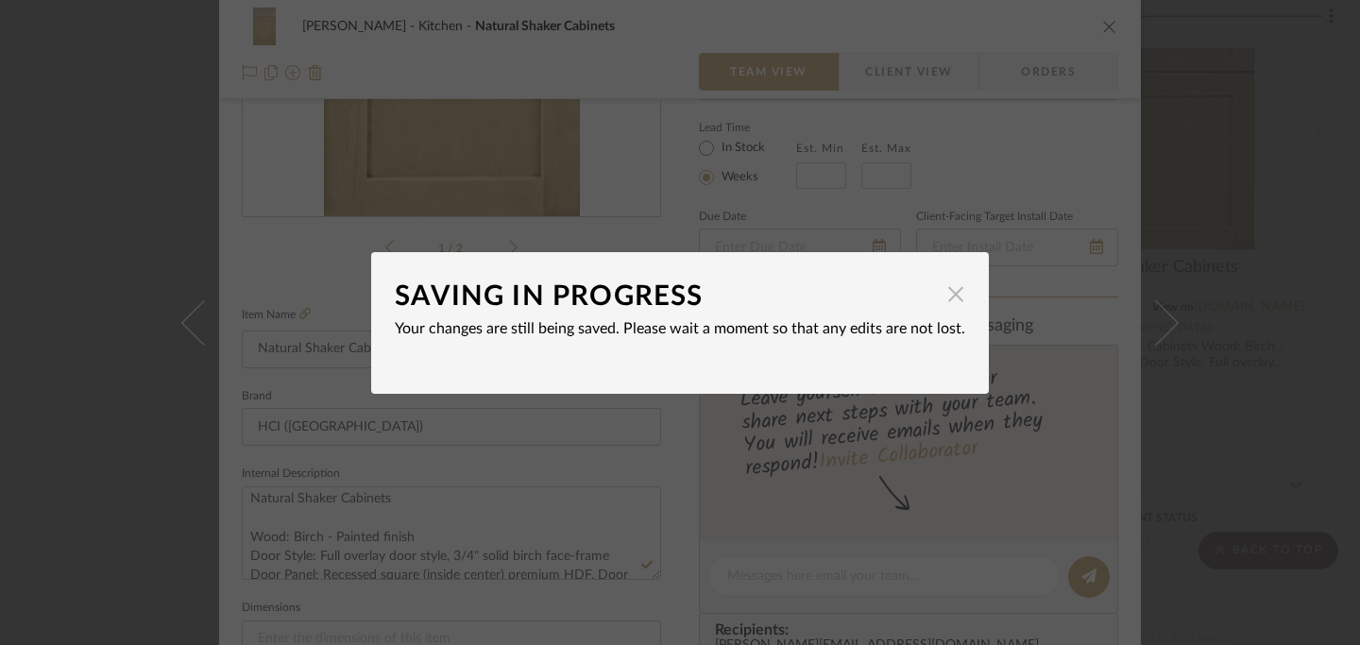
click at [950, 304] on span "button" at bounding box center [956, 295] width 38 height 38
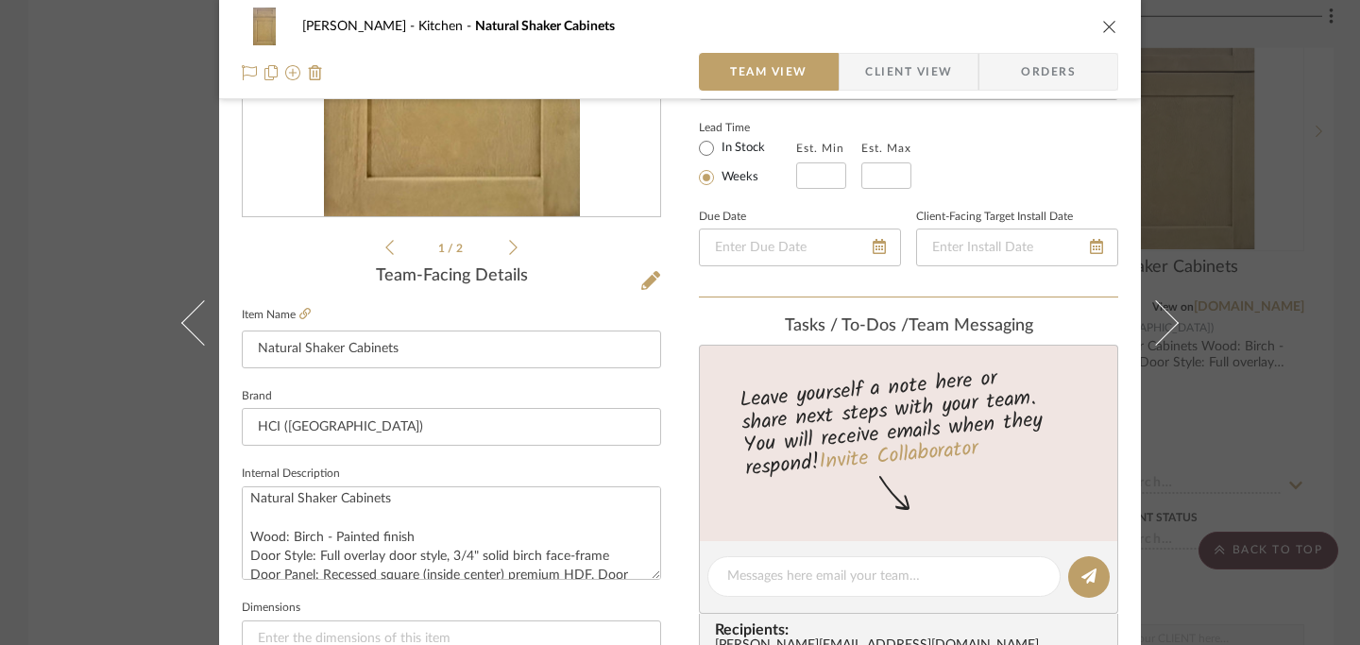
click at [1107, 28] on icon "close" at bounding box center [1109, 26] width 15 height 15
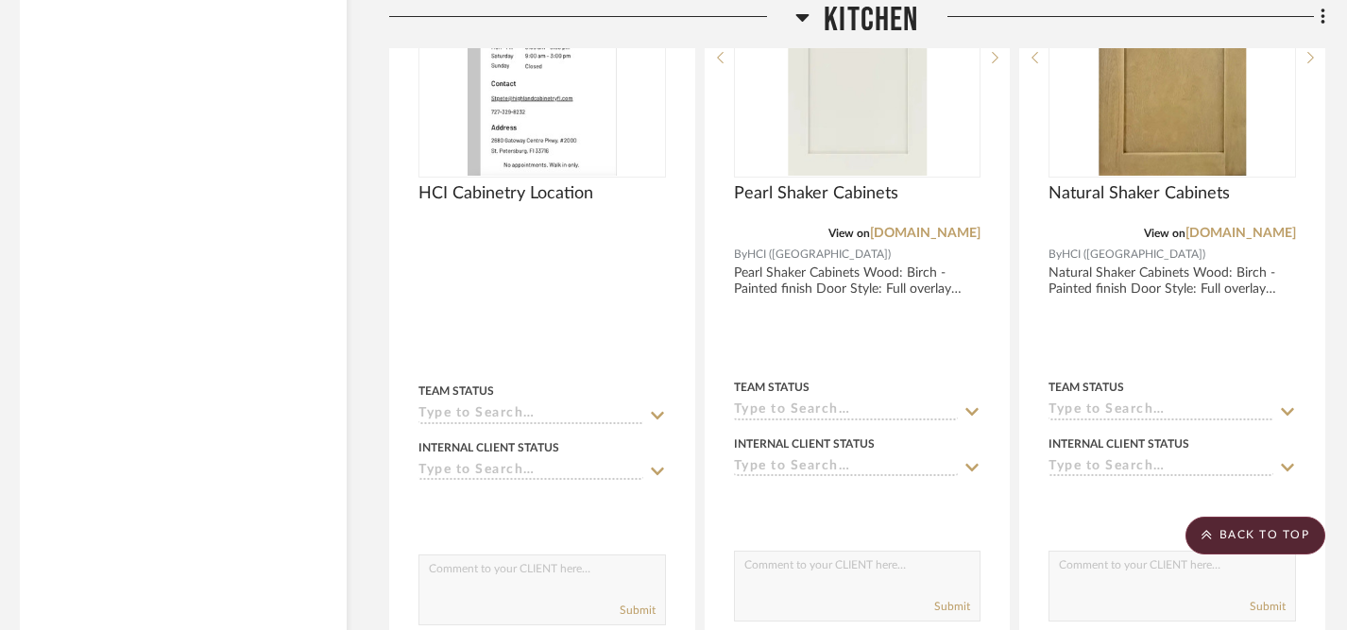
scroll to position [2988, 8]
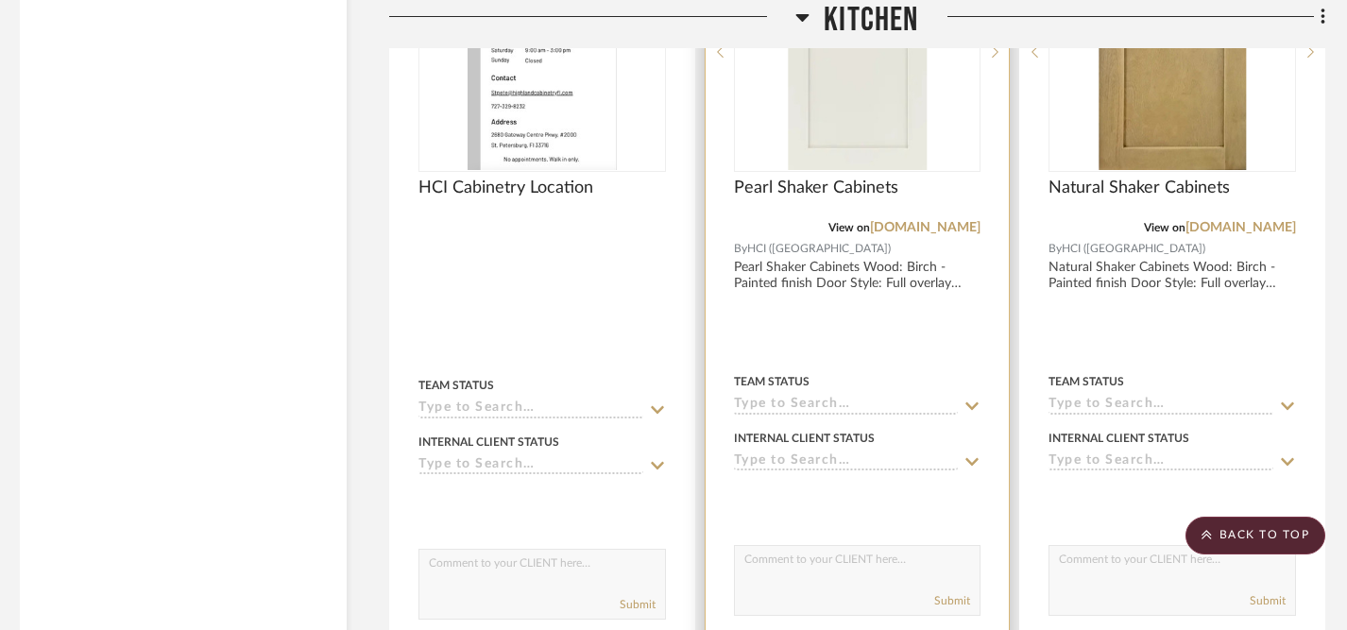
click at [973, 456] on icon at bounding box center [971, 461] width 17 height 15
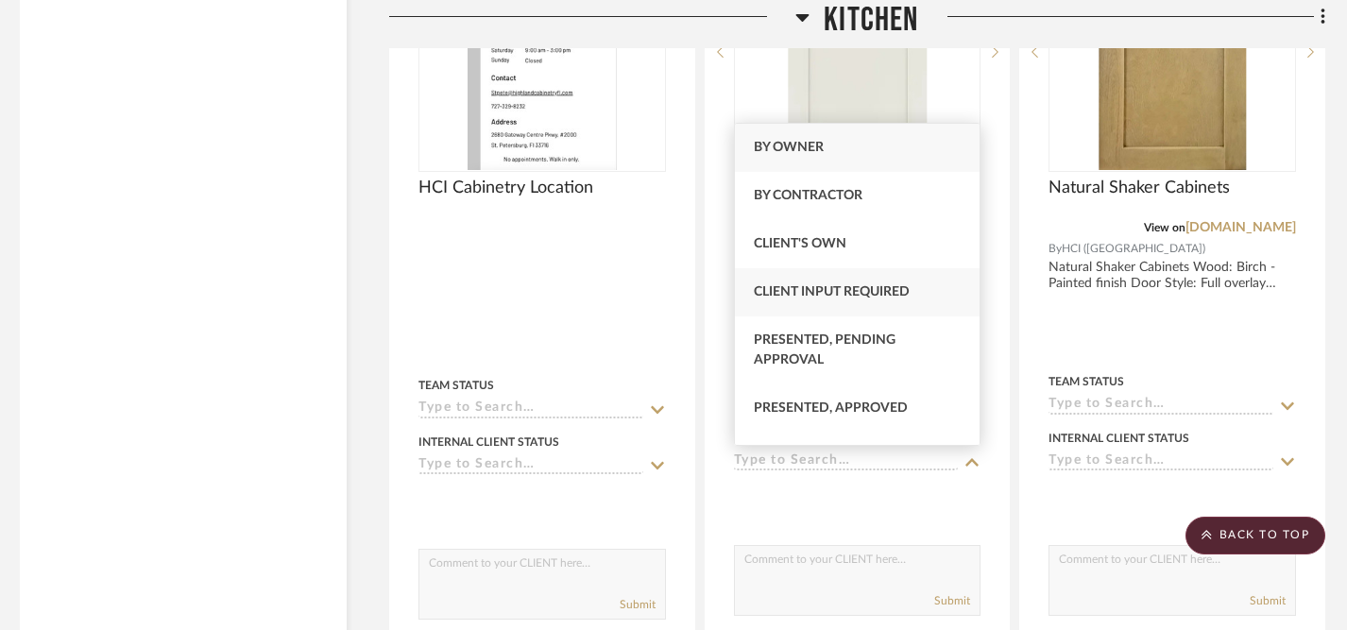
click at [892, 293] on span "Client Input Required" at bounding box center [832, 291] width 156 height 13
type input "9/25/2025"
type input "Client Input Required"
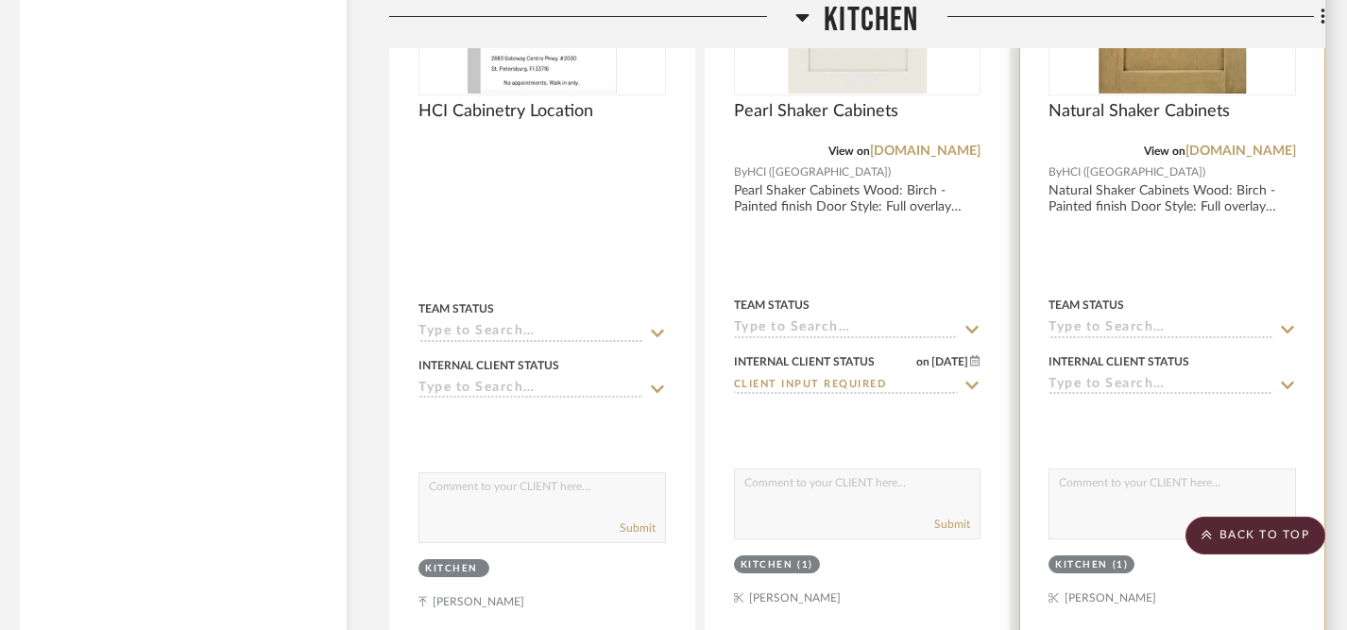
scroll to position [3089, 8]
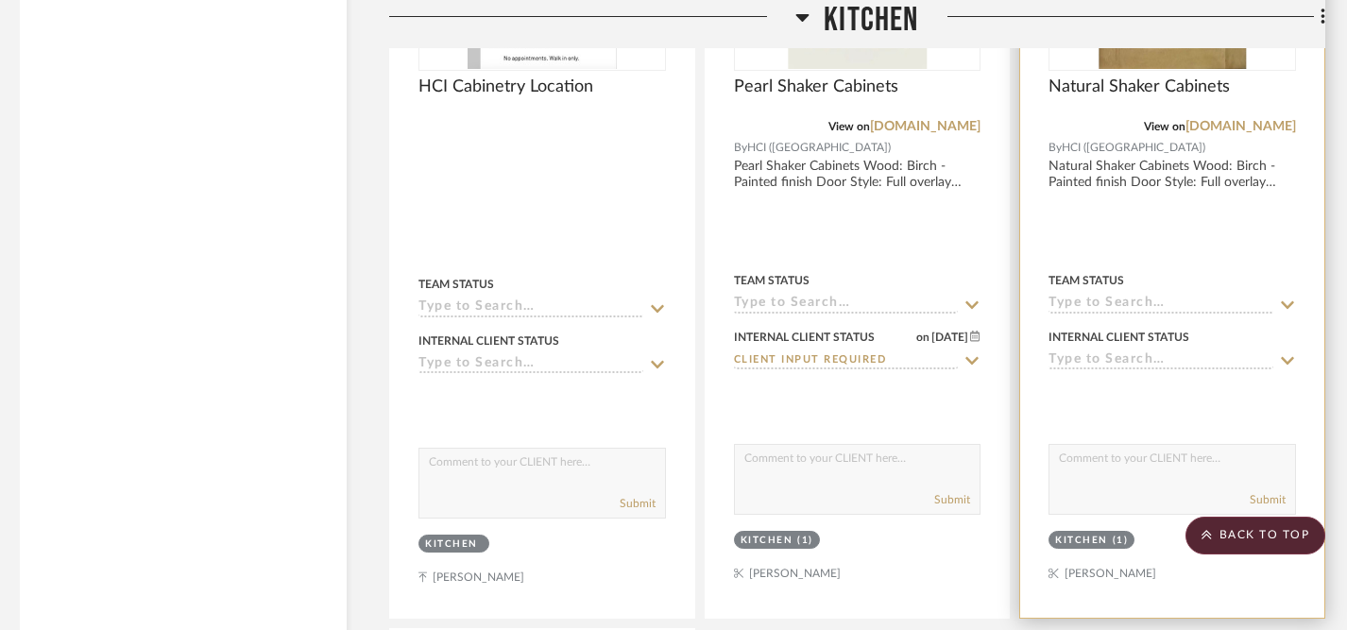
click at [1285, 353] on icon at bounding box center [1287, 360] width 17 height 15
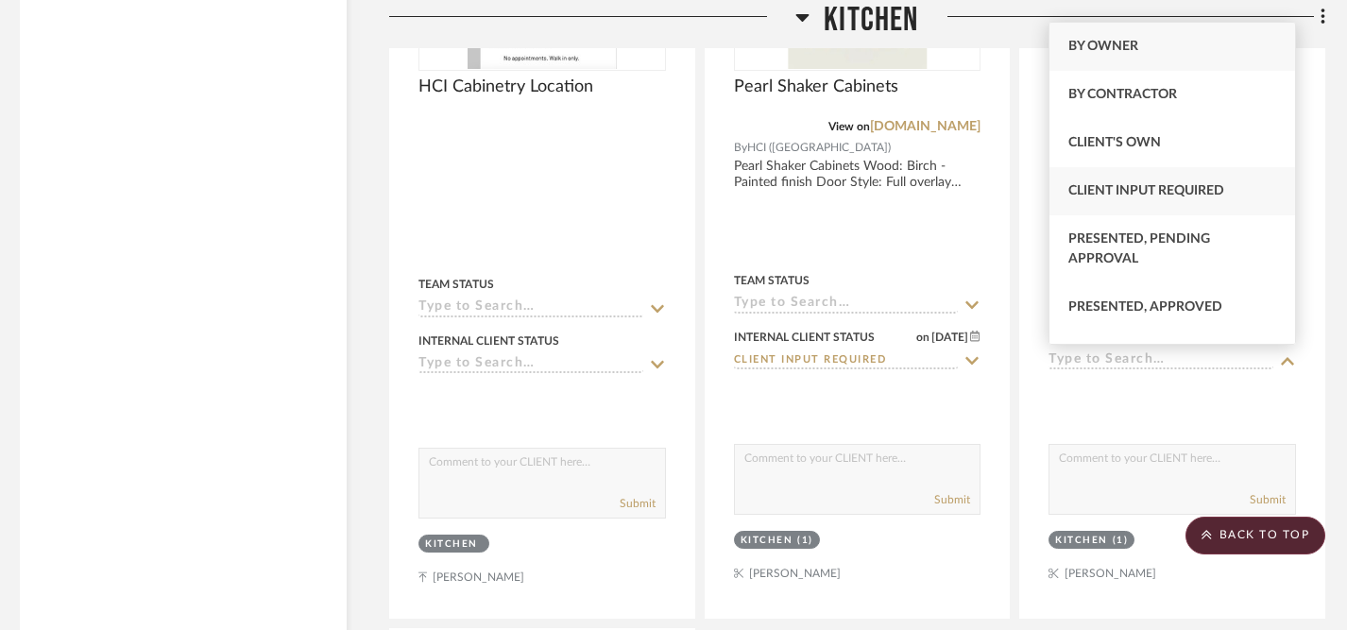
click at [1149, 191] on span "Client Input Required" at bounding box center [1146, 190] width 156 height 13
type input "9/25/2025"
type input "Client Input Required"
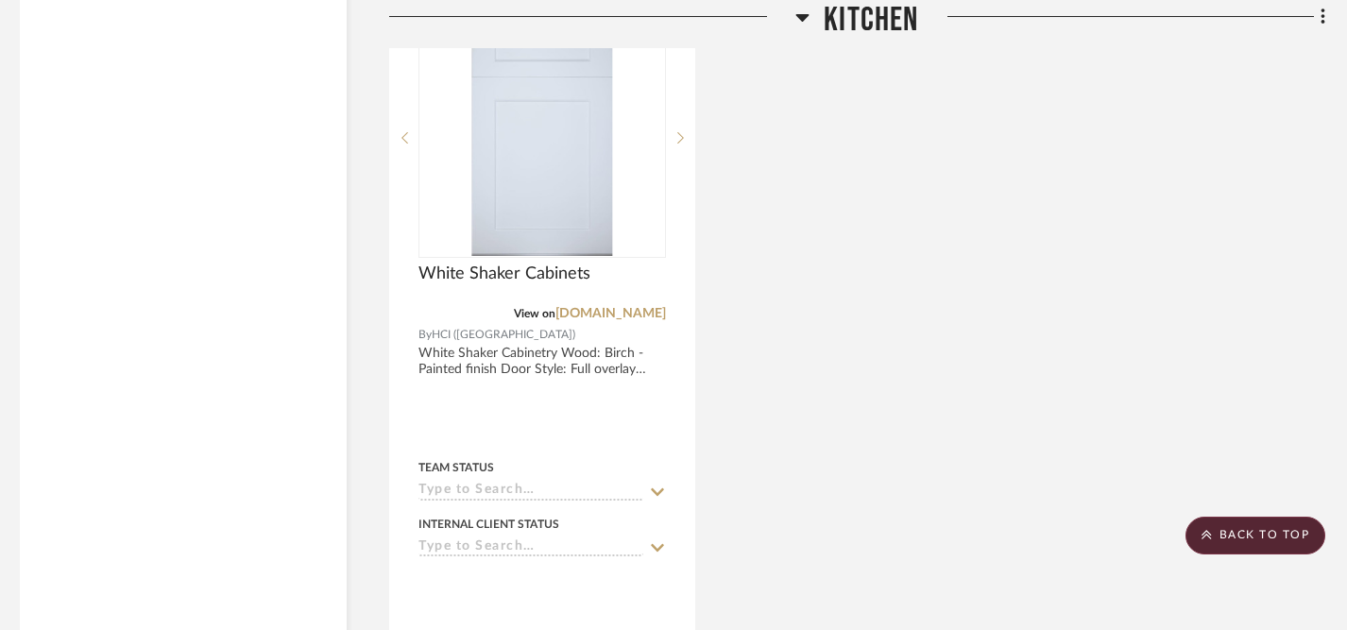
scroll to position [3769, 8]
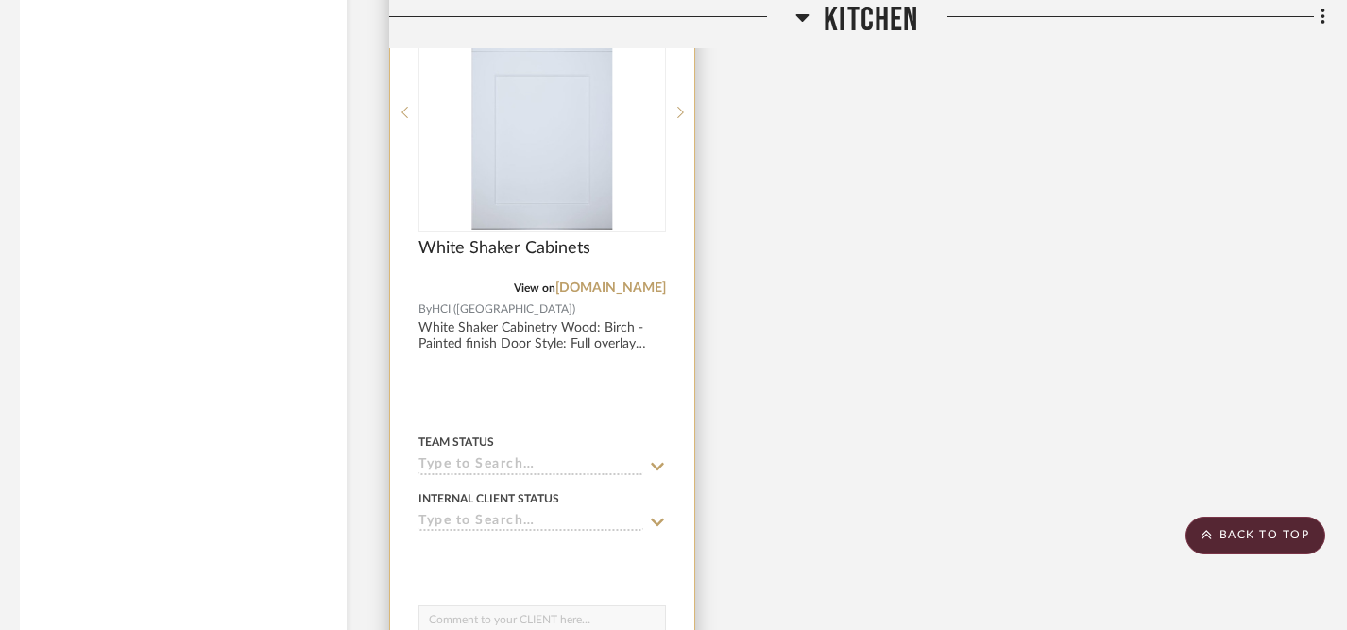
click at [657, 518] on icon at bounding box center [657, 522] width 17 height 15
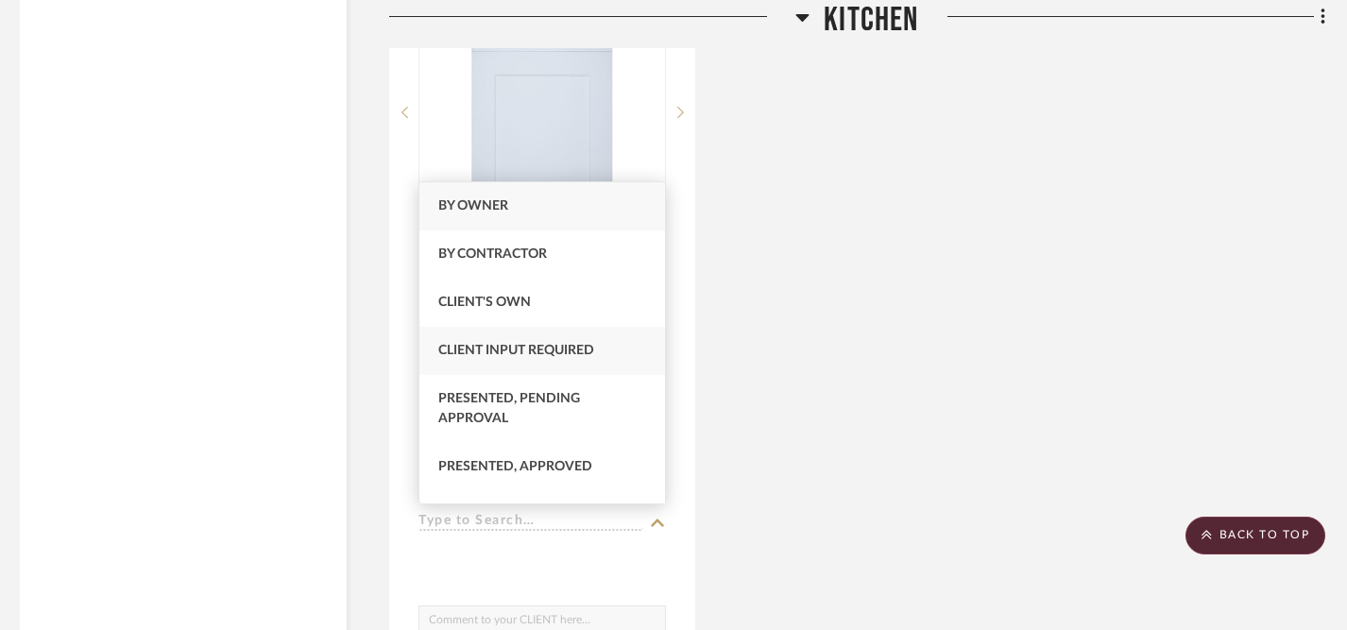
click at [607, 351] on div "Client Input Required" at bounding box center [542, 351] width 246 height 48
type input "9/25/2025"
type input "Client Input Required"
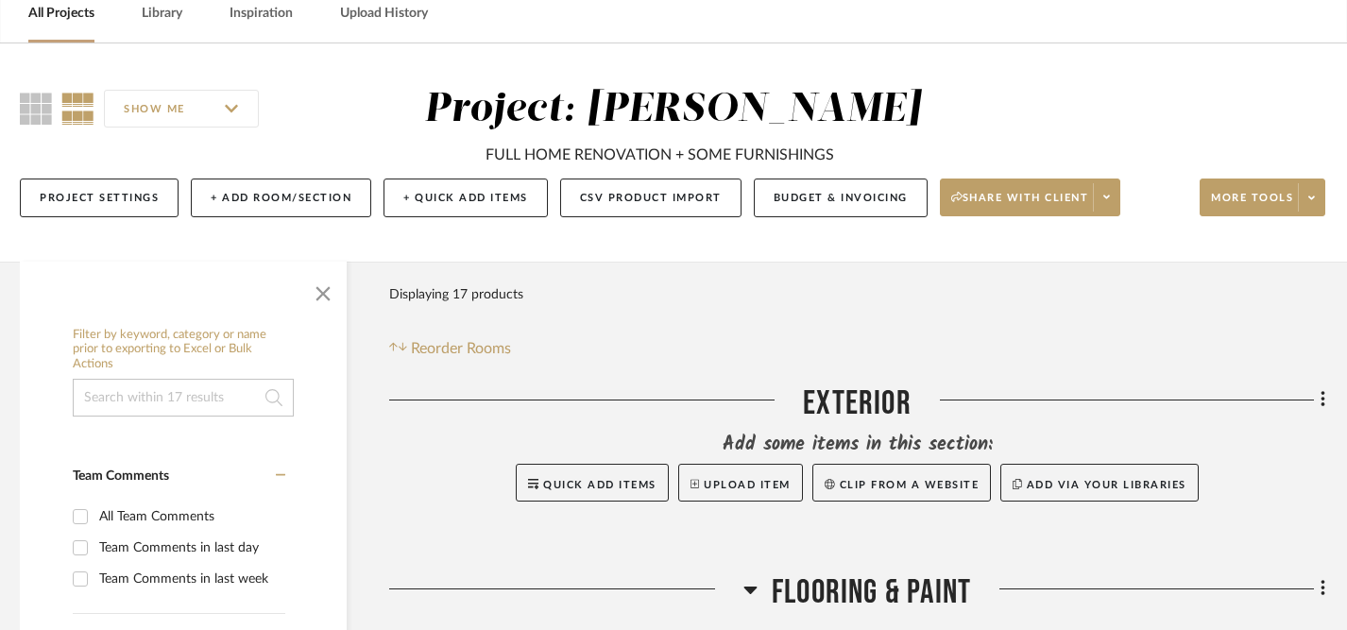
scroll to position [0, 8]
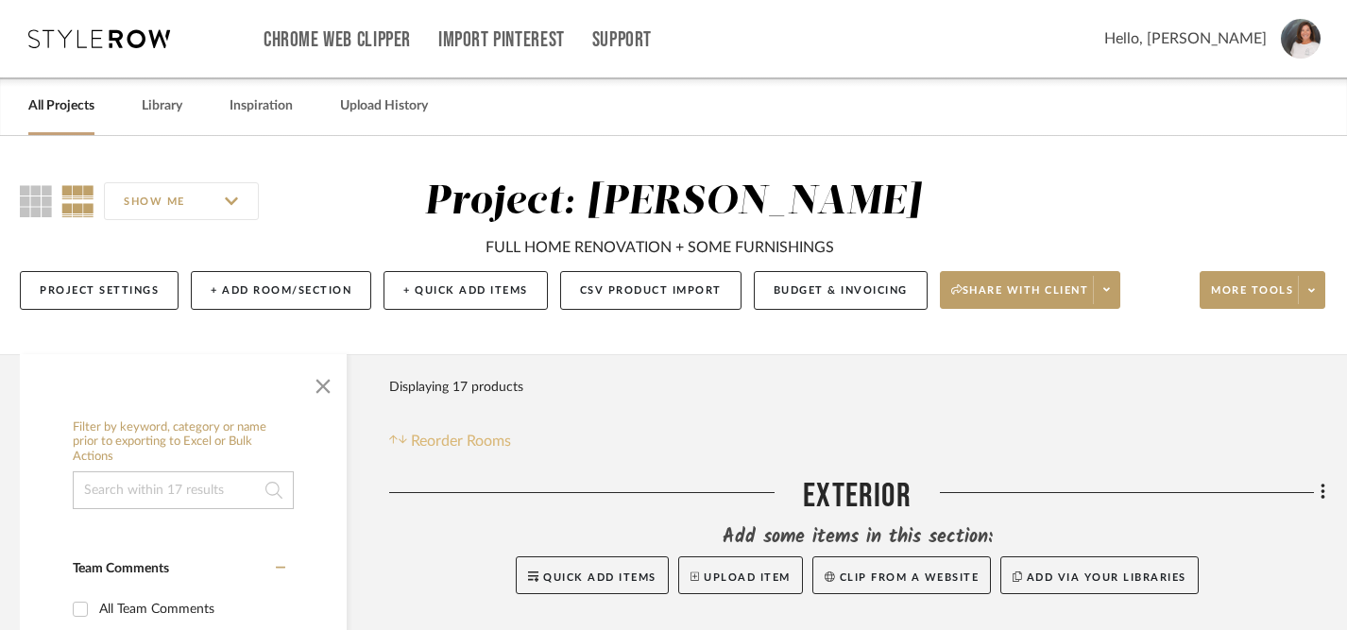
click at [429, 442] on span "Reorder Rooms" at bounding box center [461, 441] width 100 height 23
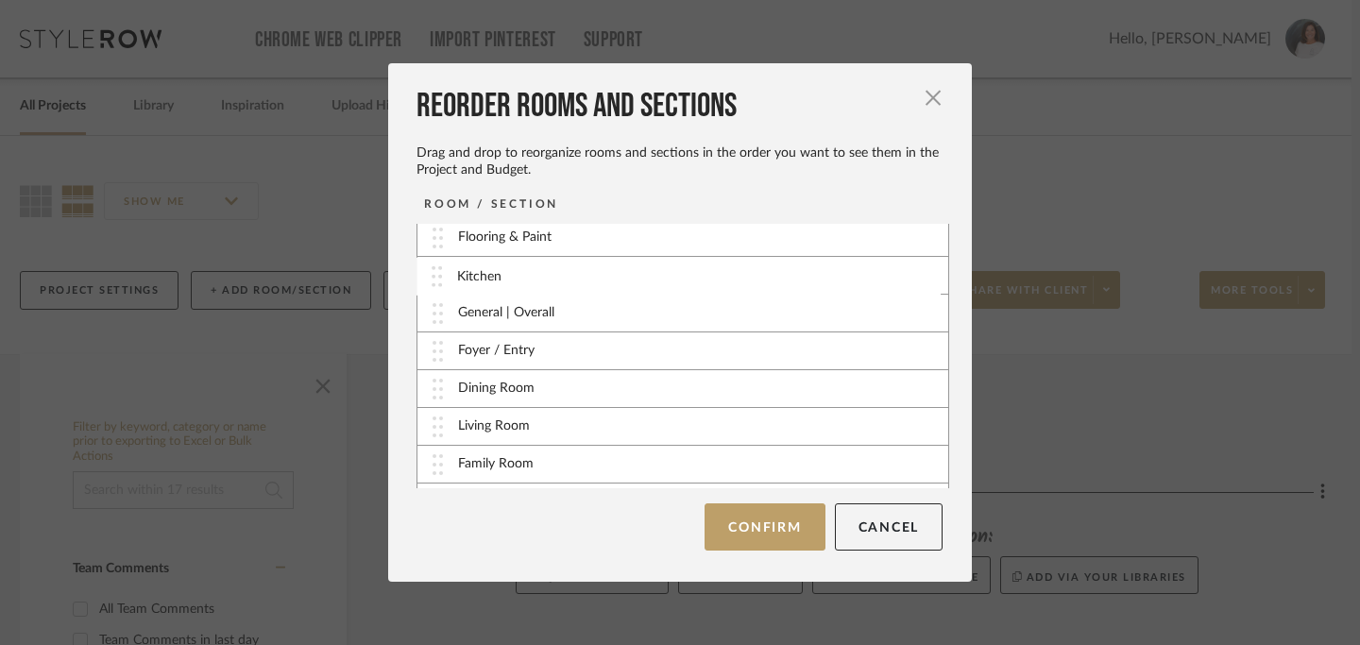
scroll to position [0, 0]
drag, startPoint x: 433, startPoint y: 350, endPoint x: 427, endPoint y: 277, distance: 73.9
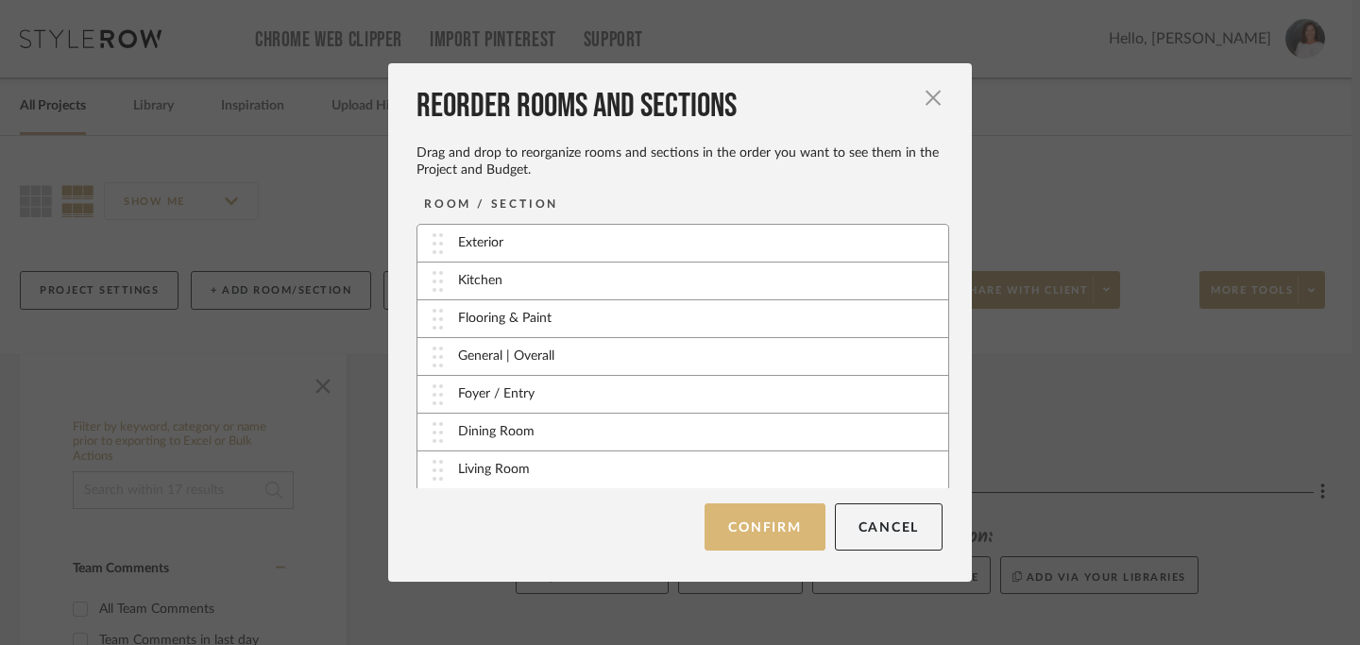
click at [744, 535] on button "Confirm" at bounding box center [765, 526] width 120 height 47
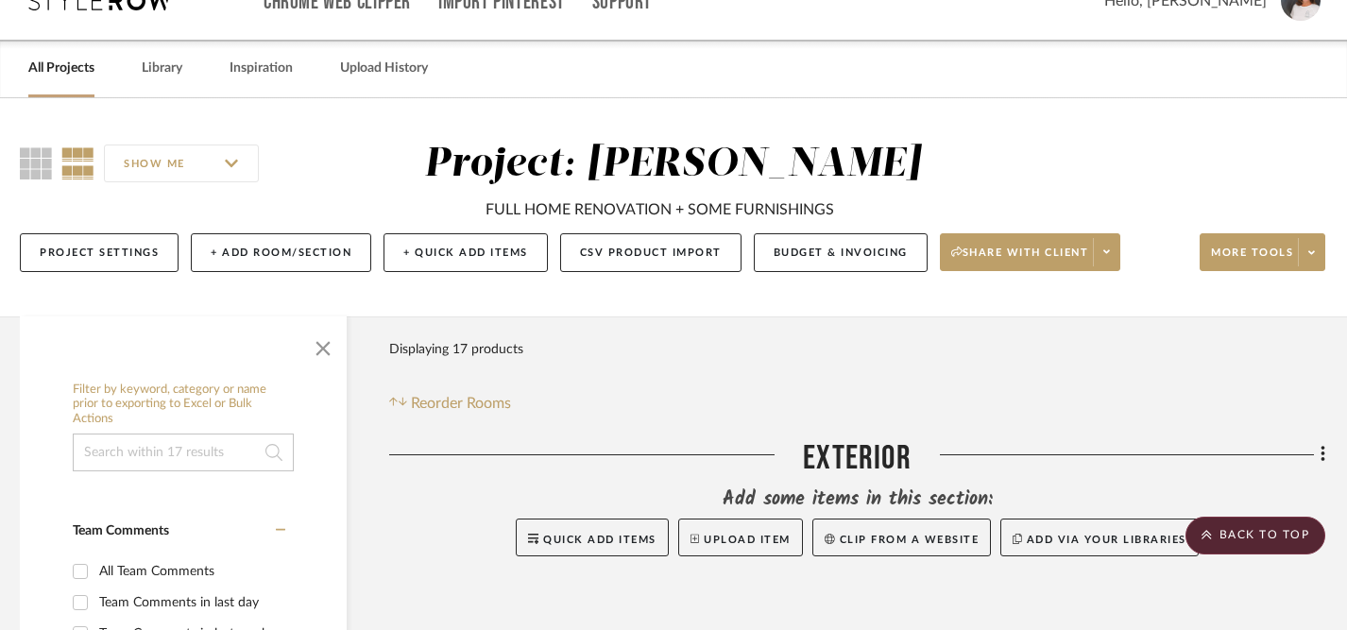
scroll to position [0, 8]
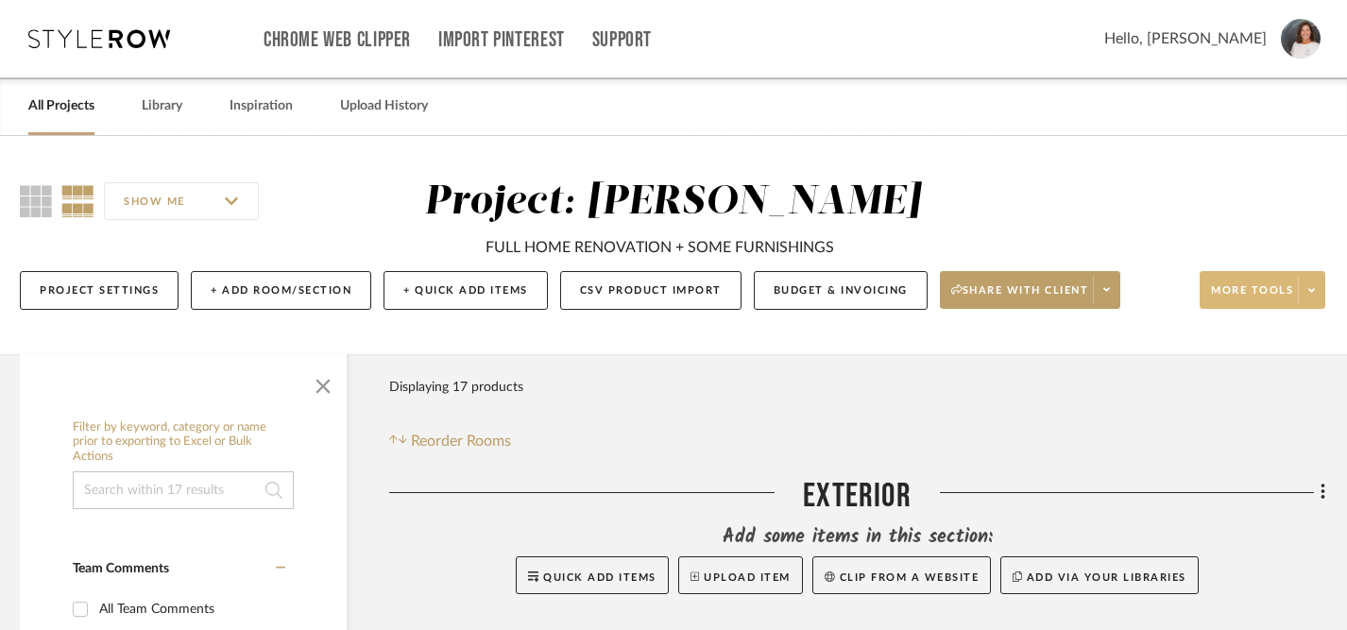
click at [1265, 286] on span "More tools" at bounding box center [1252, 297] width 82 height 28
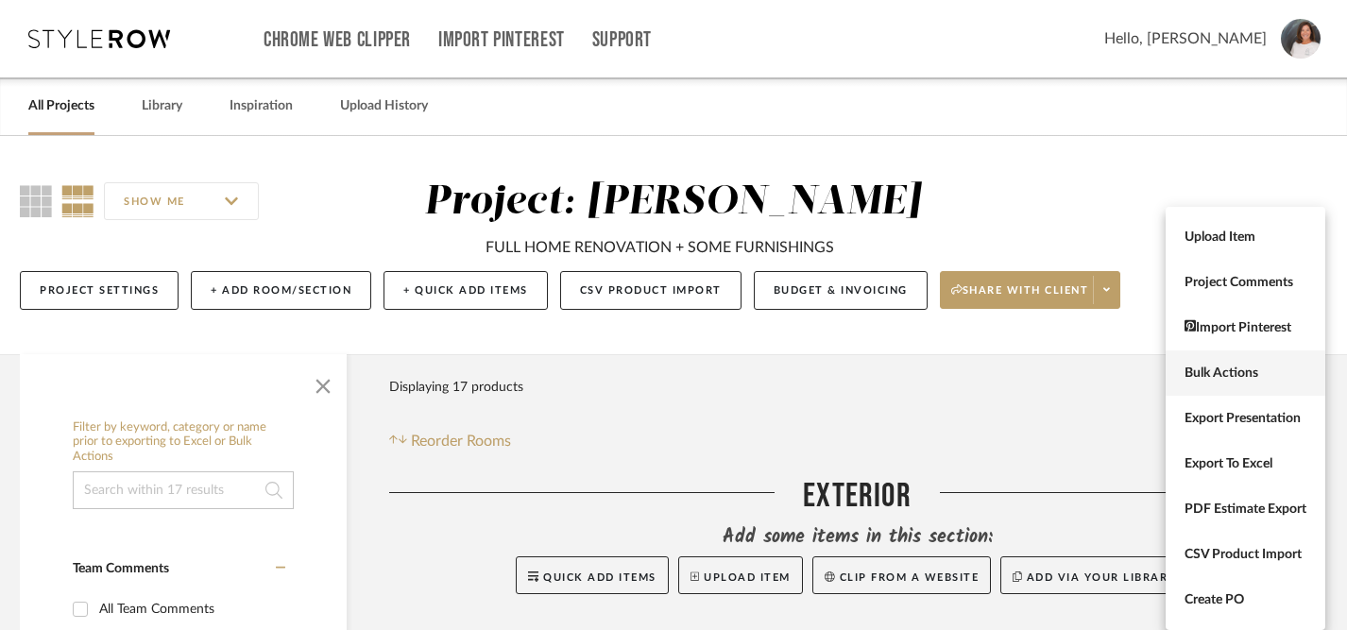
click at [1221, 373] on span "Bulk Actions" at bounding box center [1245, 373] width 122 height 16
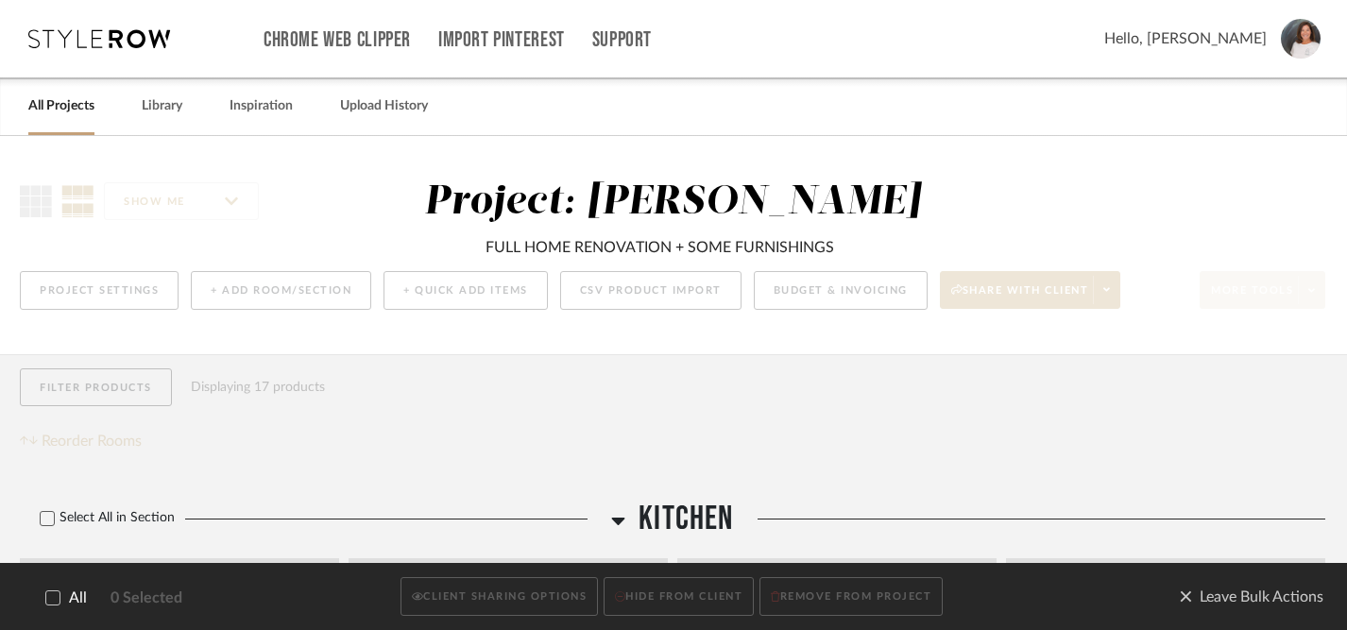
scroll to position [0, 0]
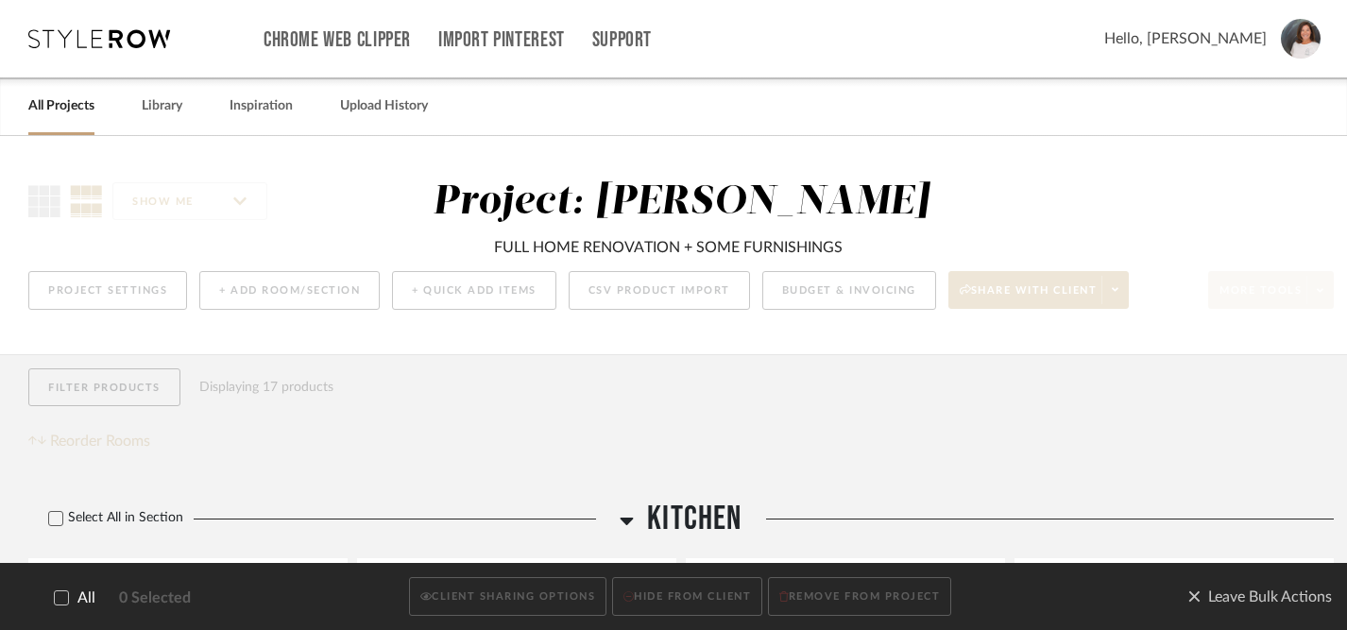
click at [62, 596] on icon at bounding box center [61, 597] width 13 height 13
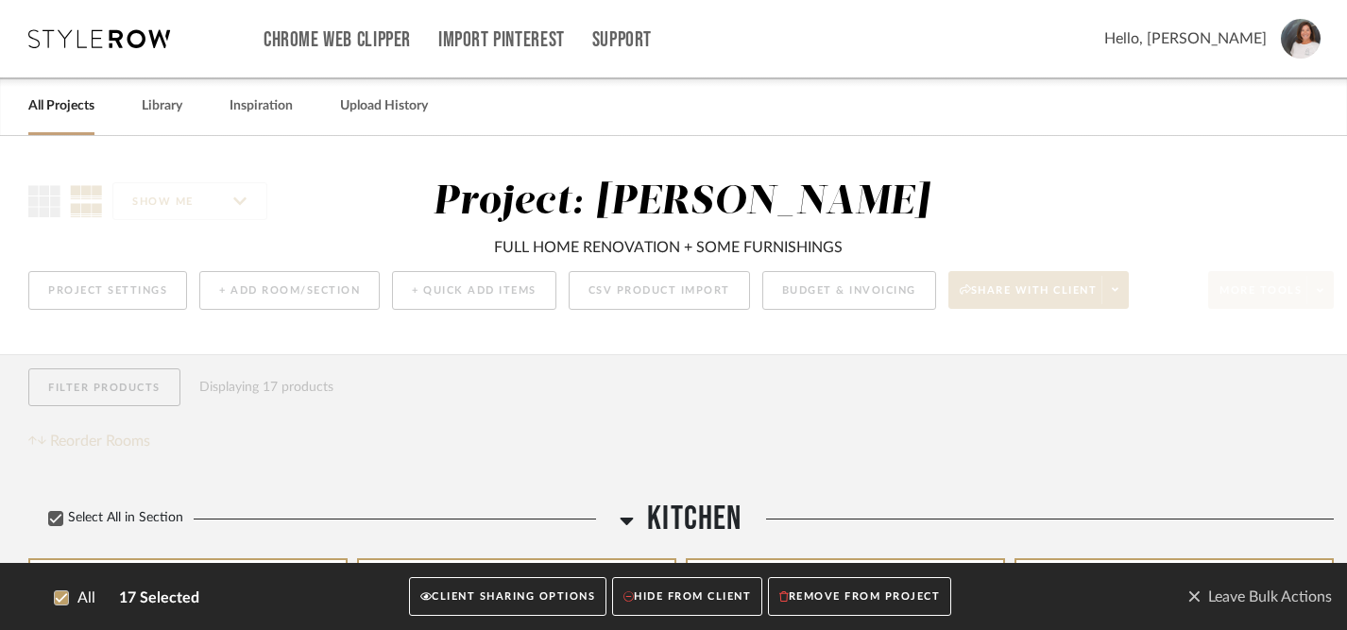
click at [463, 601] on button "CLIENT SHARING OPTIONS" at bounding box center [507, 597] width 197 height 39
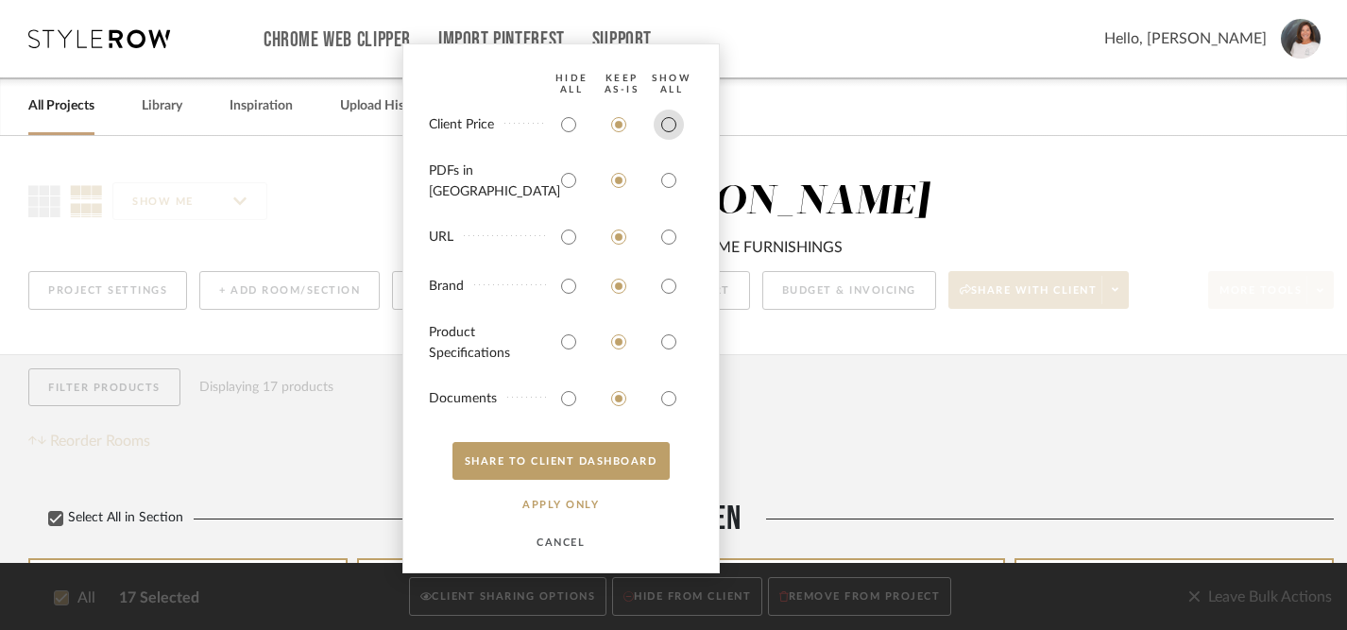
click at [669, 140] on input "radio" at bounding box center [669, 125] width 30 height 30
radio input "true"
click at [667, 191] on input "radio" at bounding box center [669, 180] width 30 height 30
radio input "true"
click at [670, 230] on input "radio" at bounding box center [669, 237] width 30 height 30
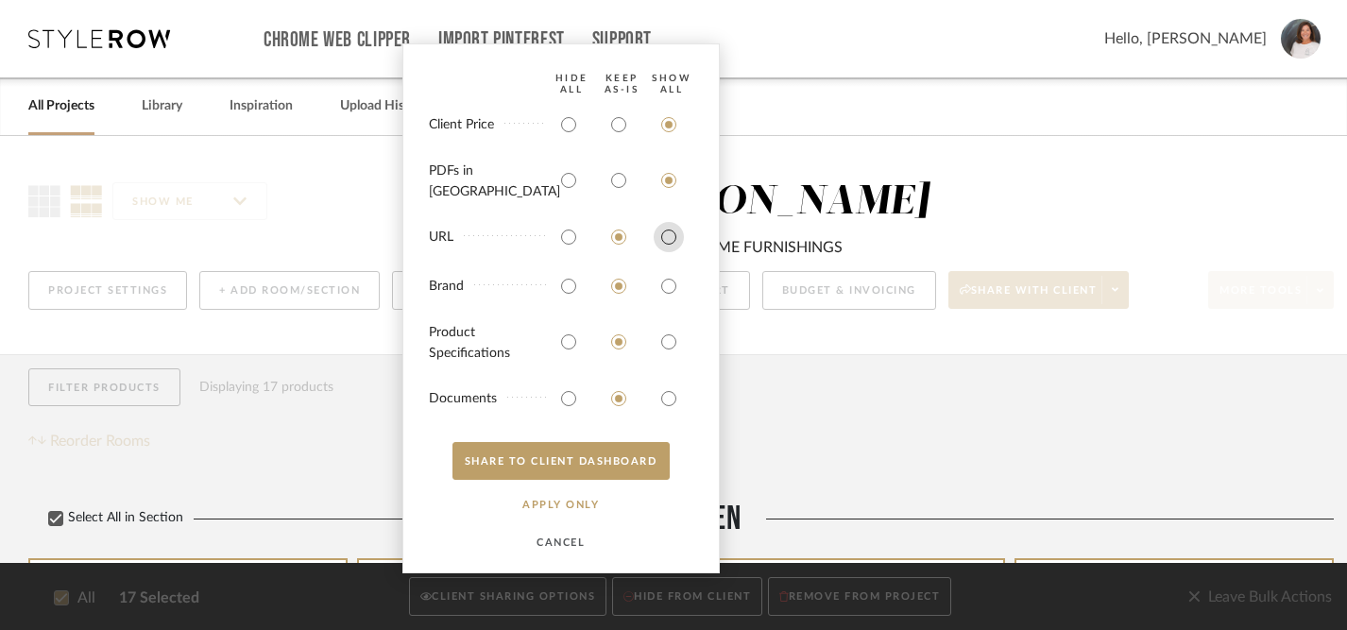
radio input "true"
click at [668, 287] on input "radio" at bounding box center [669, 286] width 30 height 30
radio input "true"
click at [668, 339] on input "radio" at bounding box center [669, 342] width 30 height 30
radio input "true"
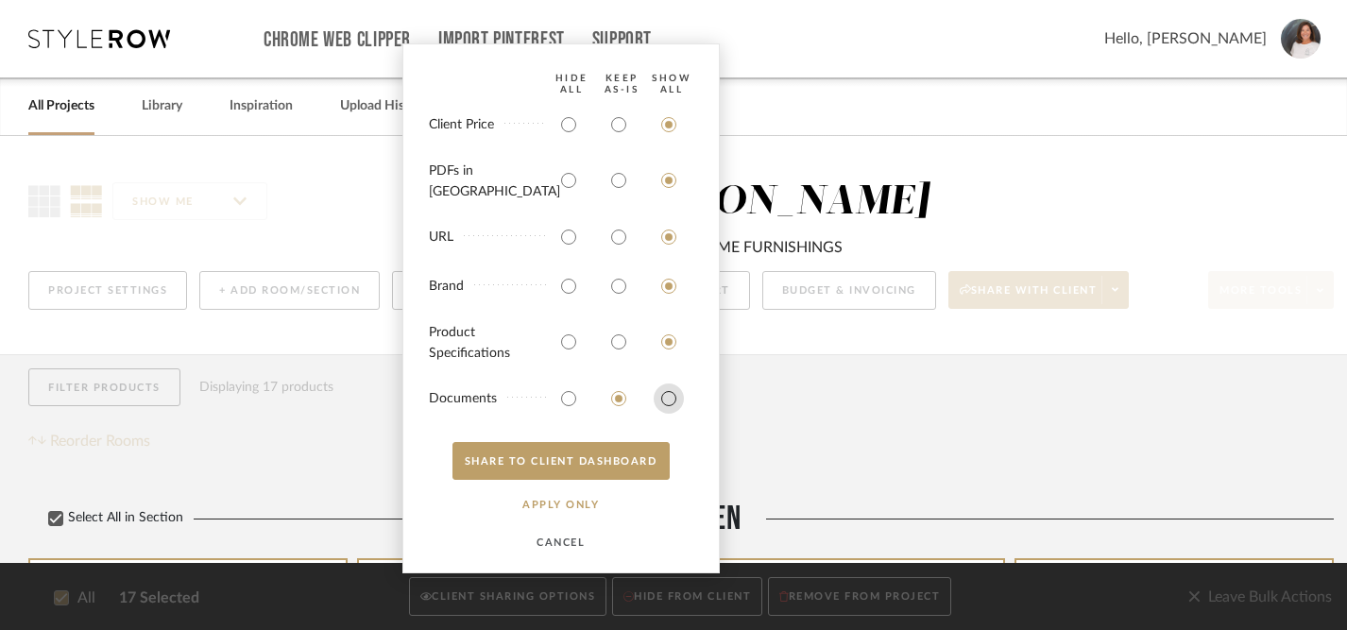
click at [666, 395] on input "radio" at bounding box center [669, 398] width 30 height 30
radio input "true"
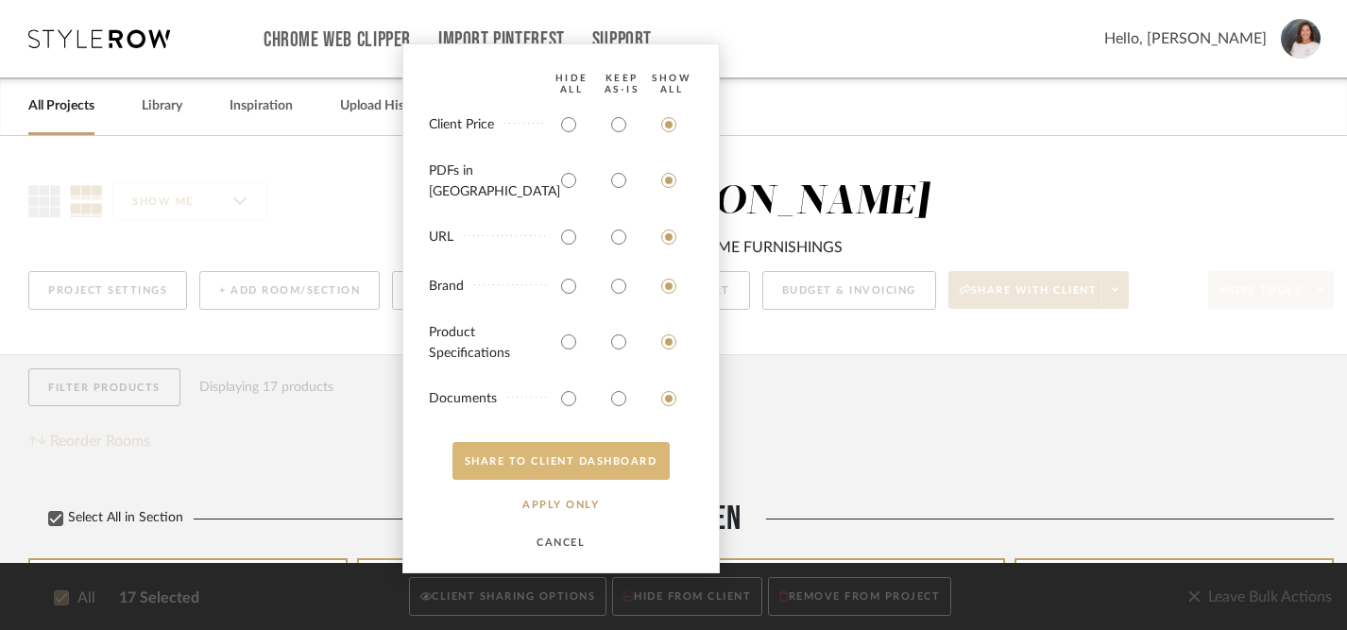
click at [593, 465] on button "SHARE TO CLIENT Dashboard" at bounding box center [560, 461] width 217 height 38
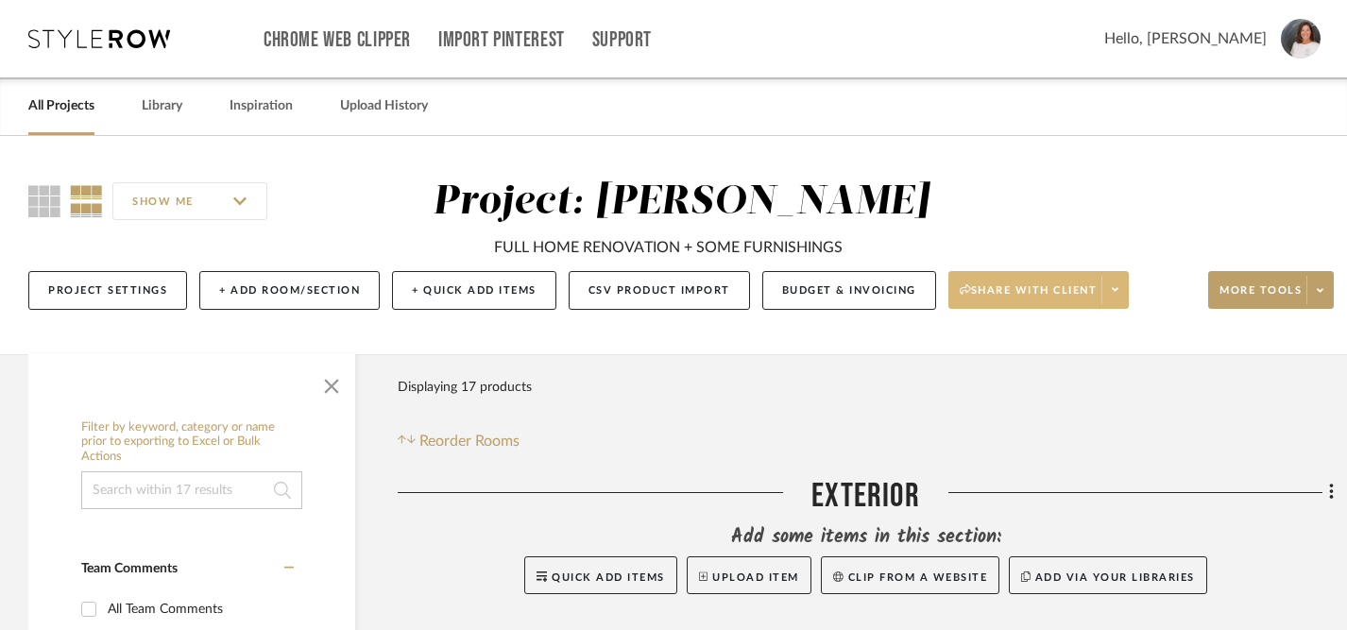
click at [1044, 291] on span "Share with client" at bounding box center [1029, 297] width 138 height 28
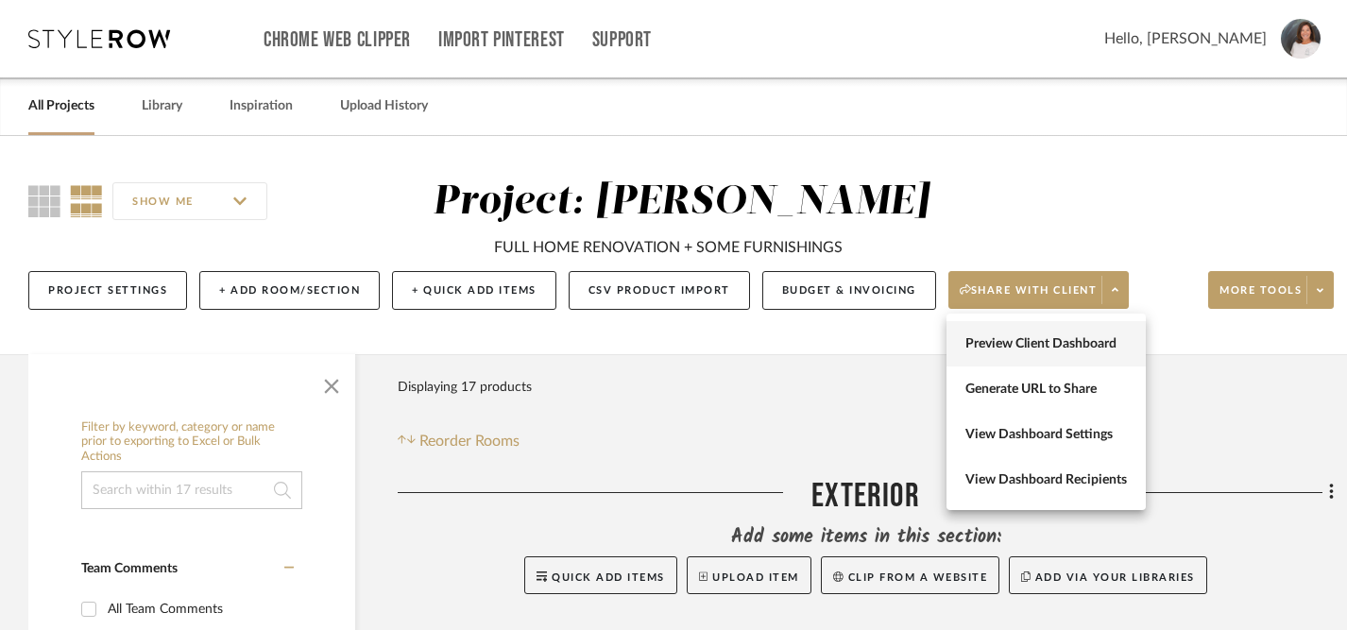
click at [1033, 345] on span "Preview Client Dashboard" at bounding box center [1045, 344] width 161 height 16
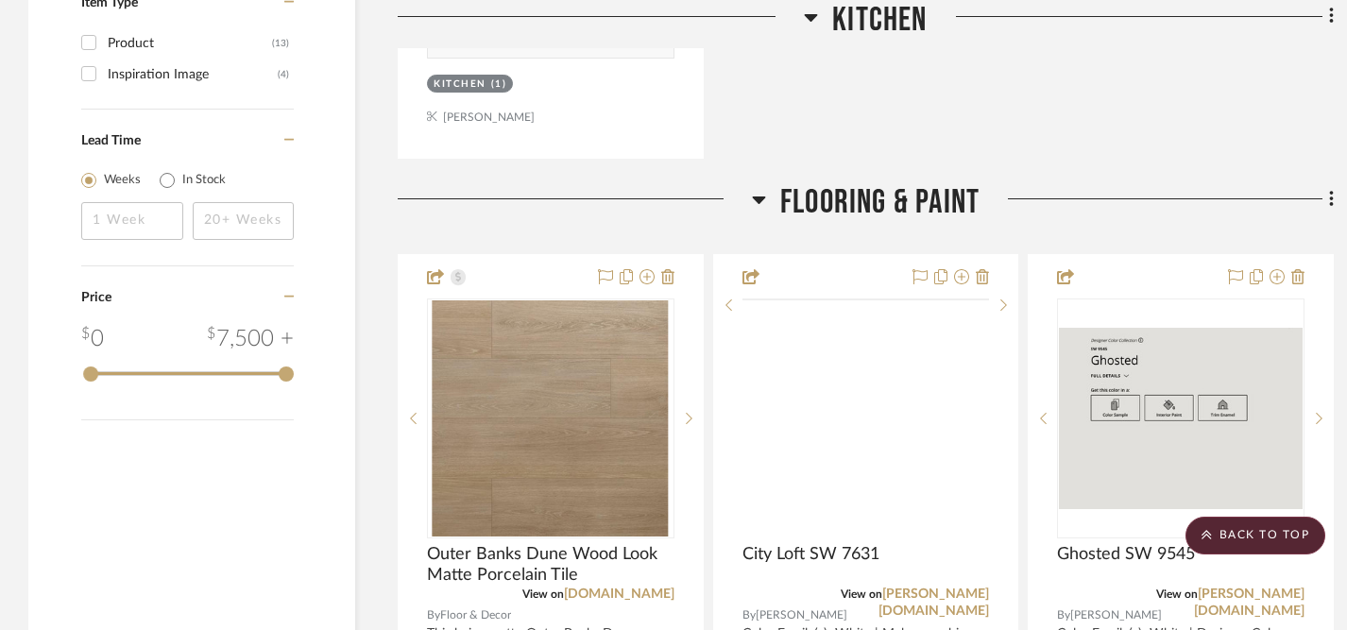
scroll to position [2265, 0]
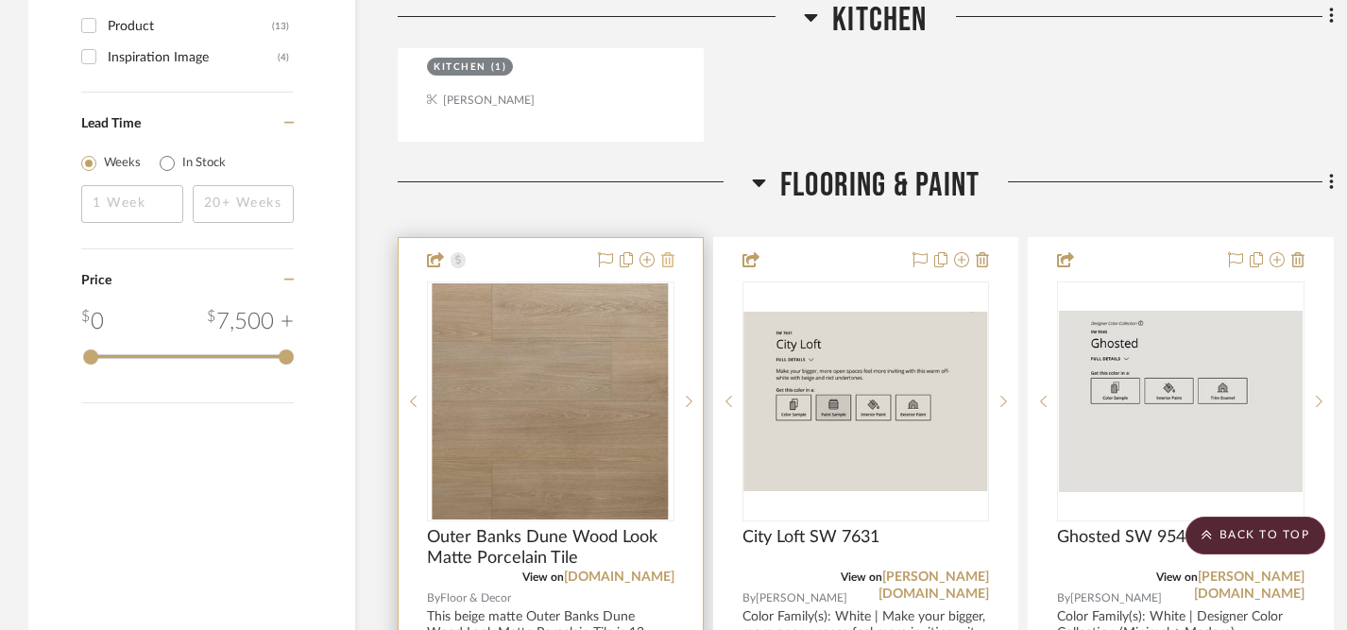
click at [669, 255] on icon at bounding box center [667, 259] width 13 height 15
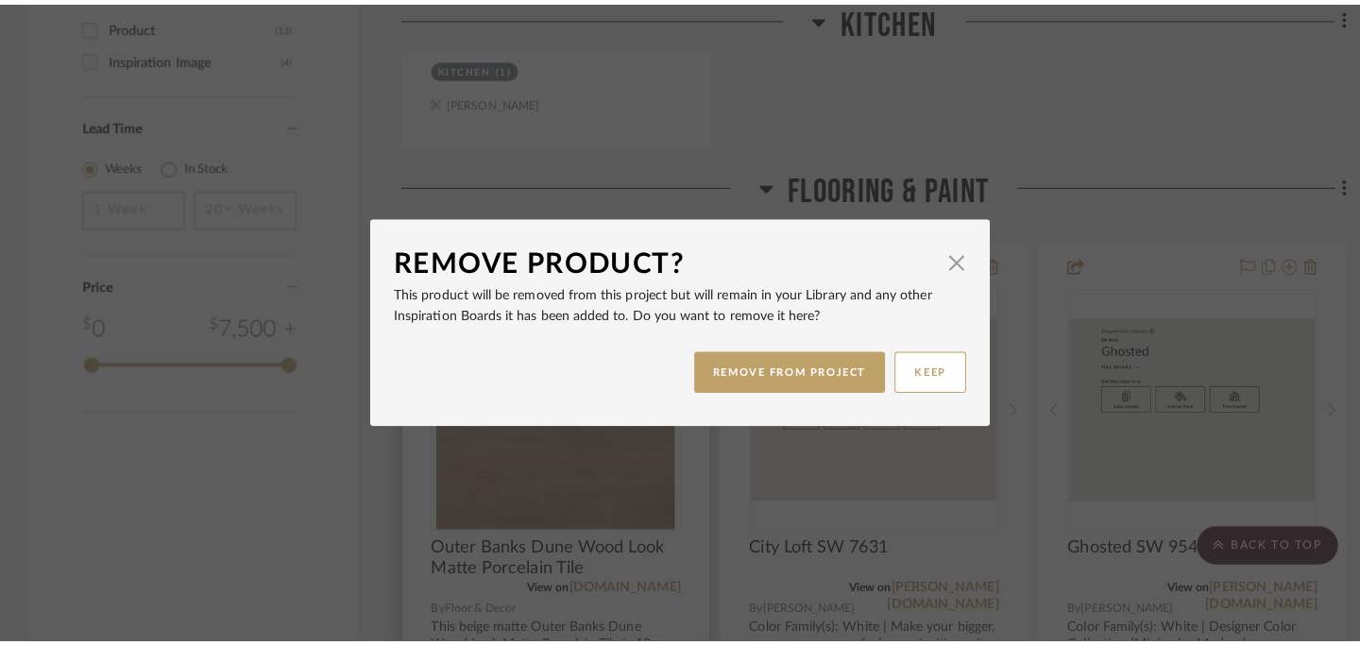
scroll to position [0, 0]
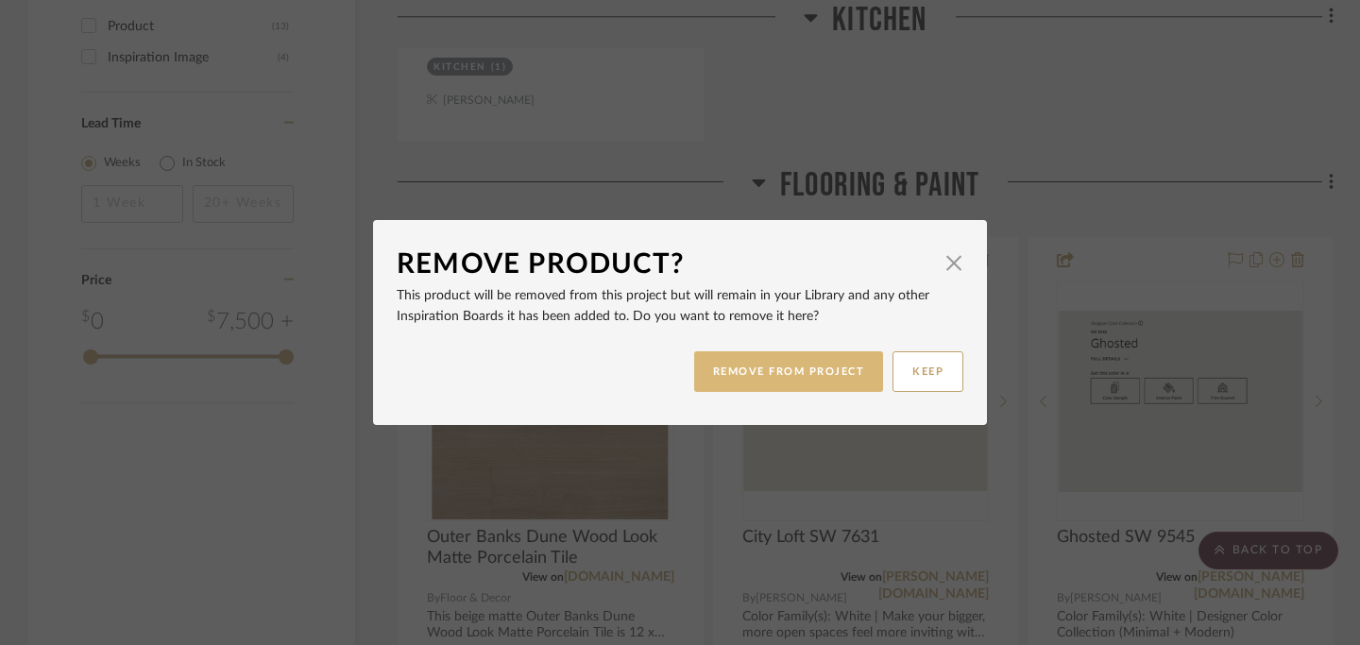
click at [771, 370] on button "REMOVE FROM PROJECT" at bounding box center [789, 371] width 190 height 41
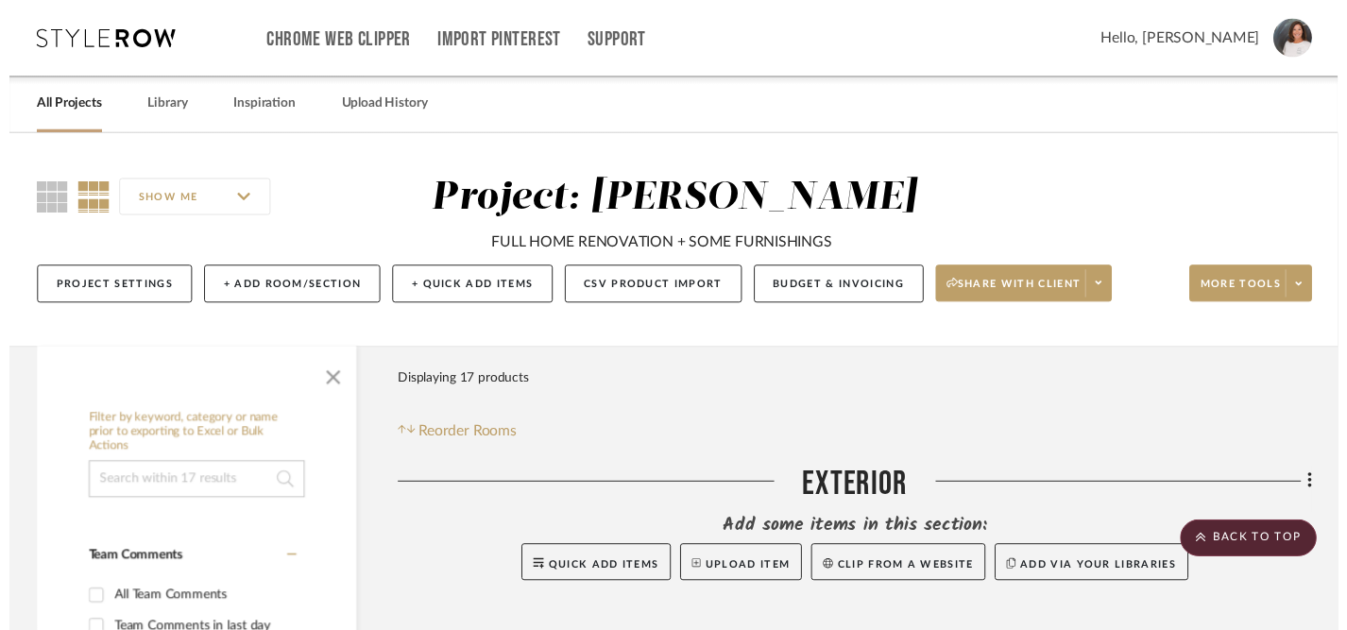
scroll to position [2265, 0]
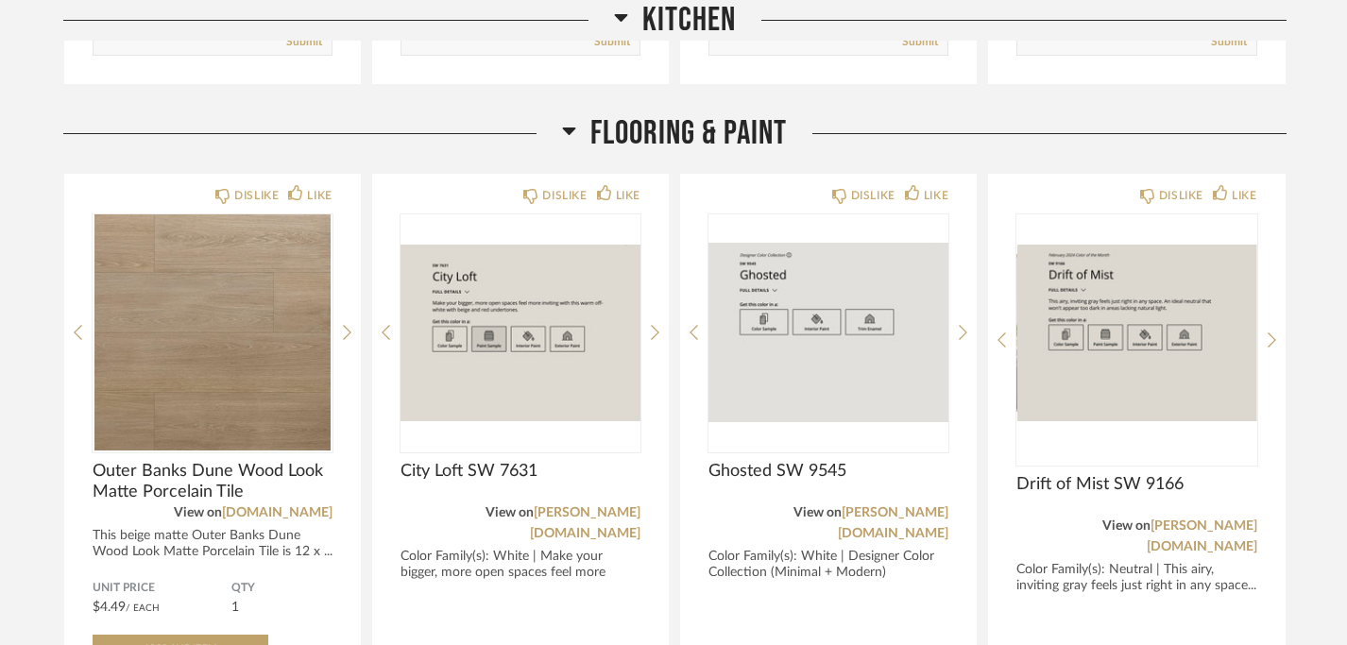
scroll to position [930, 0]
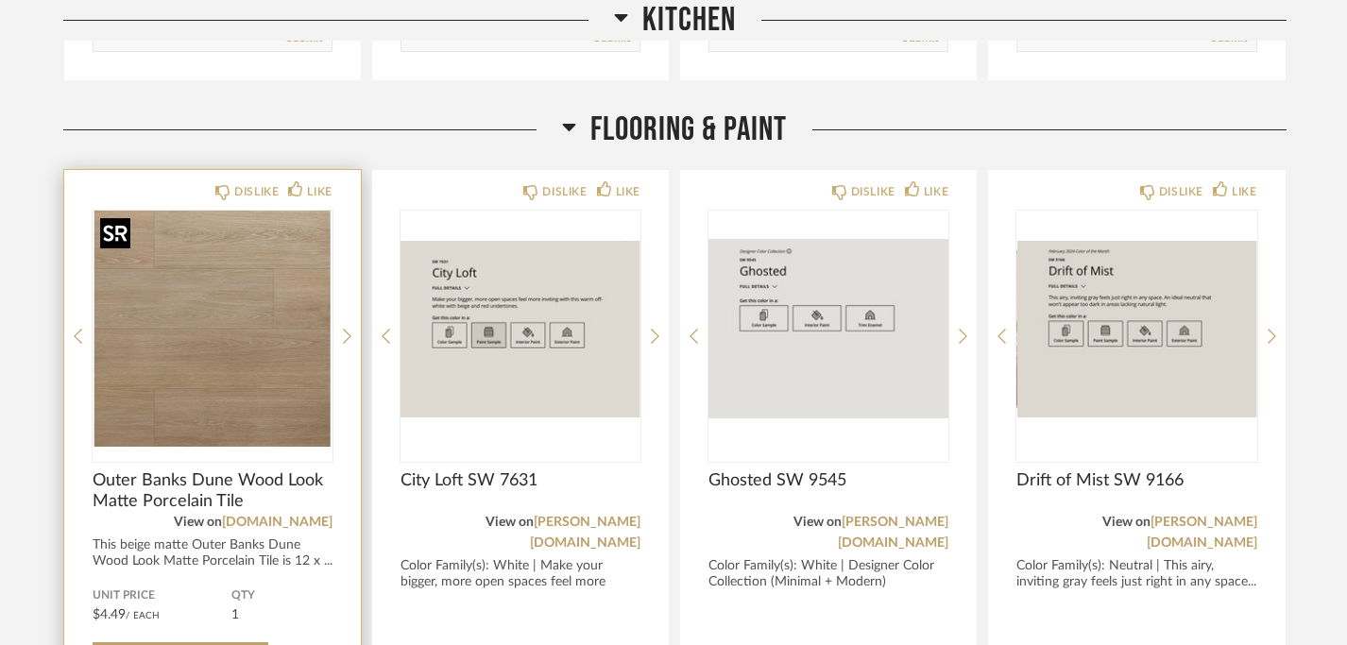
click at [280, 350] on img "0" at bounding box center [213, 329] width 240 height 236
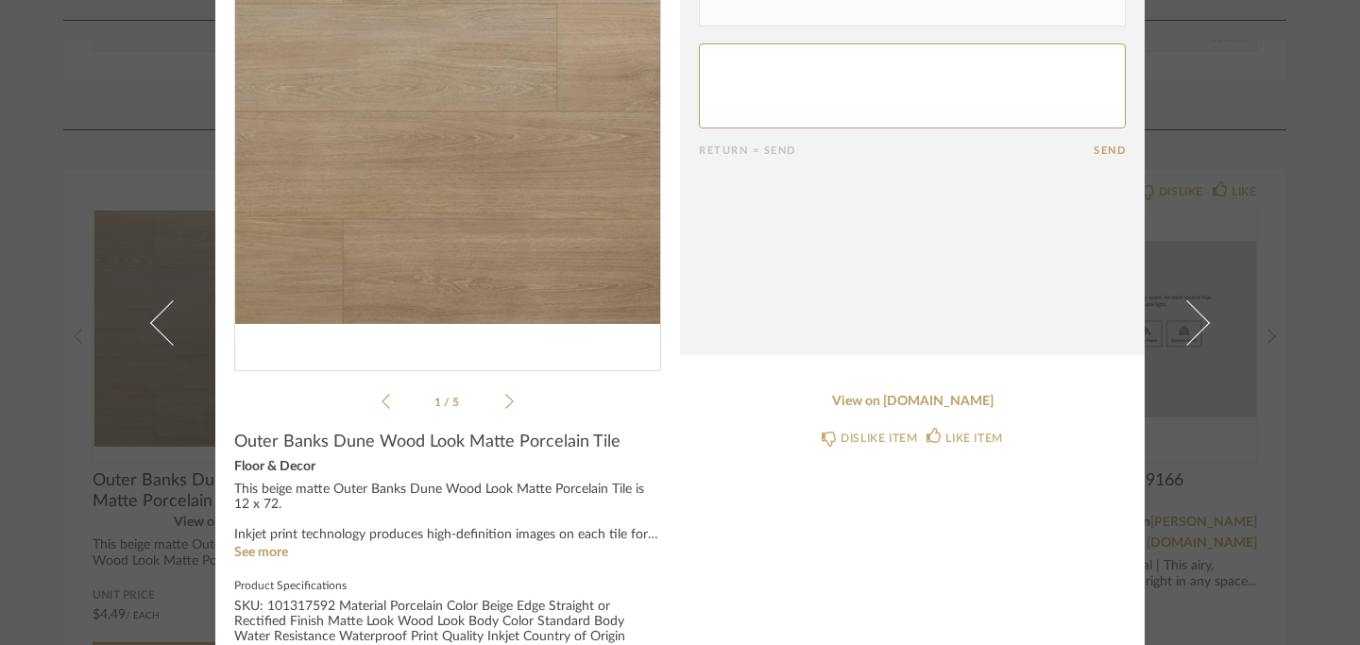
scroll to position [0, 0]
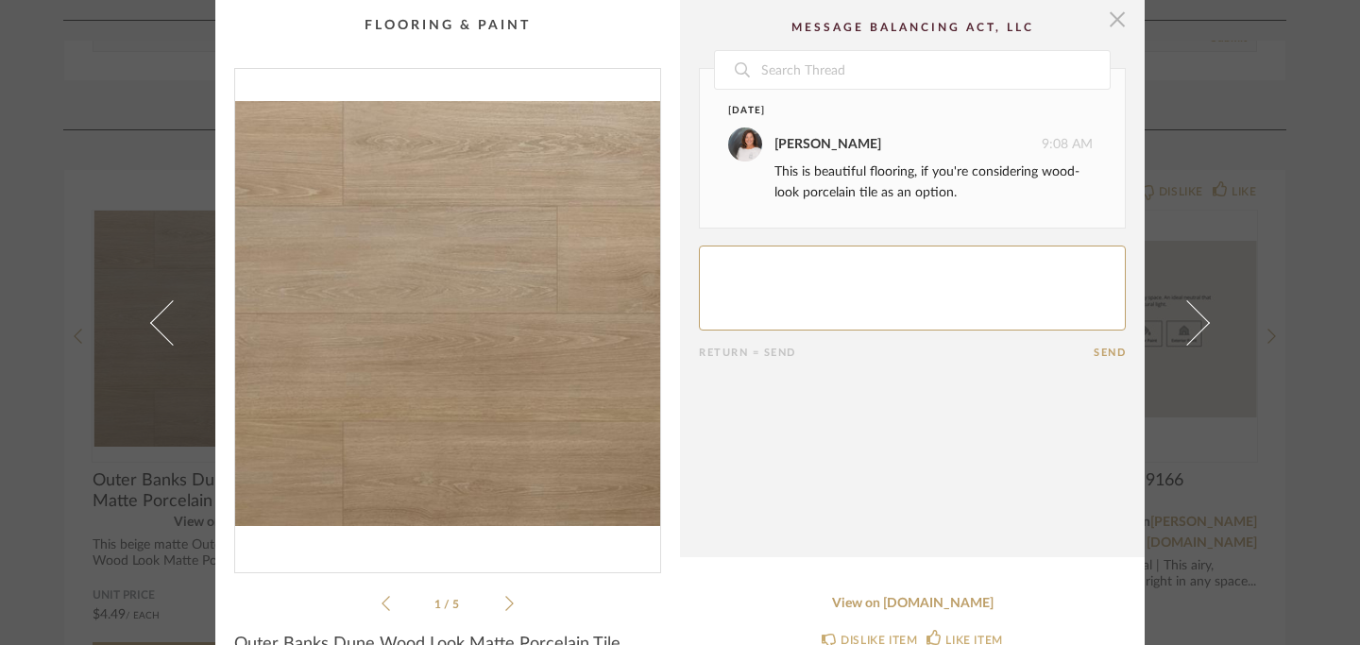
click at [1111, 26] on span "button" at bounding box center [1117, 19] width 38 height 38
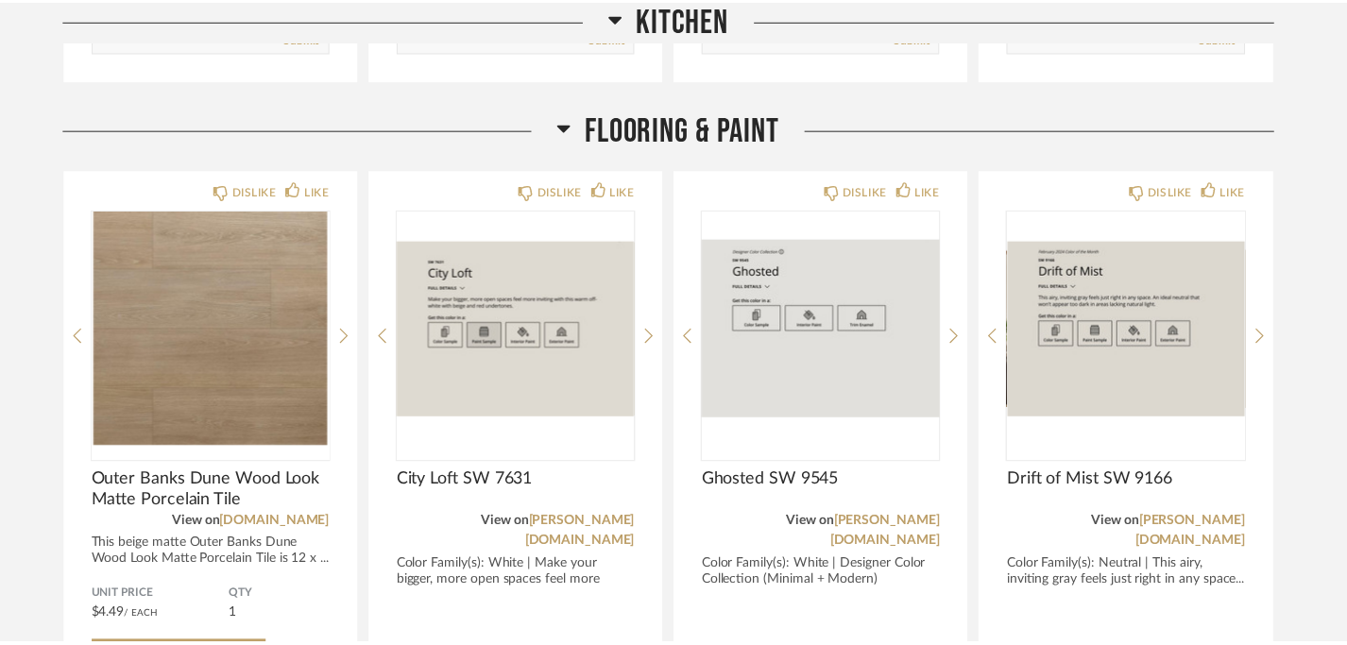
scroll to position [930, 0]
